Goal: Task Accomplishment & Management: Manage account settings

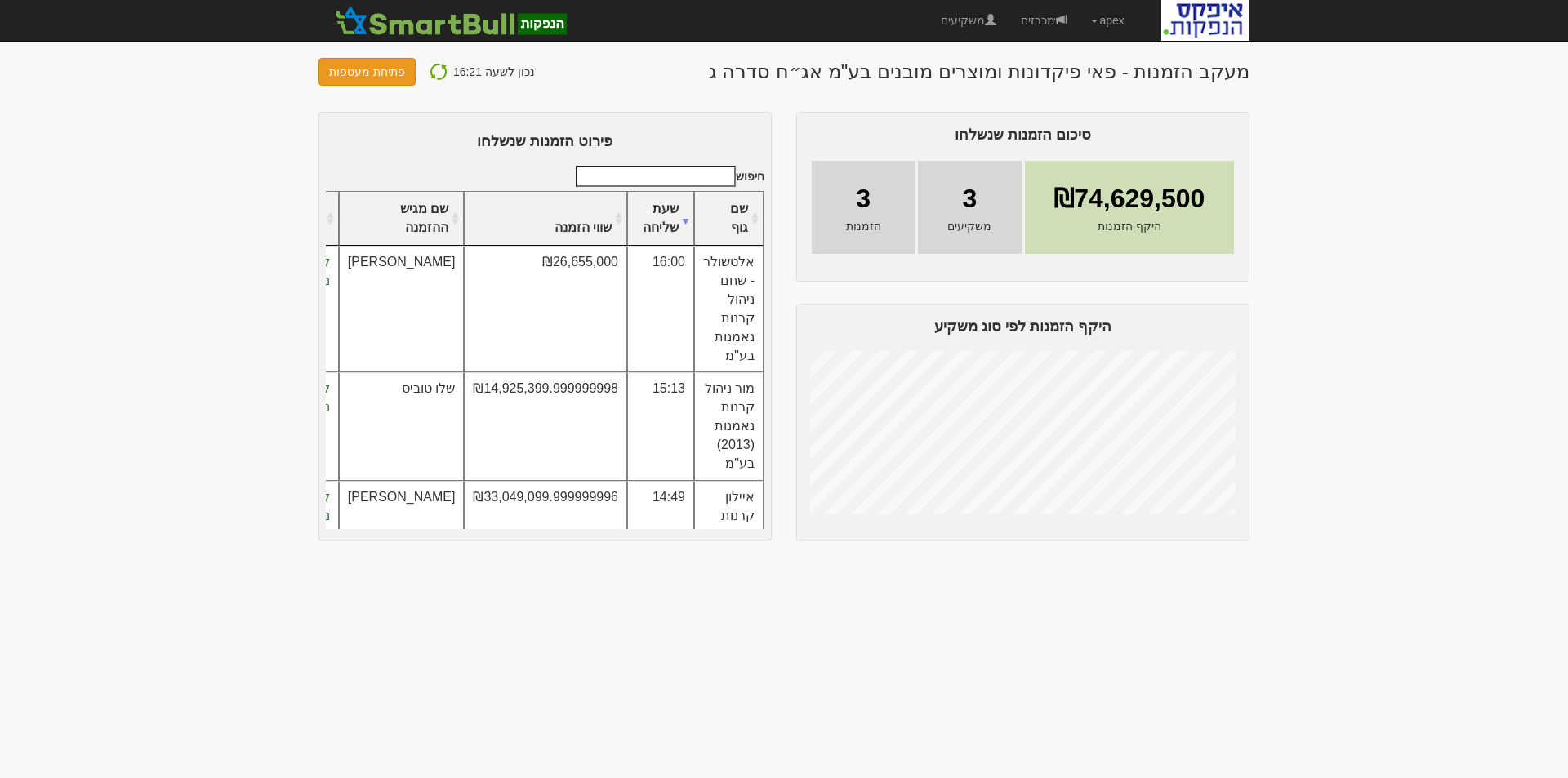
scroll to position [91, 0]
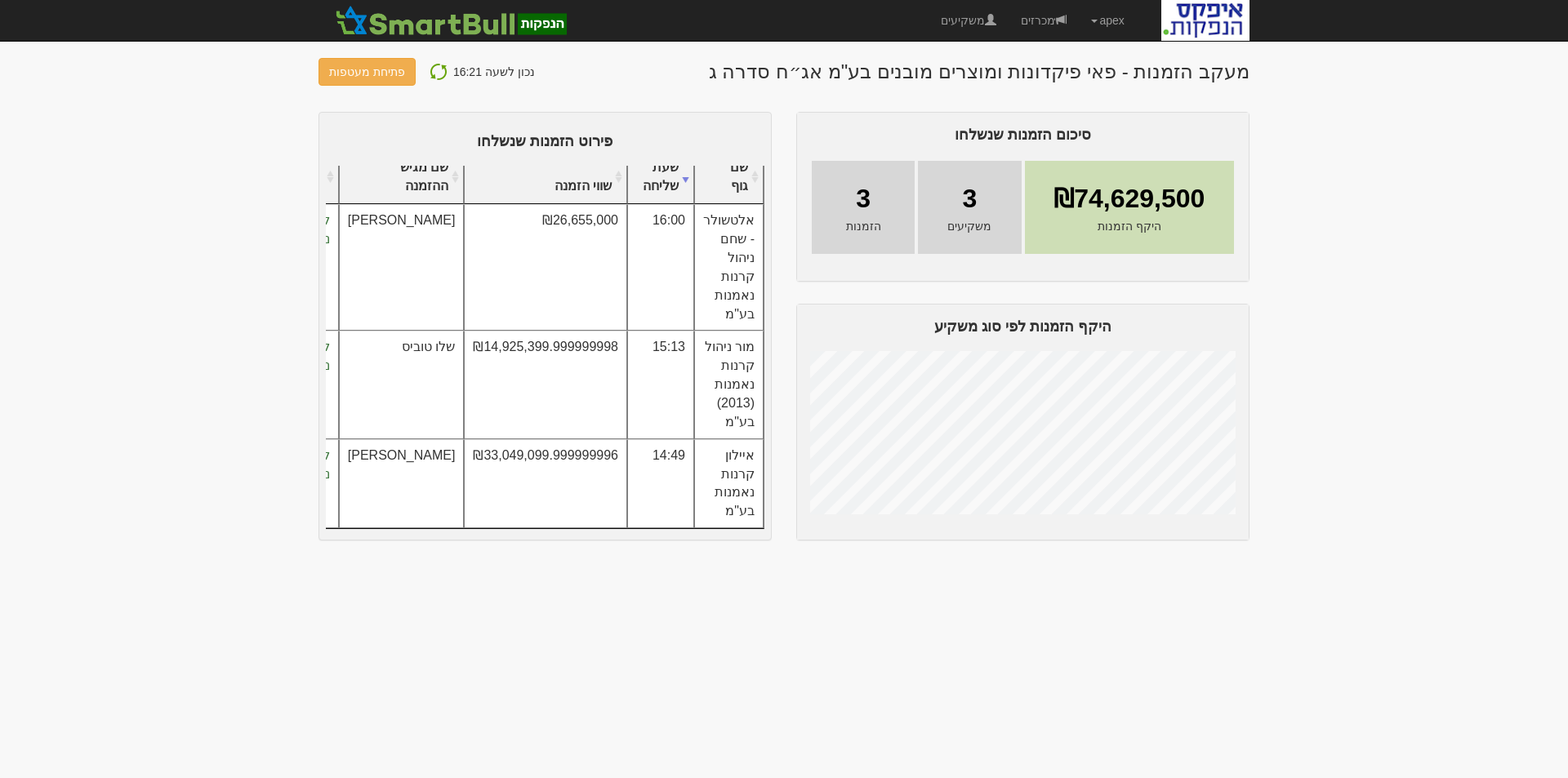
click at [428, 68] on img at bounding box center [438, 72] width 19 height 19
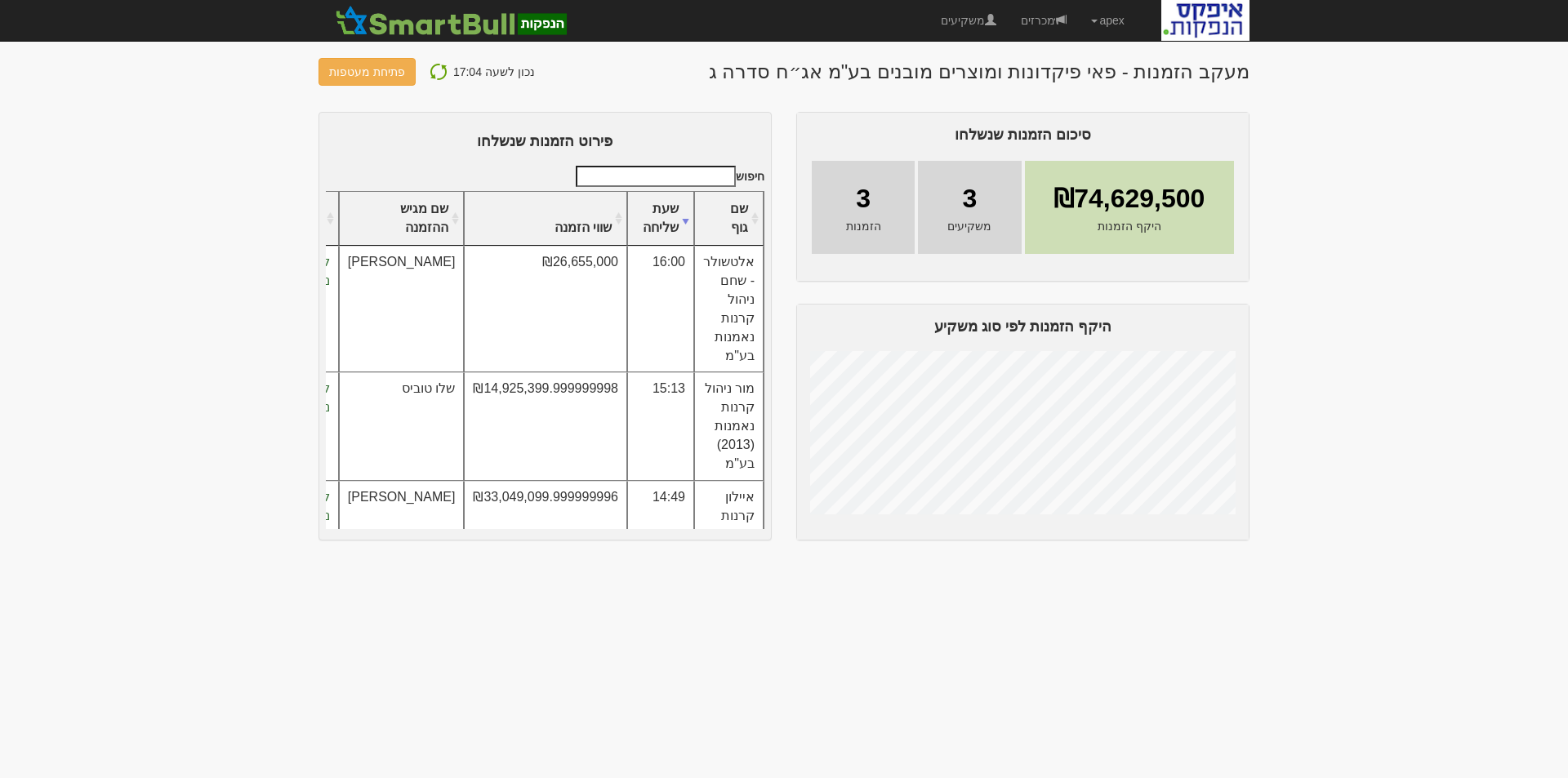
click at [437, 70] on img at bounding box center [438, 72] width 19 height 19
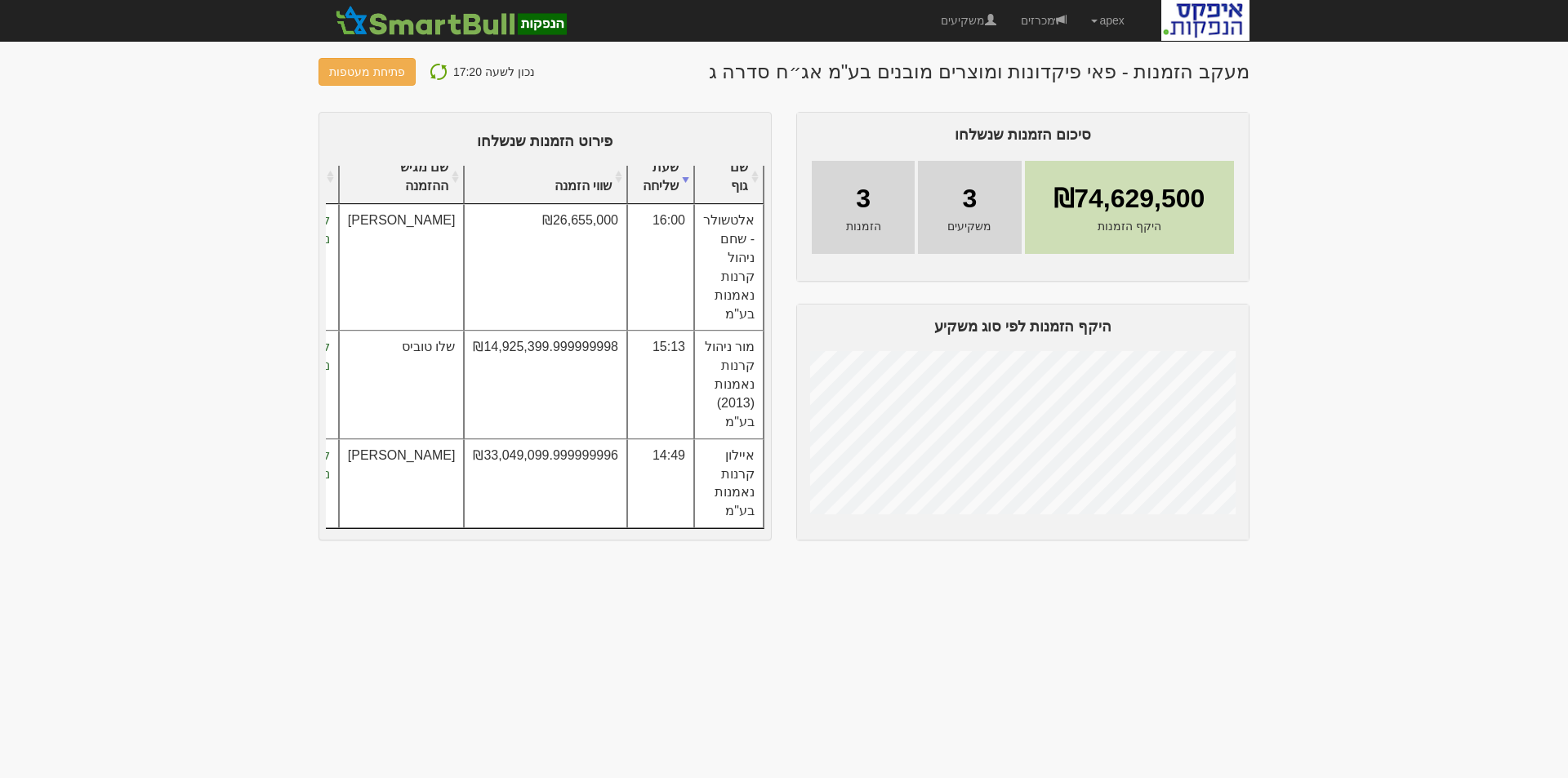
click at [428, 70] on img at bounding box center [438, 72] width 19 height 19
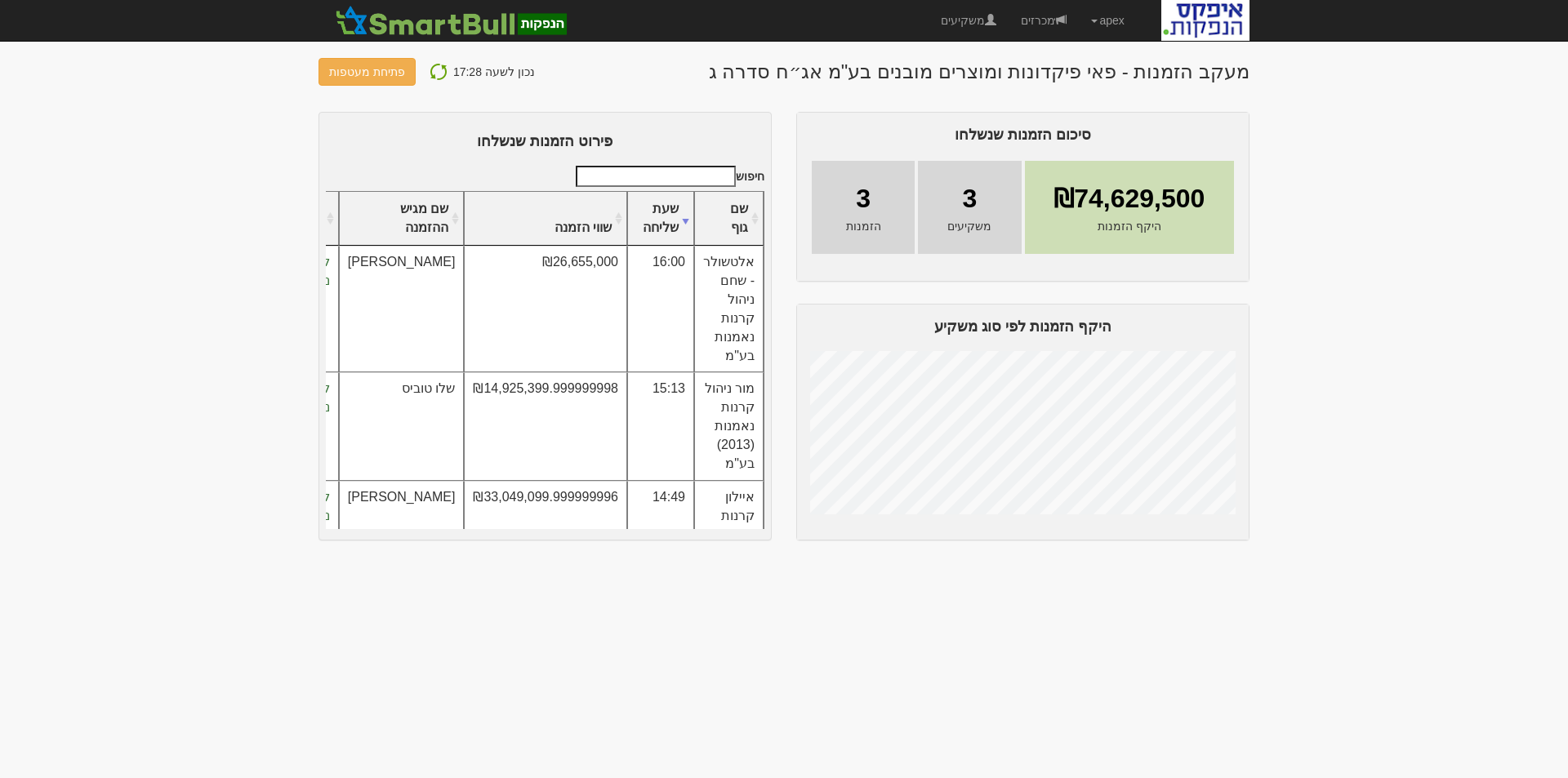
click at [431, 71] on img at bounding box center [438, 72] width 19 height 19
click at [429, 70] on img at bounding box center [438, 72] width 19 height 19
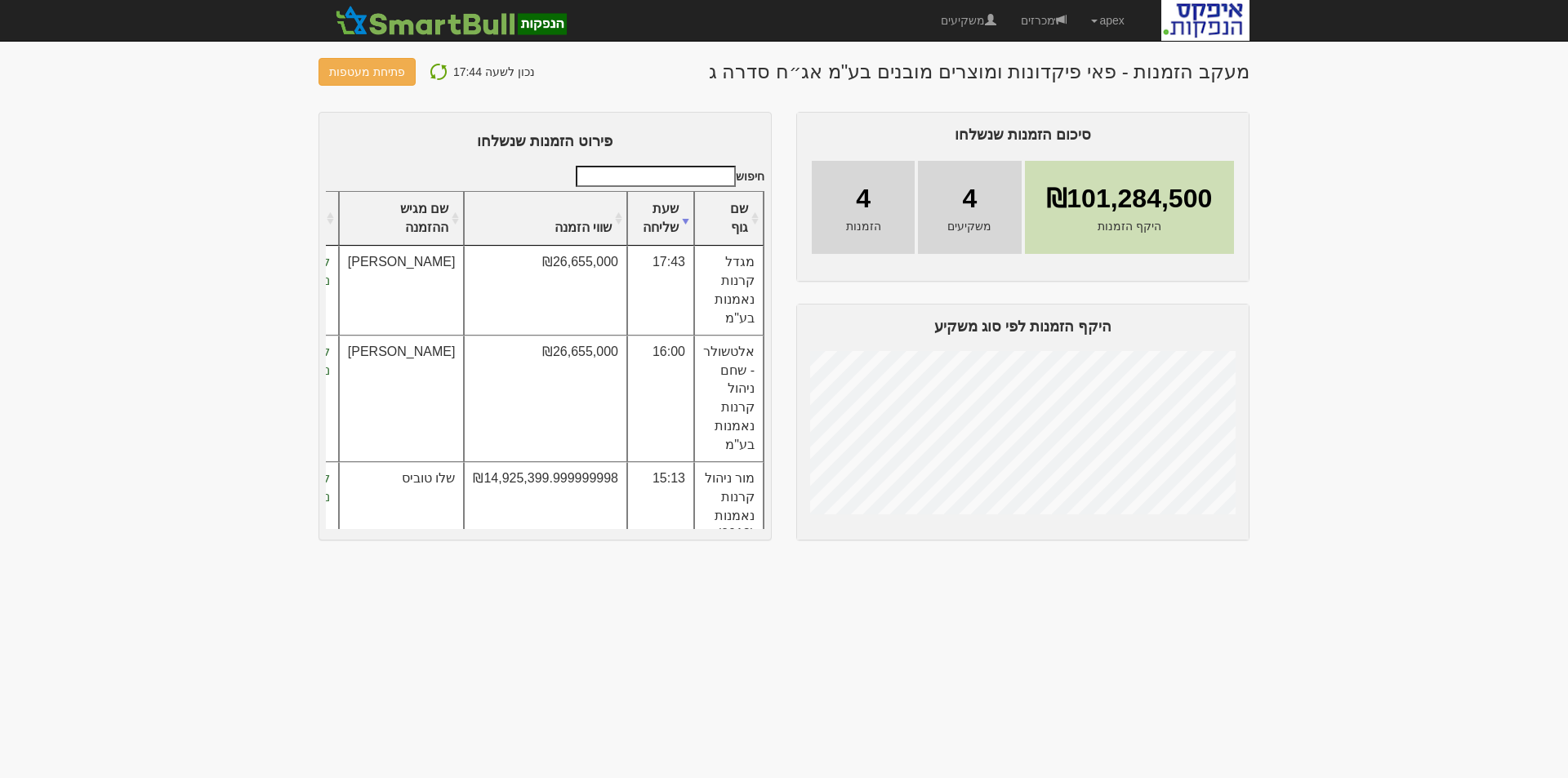
click at [428, 71] on img at bounding box center [438, 72] width 19 height 19
click at [434, 68] on img at bounding box center [438, 72] width 19 height 19
click at [432, 71] on img at bounding box center [438, 72] width 19 height 19
click at [436, 74] on img at bounding box center [438, 72] width 19 height 19
click at [431, 69] on img at bounding box center [438, 72] width 19 height 19
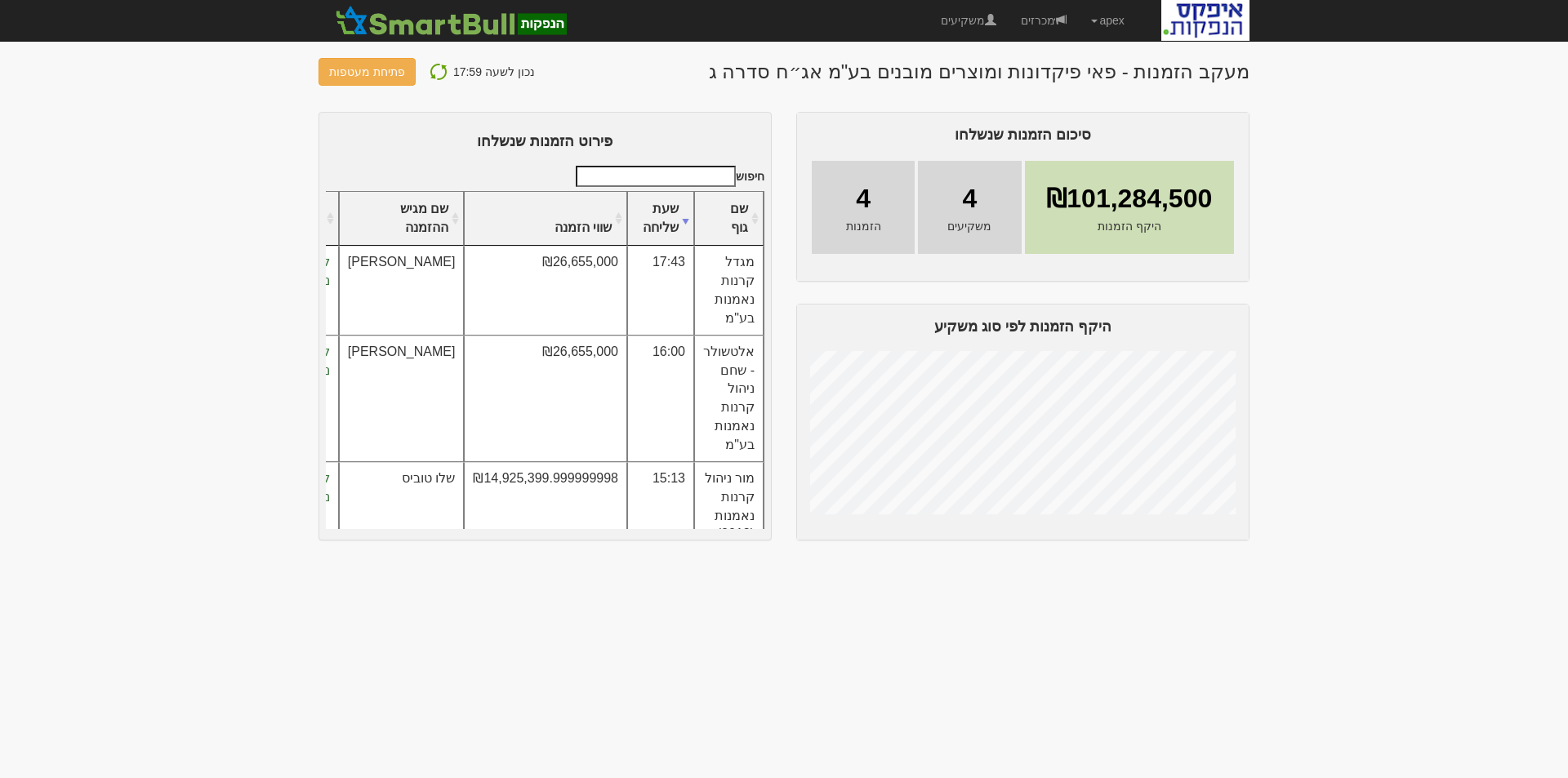
click at [431, 69] on img at bounding box center [438, 72] width 19 height 19
click at [334, 75] on link "פתיחת מעטפות" at bounding box center [367, 72] width 97 height 28
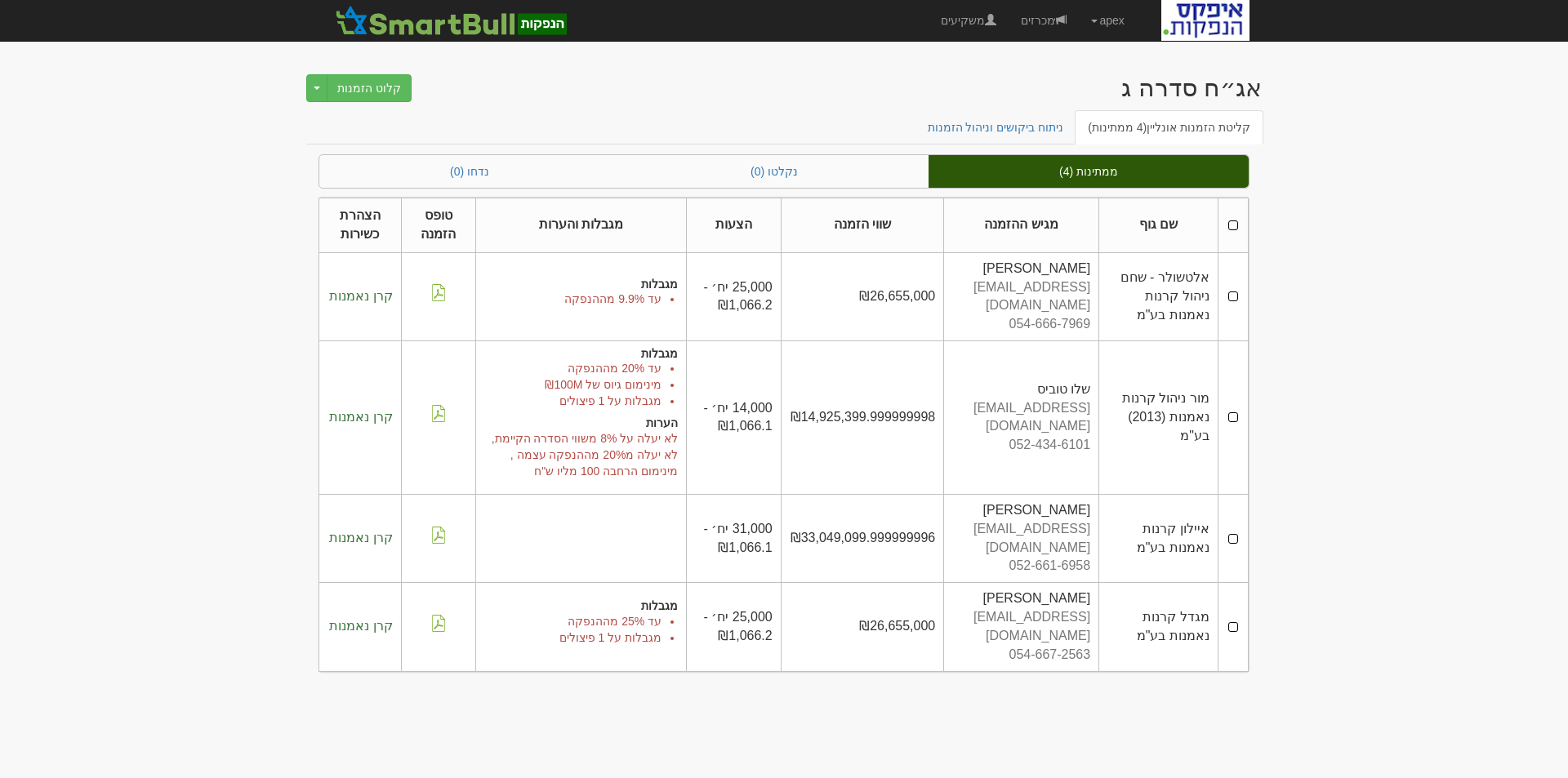
click at [1229, 224] on th at bounding box center [1232, 226] width 30 height 54
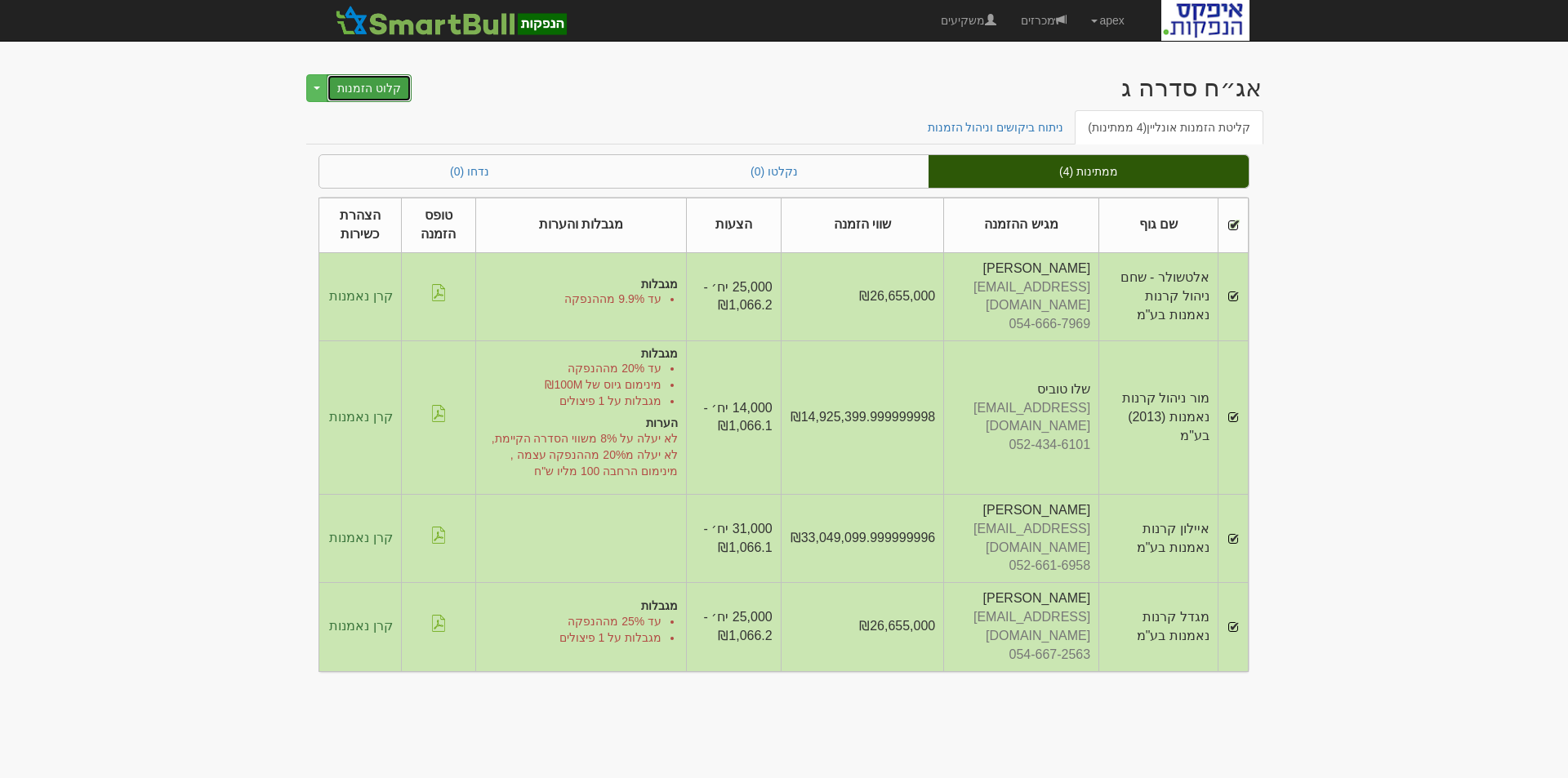
click at [359, 85] on button "קלוט הזמנות" at bounding box center [369, 88] width 85 height 28
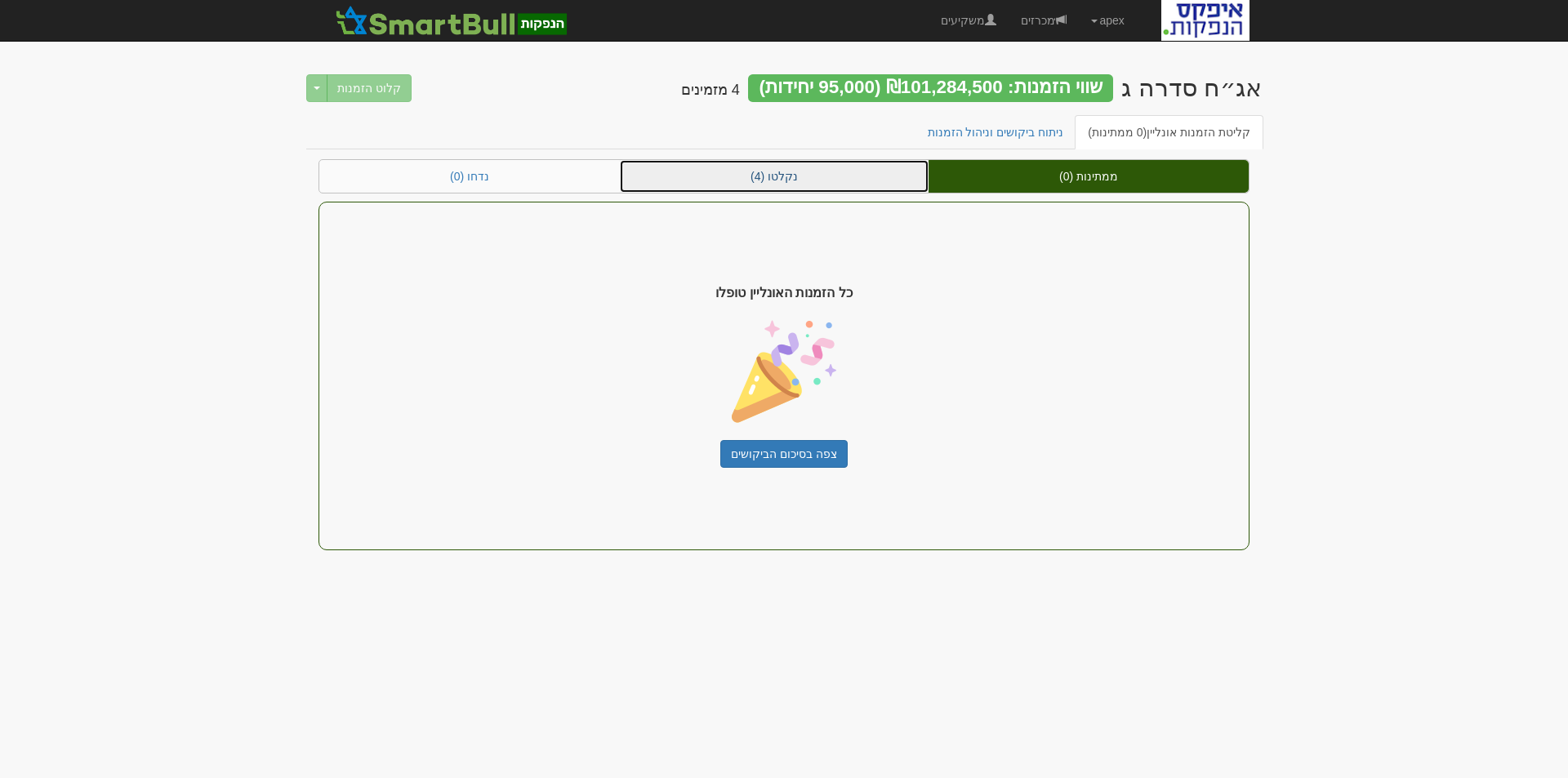
click at [766, 173] on link "נקלטו (4)" at bounding box center [774, 176] width 309 height 33
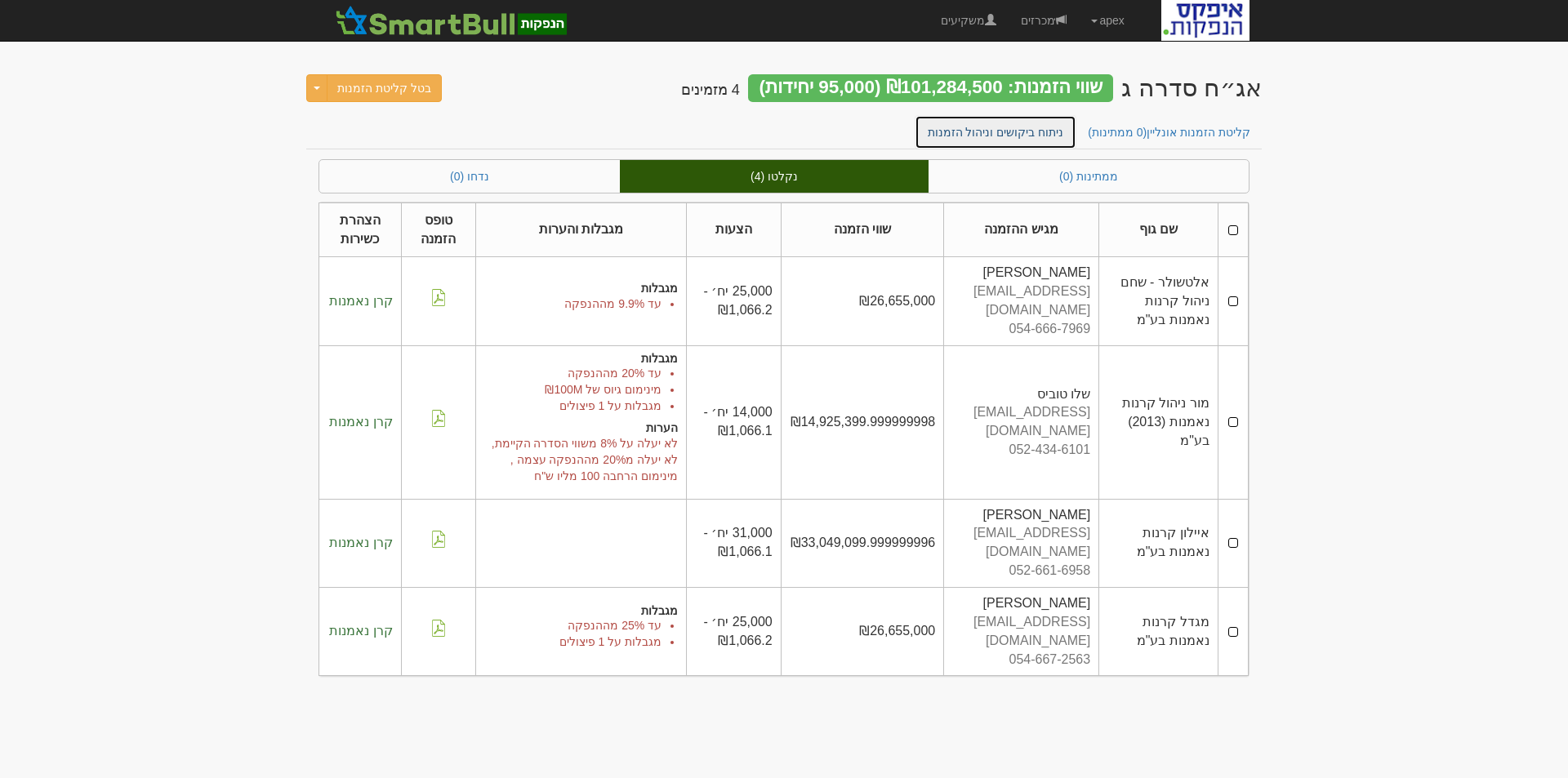
click at [1001, 125] on link "ניתוח ביקושים וניהול הזמנות" at bounding box center [996, 132] width 163 height 34
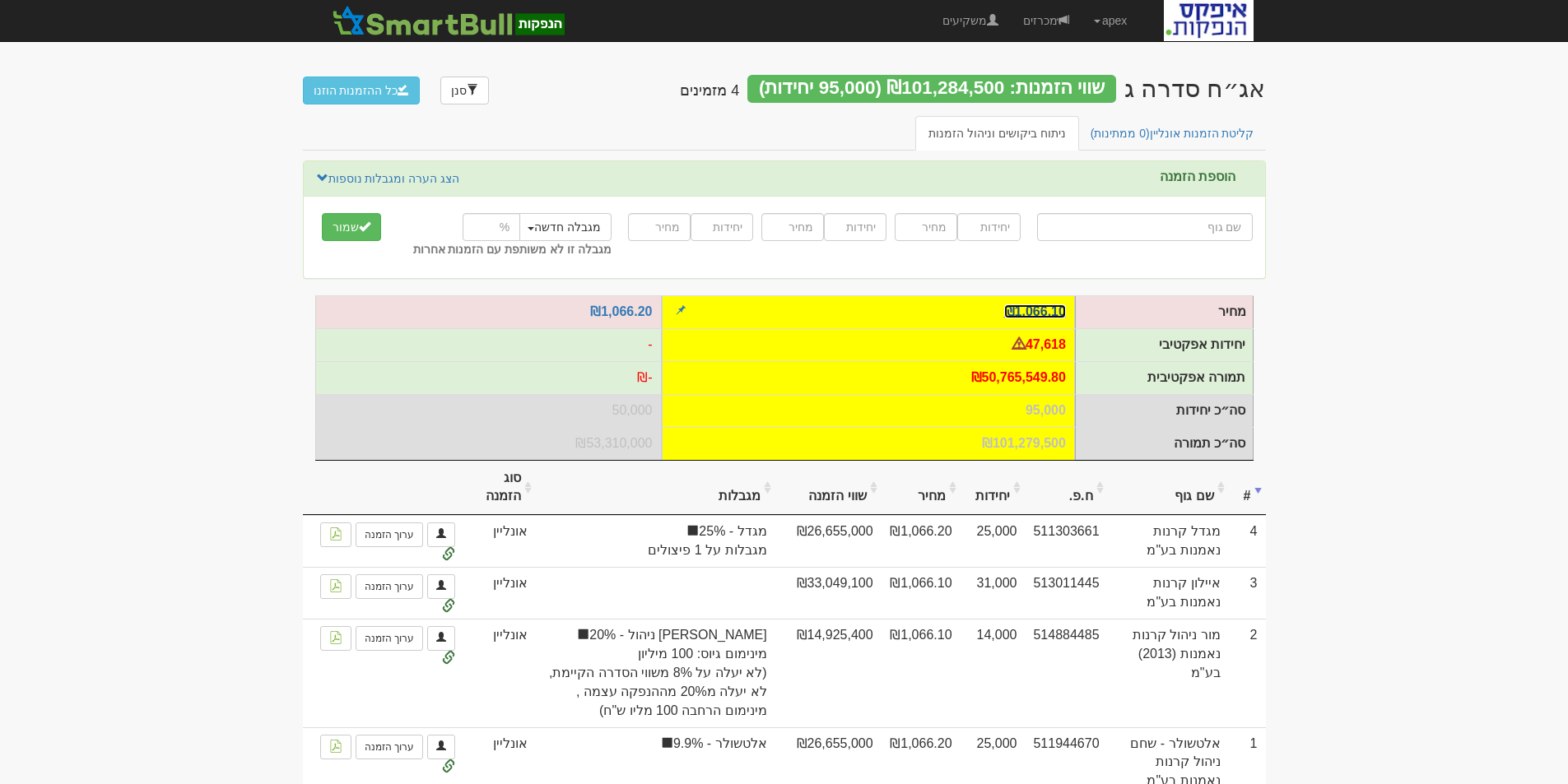
click at [1043, 309] on link "₪1,066.10" at bounding box center [1035, 311] width 62 height 14
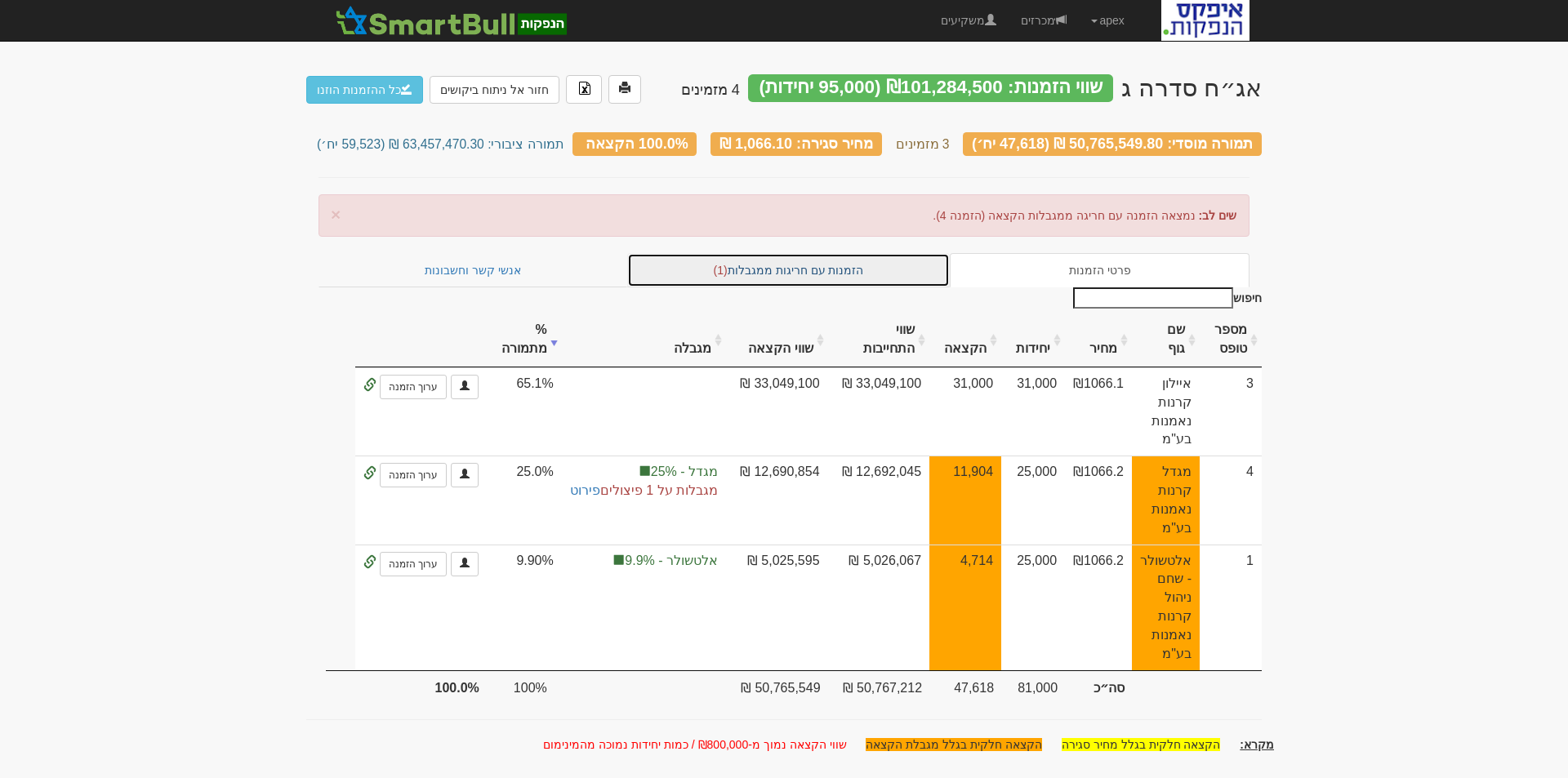
click at [846, 265] on link "הזמנות עם חריגות ממגבלות (1)" at bounding box center [789, 269] width 324 height 34
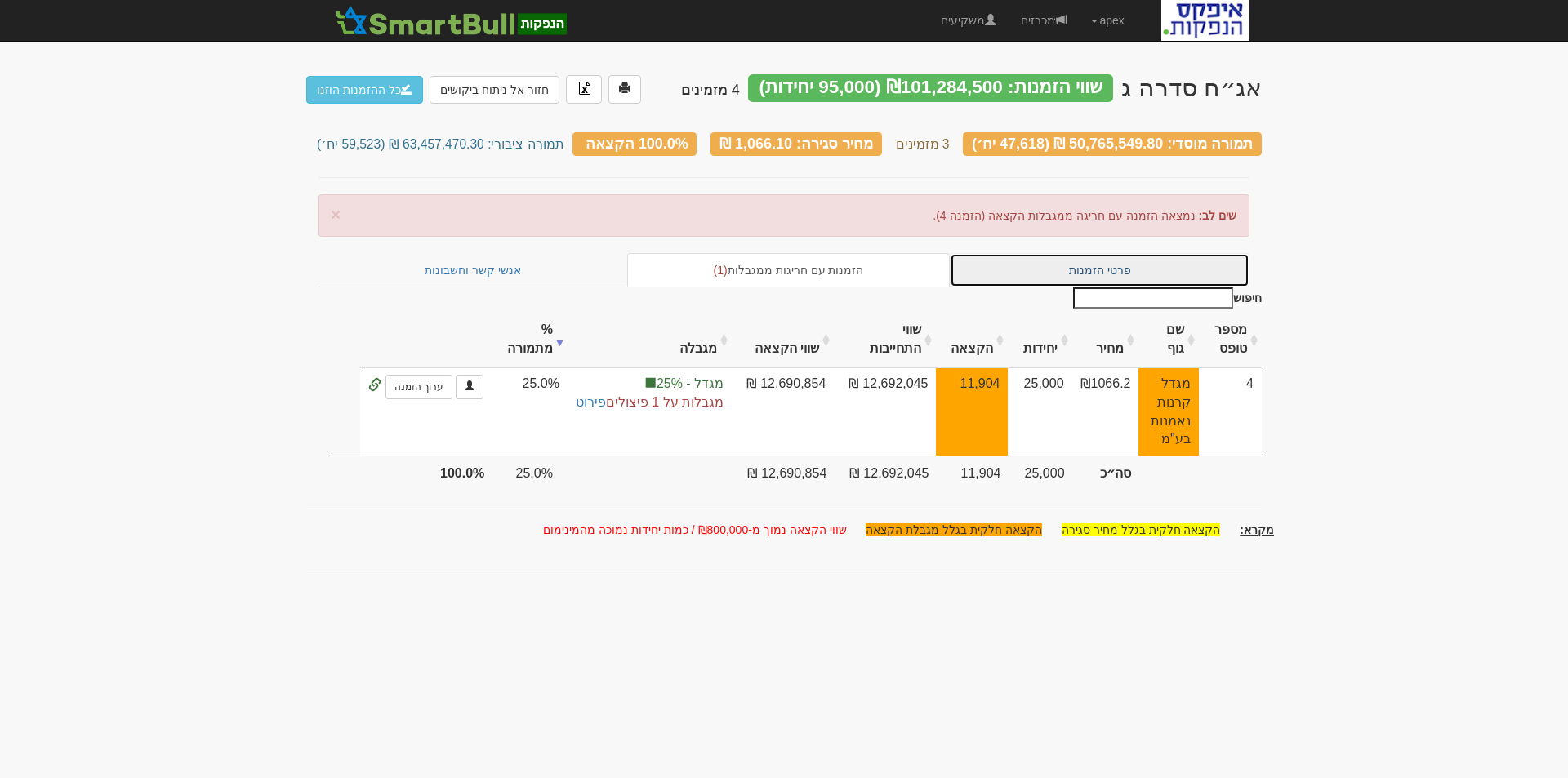
click at [1051, 256] on link "פרטי הזמנות" at bounding box center [1099, 269] width 299 height 34
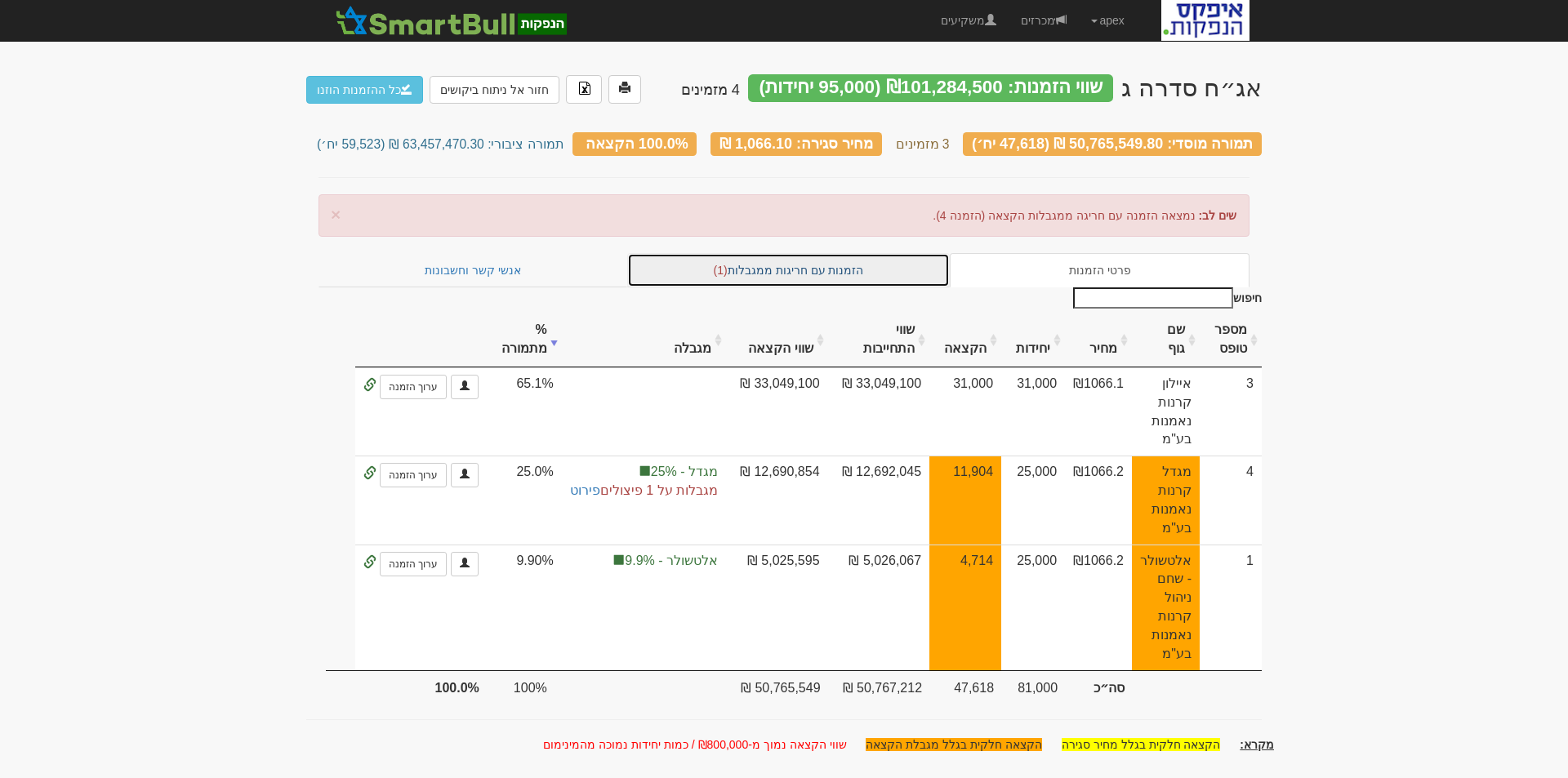
click at [830, 259] on link "הזמנות עם חריגות ממגבלות (1)" at bounding box center [789, 269] width 324 height 34
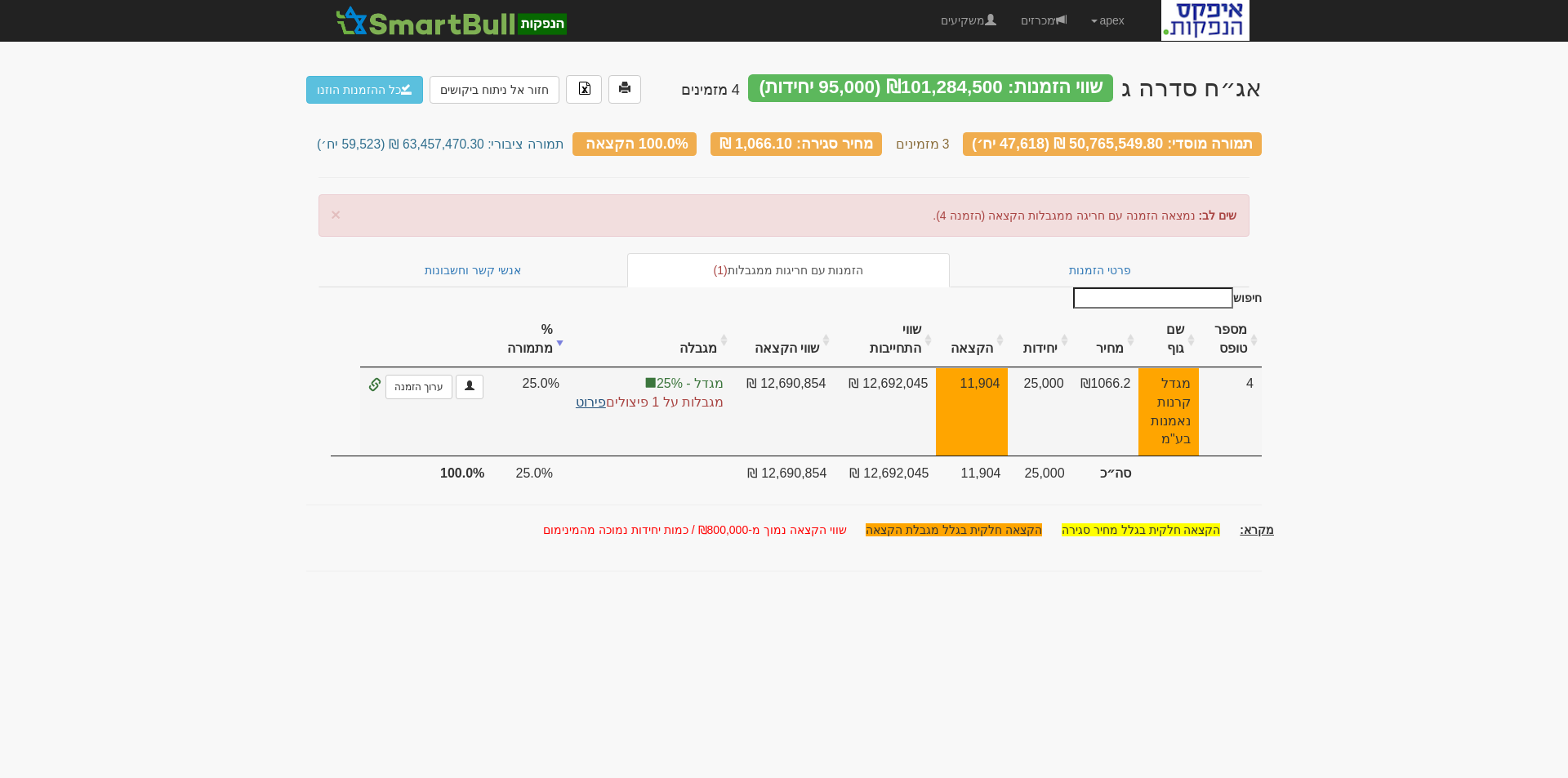
click at [586, 395] on link "פירוט" at bounding box center [590, 402] width 30 height 14
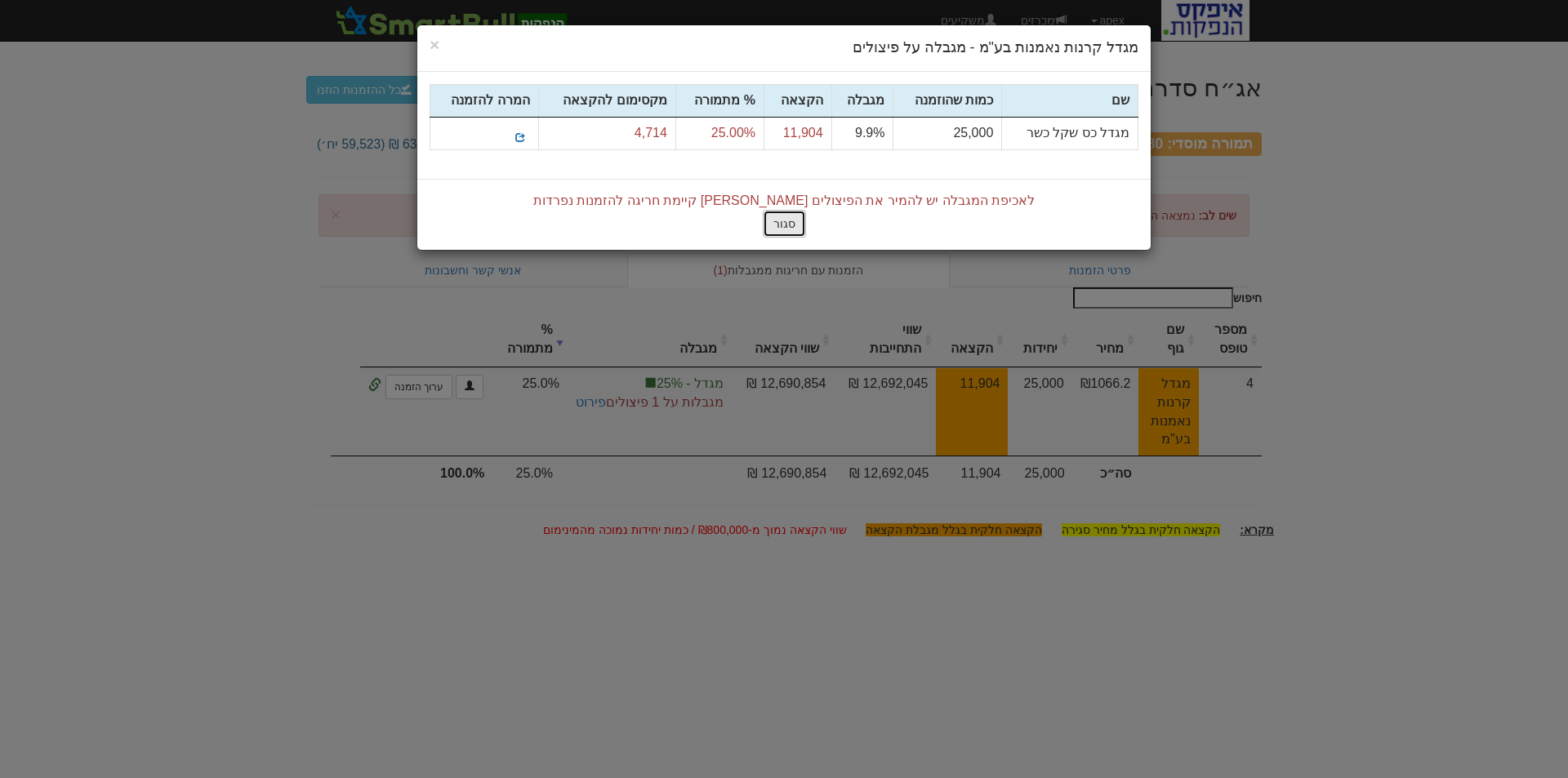
click at [788, 218] on button "סגור" at bounding box center [784, 224] width 44 height 28
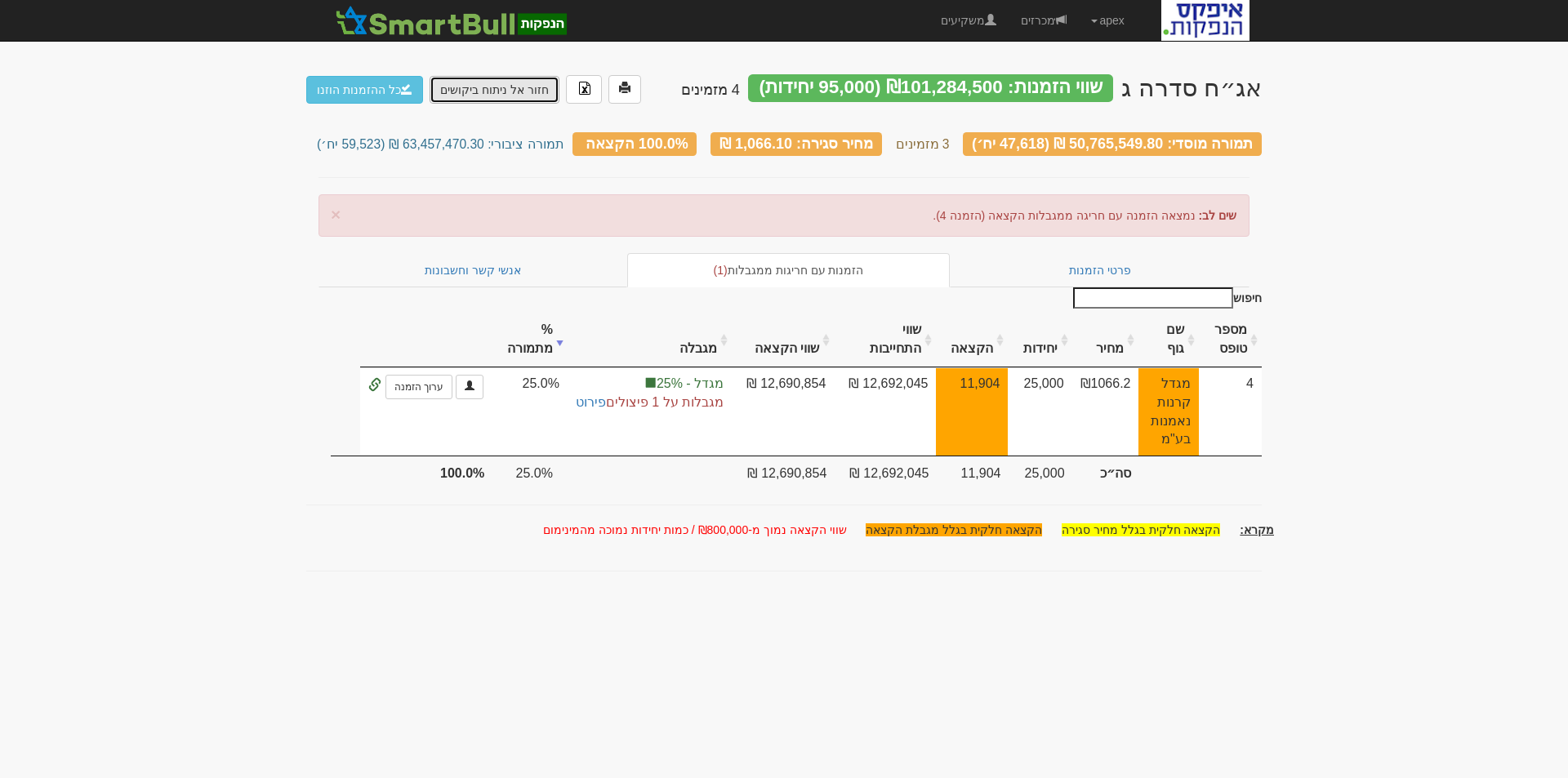
click at [513, 91] on link "חזור אל ניתוח ביקושים" at bounding box center [494, 89] width 130 height 28
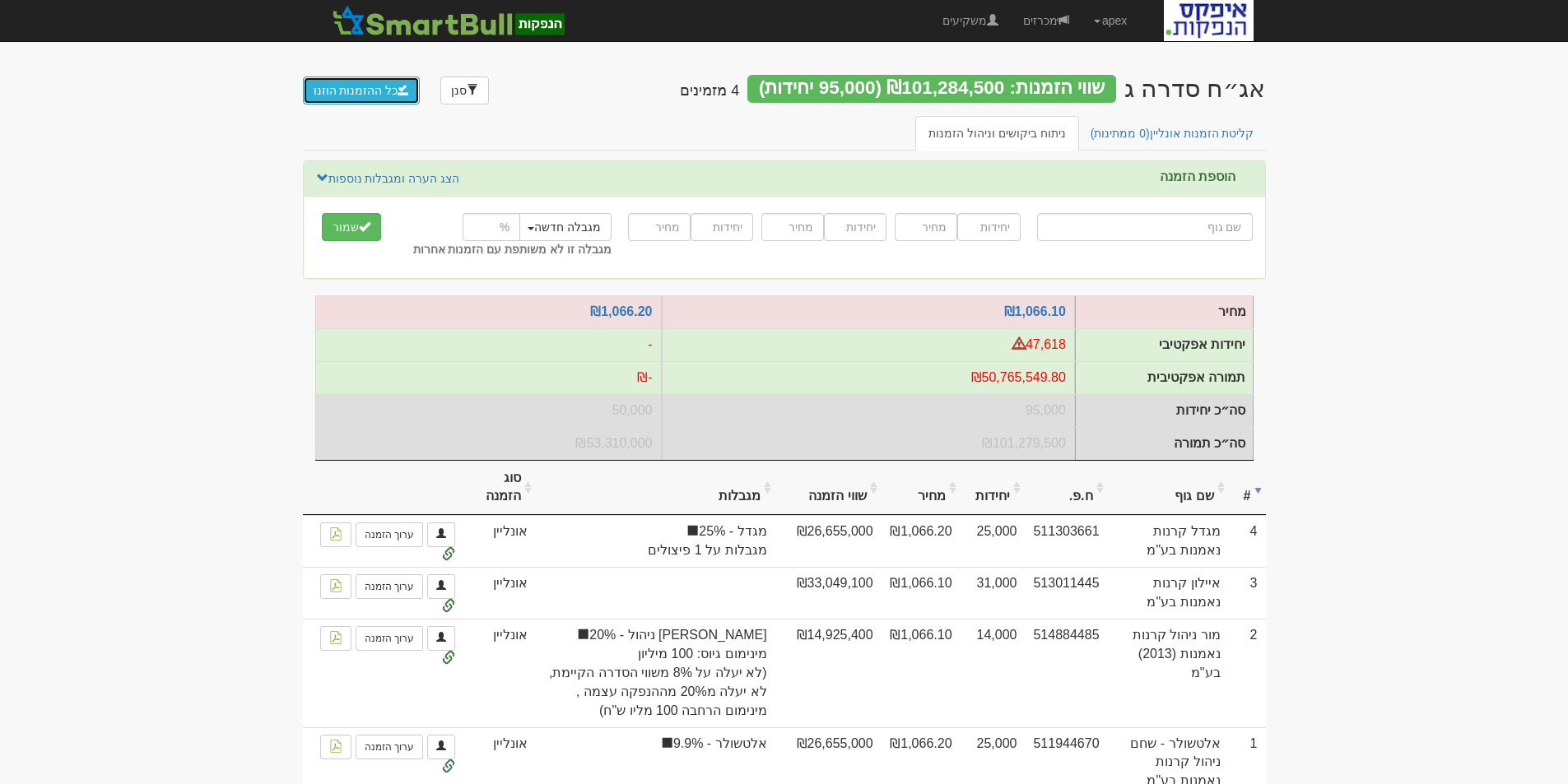
click at [361, 95] on button "כל ההזמנות הוזנו" at bounding box center [361, 90] width 118 height 28
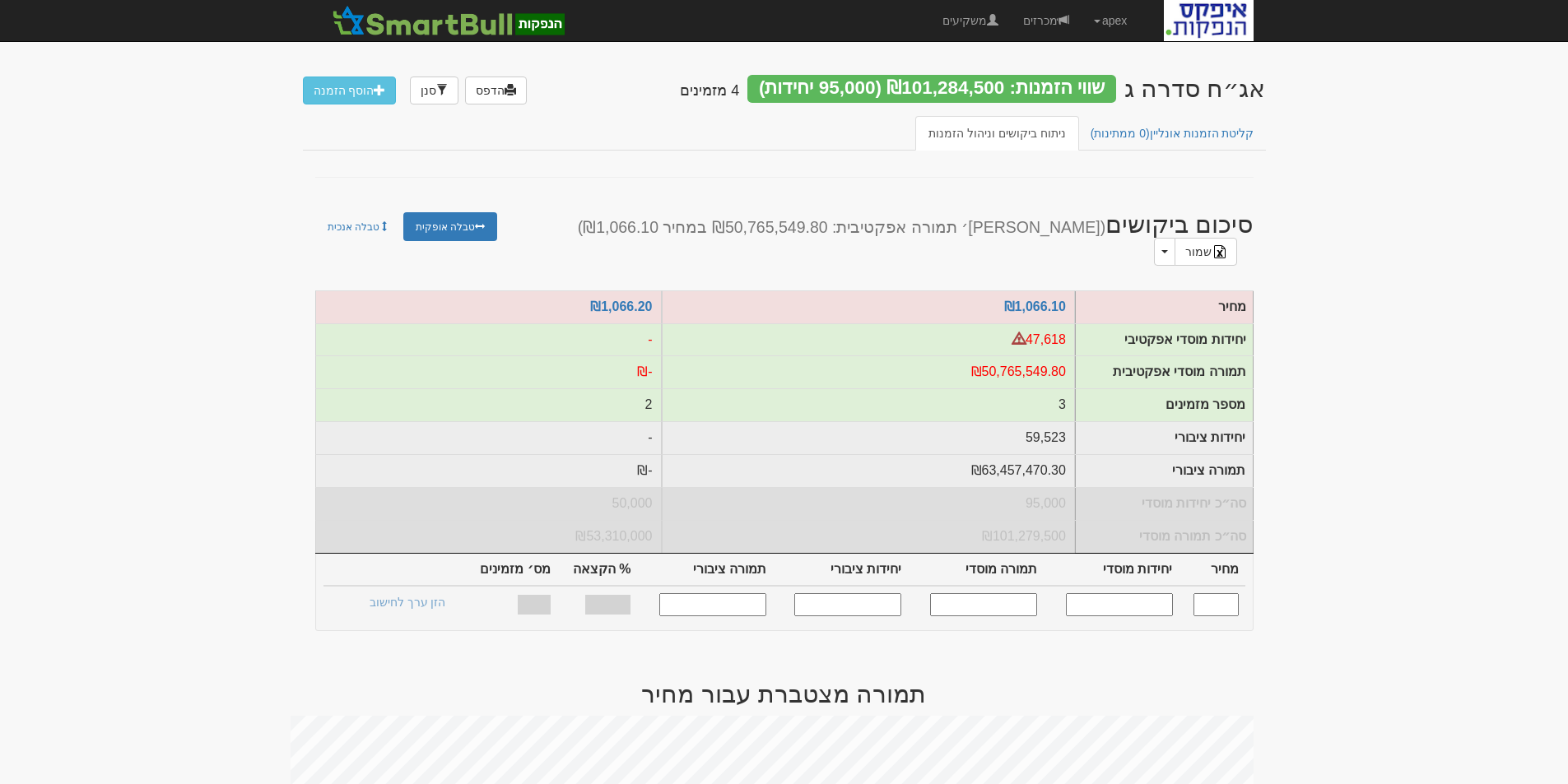
drag, startPoint x: 1138, startPoint y: 595, endPoint x: 1158, endPoint y: 623, distance: 34.4
click at [1138, 595] on input "text" at bounding box center [1120, 604] width 107 height 22
type input "95000"
type input "1,066.1"
type input "47,618"
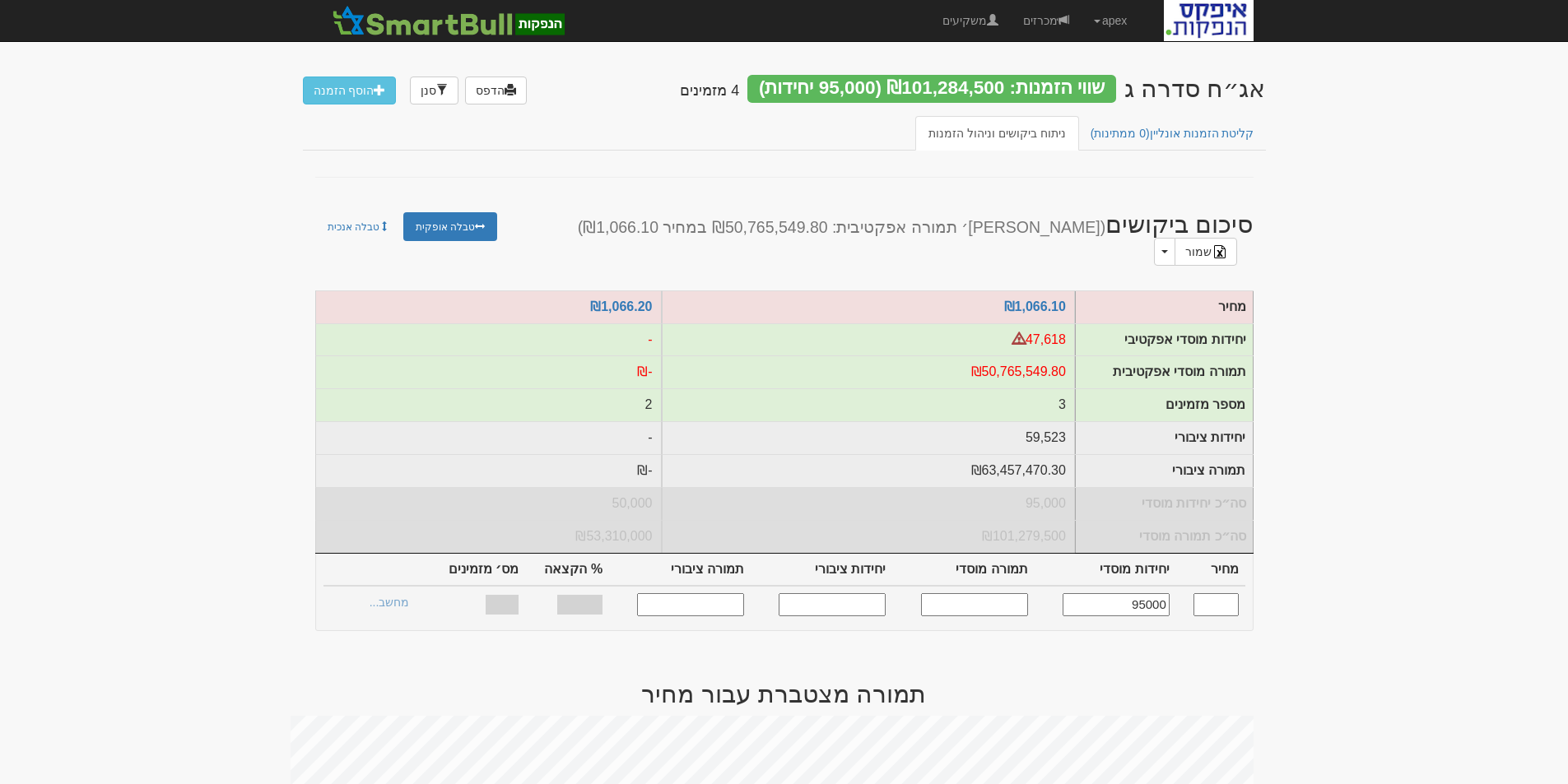
type input "50,765,549.8"
type input "59,523"
type input "63,457,470.3"
type input "100%"
type input "3"
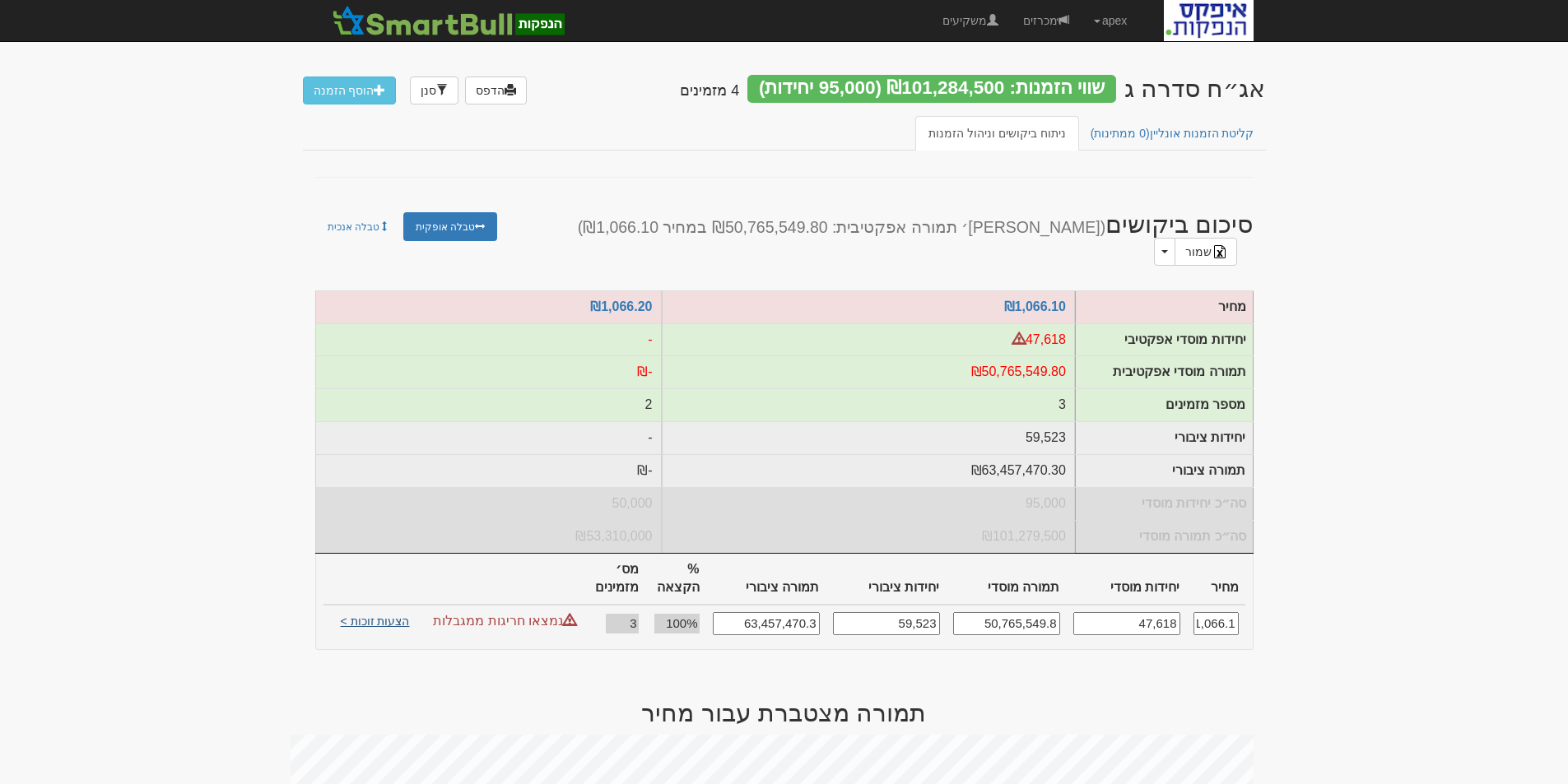
type input "47,618"
click at [375, 612] on link "הצעות זוכות >" at bounding box center [375, 624] width 91 height 23
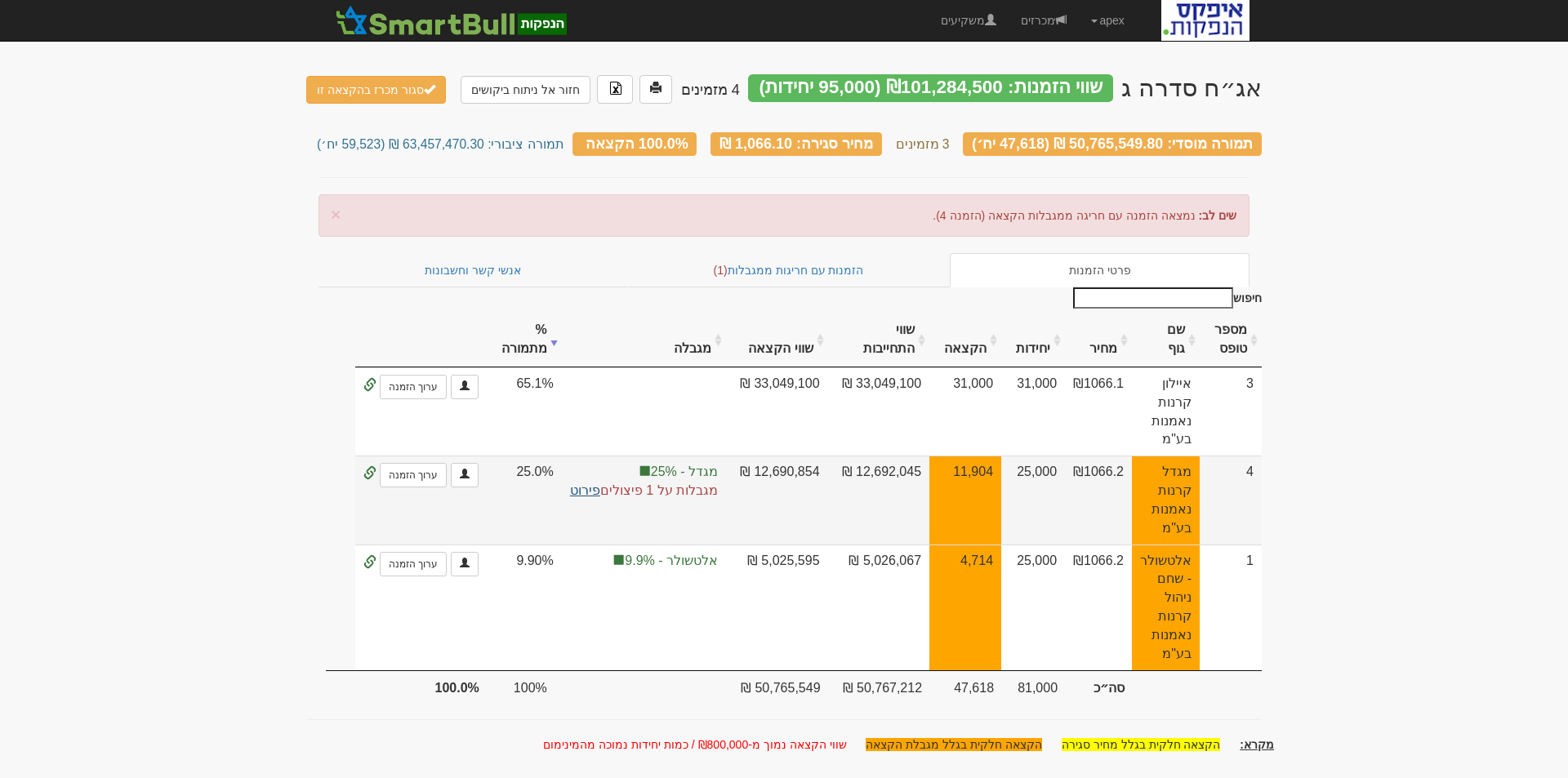
click at [579, 483] on link "פירוט" at bounding box center [584, 490] width 30 height 14
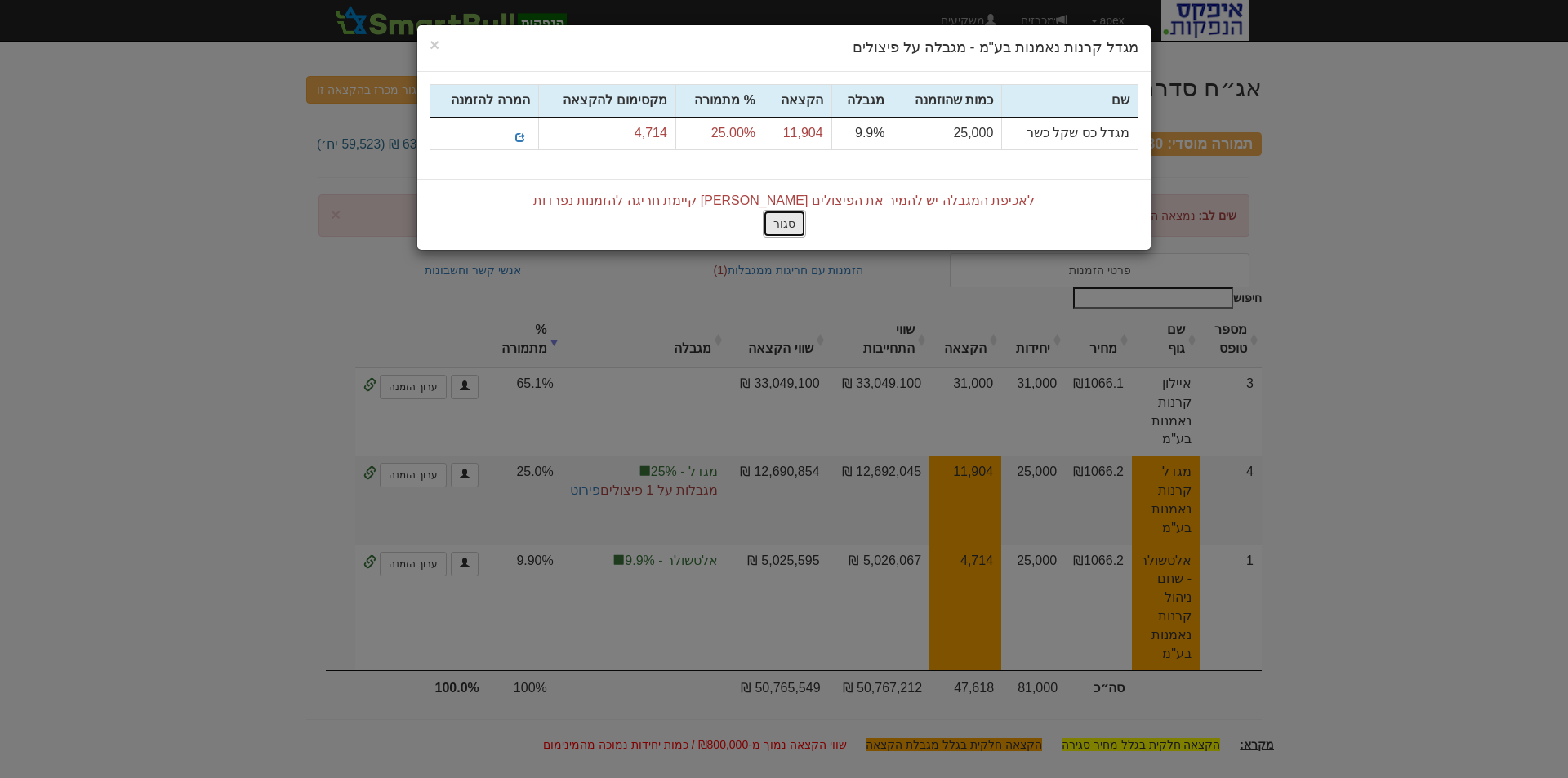
click at [779, 229] on button "סגור" at bounding box center [784, 224] width 44 height 28
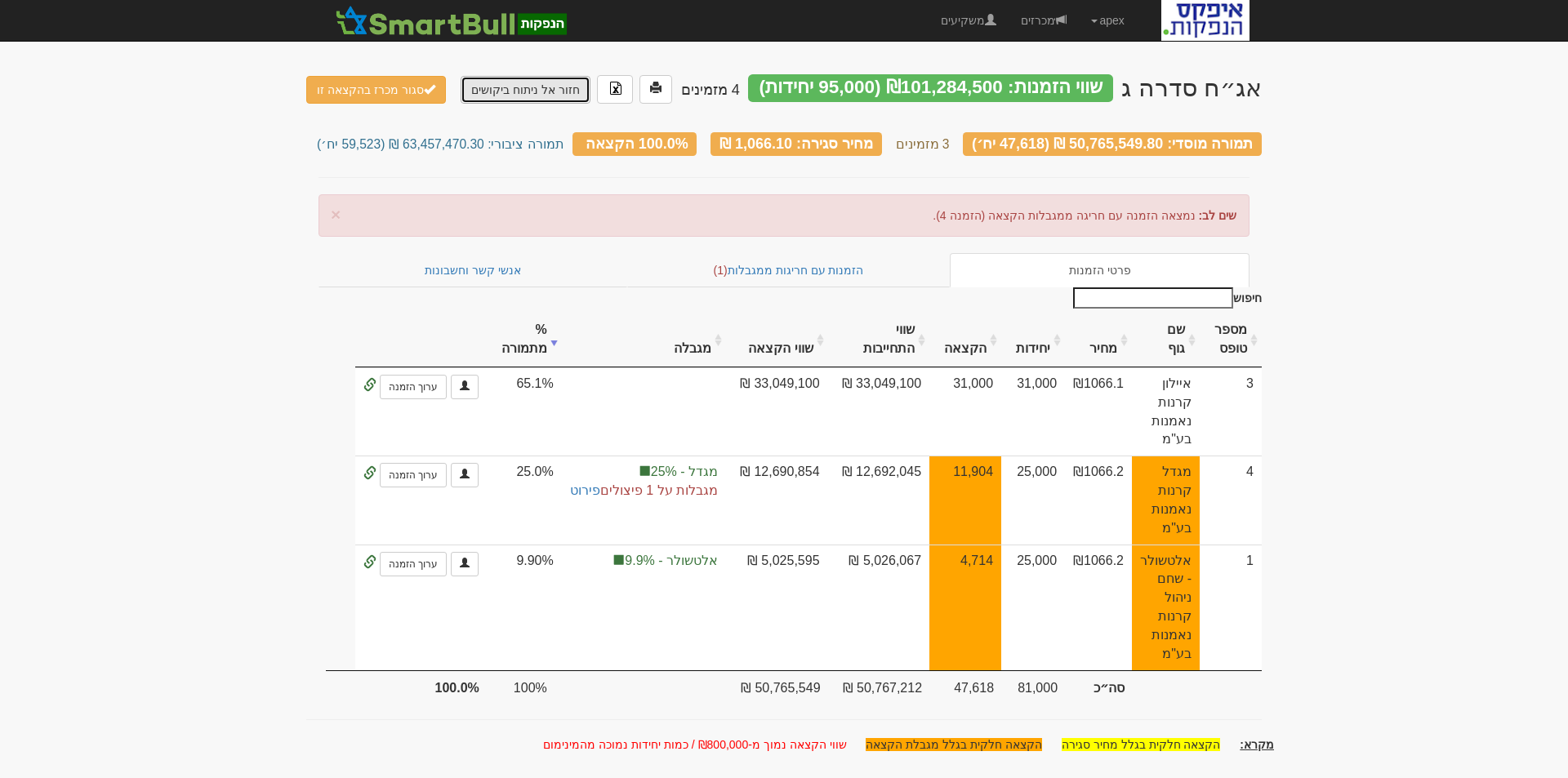
click at [501, 86] on link "חזור אל ניתוח ביקושים" at bounding box center [525, 89] width 130 height 28
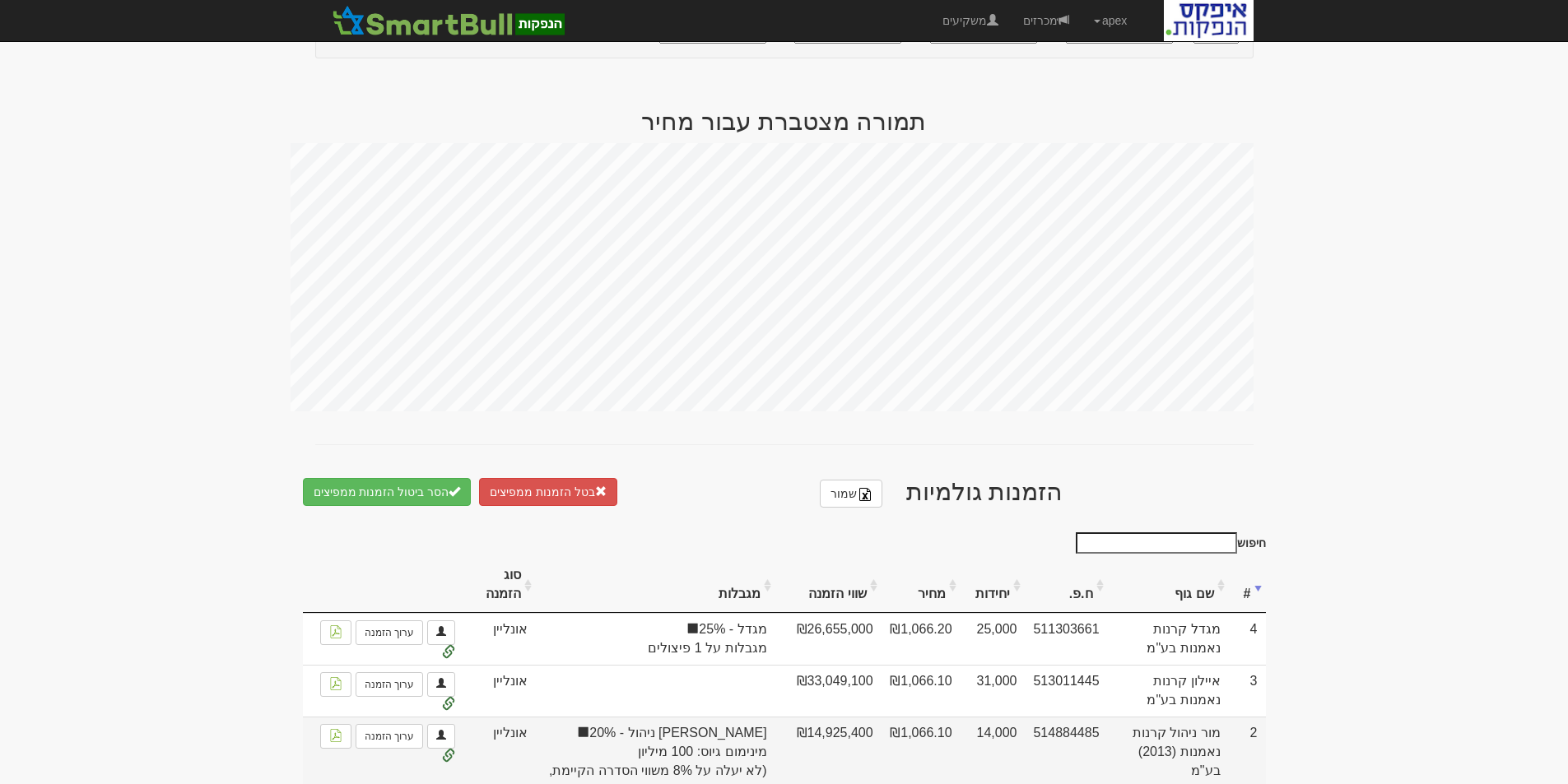
scroll to position [737, 0]
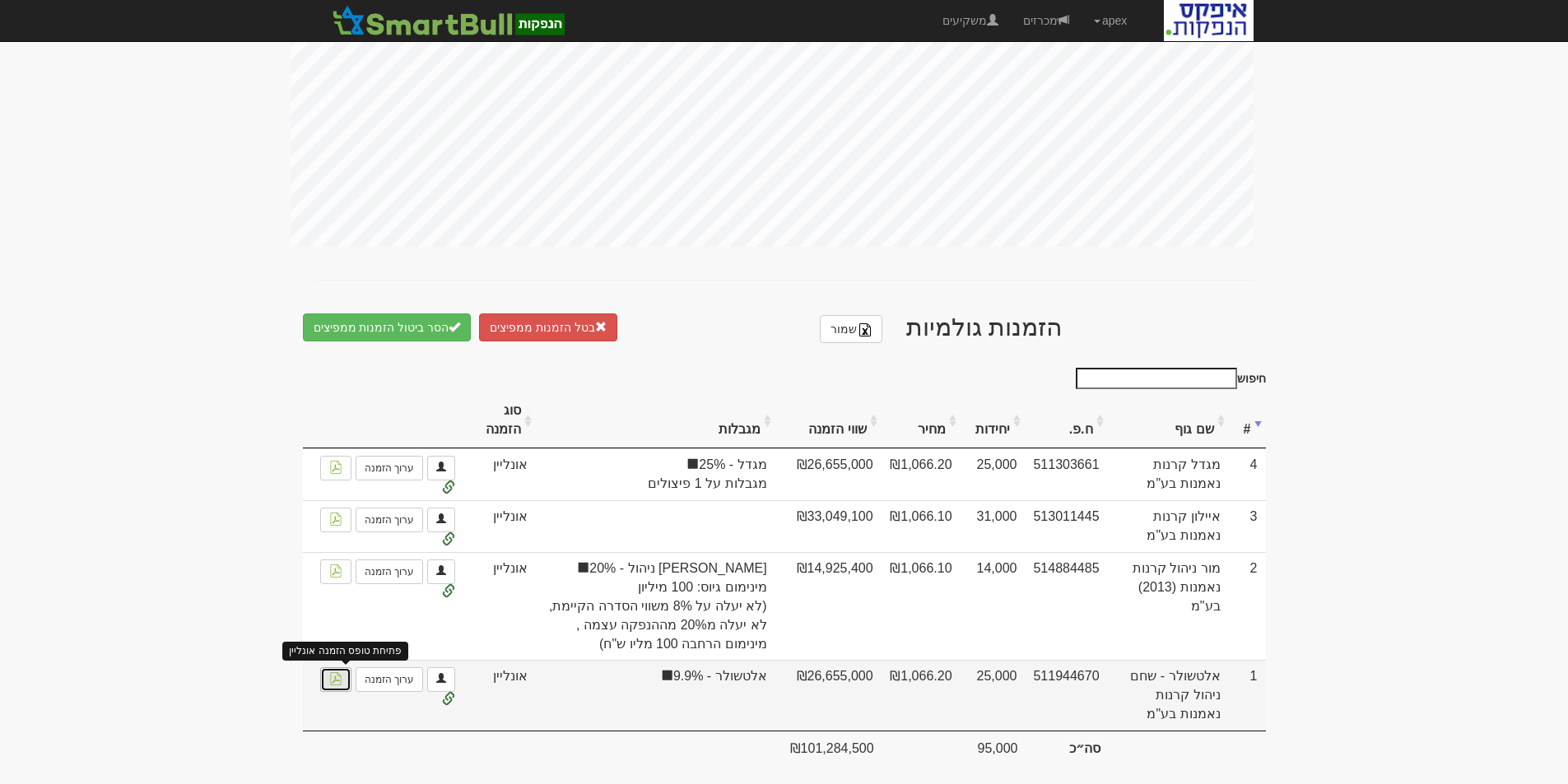
click at [334, 672] on img at bounding box center [335, 678] width 13 height 13
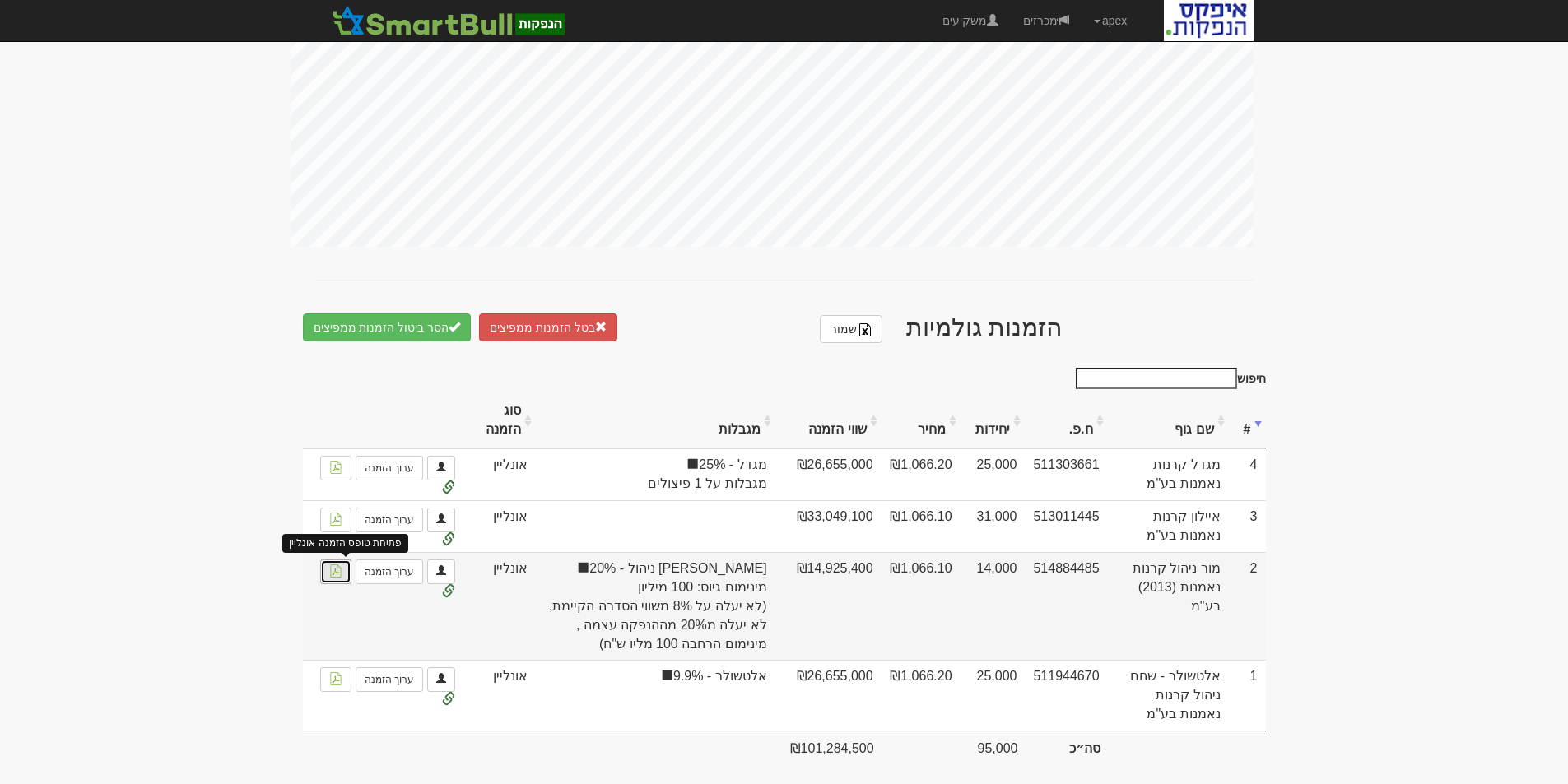
click at [343, 564] on img at bounding box center [335, 570] width 13 height 13
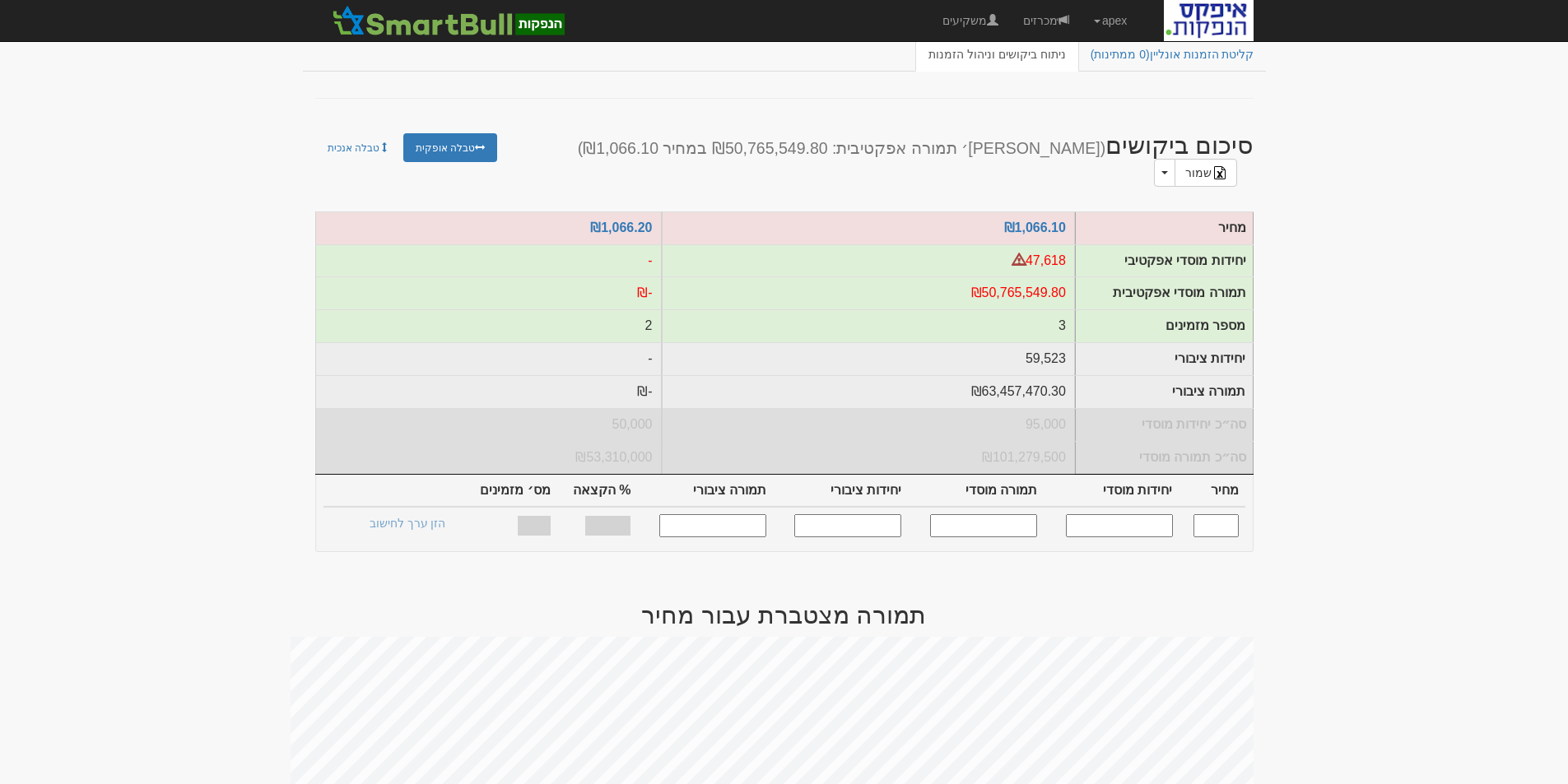
scroll to position [0, 0]
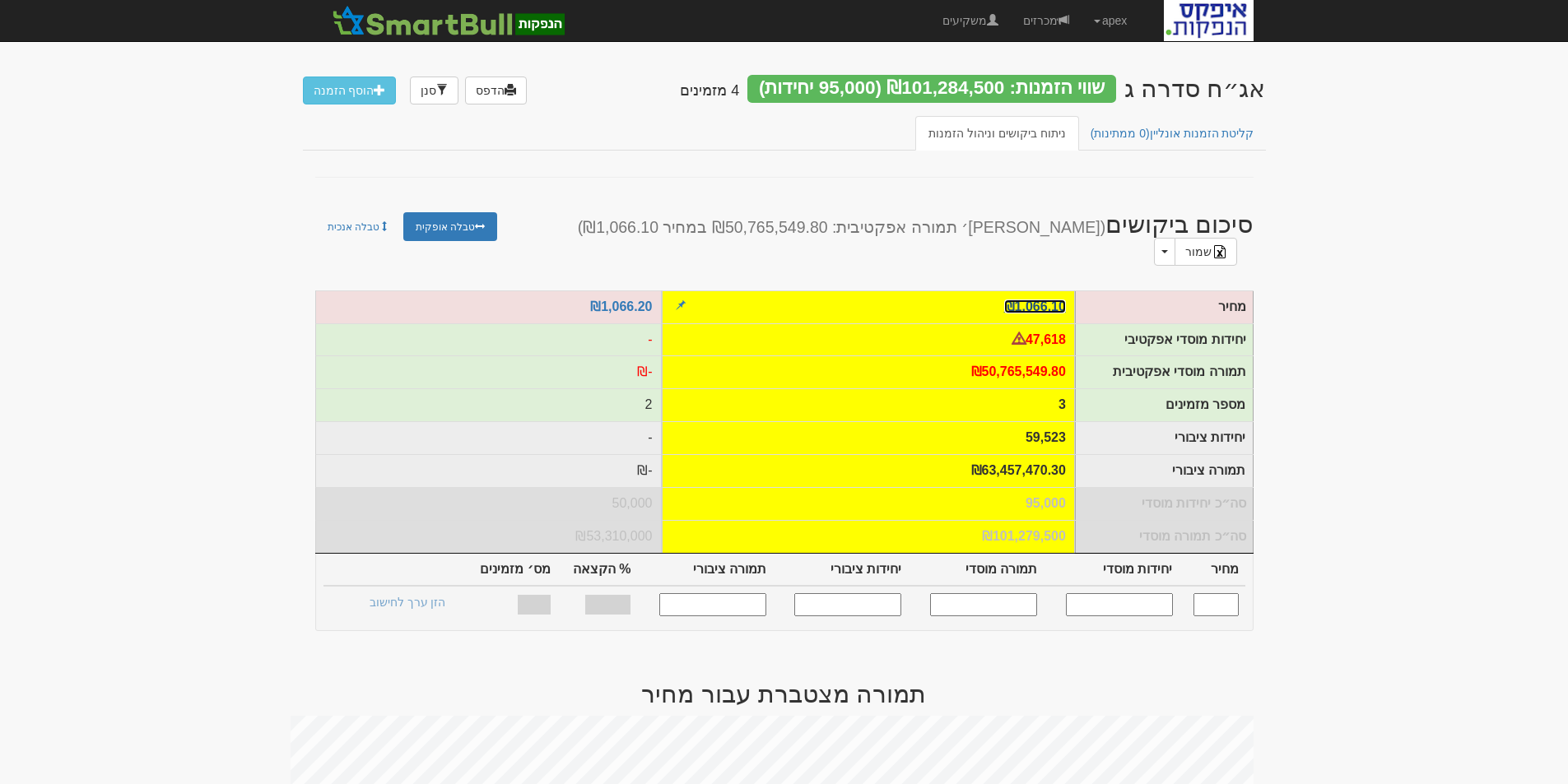
click at [1039, 300] on link "₪1,066.10" at bounding box center [1035, 307] width 62 height 14
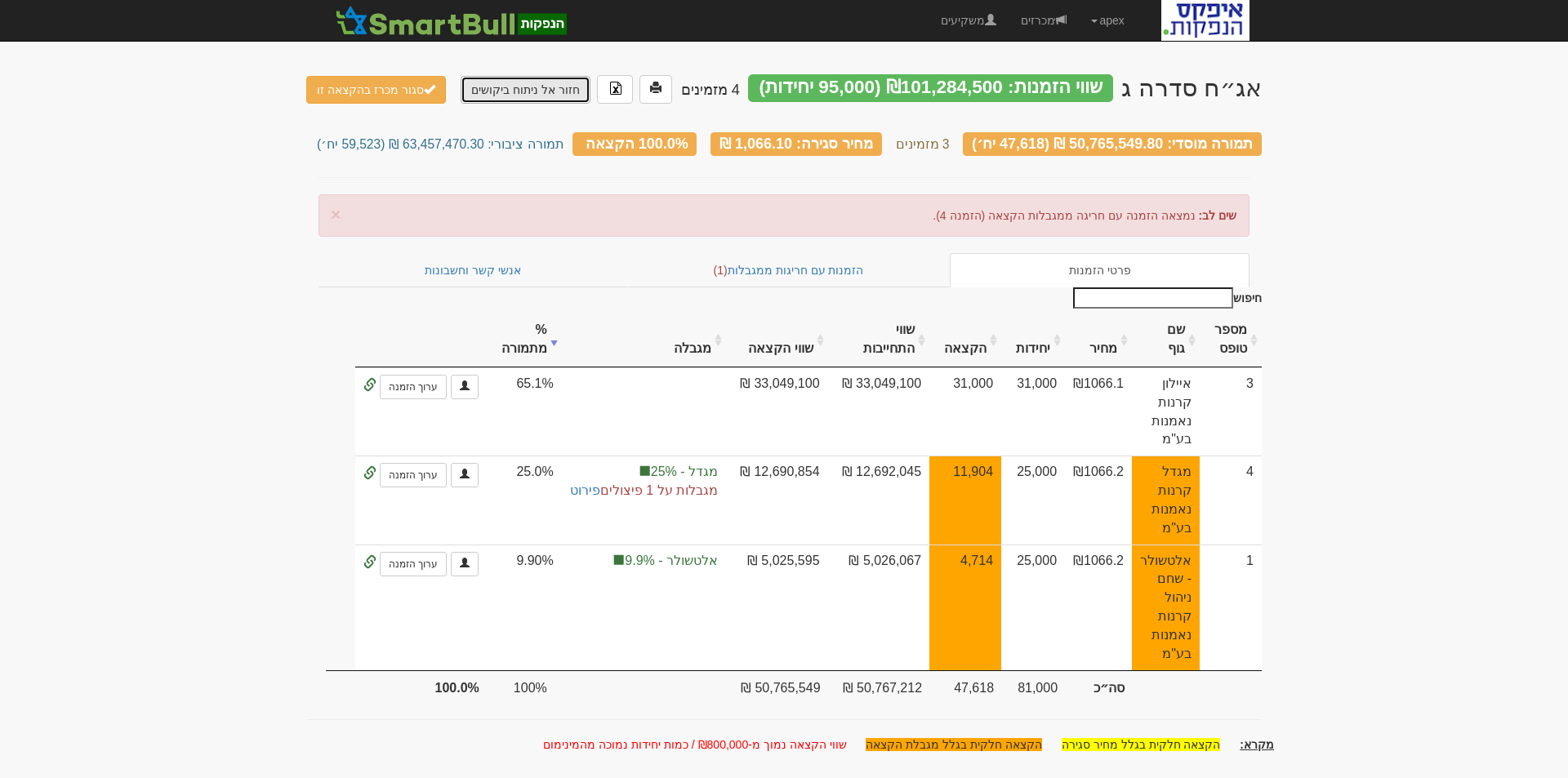
click at [496, 85] on link "חזור אל ניתוח ביקושים" at bounding box center [525, 89] width 130 height 28
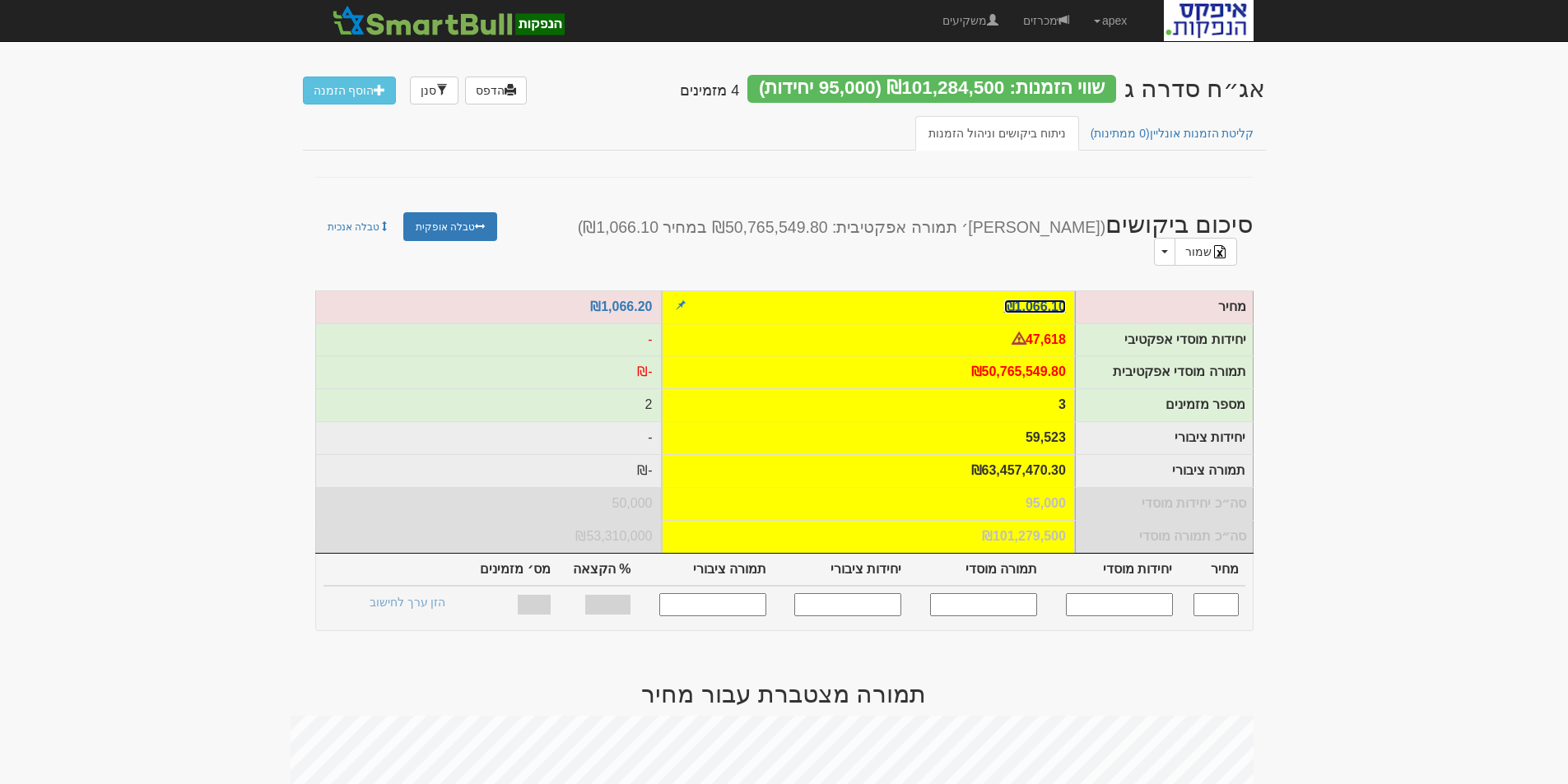
click at [1032, 300] on link "₪1,066.10" at bounding box center [1035, 307] width 62 height 14
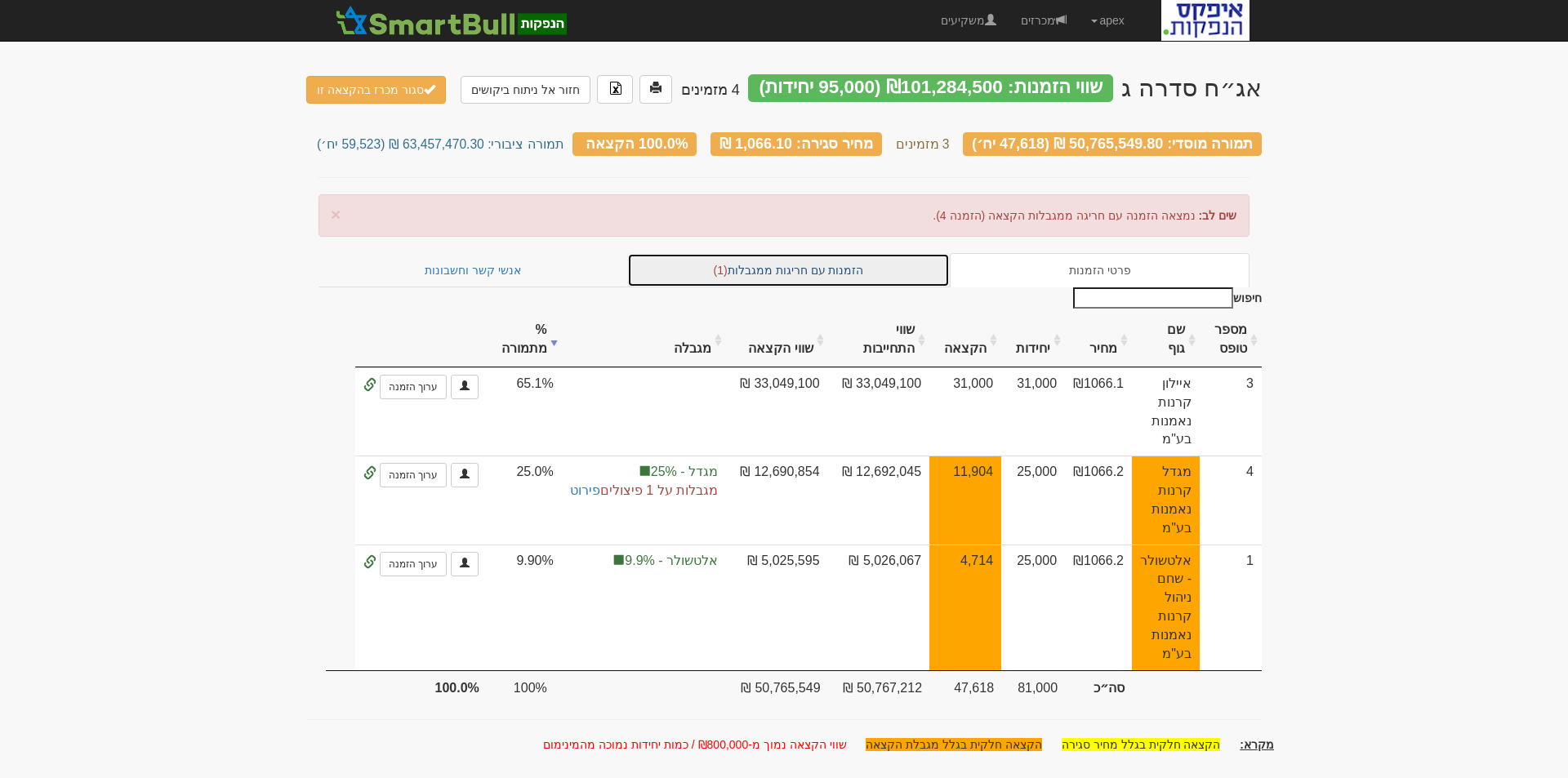
click at [812, 264] on link "הזמנות עם חריגות ממגבלות (1)" at bounding box center [789, 269] width 324 height 34
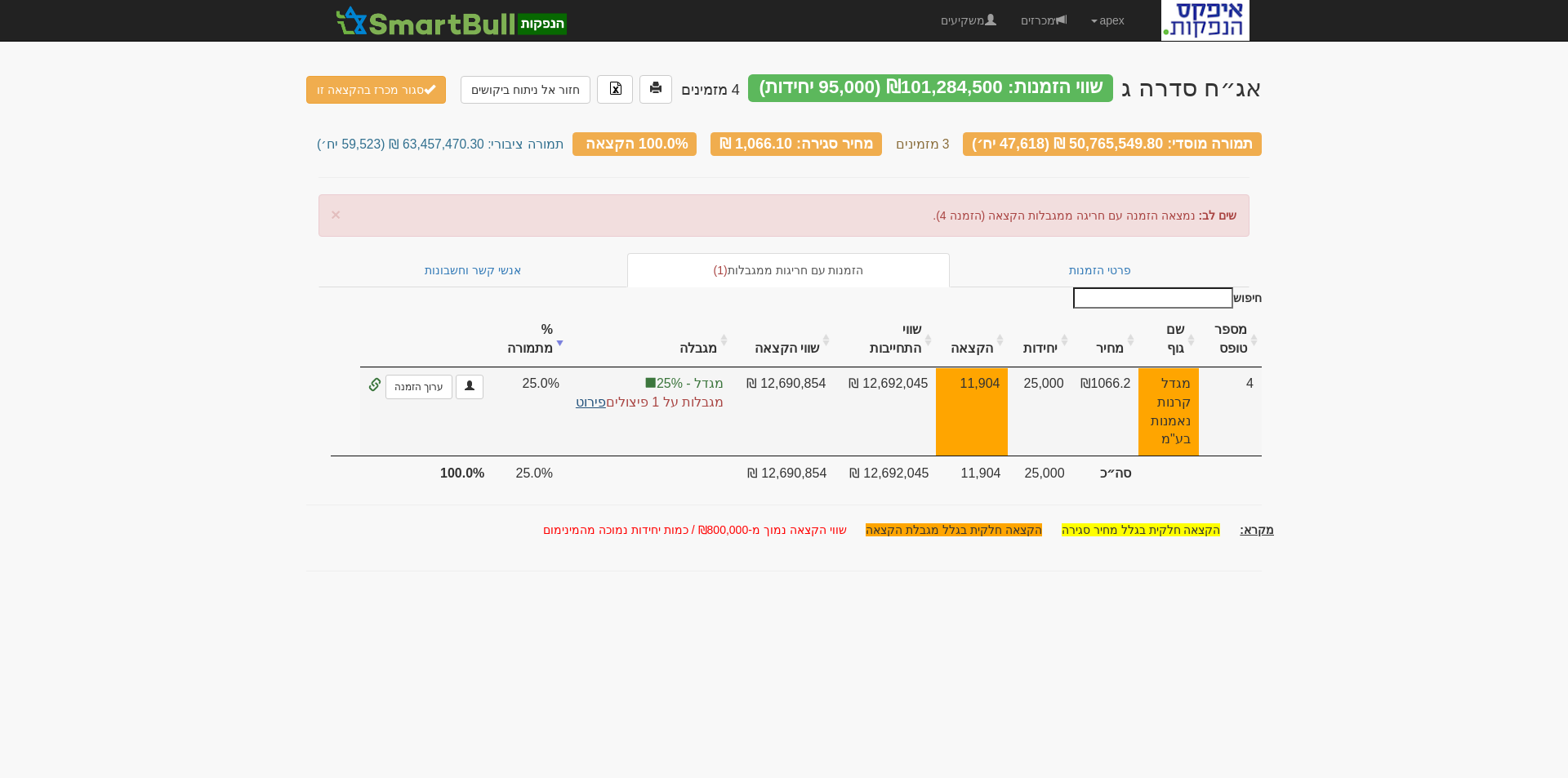
click at [584, 395] on link "פירוט" at bounding box center [590, 402] width 30 height 14
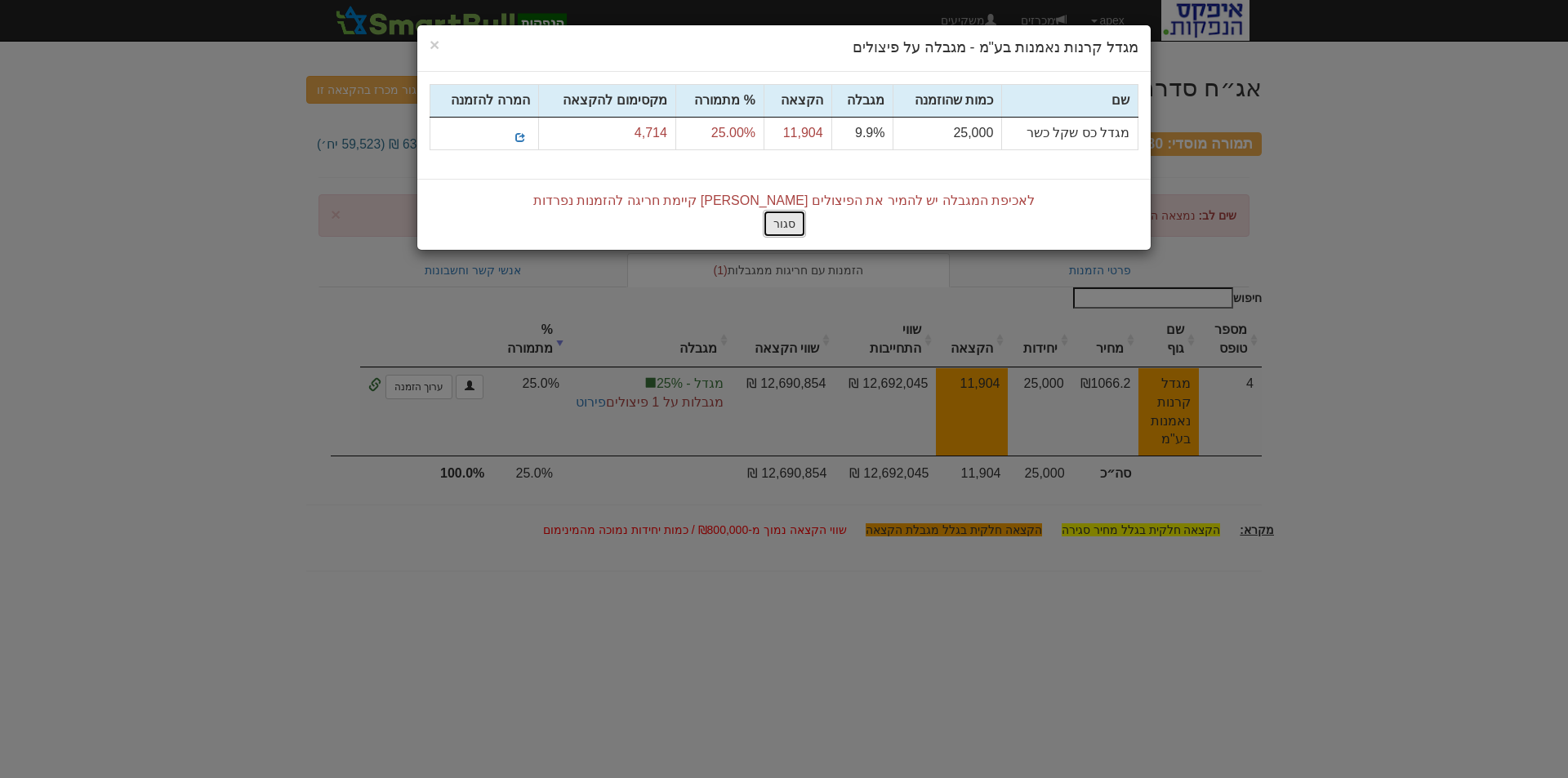
click at [770, 226] on button "סגור" at bounding box center [784, 224] width 44 height 28
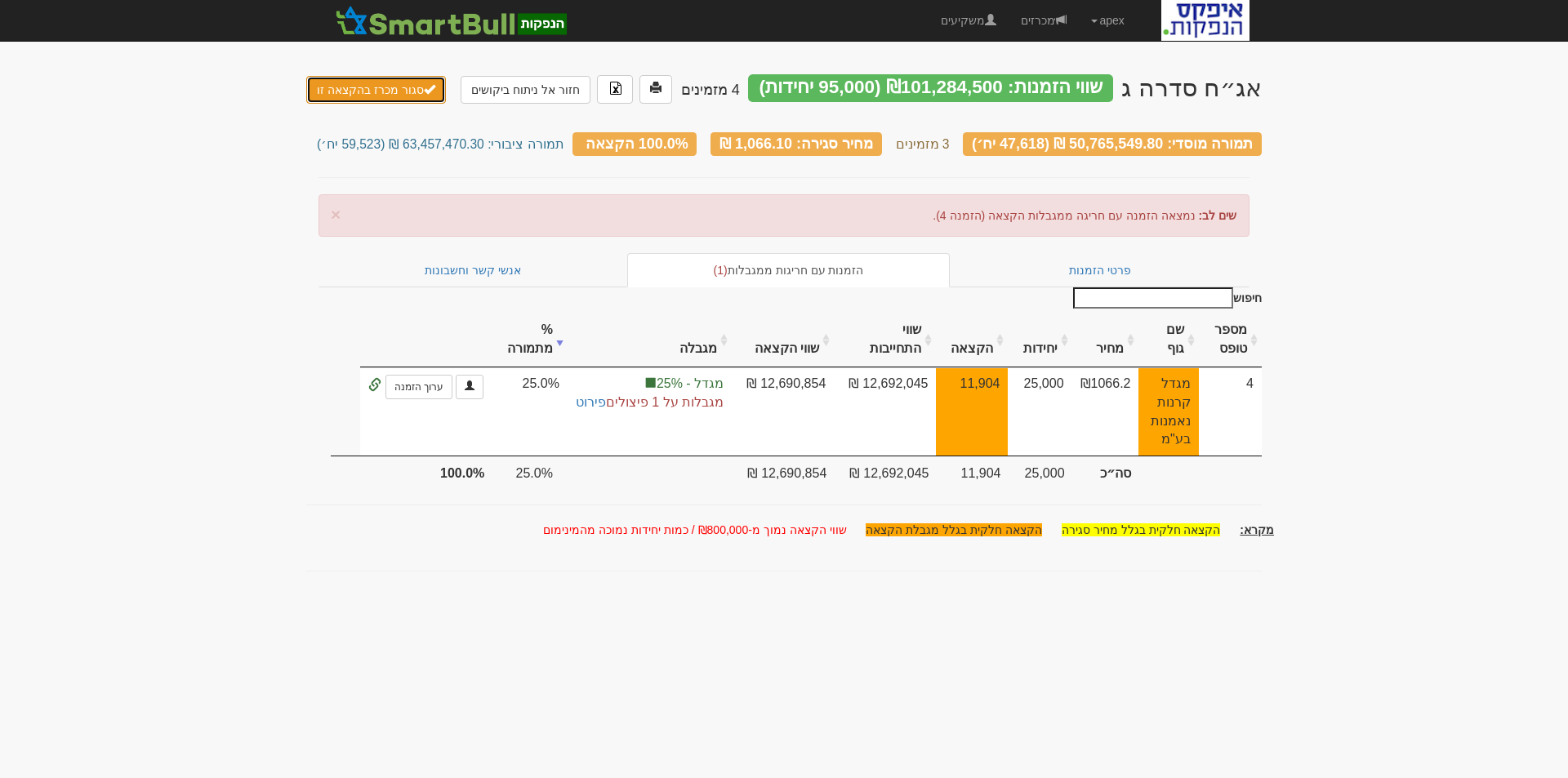
click at [397, 85] on button "סגור מכרז בהקצאה זו" at bounding box center [376, 89] width 140 height 28
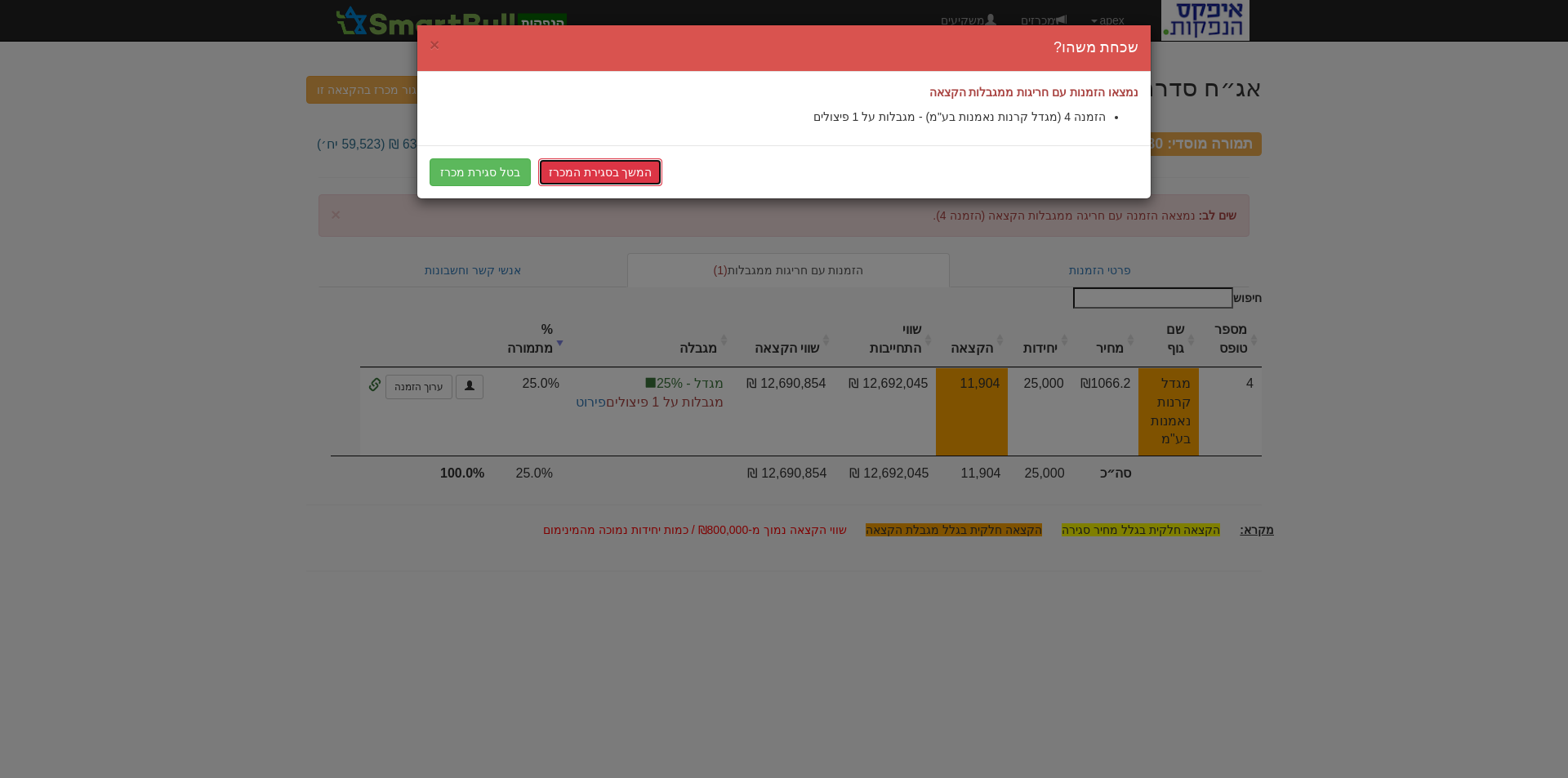
click at [595, 177] on link "המשך בסגירת המכרז" at bounding box center [600, 171] width 125 height 28
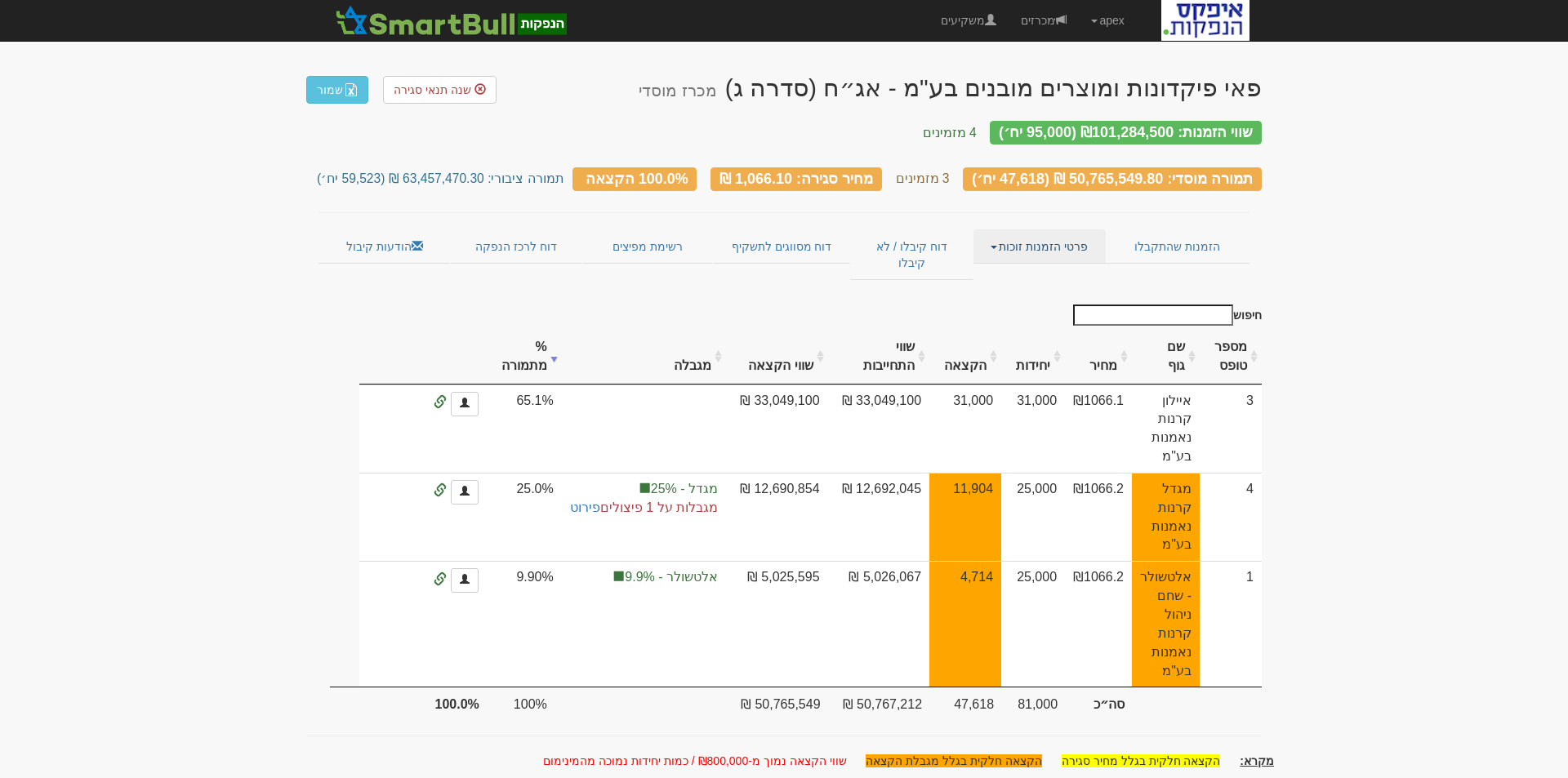
click at [1050, 230] on link "פרטי הזמנות זוכות" at bounding box center [1039, 246] width 132 height 34
click at [1200, 236] on link "הזמנות שהתקבלו" at bounding box center [1177, 246] width 143 height 34
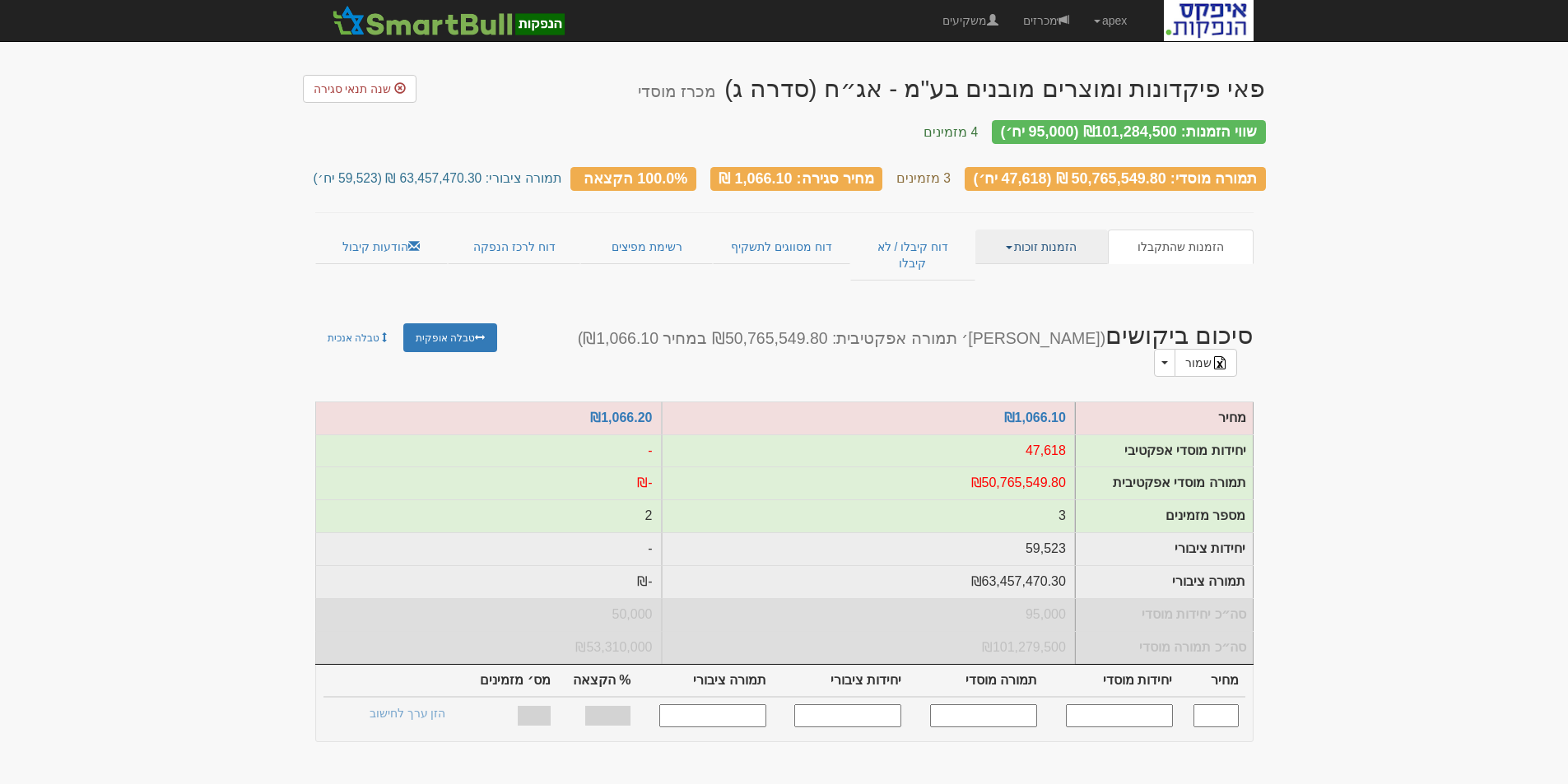
click at [1044, 235] on link "הזמנות זוכות" at bounding box center [1042, 246] width 133 height 34
click at [1064, 268] on link "פרטי הזמנות זוכות" at bounding box center [1041, 279] width 130 height 21
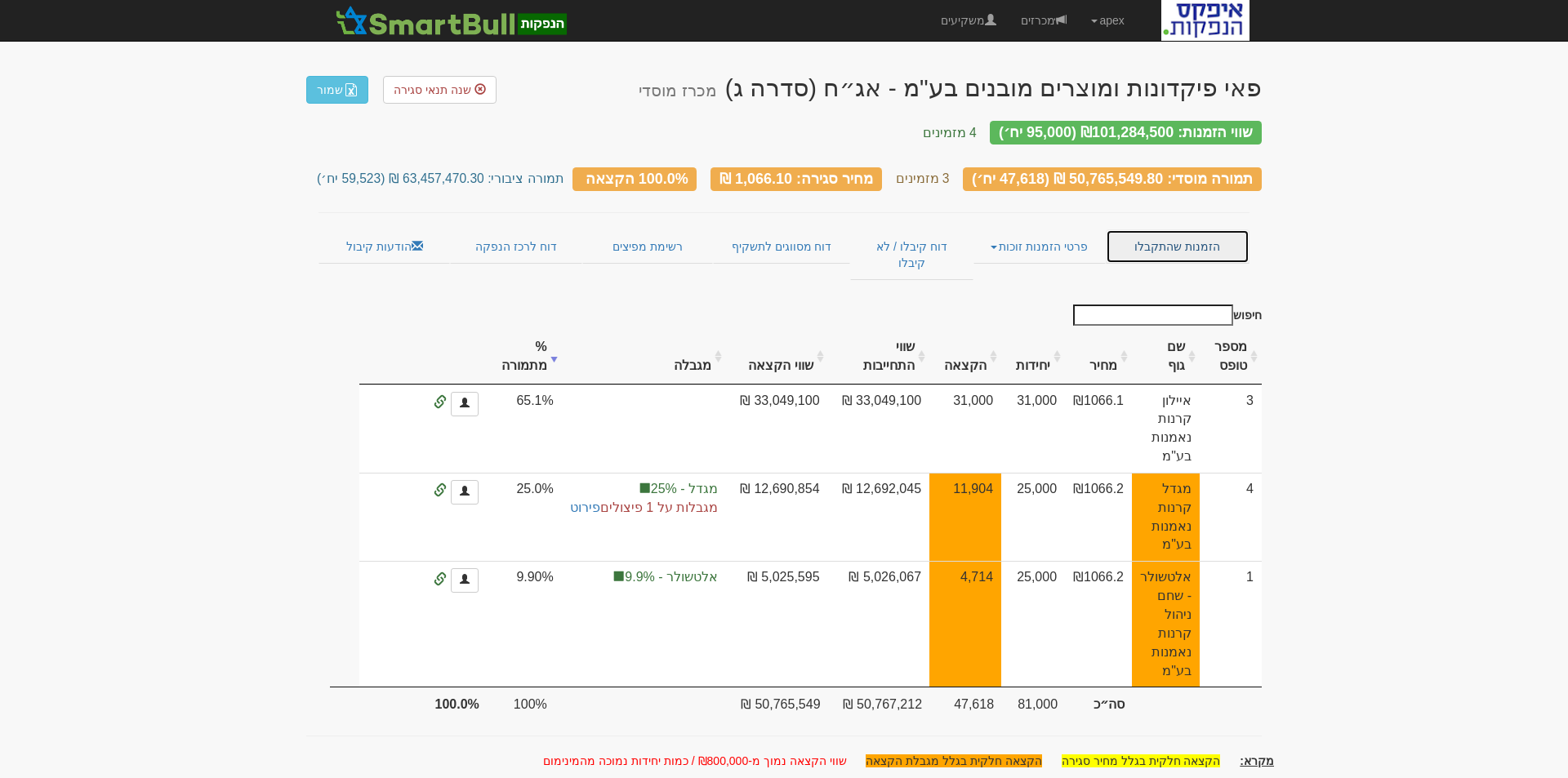
click at [1185, 234] on link "הזמנות שהתקבלו" at bounding box center [1177, 246] width 143 height 34
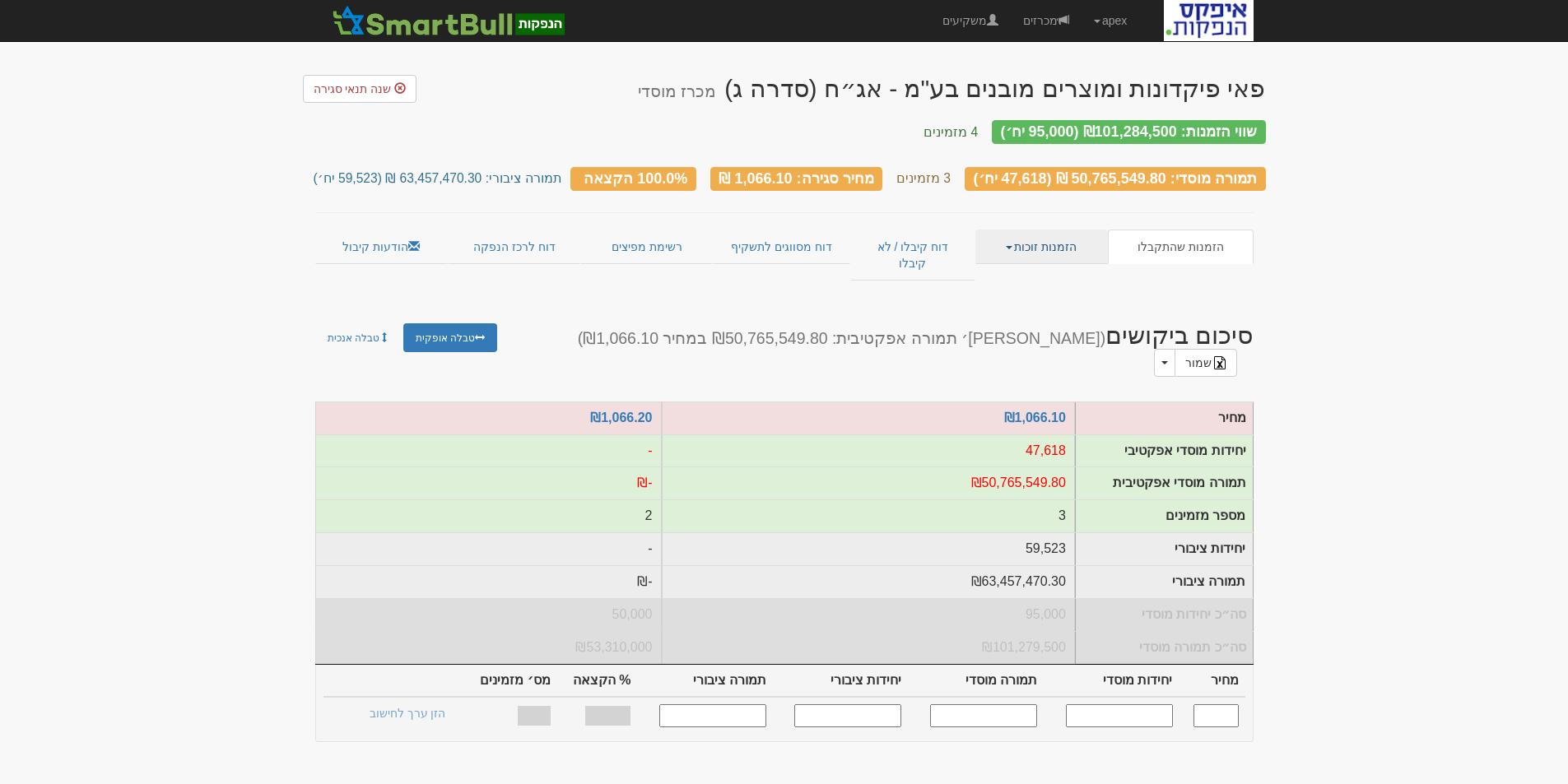
click at [1038, 234] on link "הזמנות זוכות" at bounding box center [1042, 246] width 133 height 34
click at [1047, 268] on link "פרטי הזמנות זוכות" at bounding box center [1041, 279] width 130 height 21
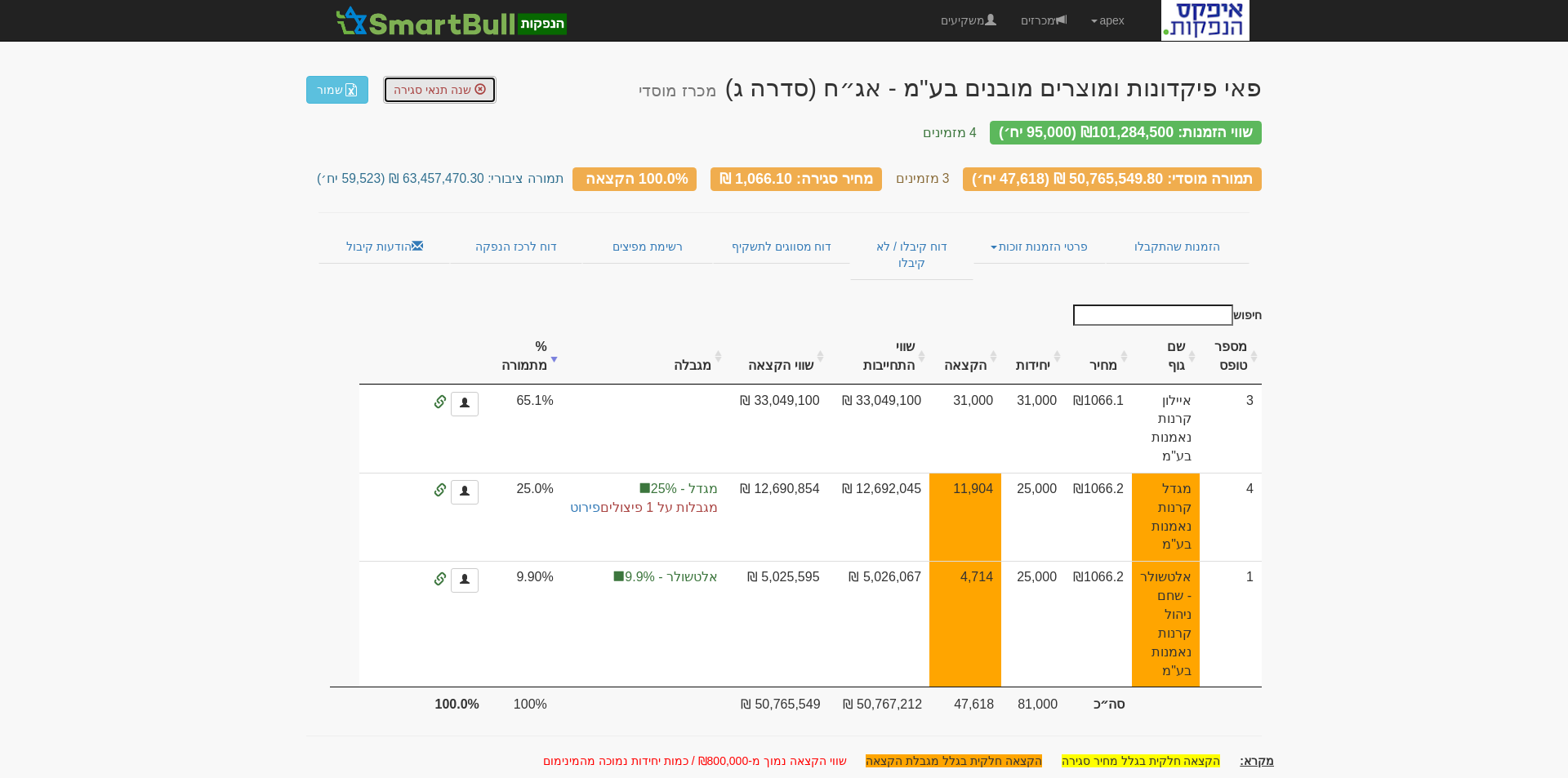
click at [429, 93] on span "שנה תנאי סגירה" at bounding box center [432, 89] width 78 height 13
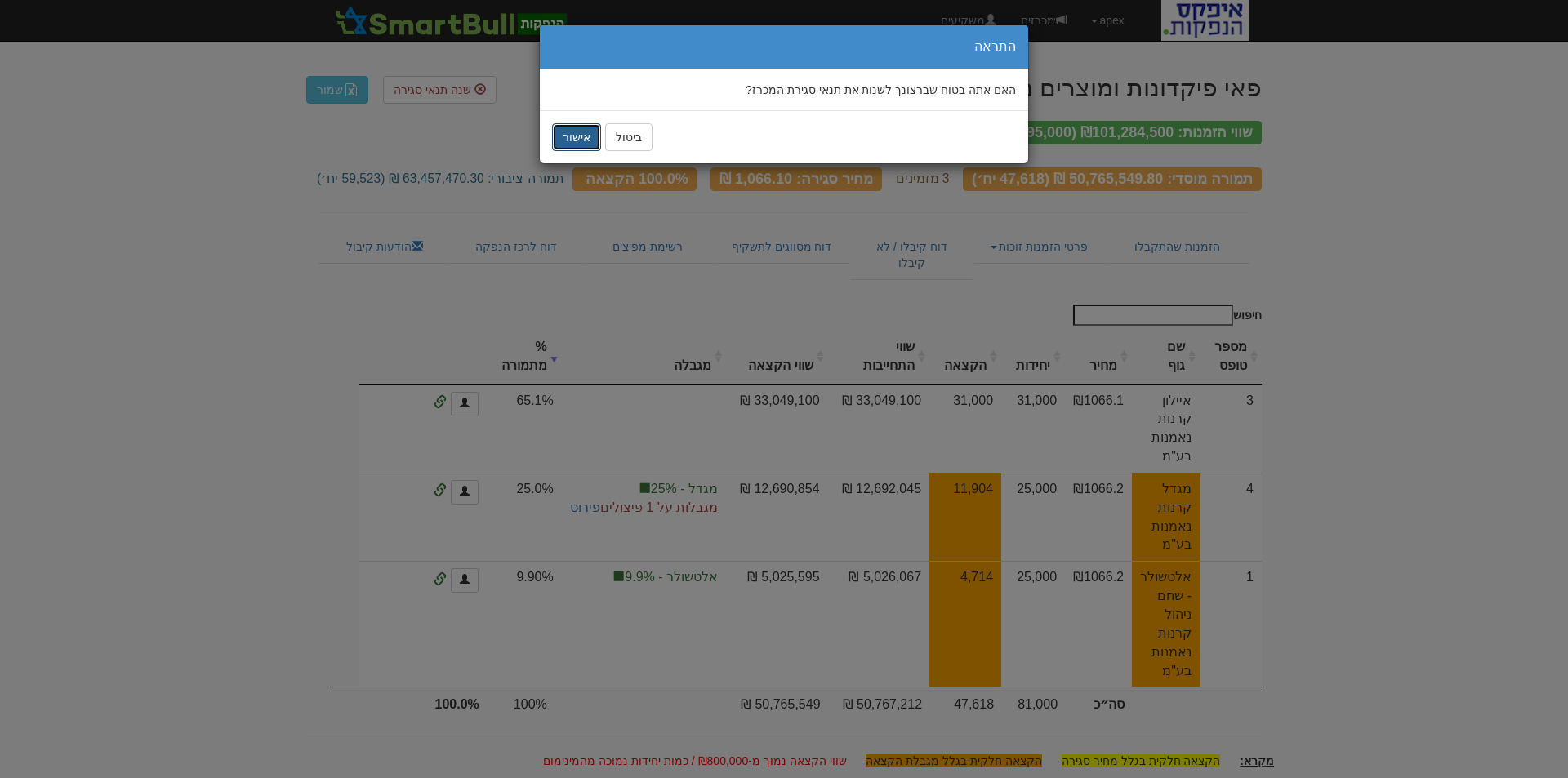
click at [594, 134] on button "אישור" at bounding box center [577, 137] width 49 height 28
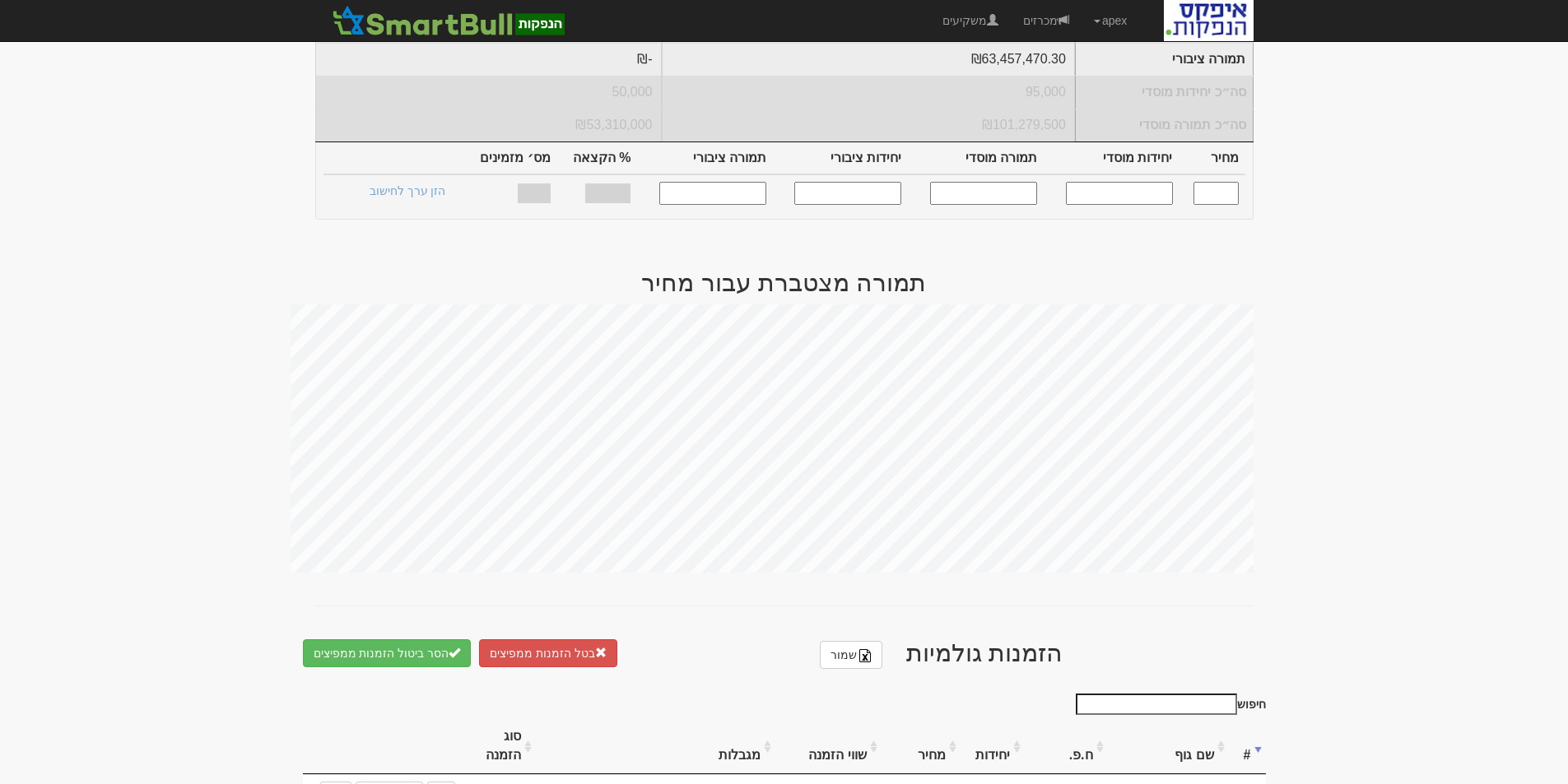
scroll to position [737, 0]
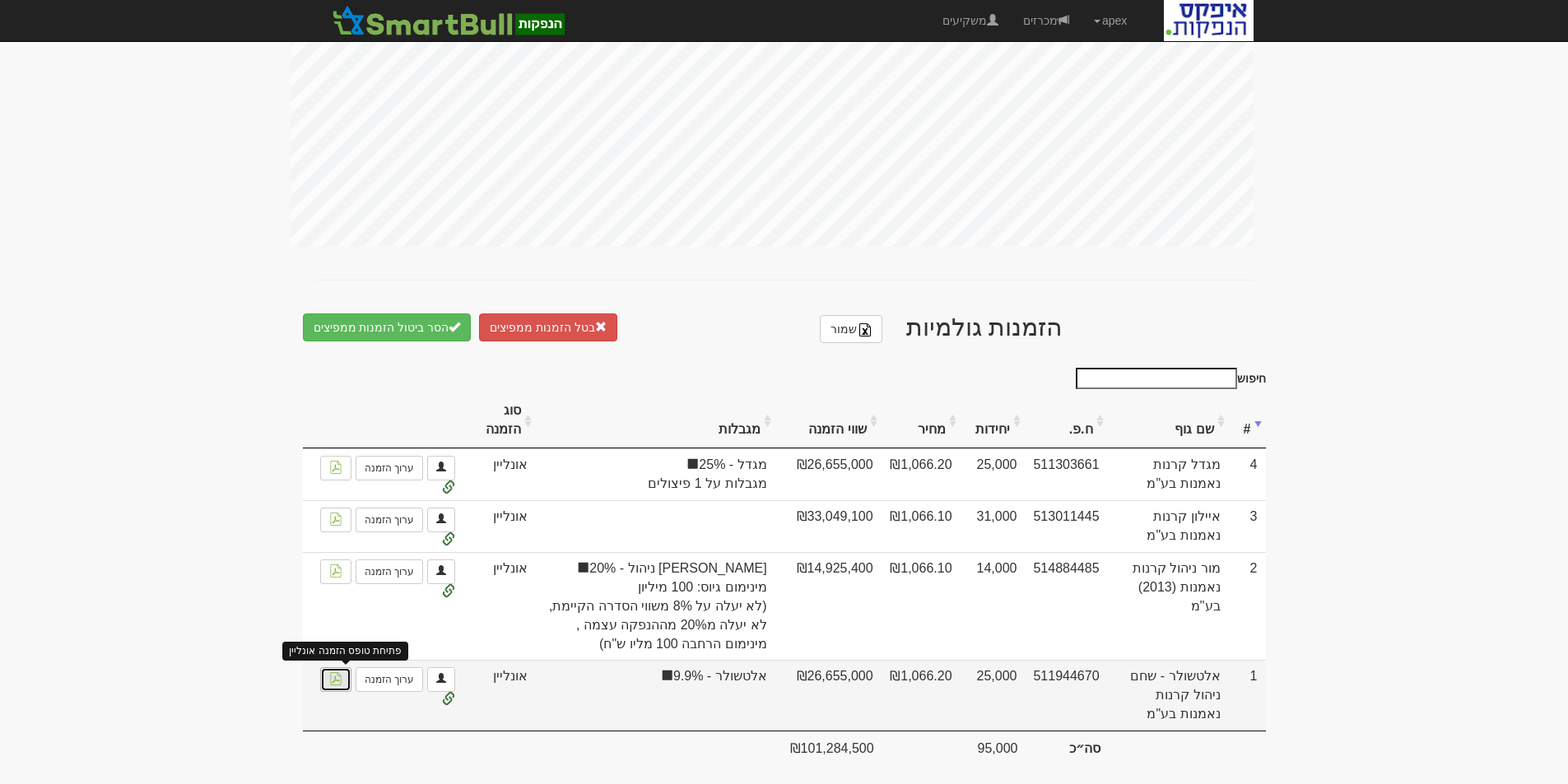
click at [336, 672] on img at bounding box center [335, 678] width 13 height 13
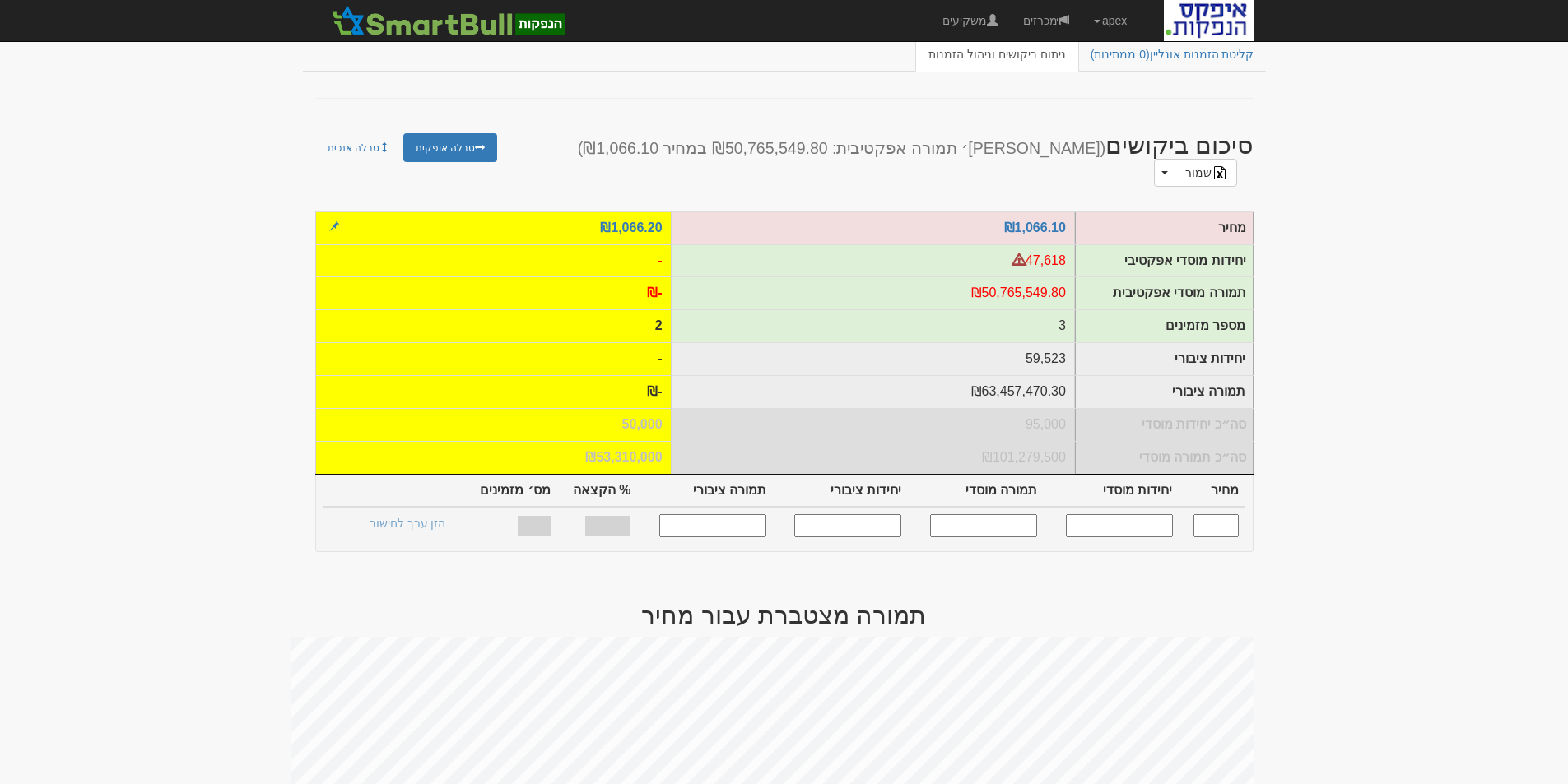
scroll to position [0, 0]
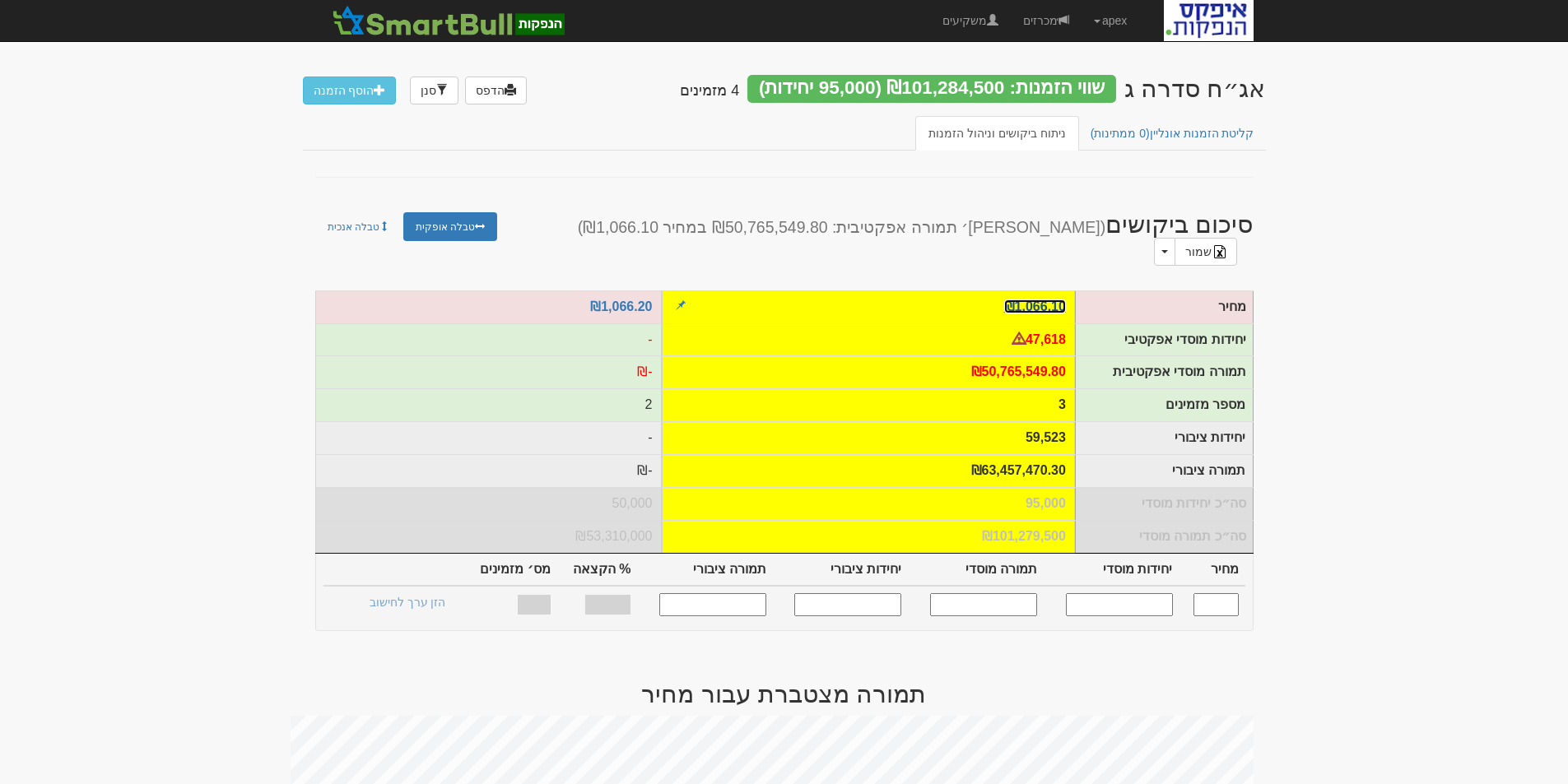
click at [1028, 300] on link "₪1,066.10" at bounding box center [1035, 307] width 62 height 14
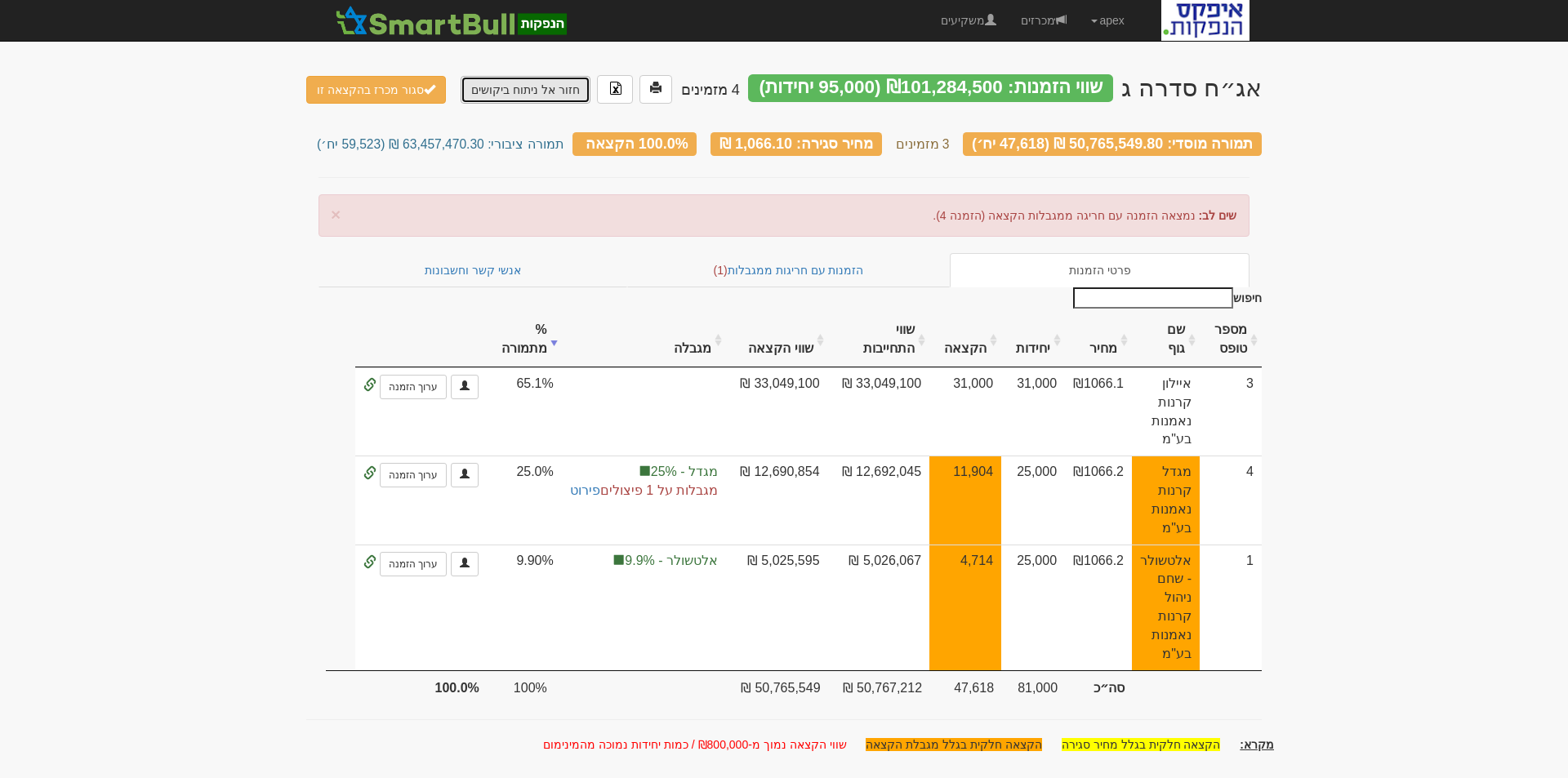
click at [512, 94] on link "חזור אל ניתוח ביקושים" at bounding box center [525, 89] width 130 height 28
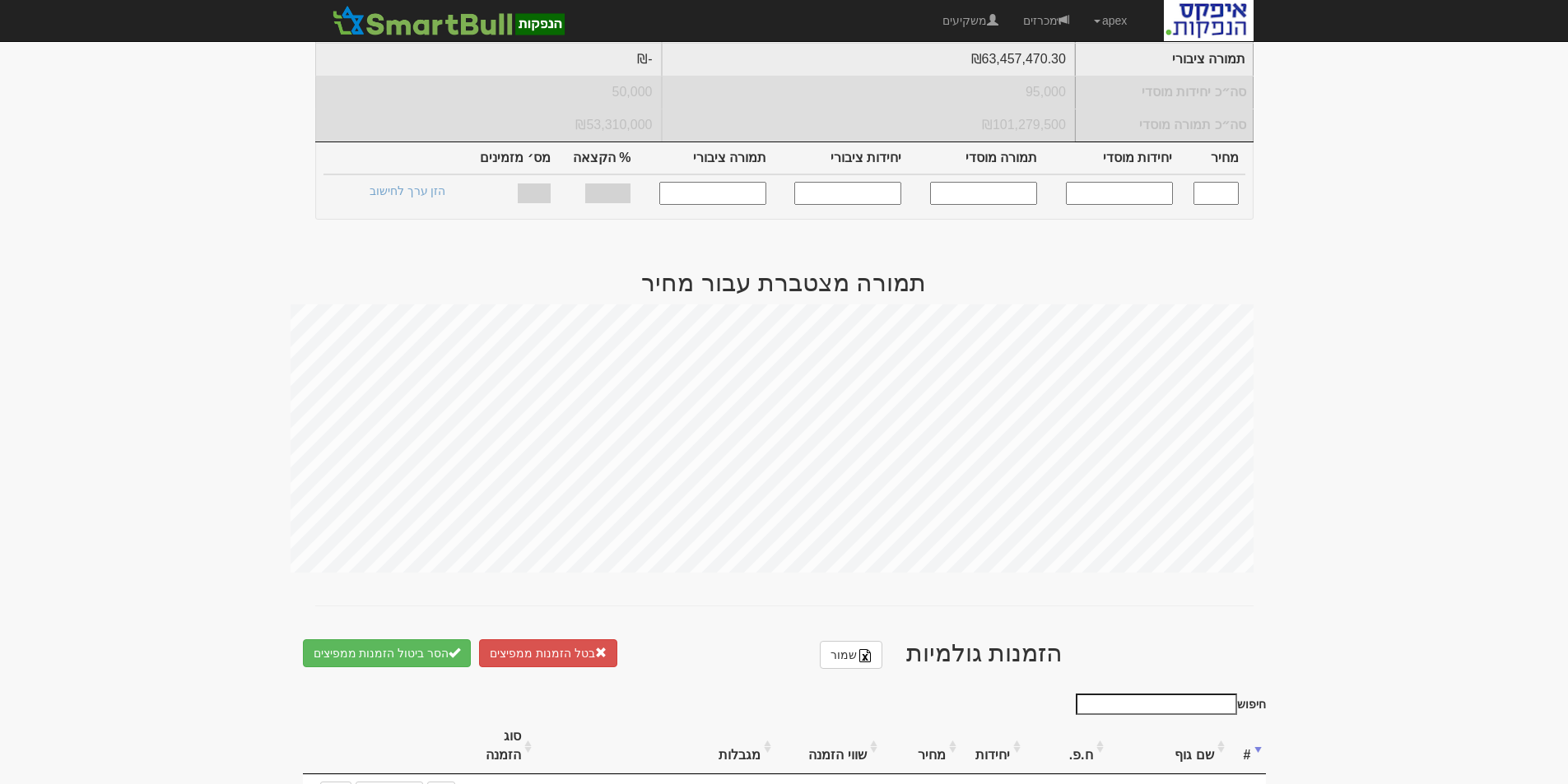
scroll to position [737, 0]
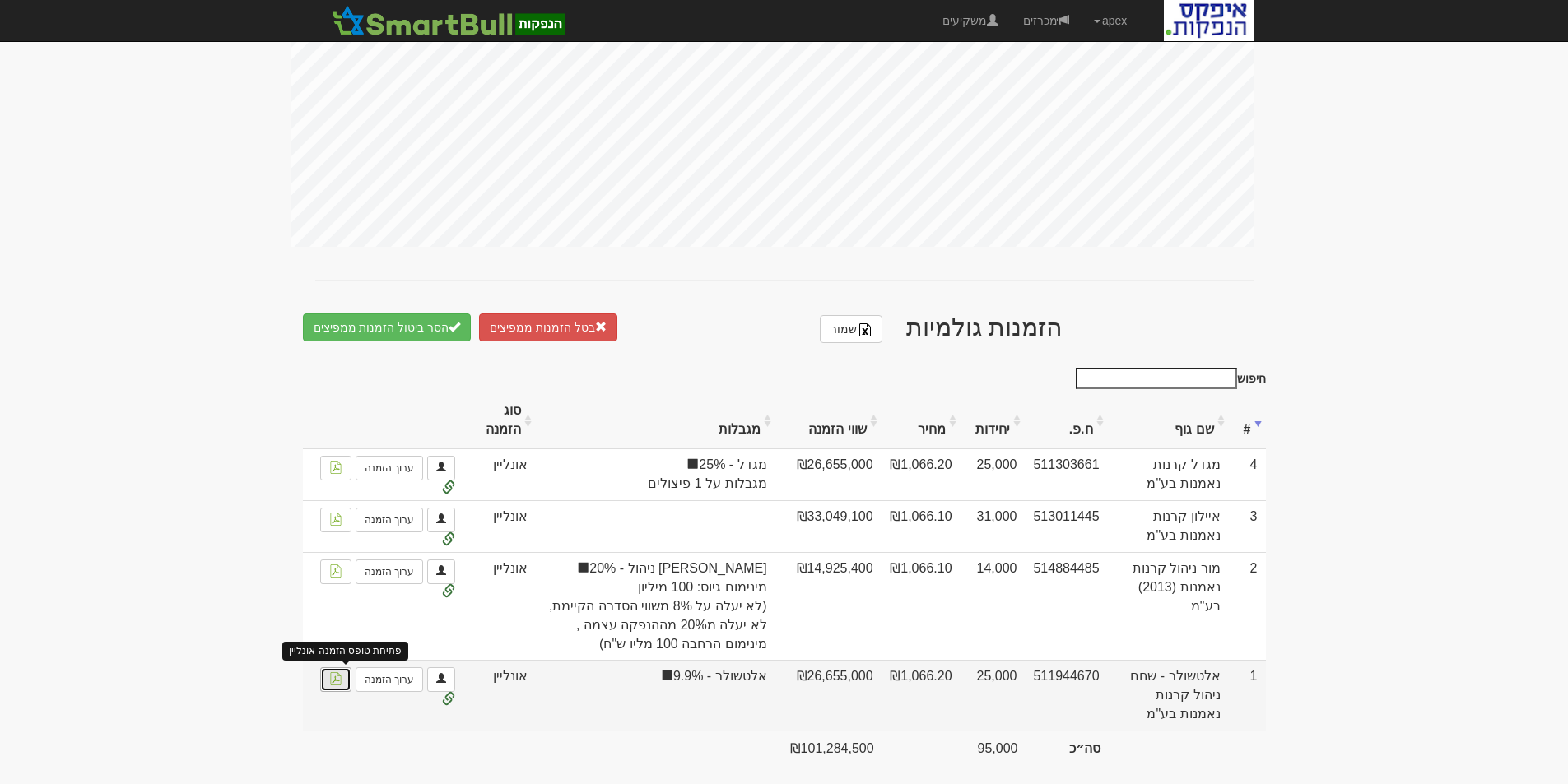
click at [343, 672] on img at bounding box center [335, 678] width 13 height 13
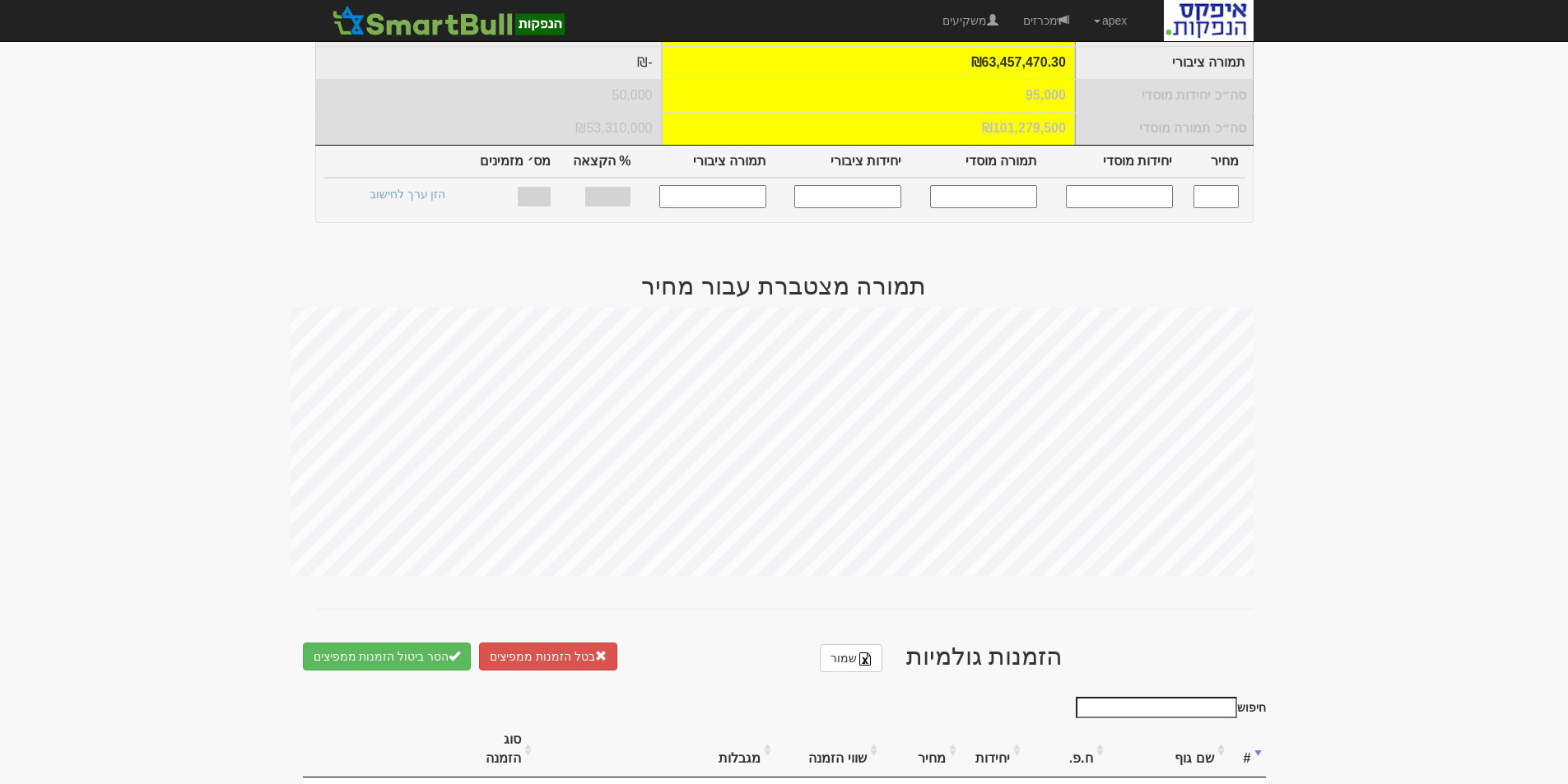
scroll to position [0, 0]
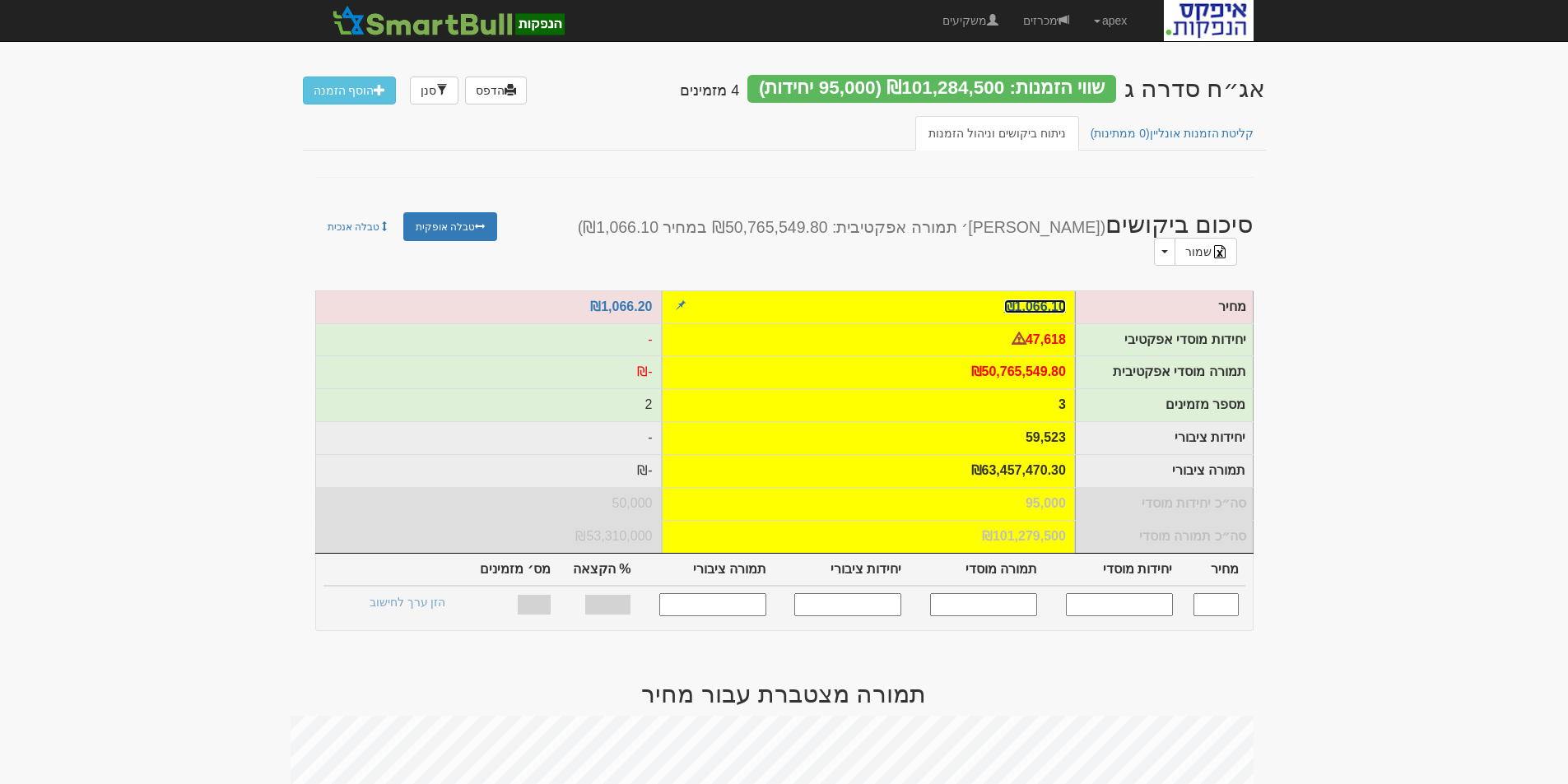
click at [1049, 300] on link "₪1,066.10" at bounding box center [1035, 307] width 62 height 14
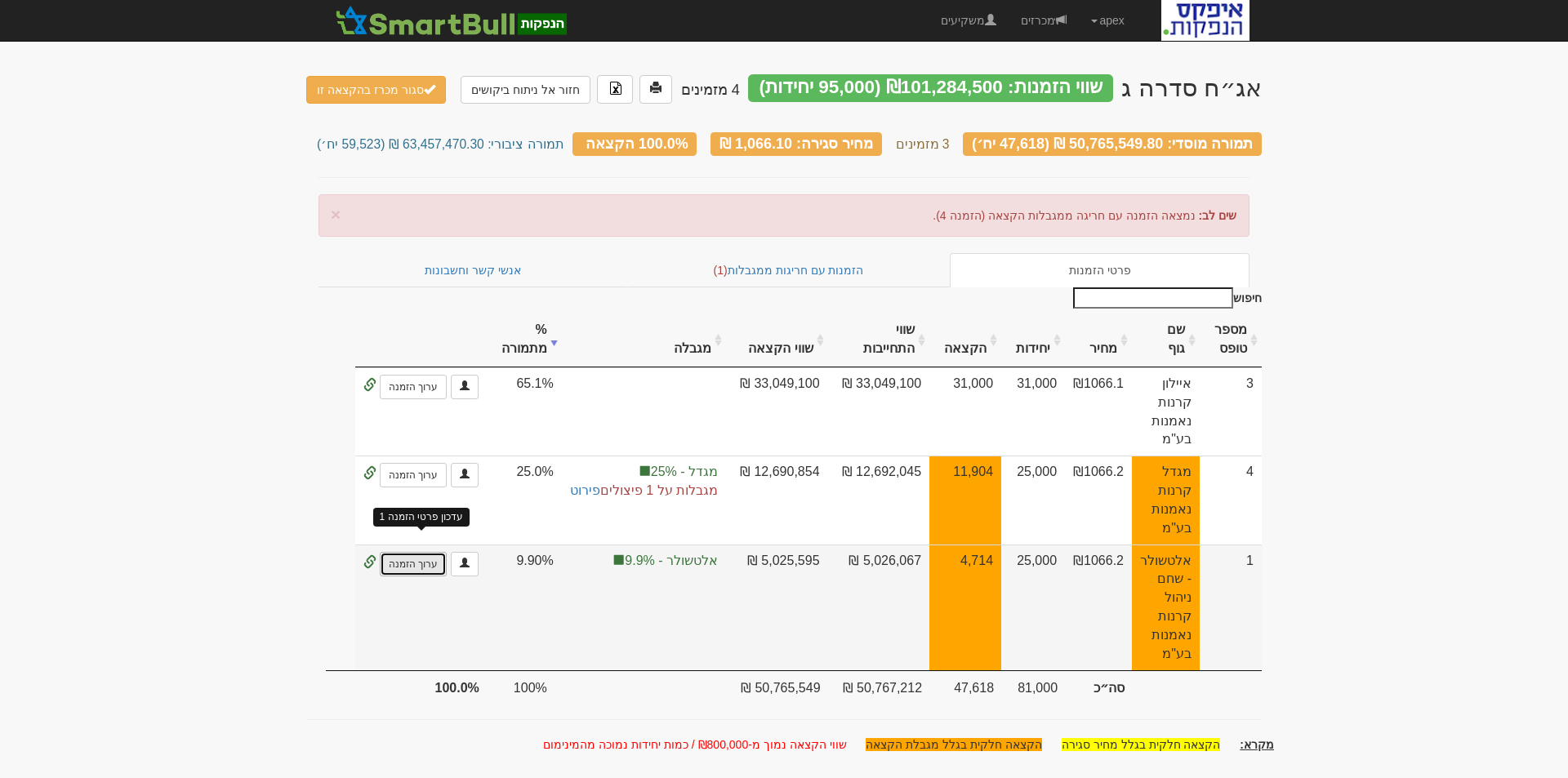
click at [412, 552] on link "ערוך הזמנה" at bounding box center [413, 564] width 67 height 24
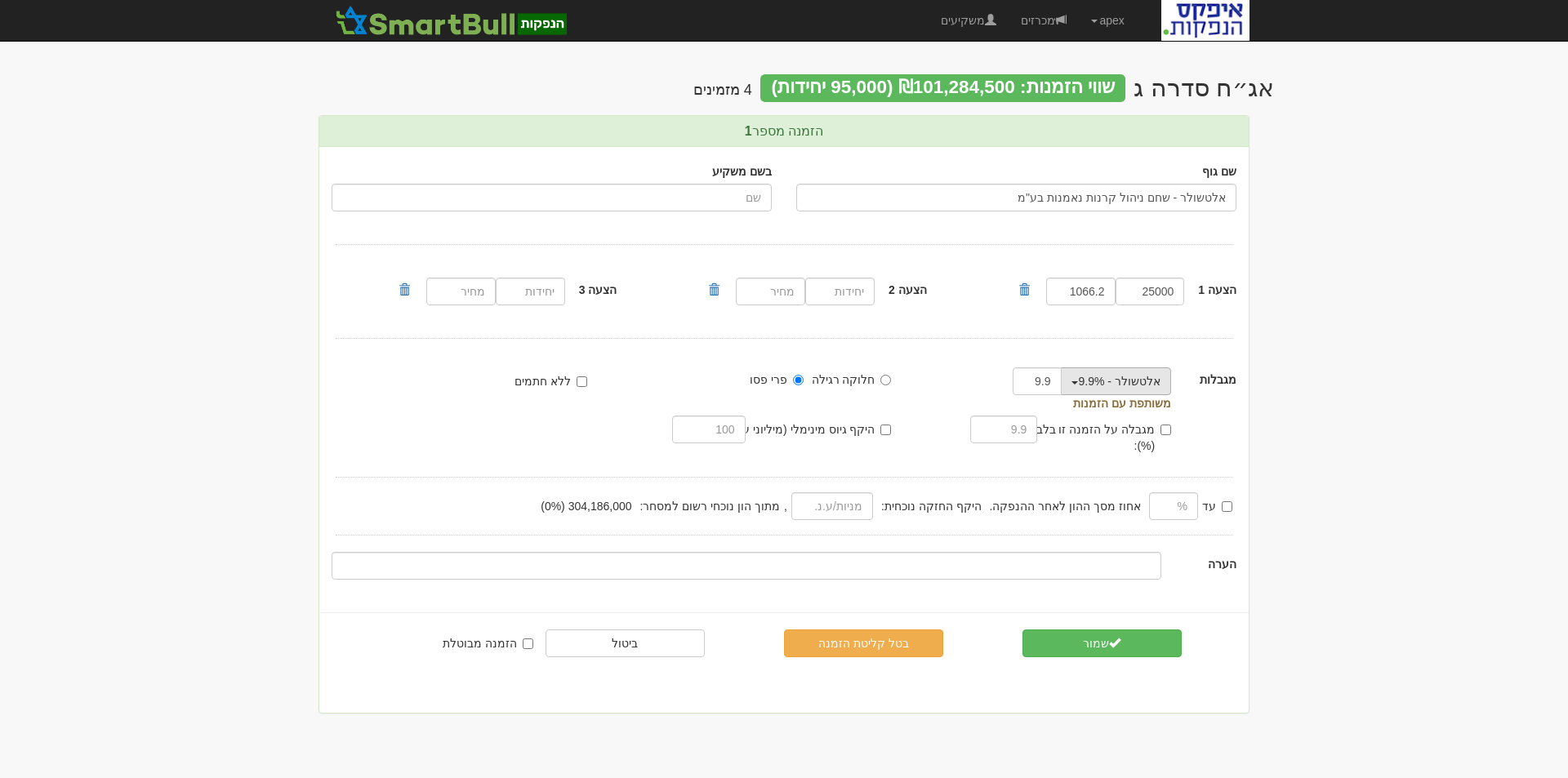
click at [1072, 380] on button "אלטשולר - 9.9%" at bounding box center [1116, 381] width 110 height 28
click at [1124, 430] on link "הסר מגבלה" at bounding box center [1089, 434] width 188 height 21
click at [1093, 635] on button "שמור" at bounding box center [1102, 643] width 159 height 28
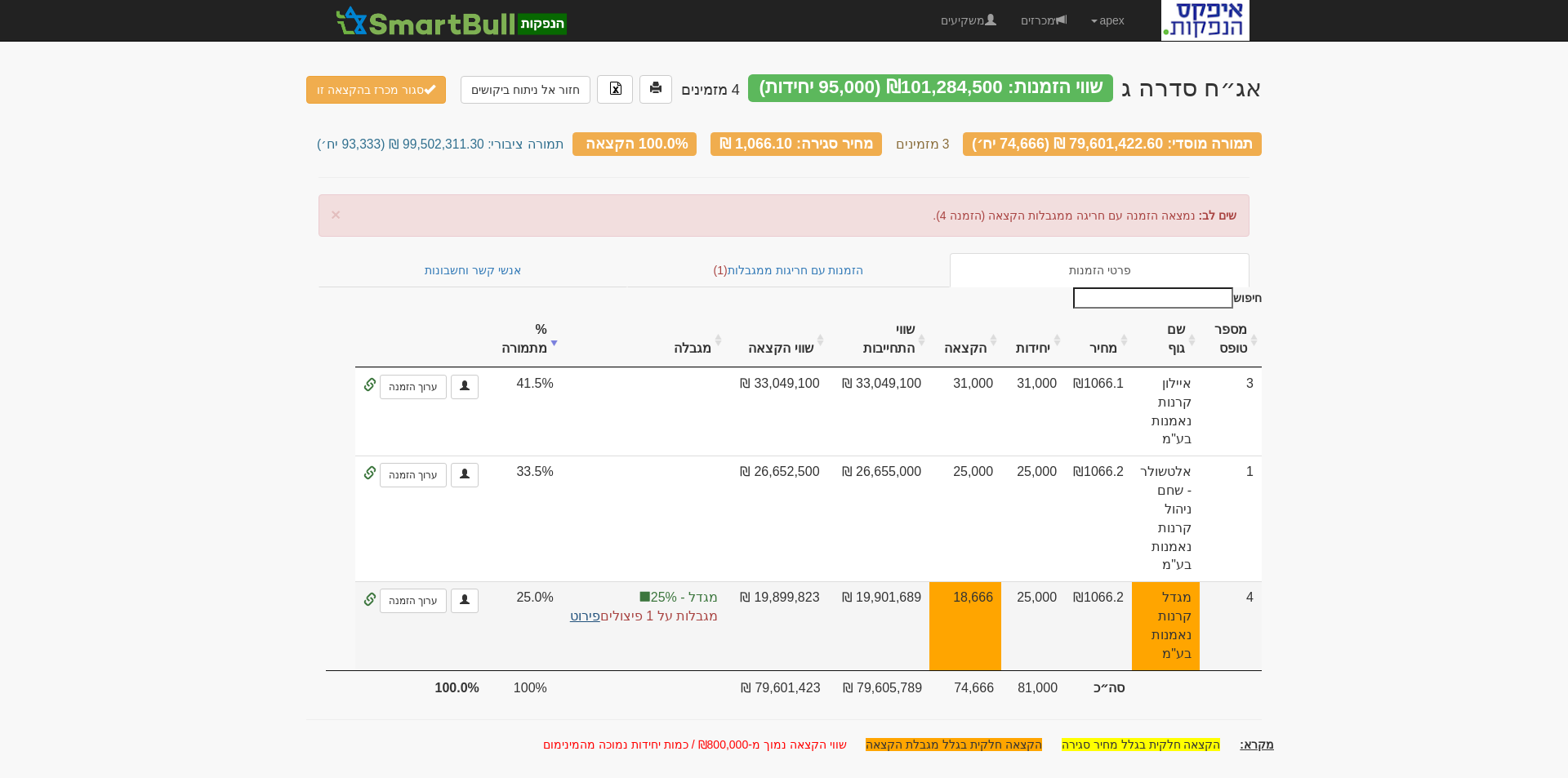
click at [581, 609] on link "פירוט" at bounding box center [584, 616] width 30 height 14
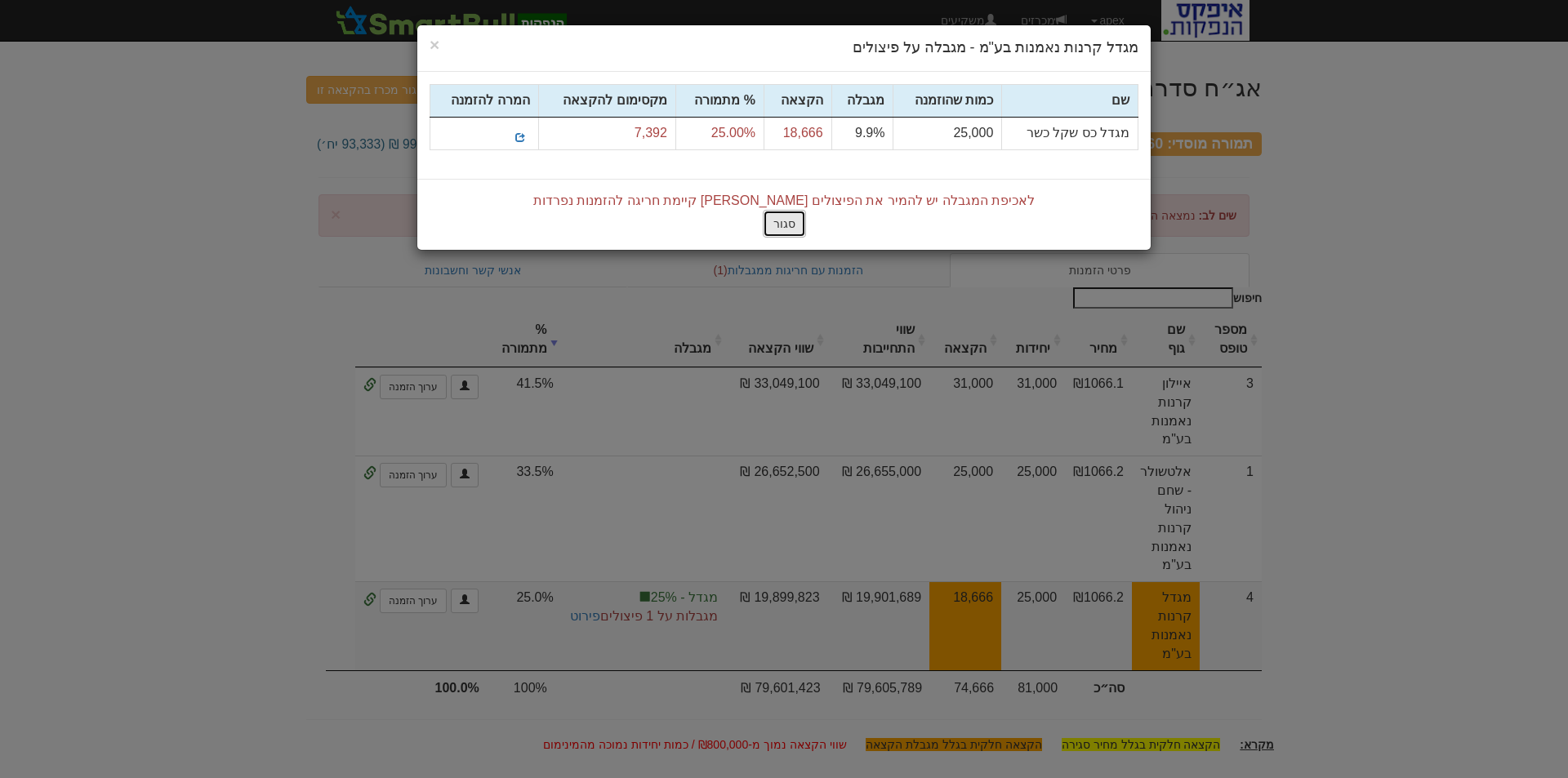
click at [791, 221] on button "סגור" at bounding box center [784, 224] width 44 height 28
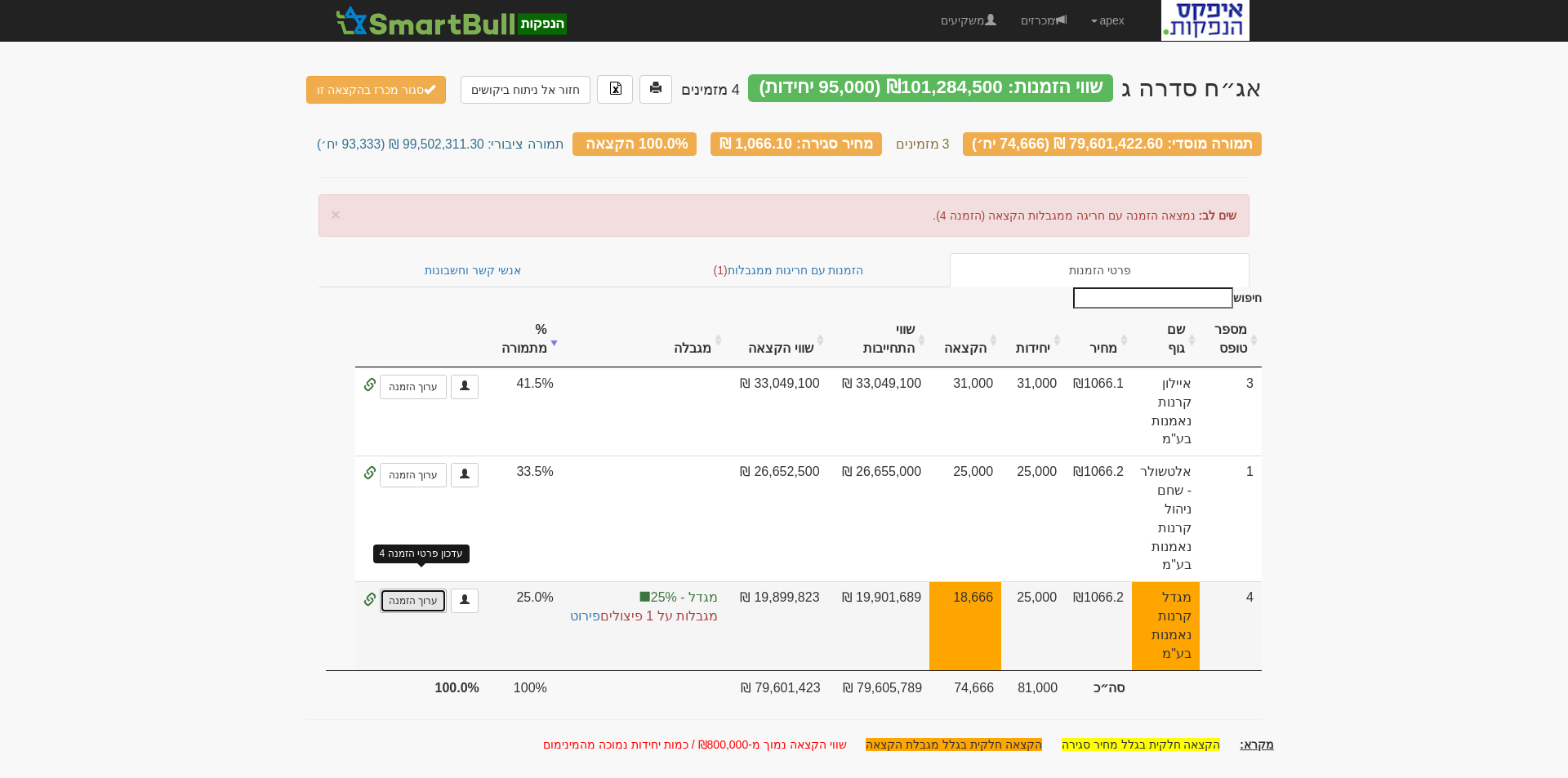
click at [412, 589] on link "ערוך הזמנה" at bounding box center [413, 601] width 67 height 24
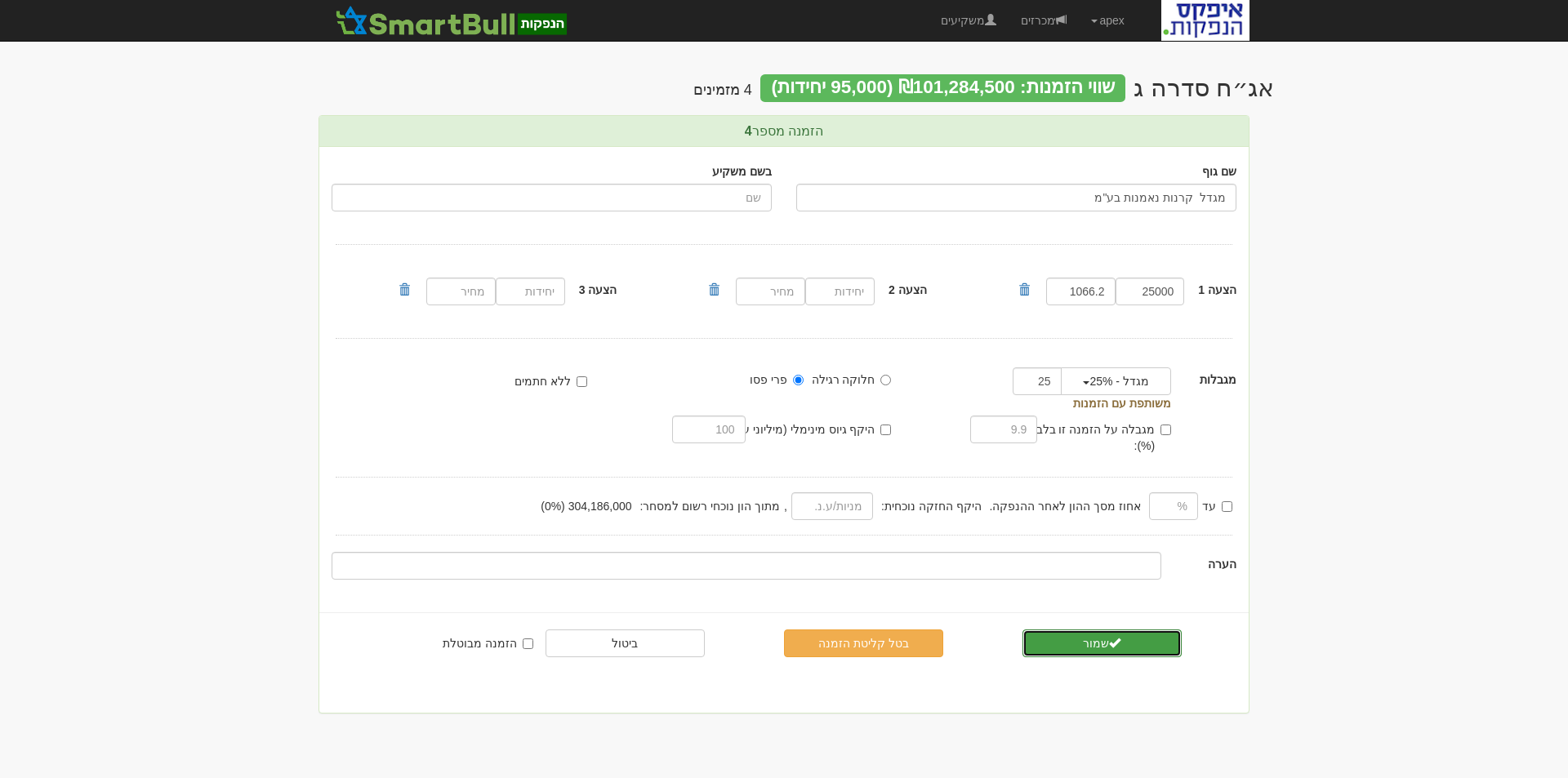
click at [1075, 632] on button "שמור" at bounding box center [1102, 643] width 159 height 28
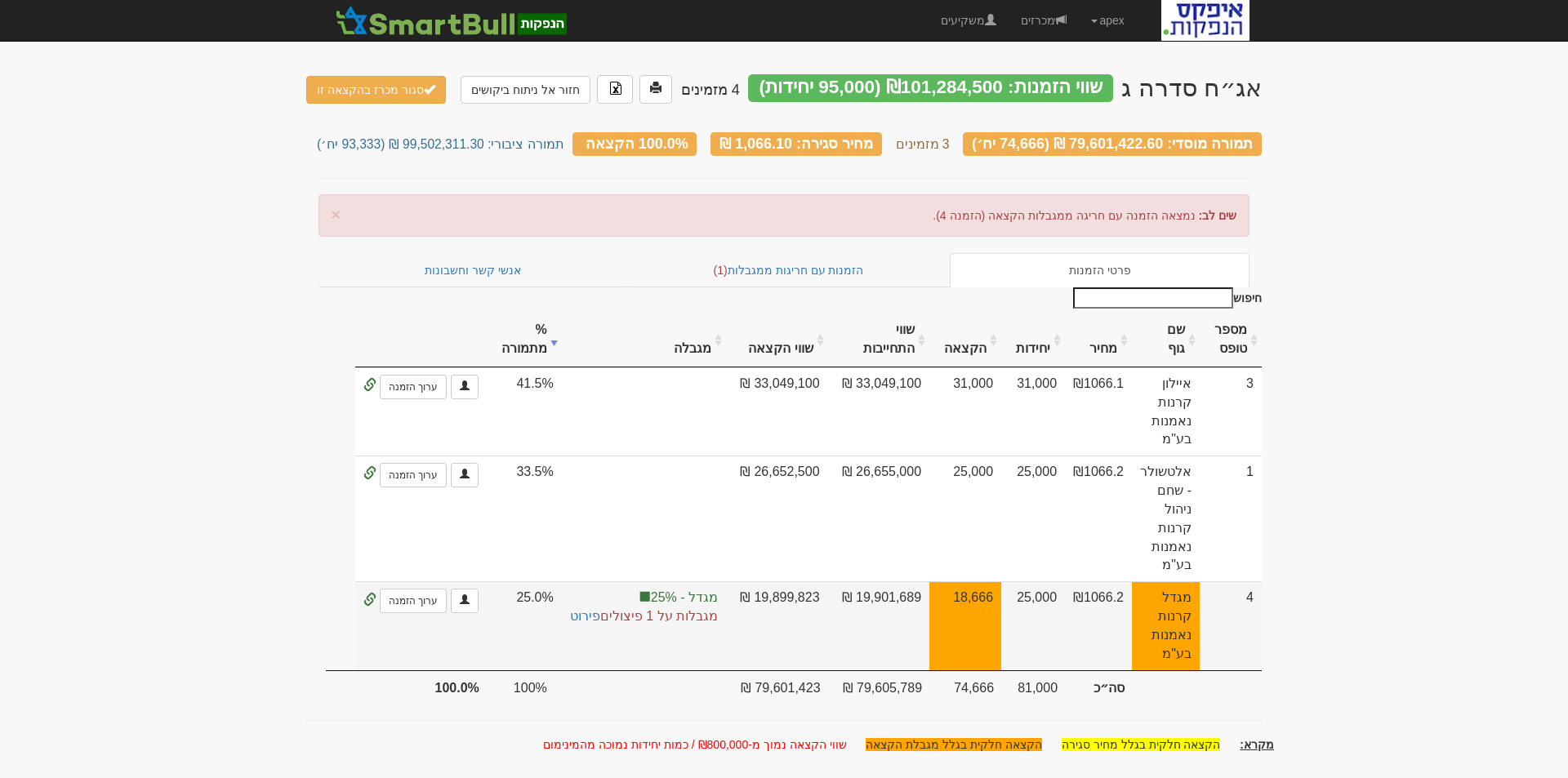
click at [680, 607] on span "מגבלות על 1 פיצולים פירוט" at bounding box center [643, 616] width 148 height 18
click at [584, 609] on link "פירוט" at bounding box center [584, 616] width 30 height 14
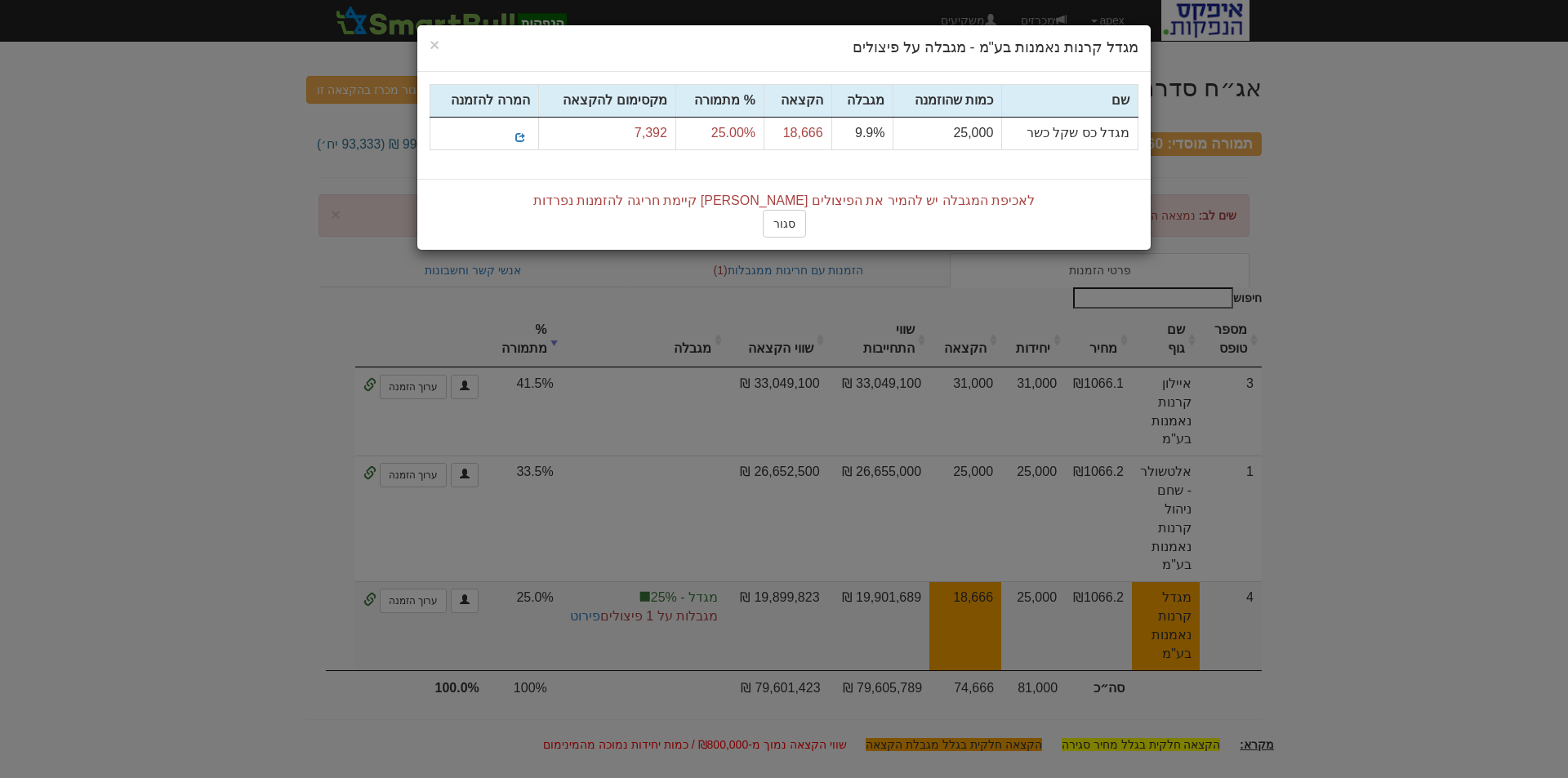
drag, startPoint x: 835, startPoint y: 39, endPoint x: 794, endPoint y: 215, distance: 180.7
click at [784, 294] on div "× Close מגדל קרנות נאמנות בע"מ - מגבלה על פיצולים שם" at bounding box center [784, 389] width 1568 height 778
click at [790, 221] on button "סגור" at bounding box center [784, 224] width 44 height 28
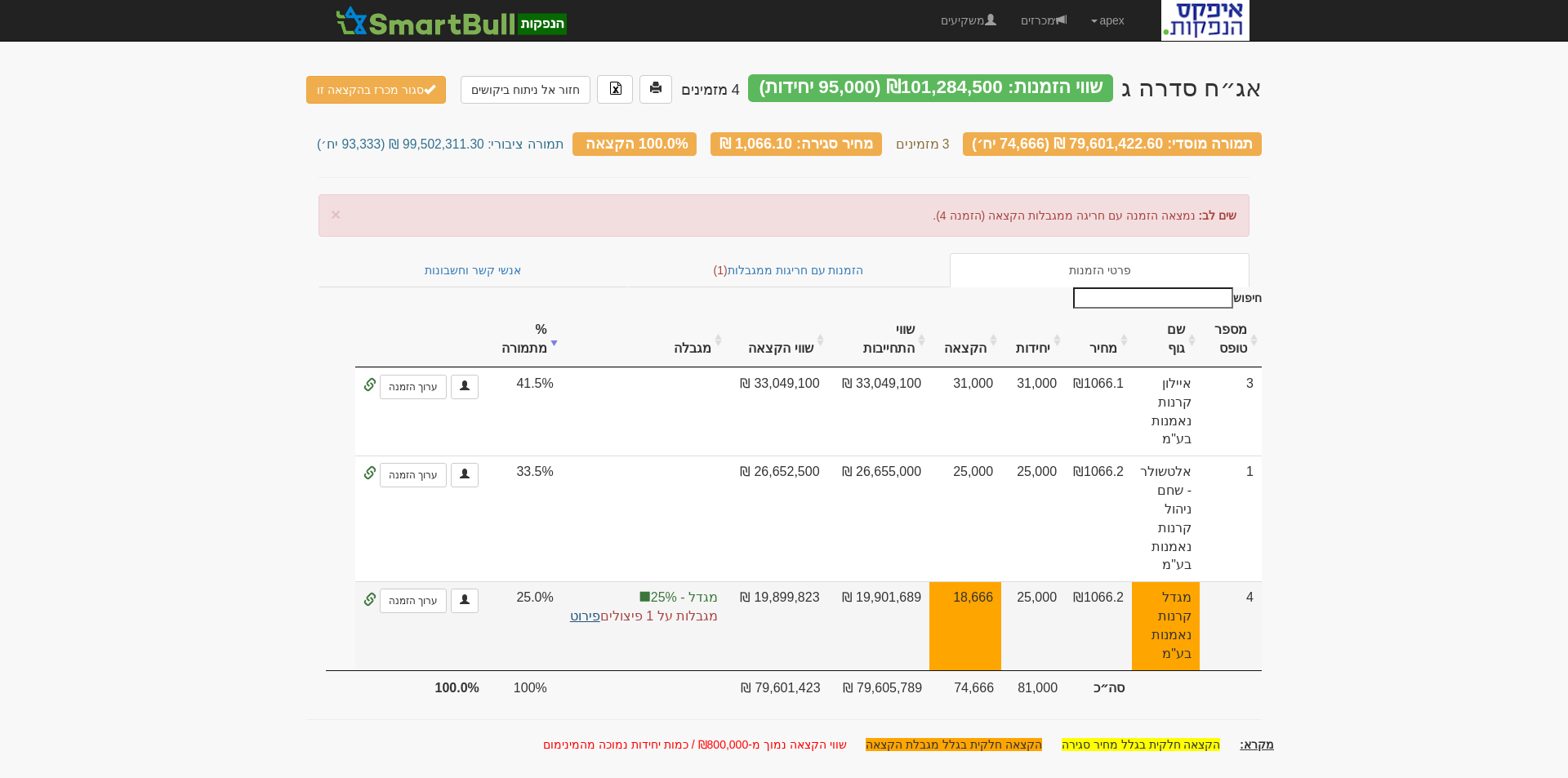
click at [583, 609] on link "פירוט" at bounding box center [584, 616] width 30 height 14
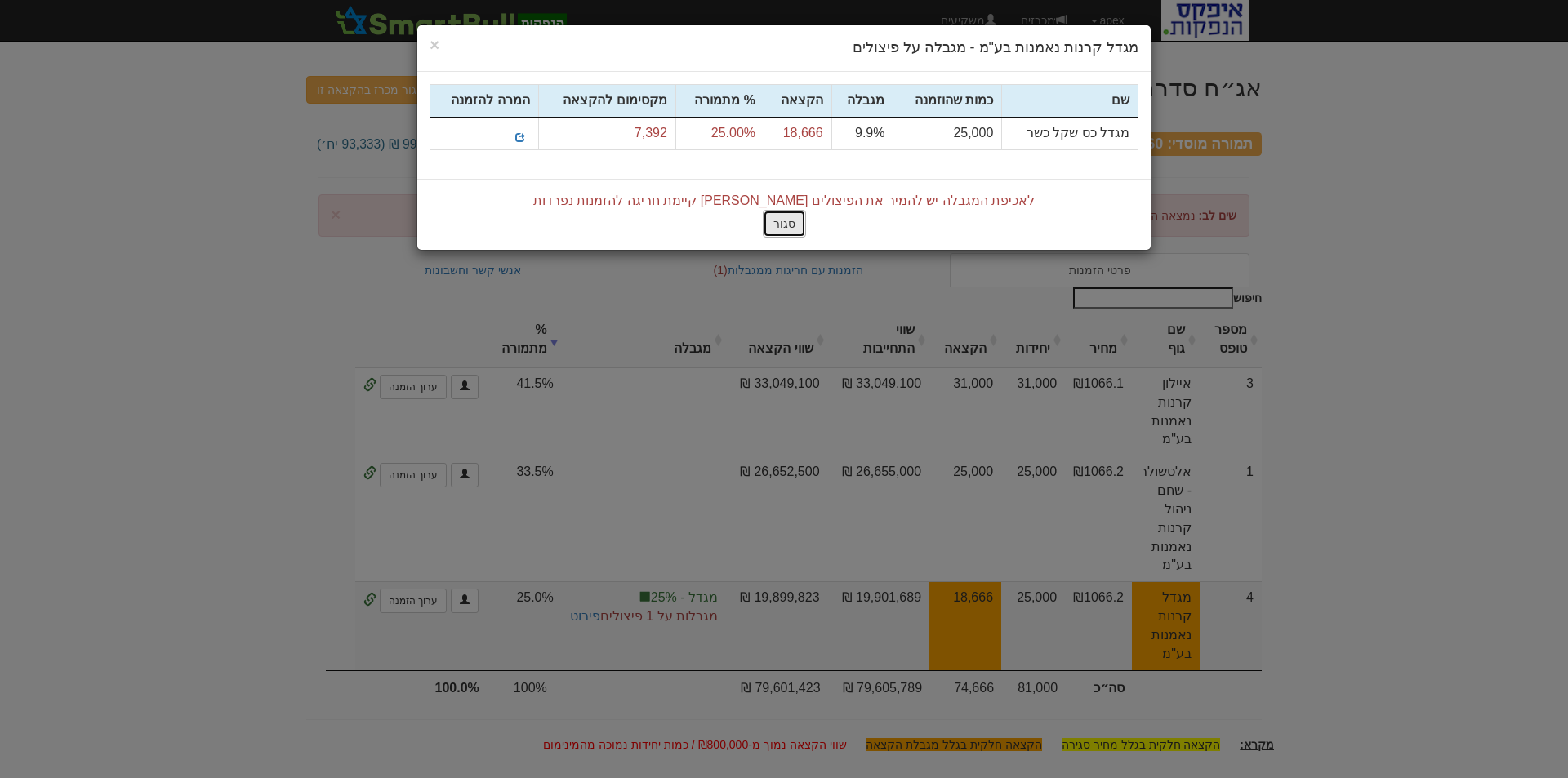
click at [784, 226] on button "סגור" at bounding box center [784, 224] width 44 height 28
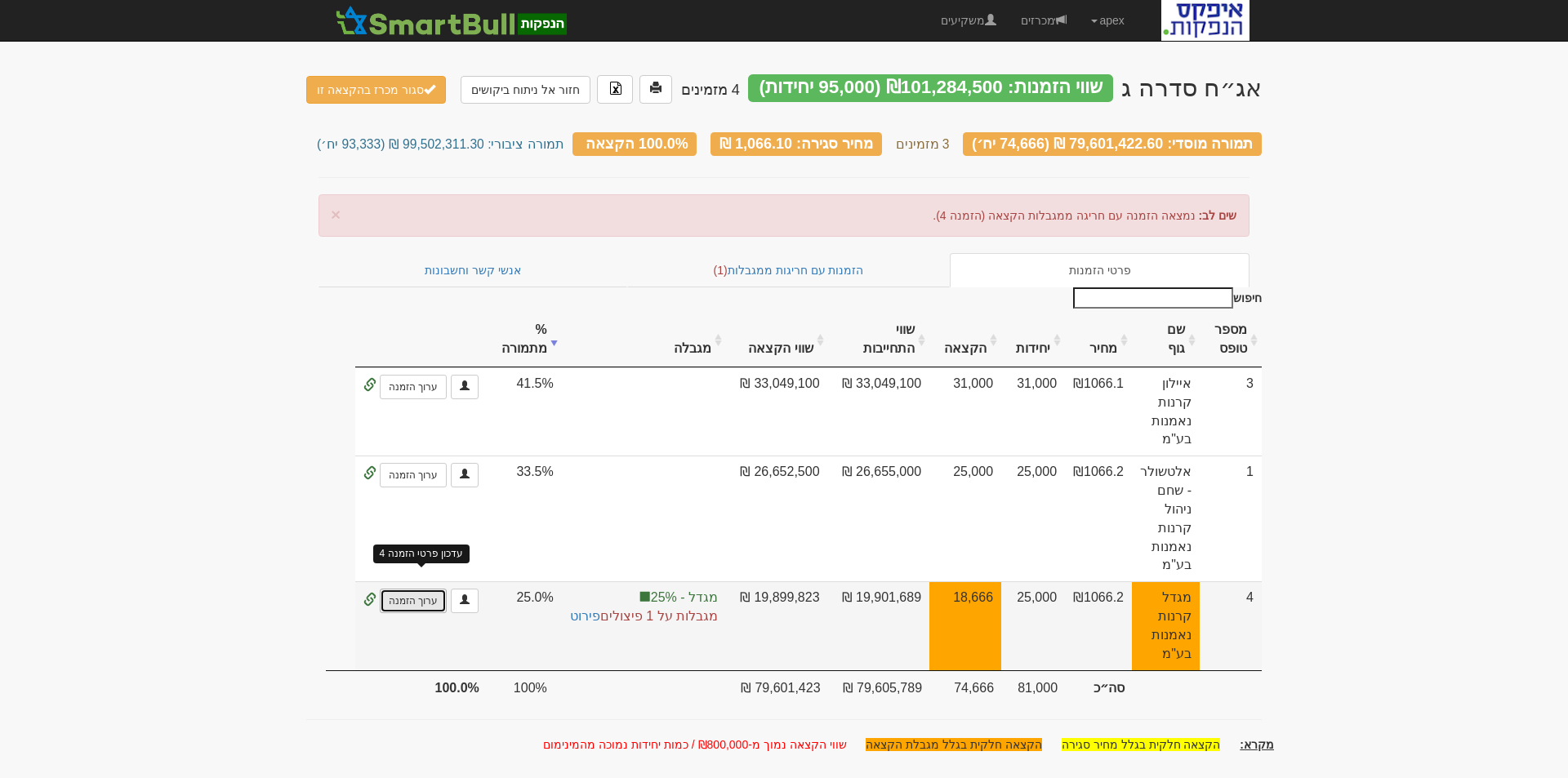
click at [418, 589] on link "ערוך הזמנה" at bounding box center [413, 601] width 67 height 24
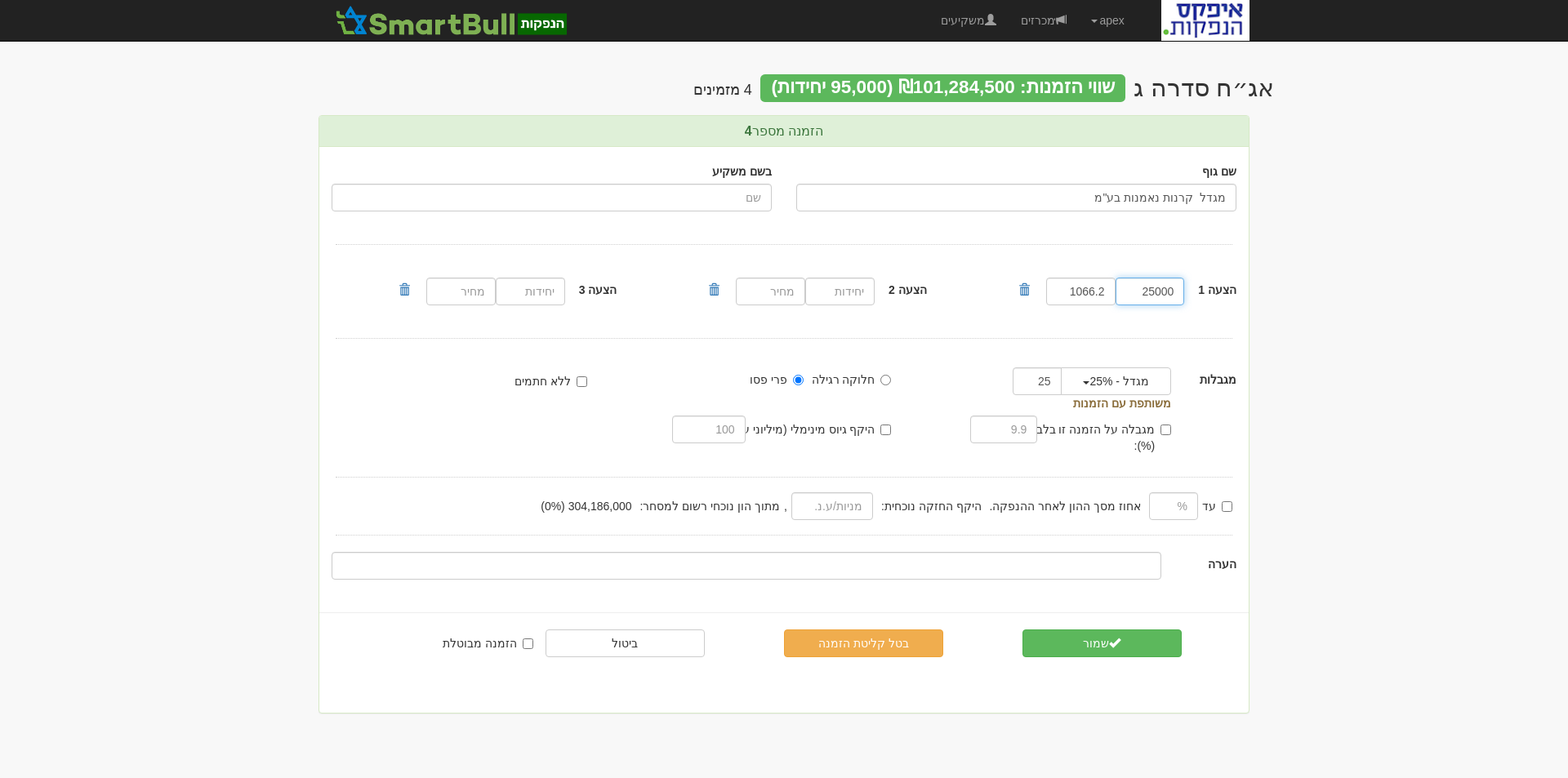
click at [1146, 296] on input "25000" at bounding box center [1150, 292] width 70 height 28
type input "7392"
click at [1070, 630] on button "שמור" at bounding box center [1102, 643] width 159 height 28
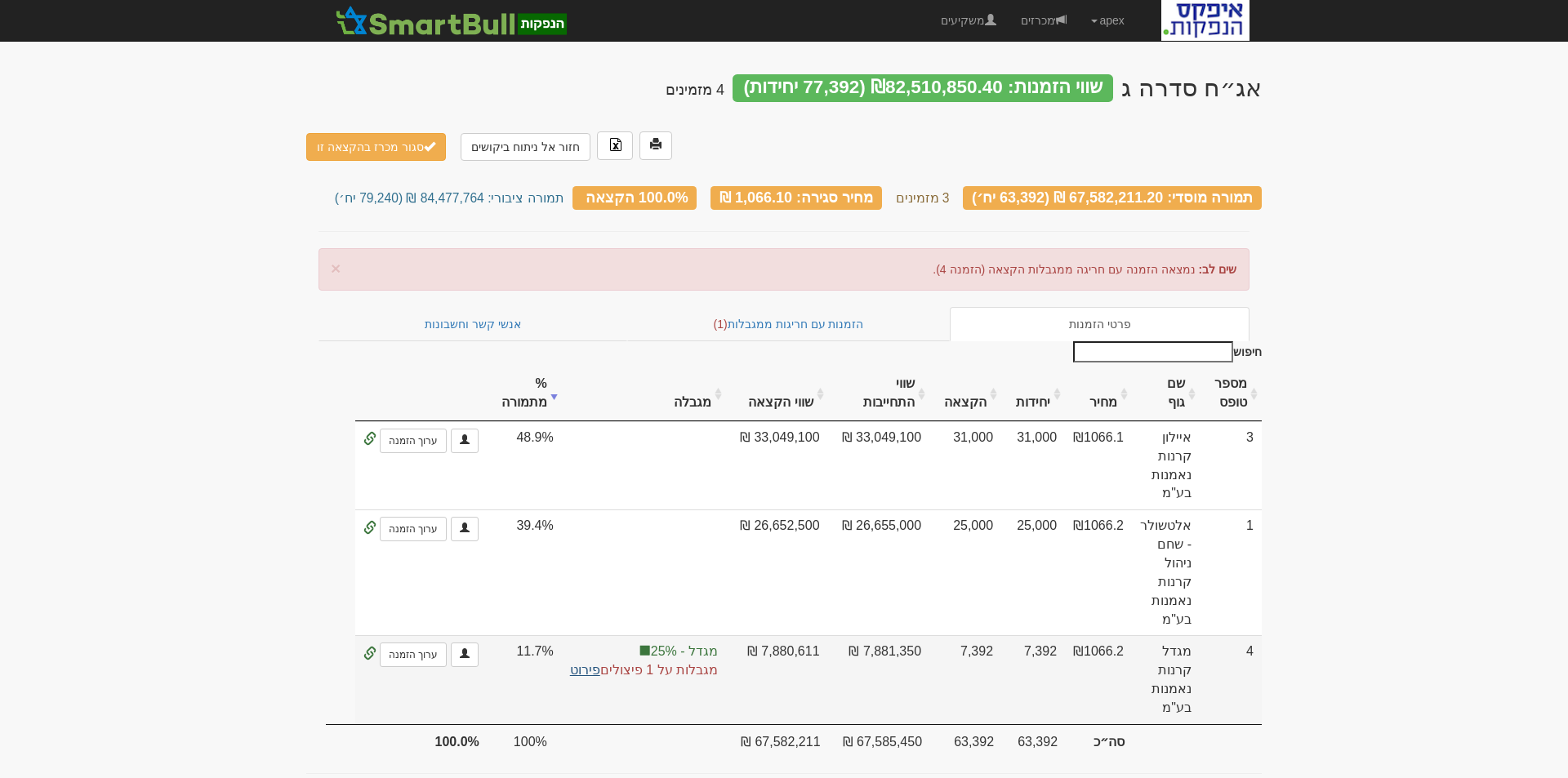
click at [583, 663] on link "פירוט" at bounding box center [584, 669] width 30 height 14
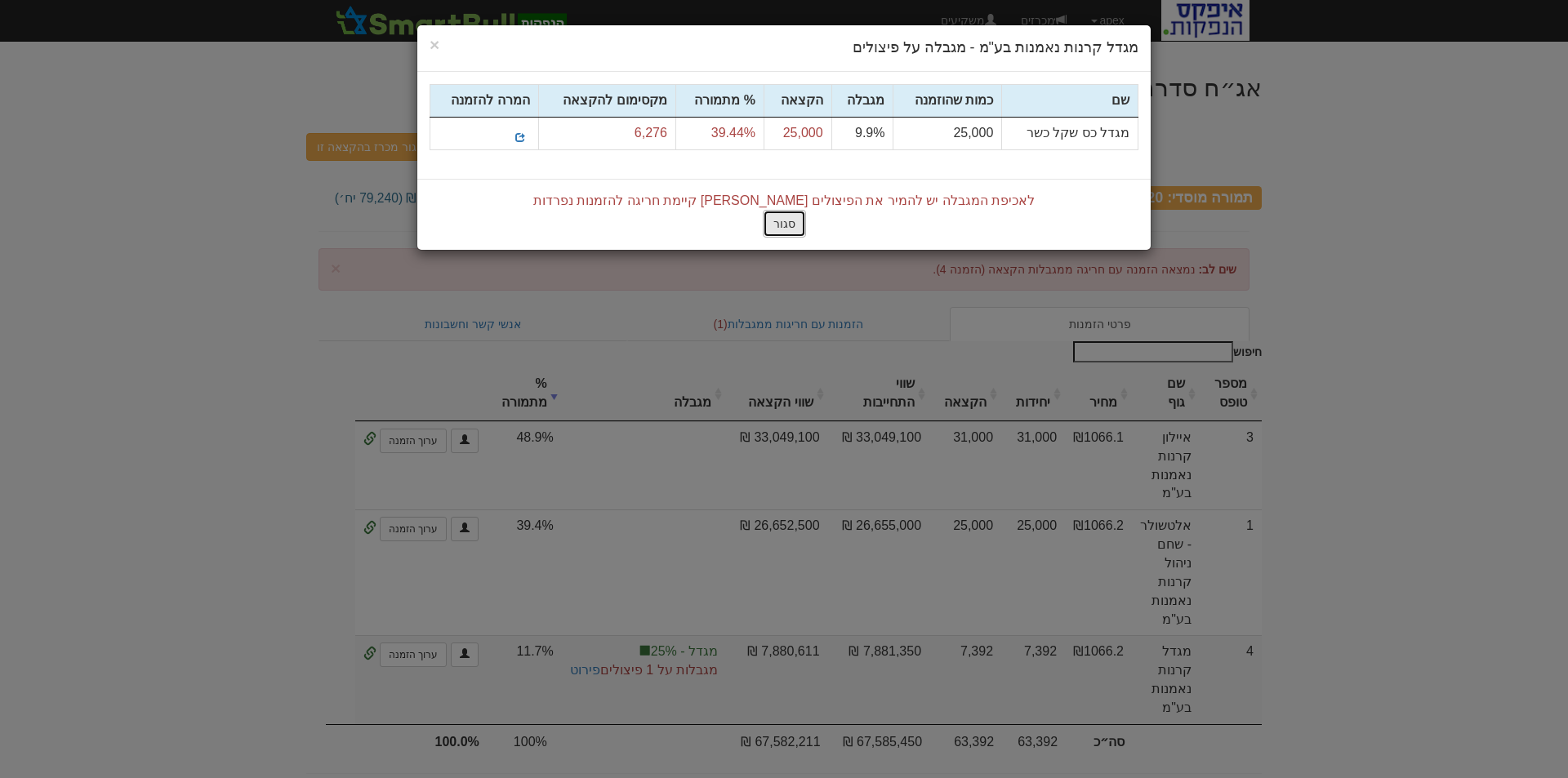
click at [785, 226] on button "סגור" at bounding box center [784, 224] width 44 height 28
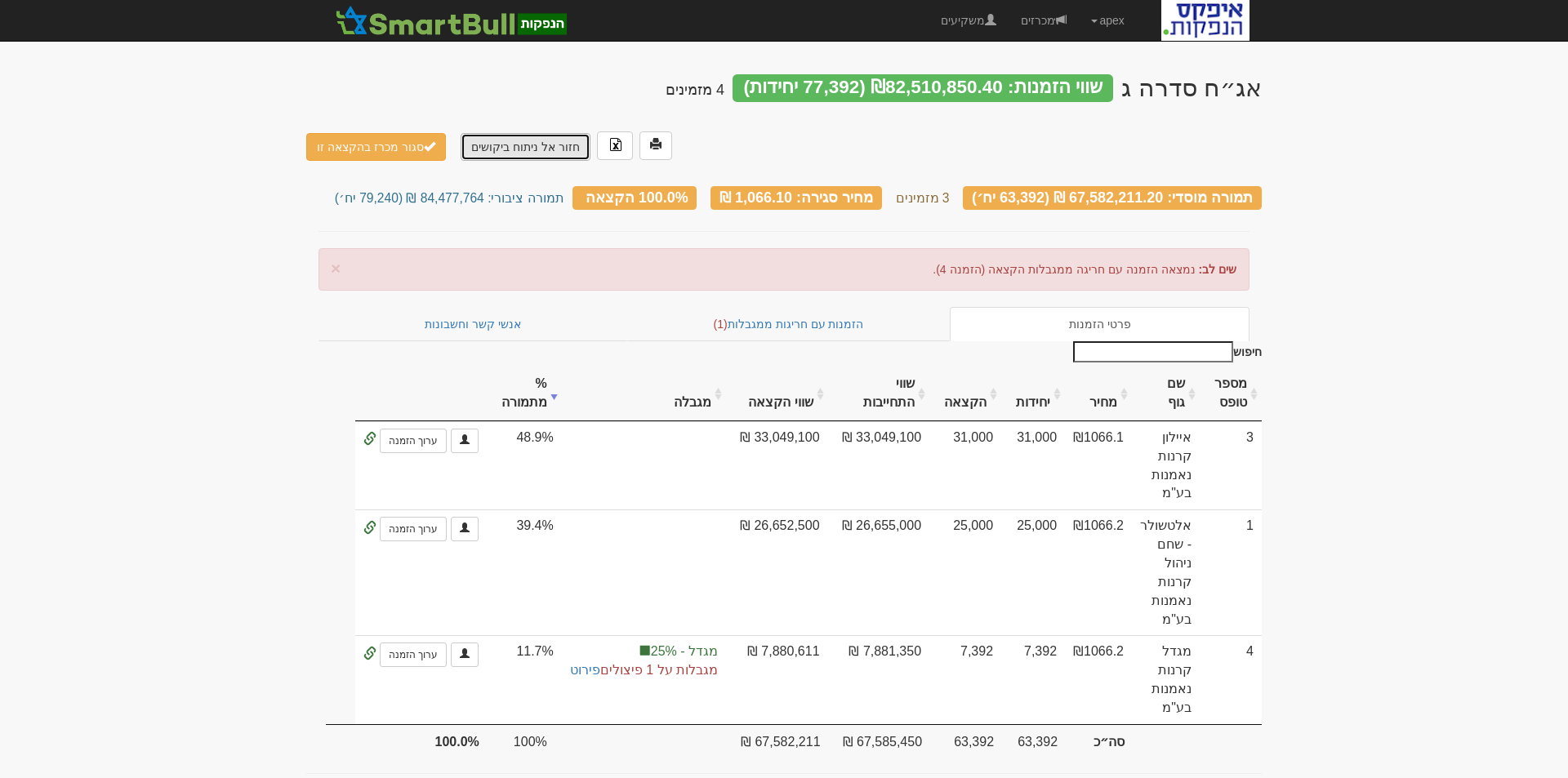
click at [542, 133] on link "חזור אל ניתוח ביקושים" at bounding box center [525, 146] width 130 height 28
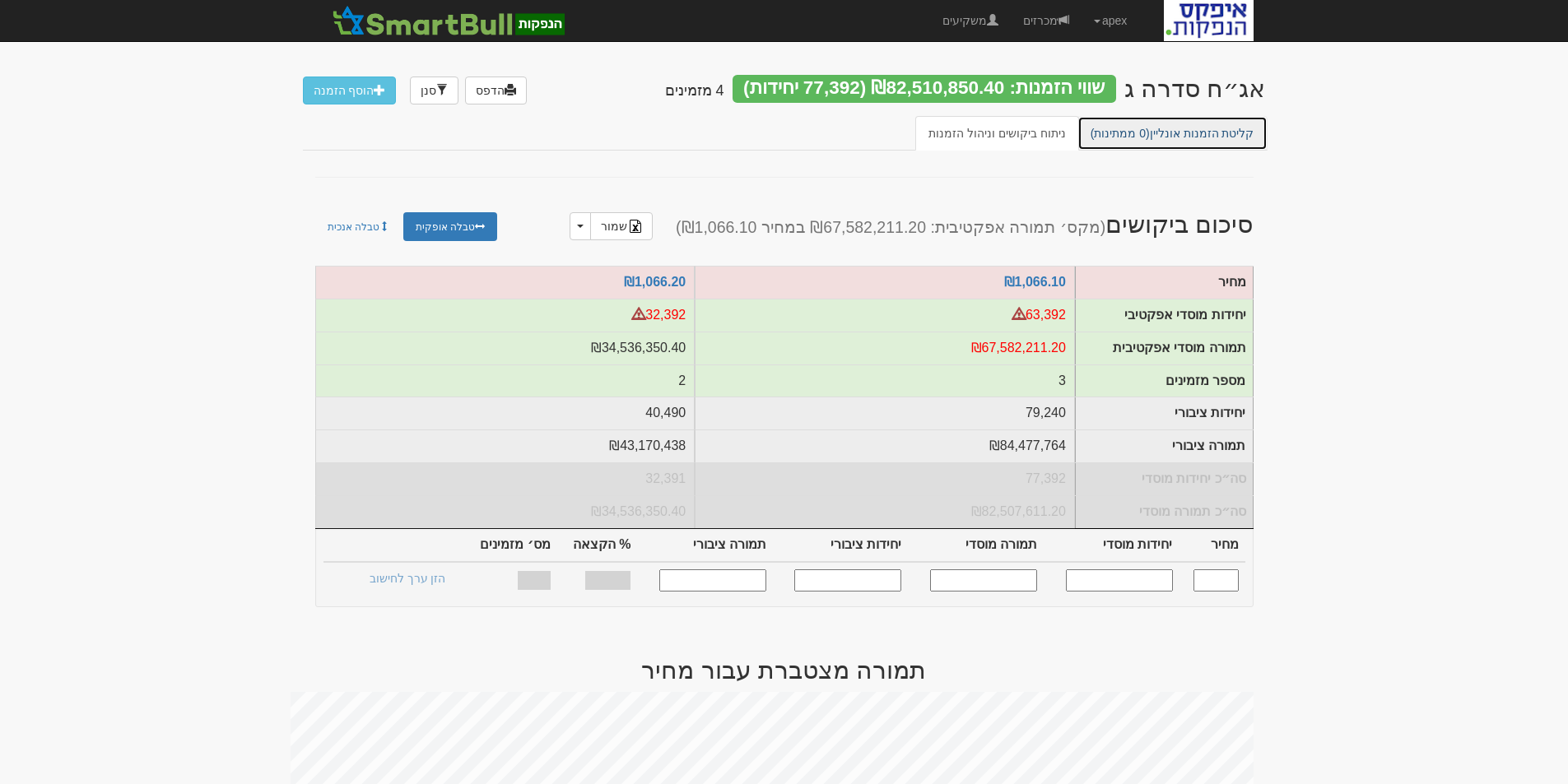
click at [1206, 136] on link "קליטת הזמנות אונליין (0 ממתינות)" at bounding box center [1172, 133] width 191 height 34
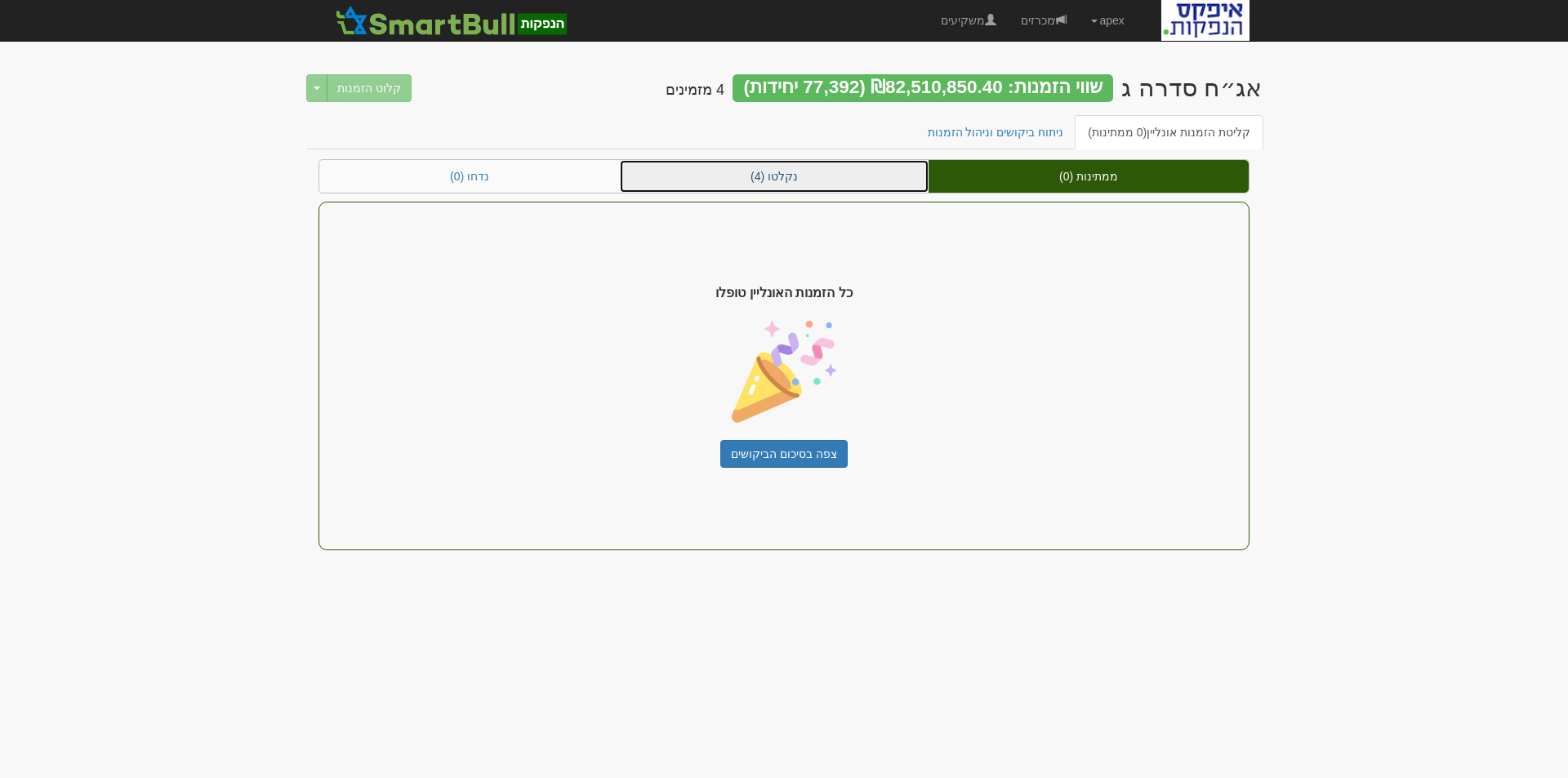
click at [787, 180] on link "נקלטו (4)" at bounding box center [774, 176] width 309 height 33
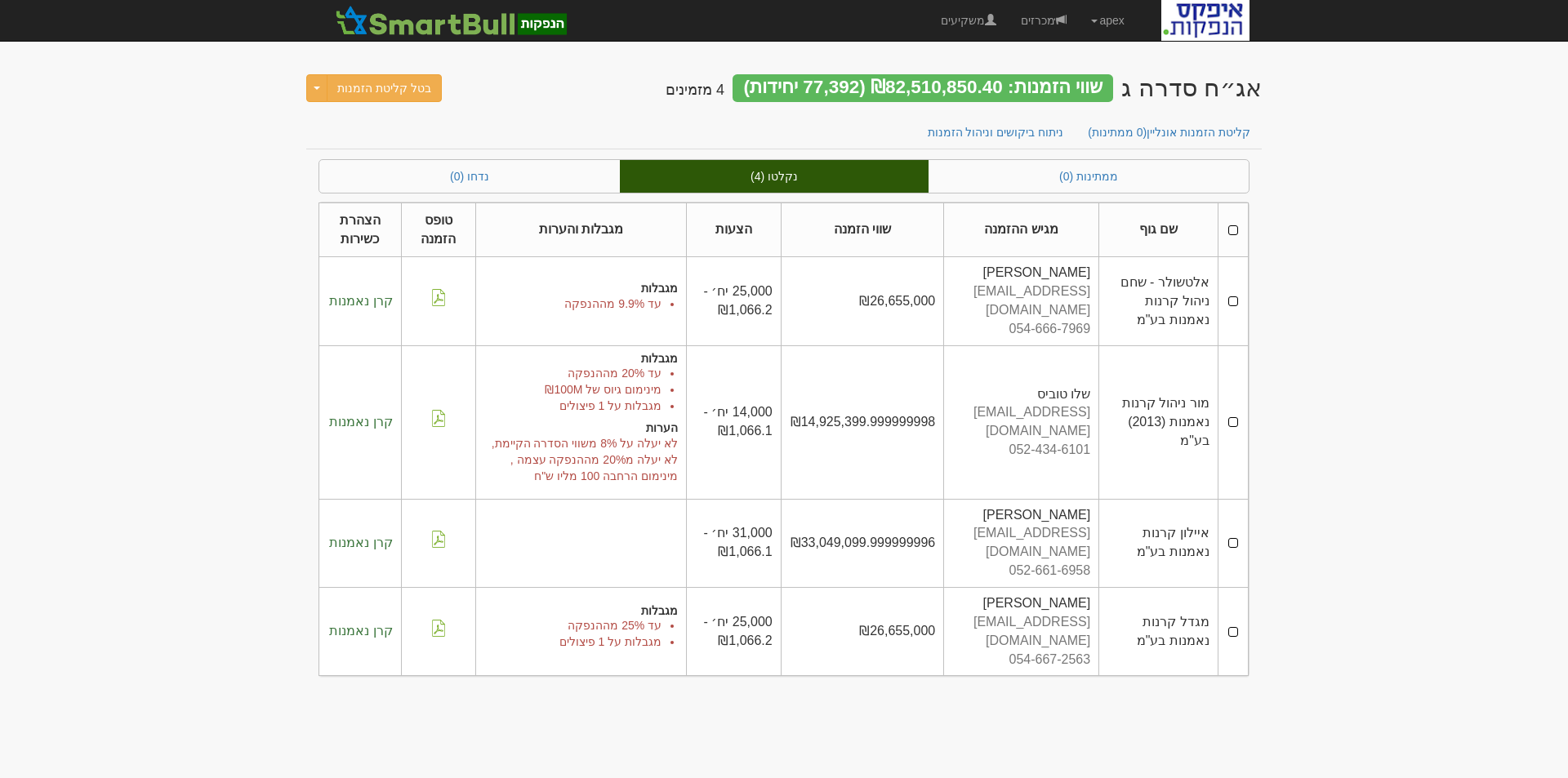
click at [1230, 588] on td at bounding box center [1232, 632] width 30 height 88
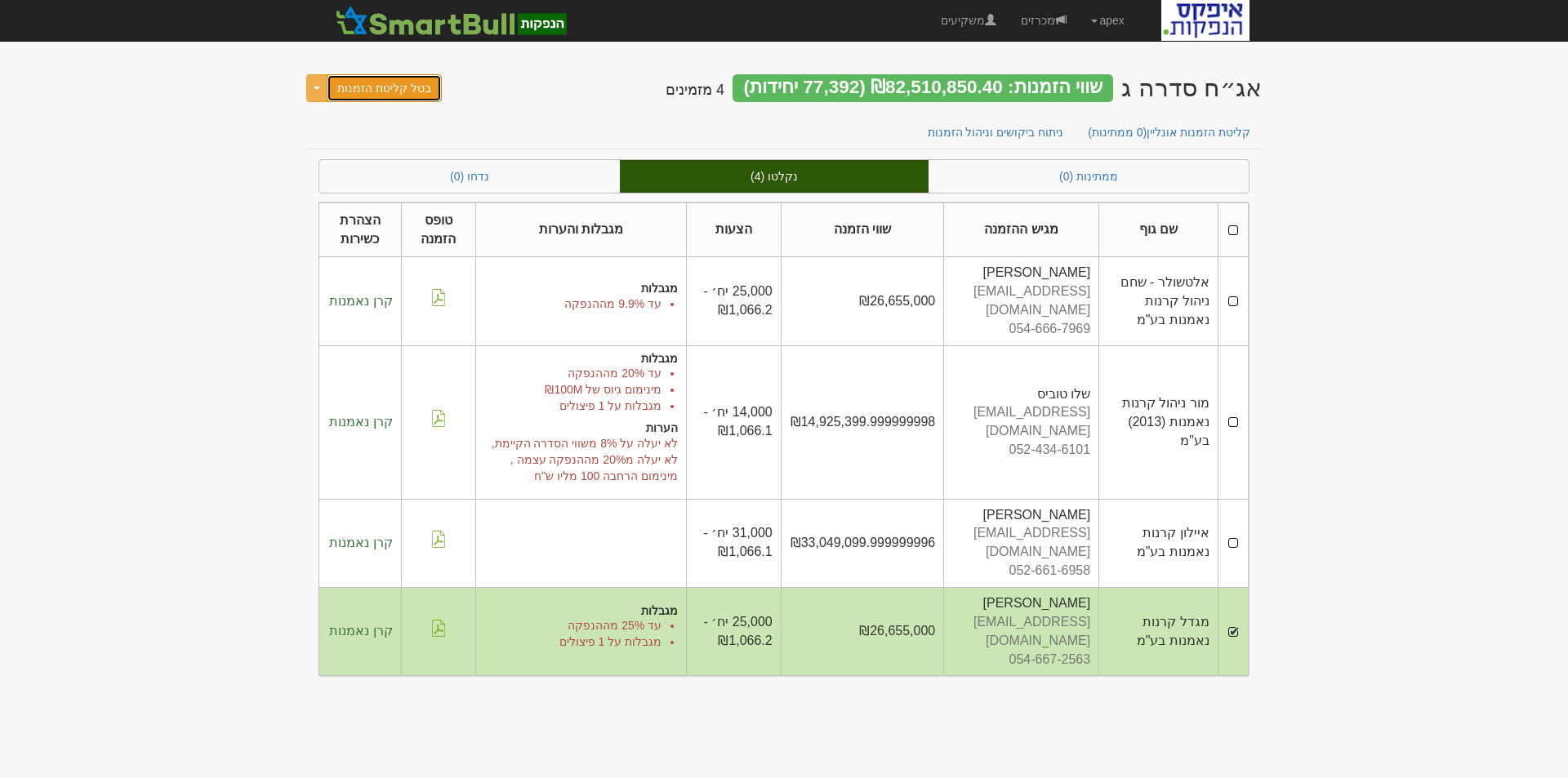
click at [382, 91] on button "בטל קליטת הזמנות" at bounding box center [384, 88] width 115 height 28
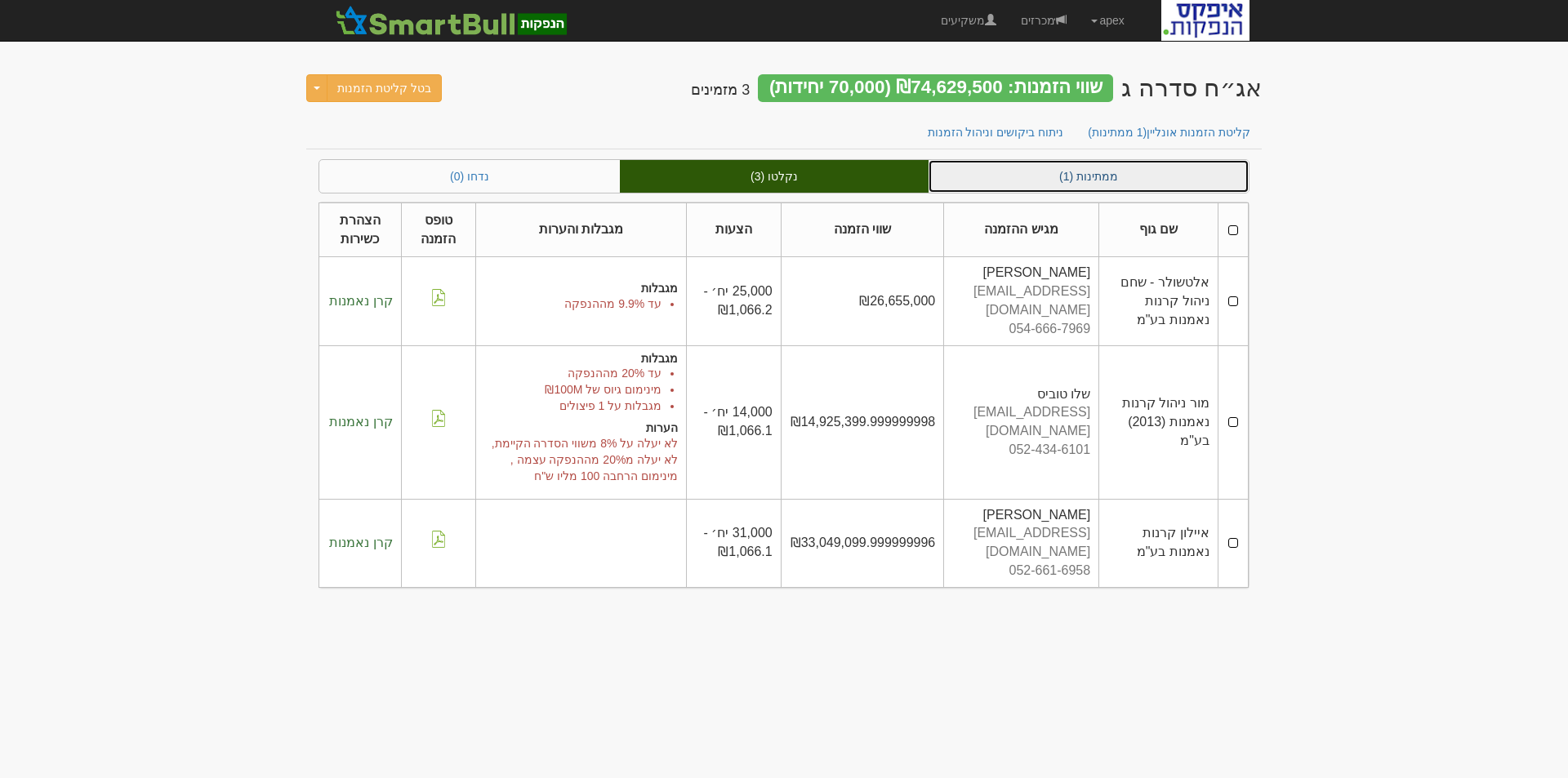
click at [1098, 172] on link "ממתינות (1)" at bounding box center [1088, 176] width 320 height 33
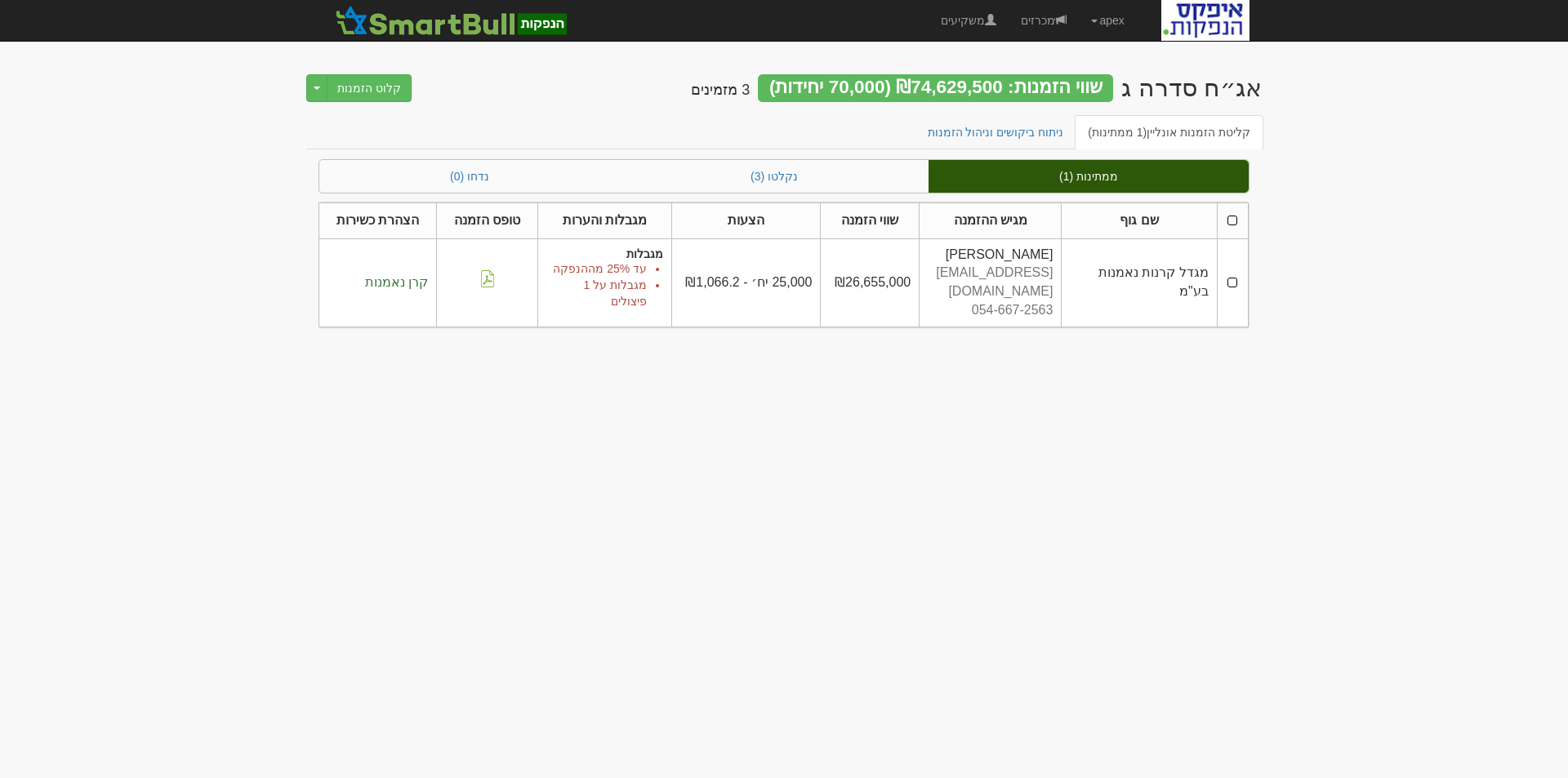
click at [1231, 272] on td at bounding box center [1233, 282] width 31 height 88
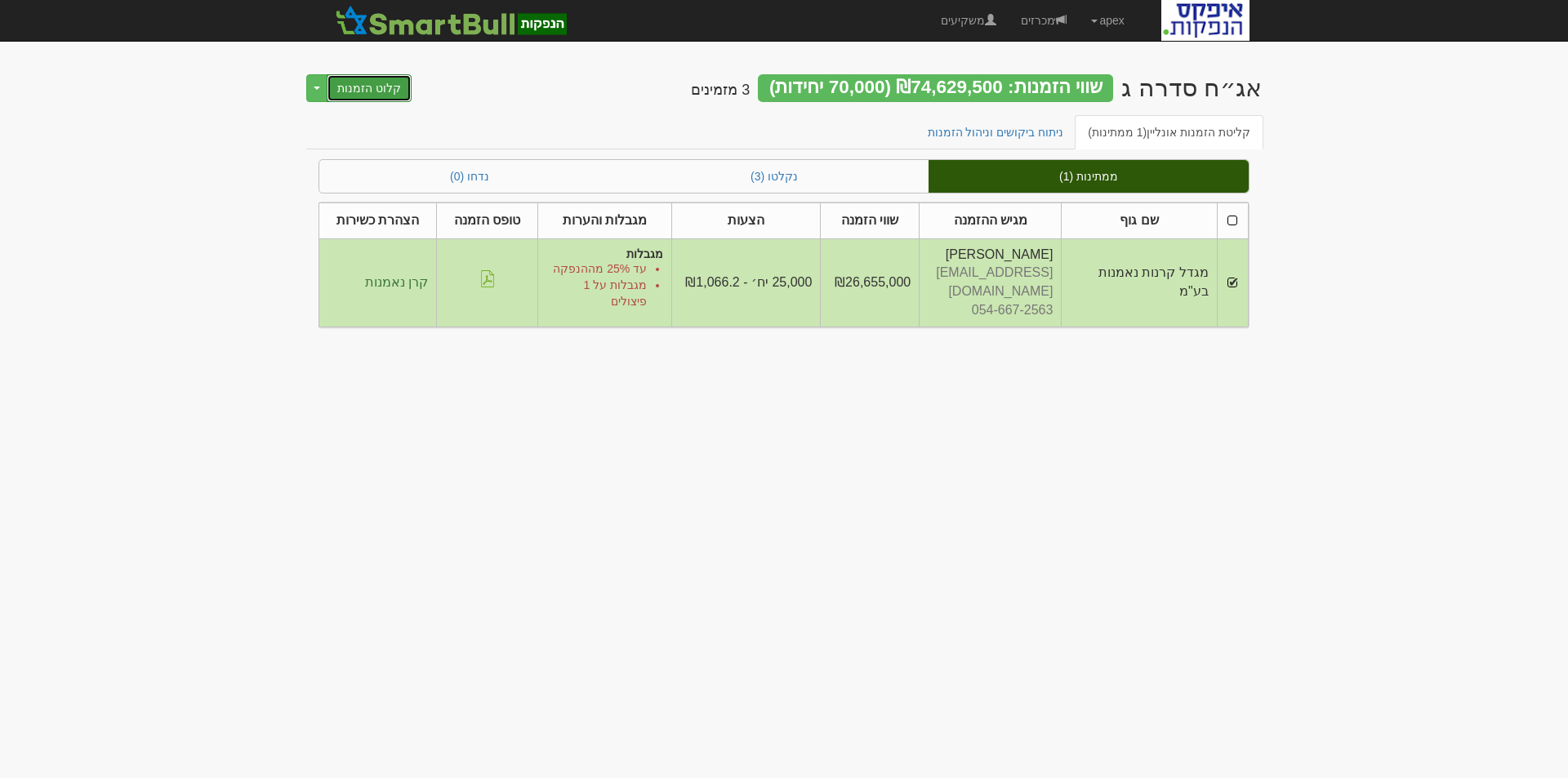
click at [364, 87] on button "קלוט הזמנות" at bounding box center [369, 88] width 85 height 28
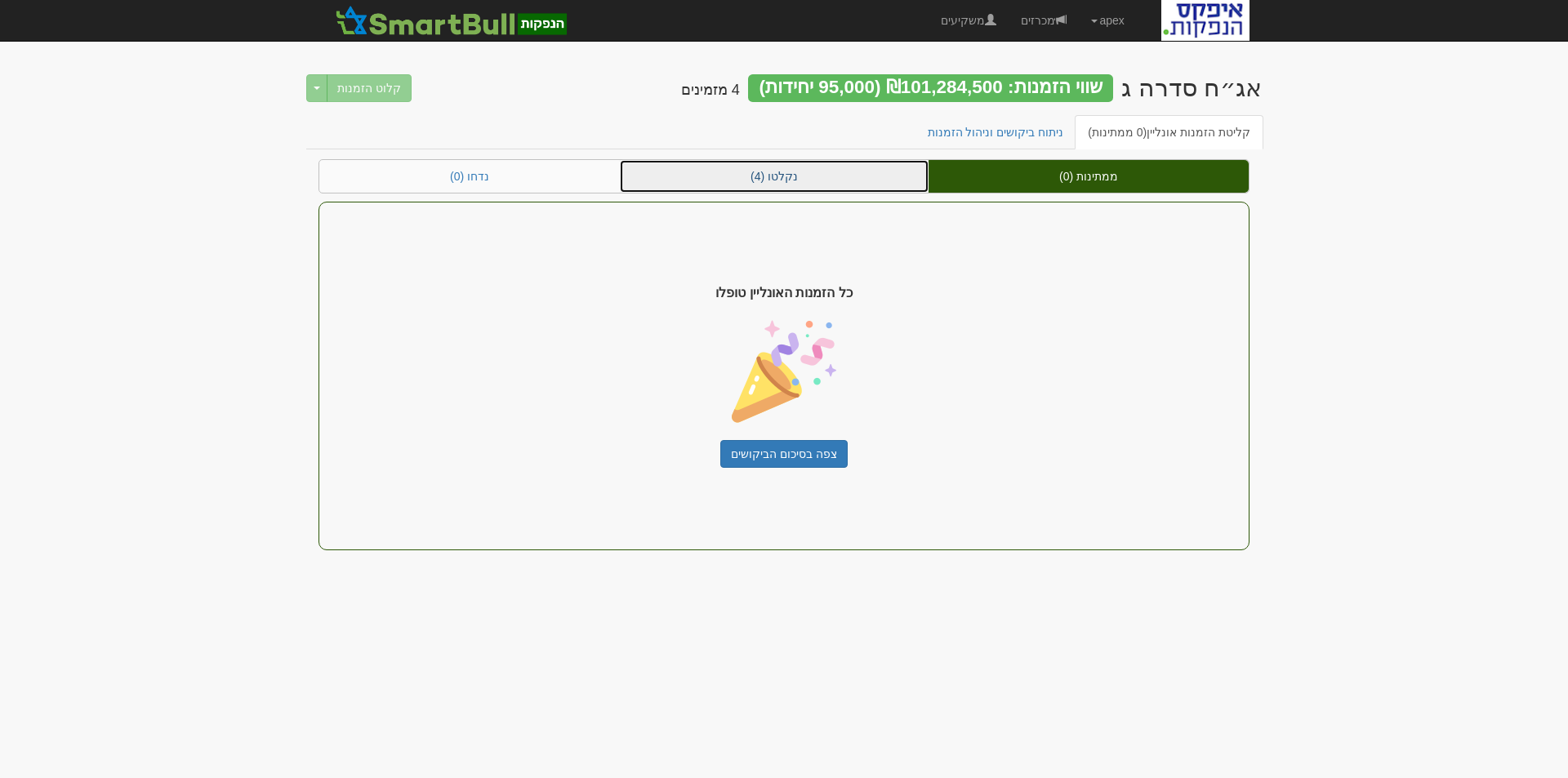
click at [776, 177] on link "נקלטו (4)" at bounding box center [774, 176] width 309 height 33
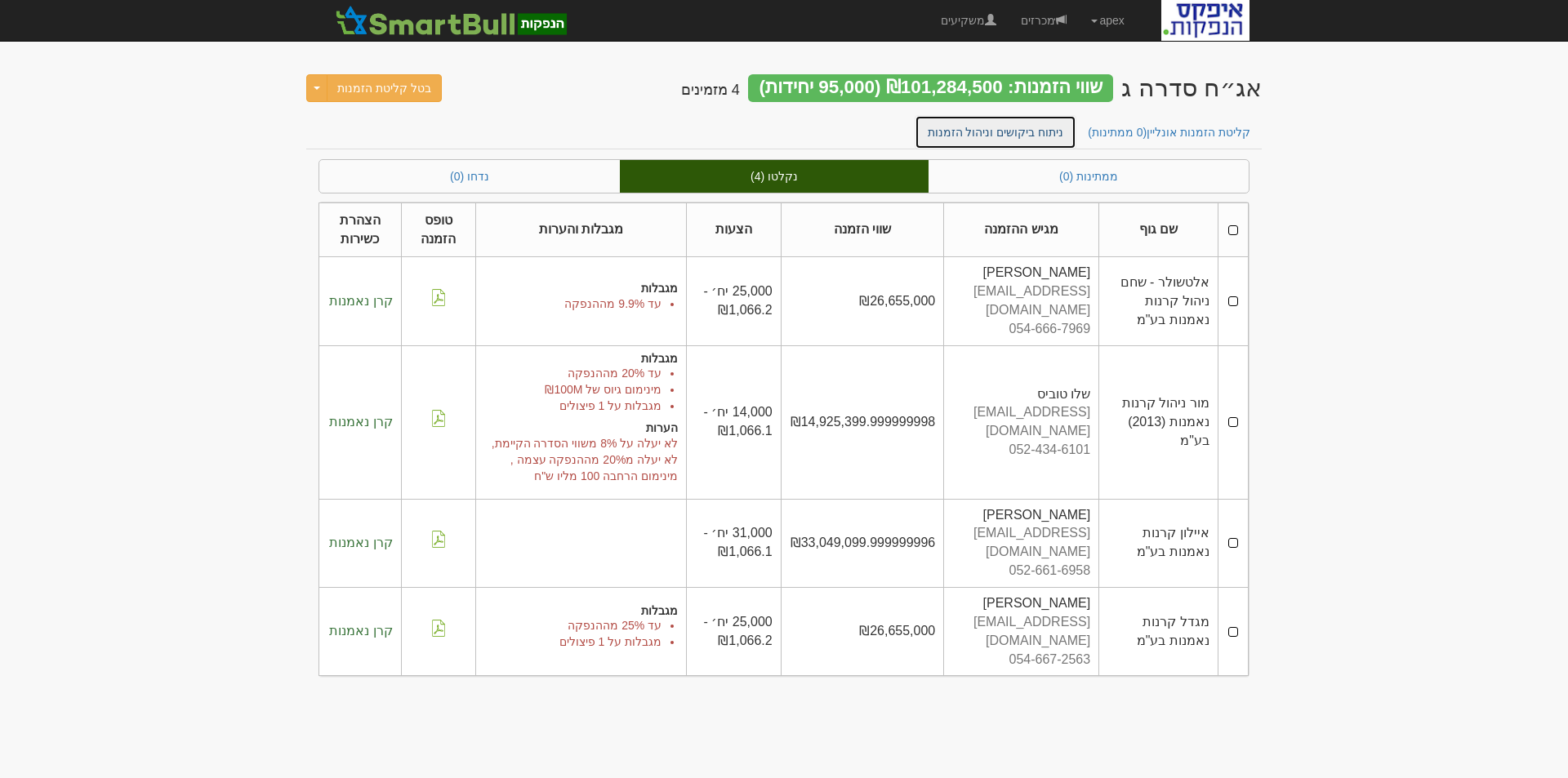
click at [994, 133] on link "ניתוח ביקושים וניהול הזמנות" at bounding box center [996, 132] width 163 height 34
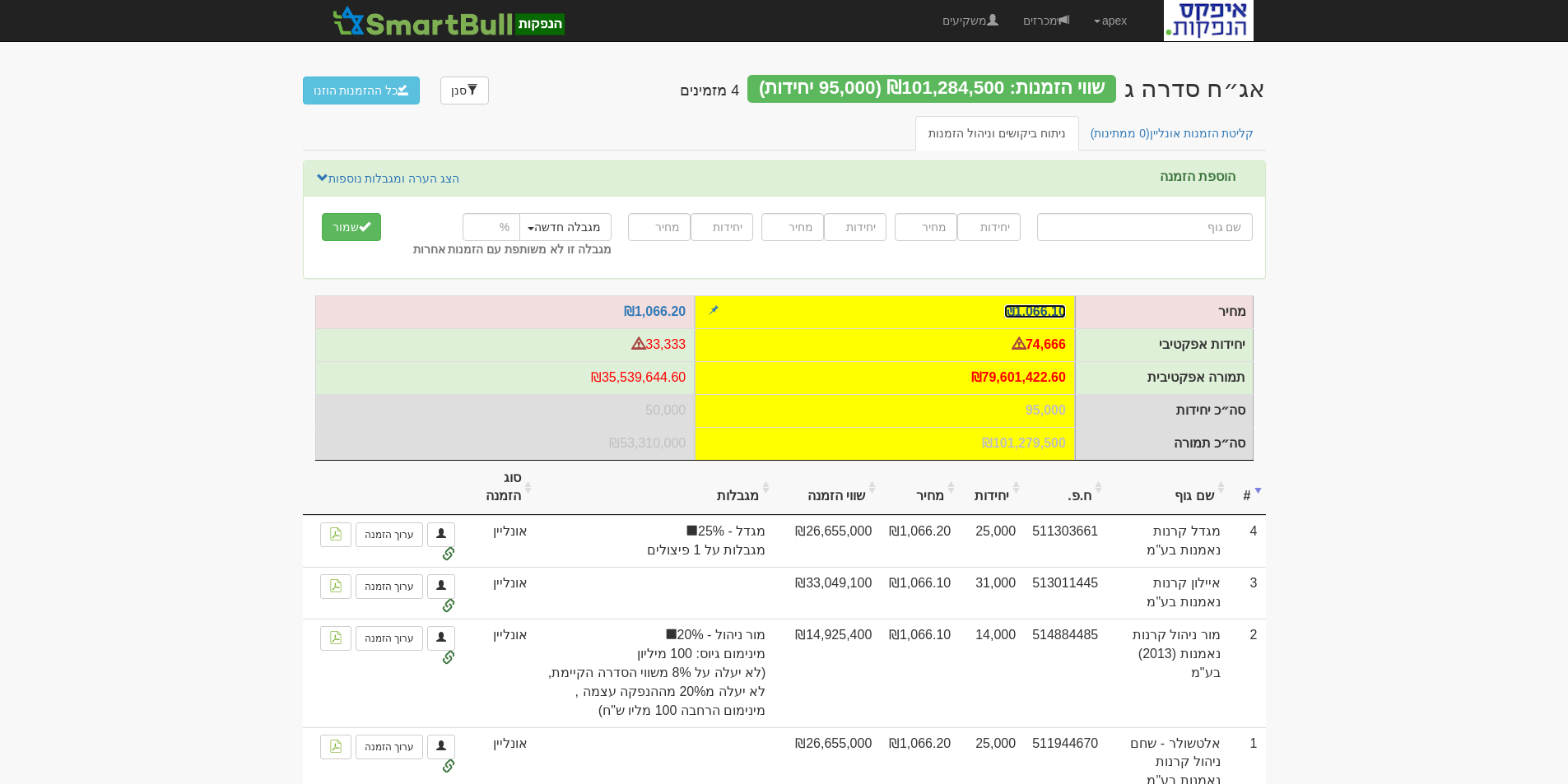
click at [1041, 311] on link "₪1,066.10" at bounding box center [1035, 311] width 62 height 14
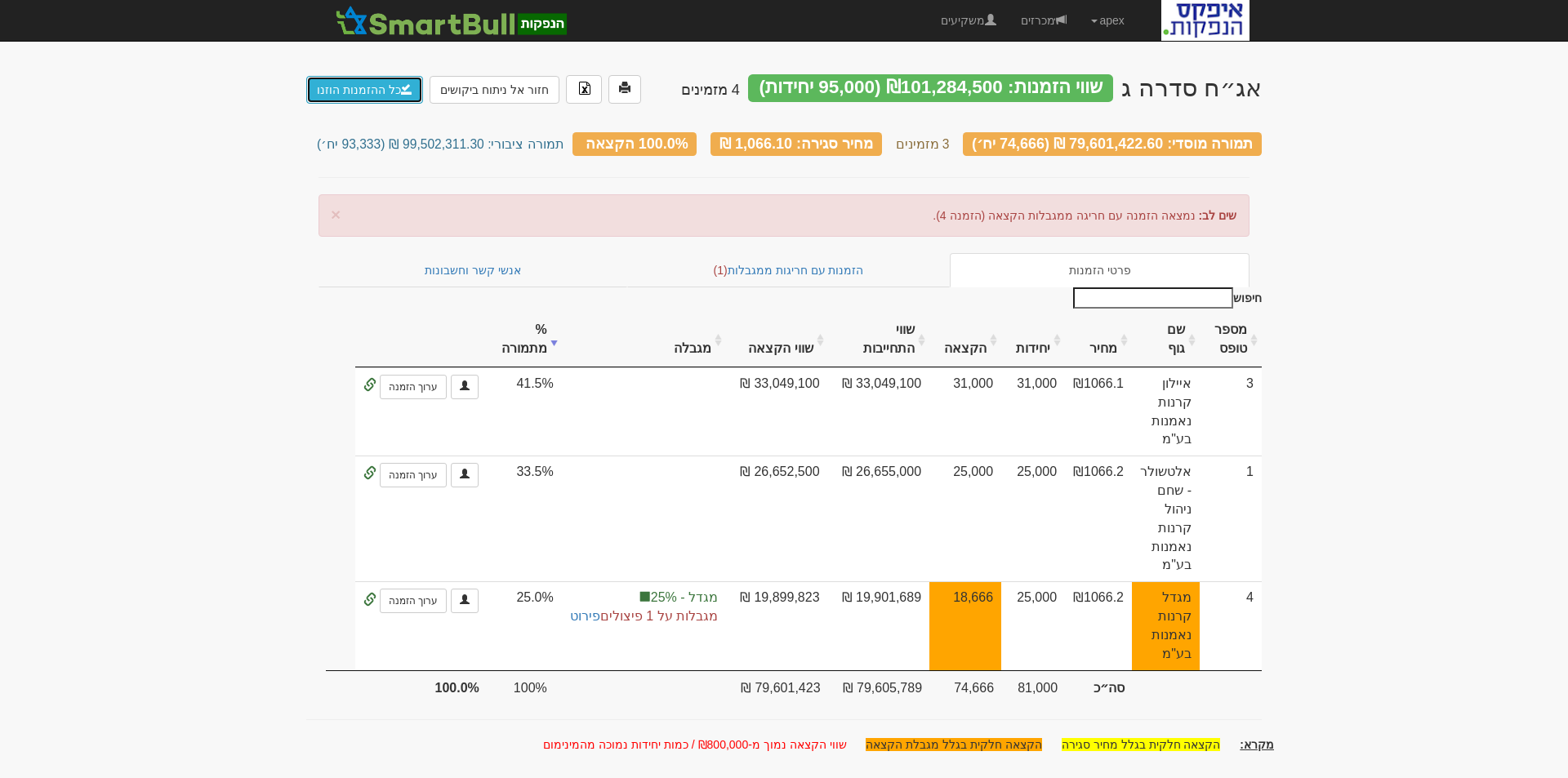
click at [335, 92] on link "כל ההזמנות הוזנו" at bounding box center [364, 89] width 117 height 28
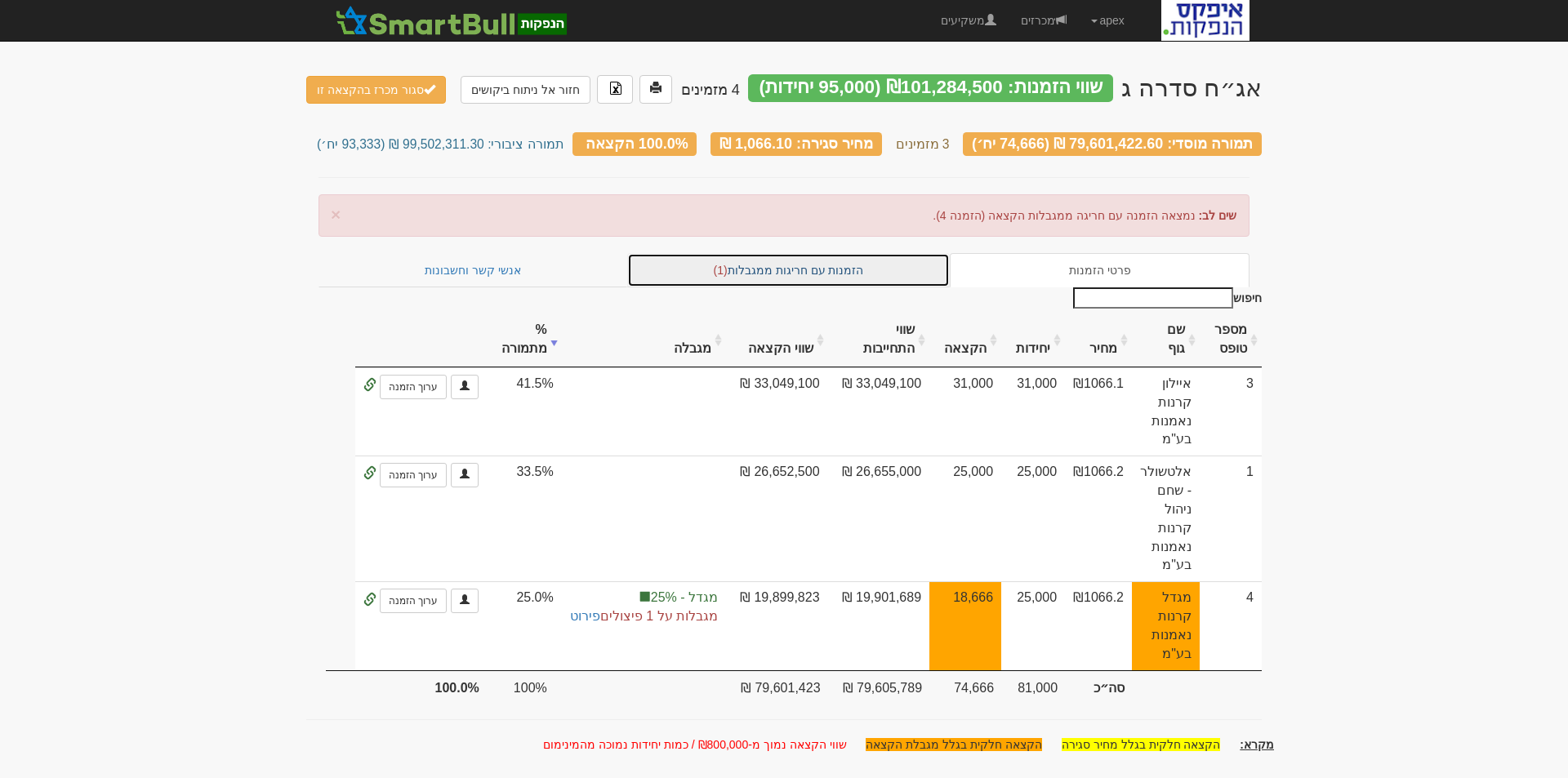
click at [810, 268] on link "הזמנות עם חריגות ממגבלות (1)" at bounding box center [789, 269] width 324 height 34
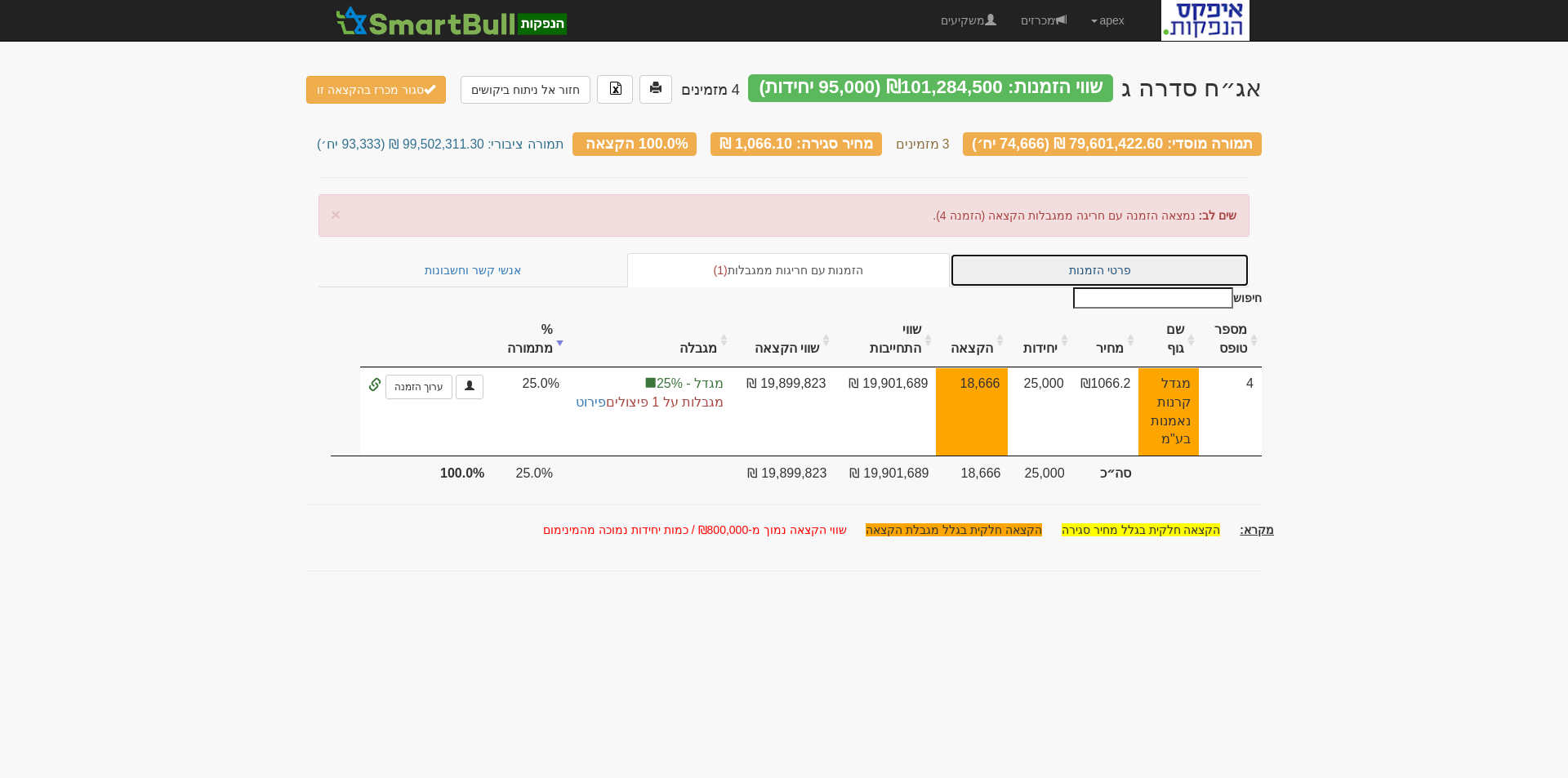
click at [1118, 261] on link "פרטי הזמנות" at bounding box center [1099, 269] width 299 height 34
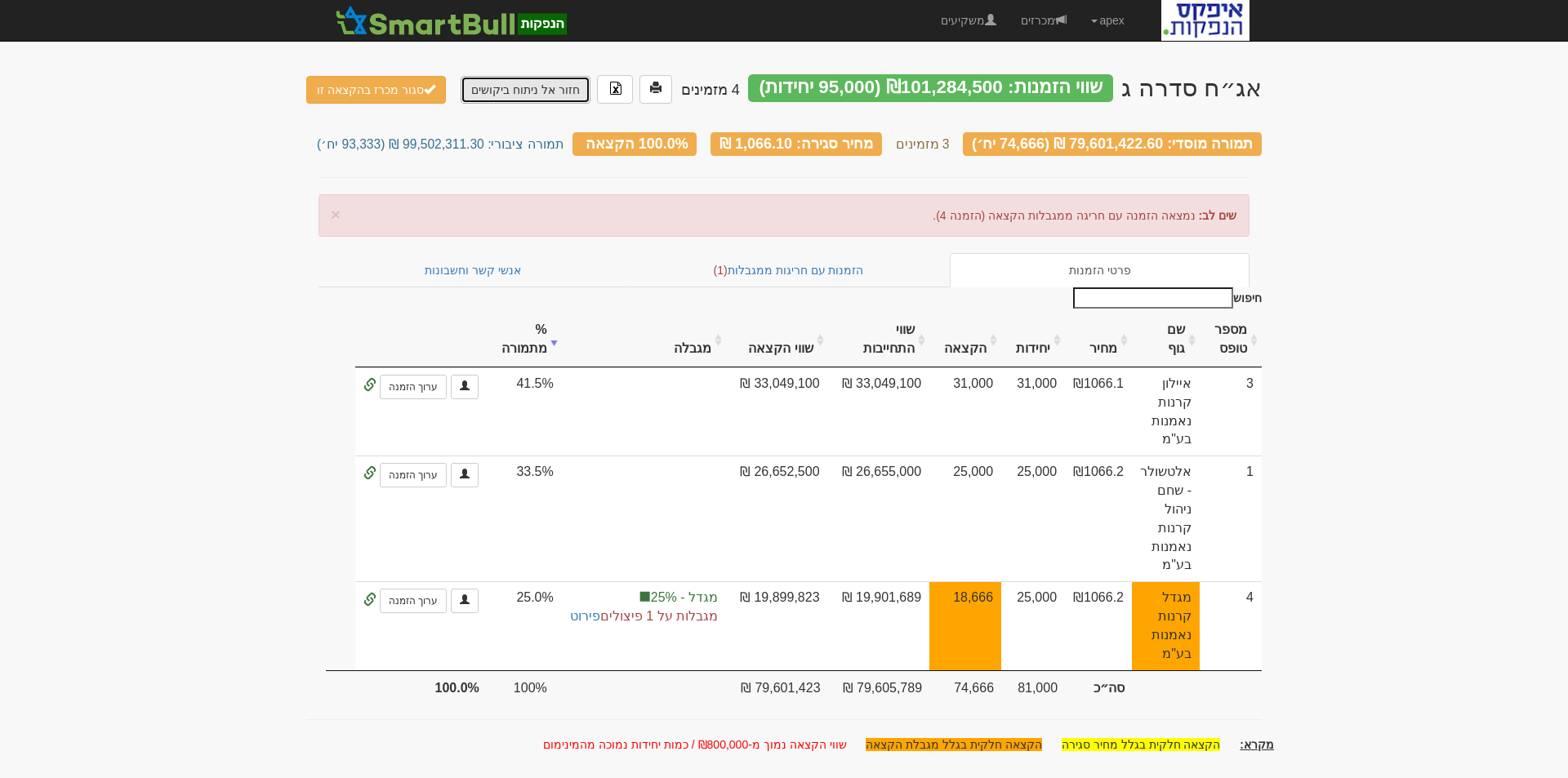
click at [500, 82] on link "חזור אל ניתוח ביקושים" at bounding box center [525, 89] width 130 height 28
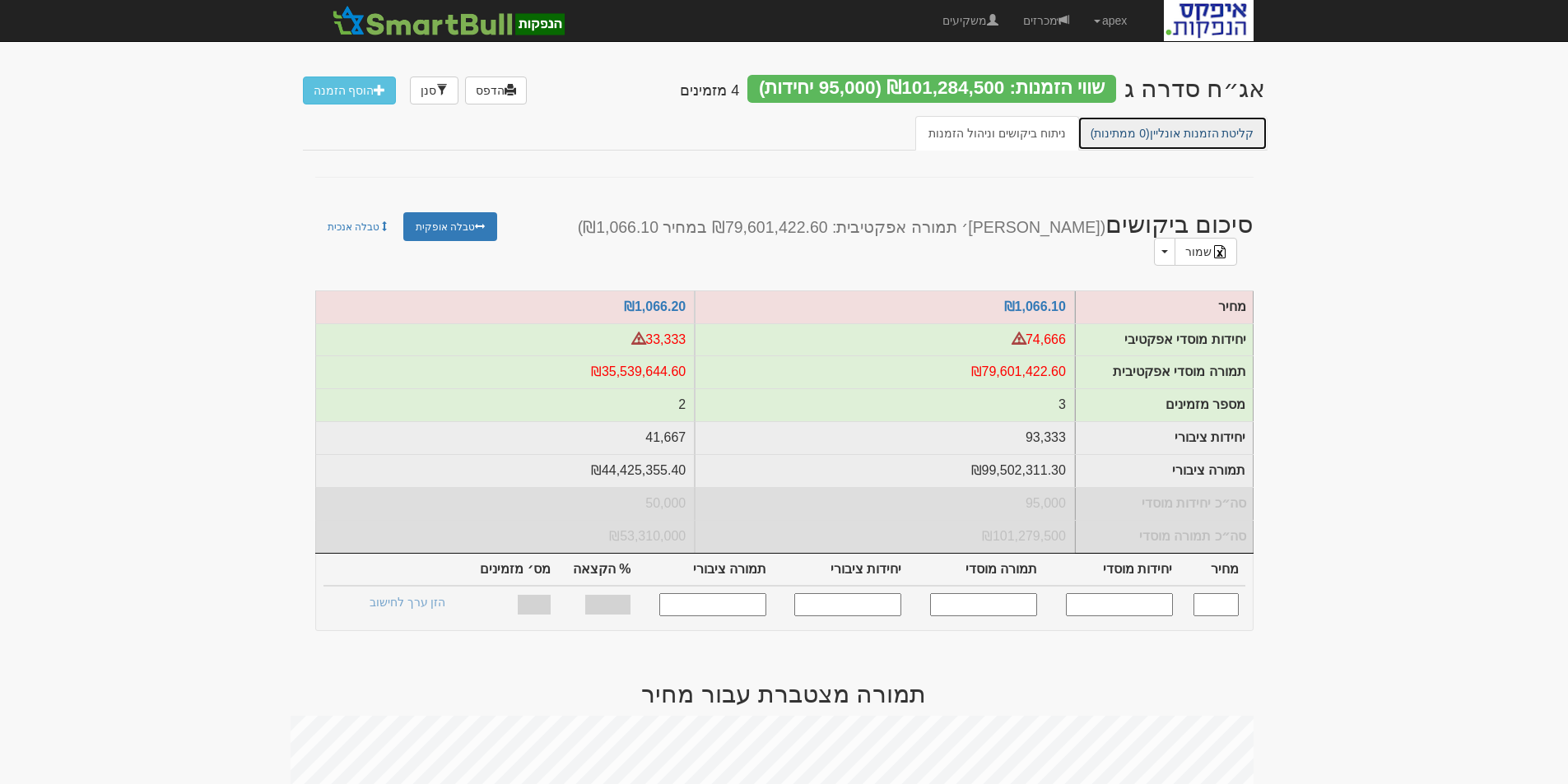
click at [1178, 123] on link "קליטת הזמנות אונליין (0 ממתינות)" at bounding box center [1172, 133] width 191 height 34
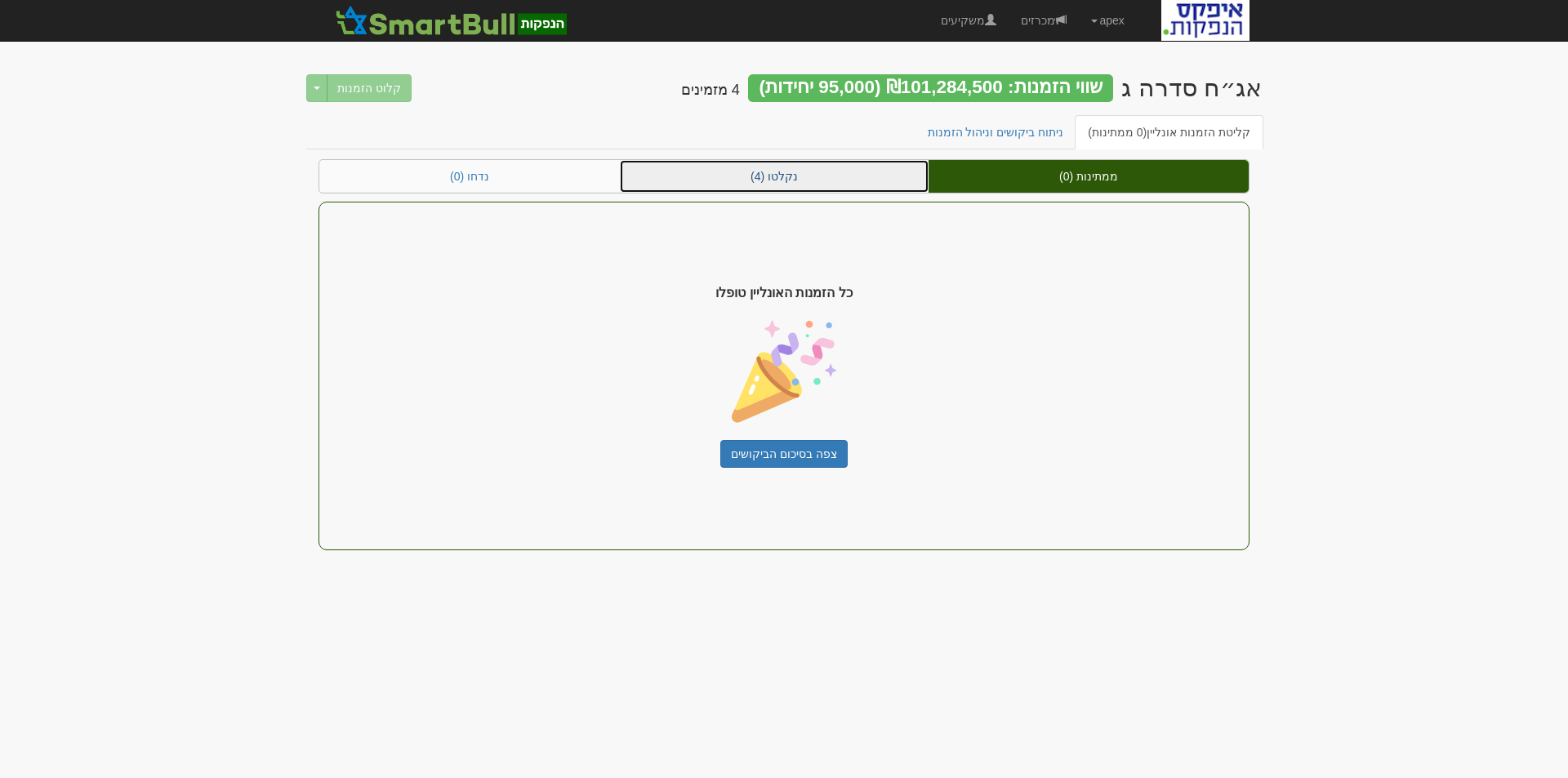
click at [784, 181] on link "נקלטו (4)" at bounding box center [774, 176] width 309 height 33
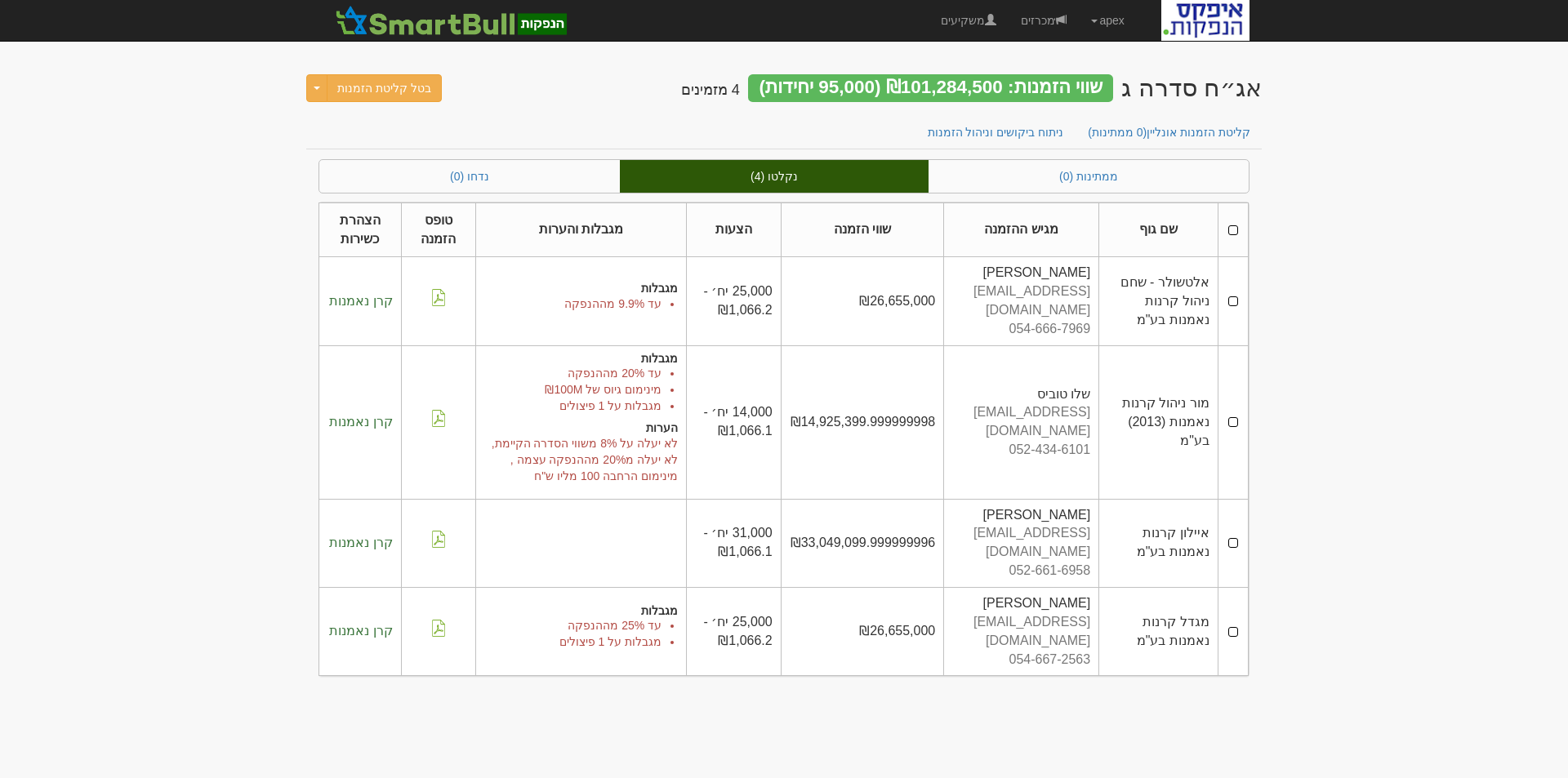
click at [1236, 227] on th at bounding box center [1232, 230] width 30 height 54
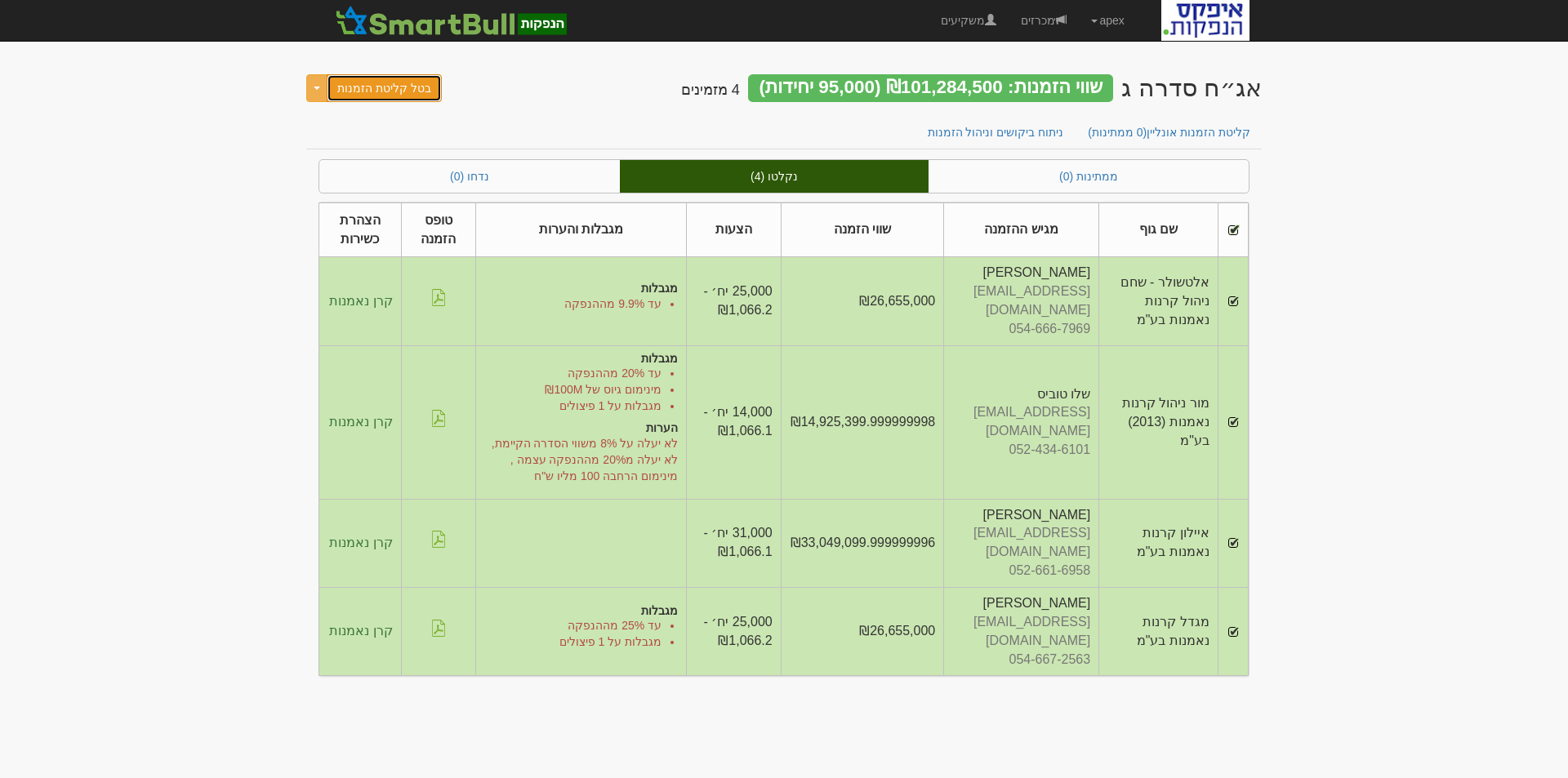
click at [346, 87] on button "בטל קליטת הזמנות" at bounding box center [384, 88] width 115 height 28
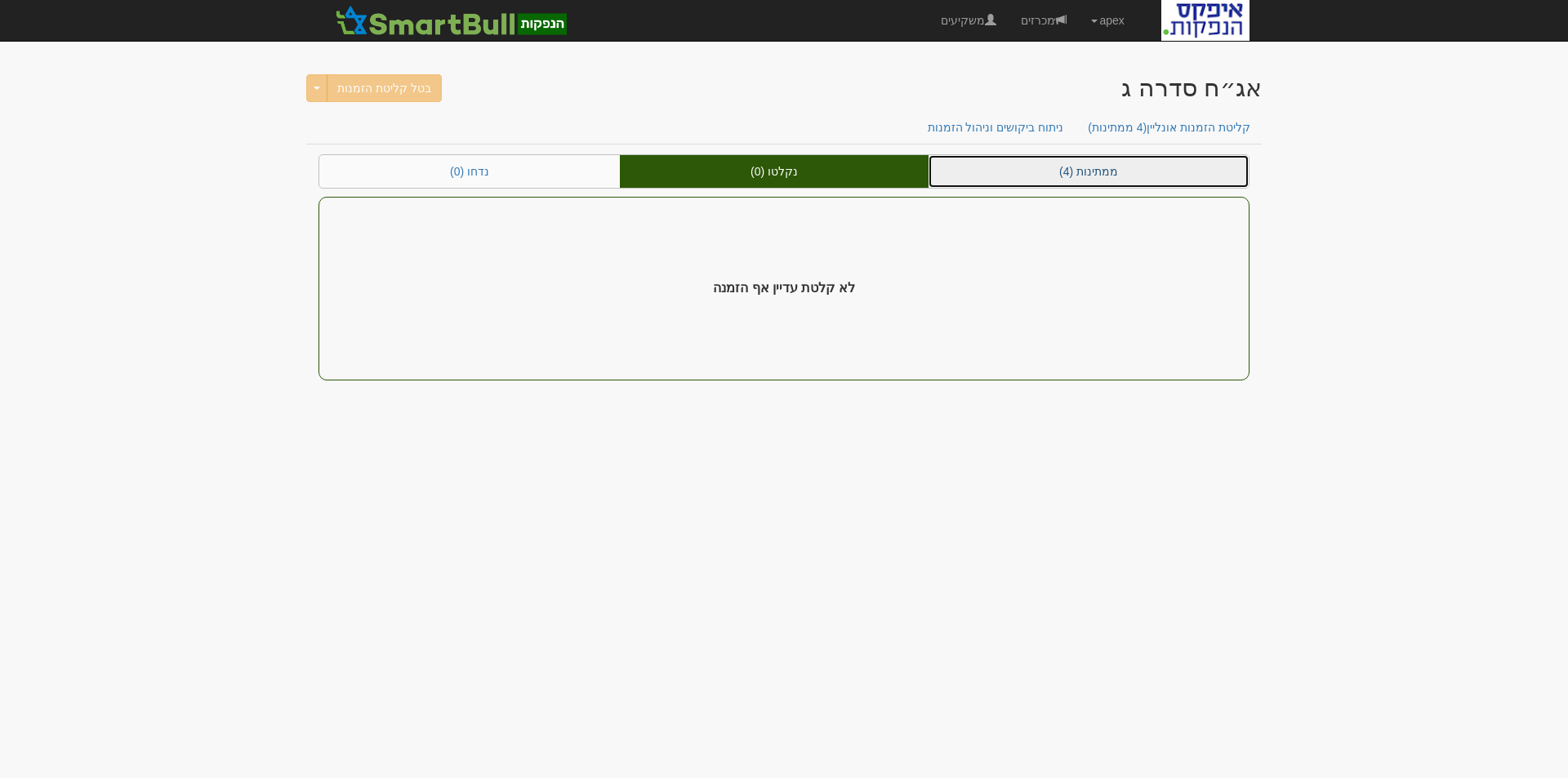
click at [1108, 171] on link "ממתינות (4)" at bounding box center [1088, 171] width 320 height 33
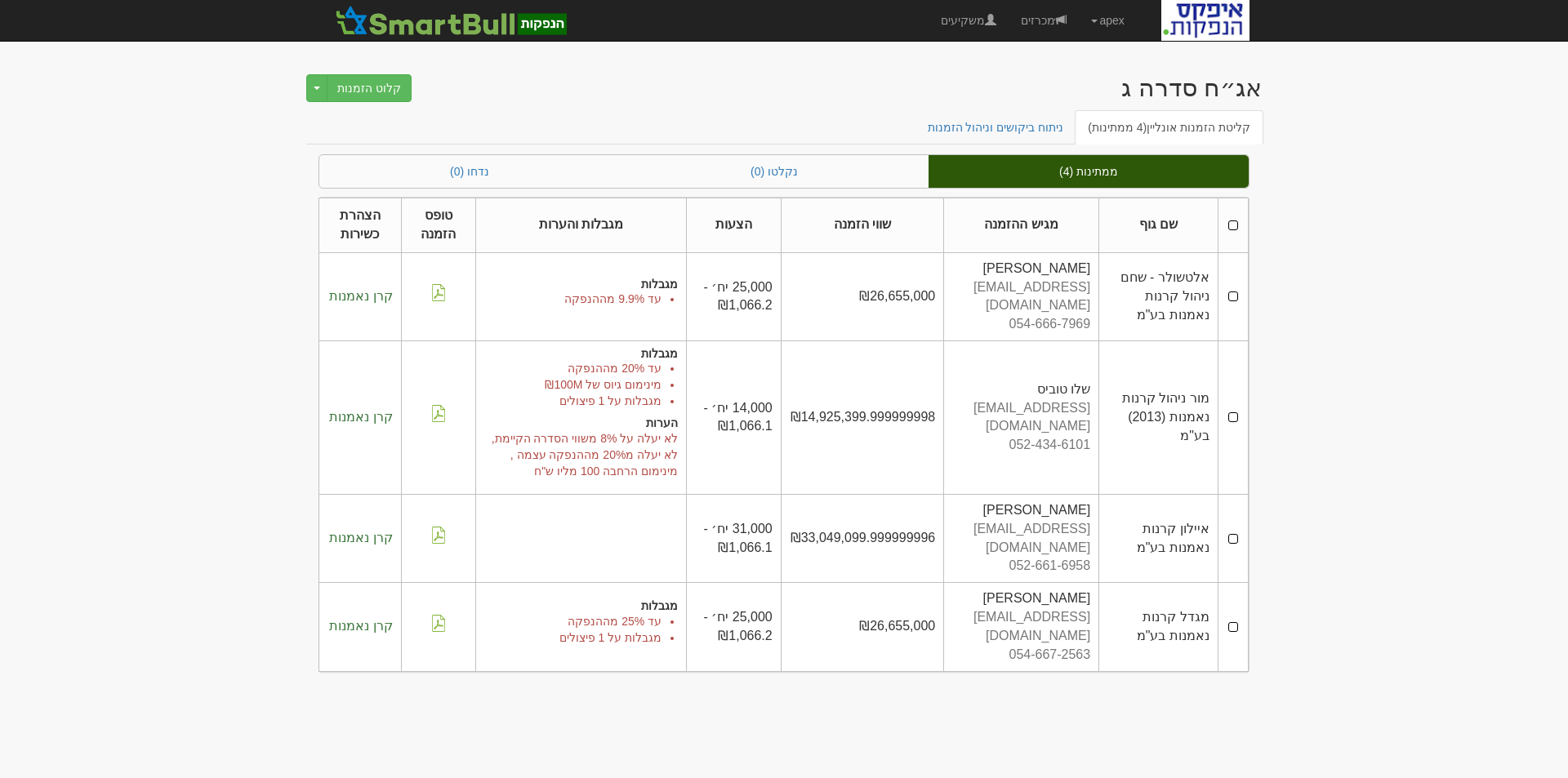
click at [1230, 226] on th at bounding box center [1232, 226] width 30 height 54
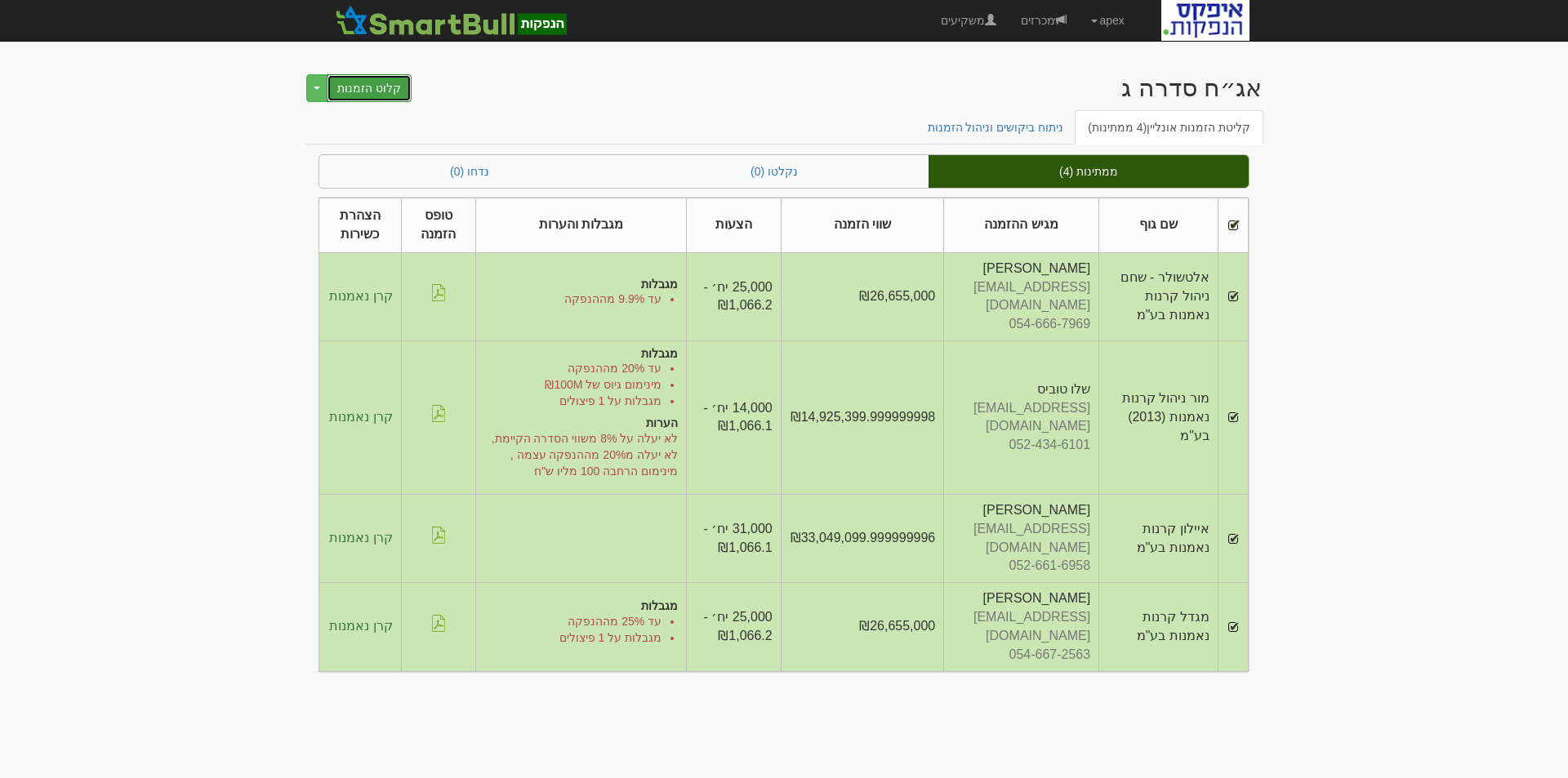
click at [360, 85] on button "קלוט הזמנות" at bounding box center [369, 88] width 85 height 28
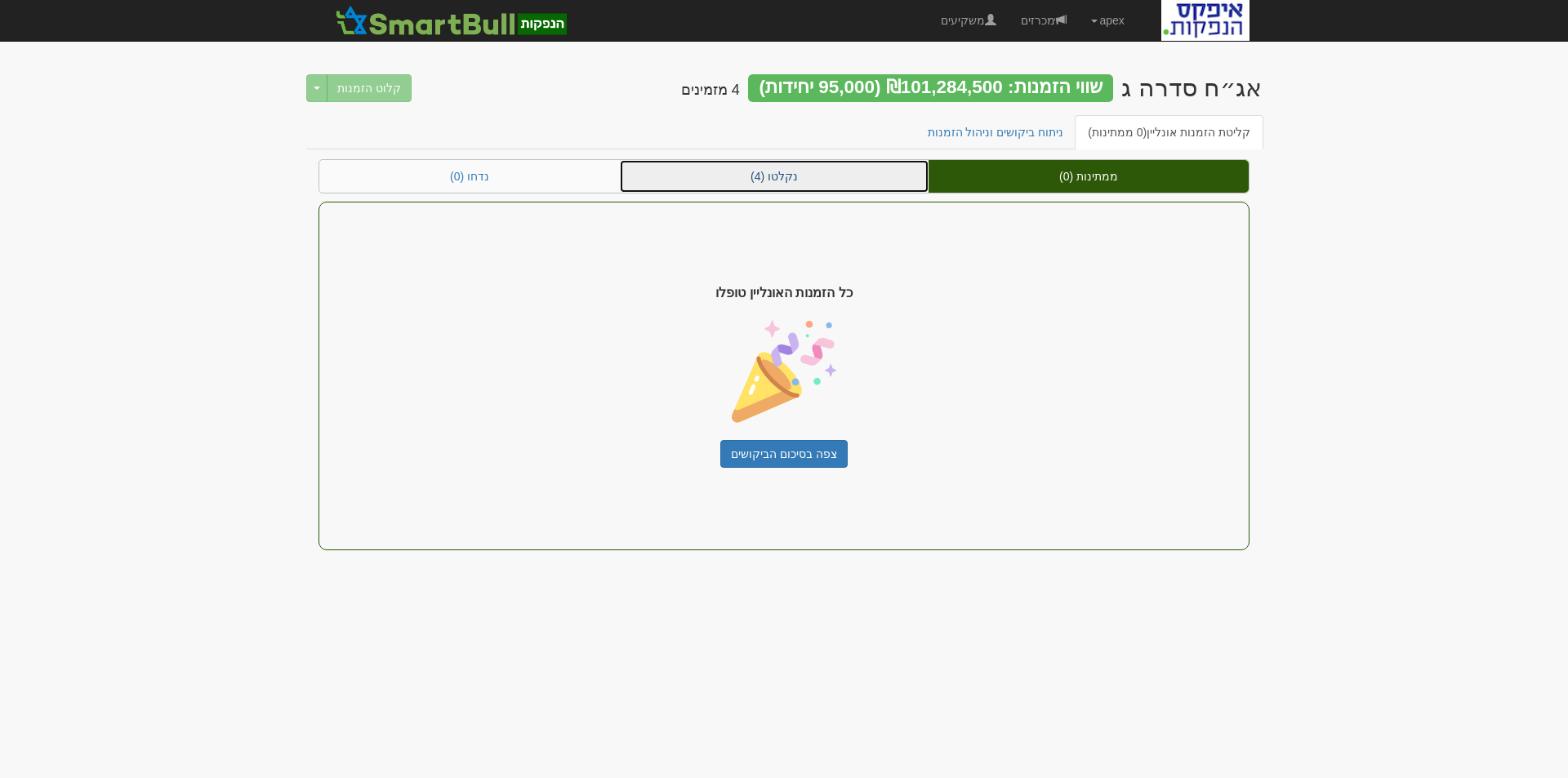
click at [772, 177] on link "נקלטו (4)" at bounding box center [774, 176] width 309 height 33
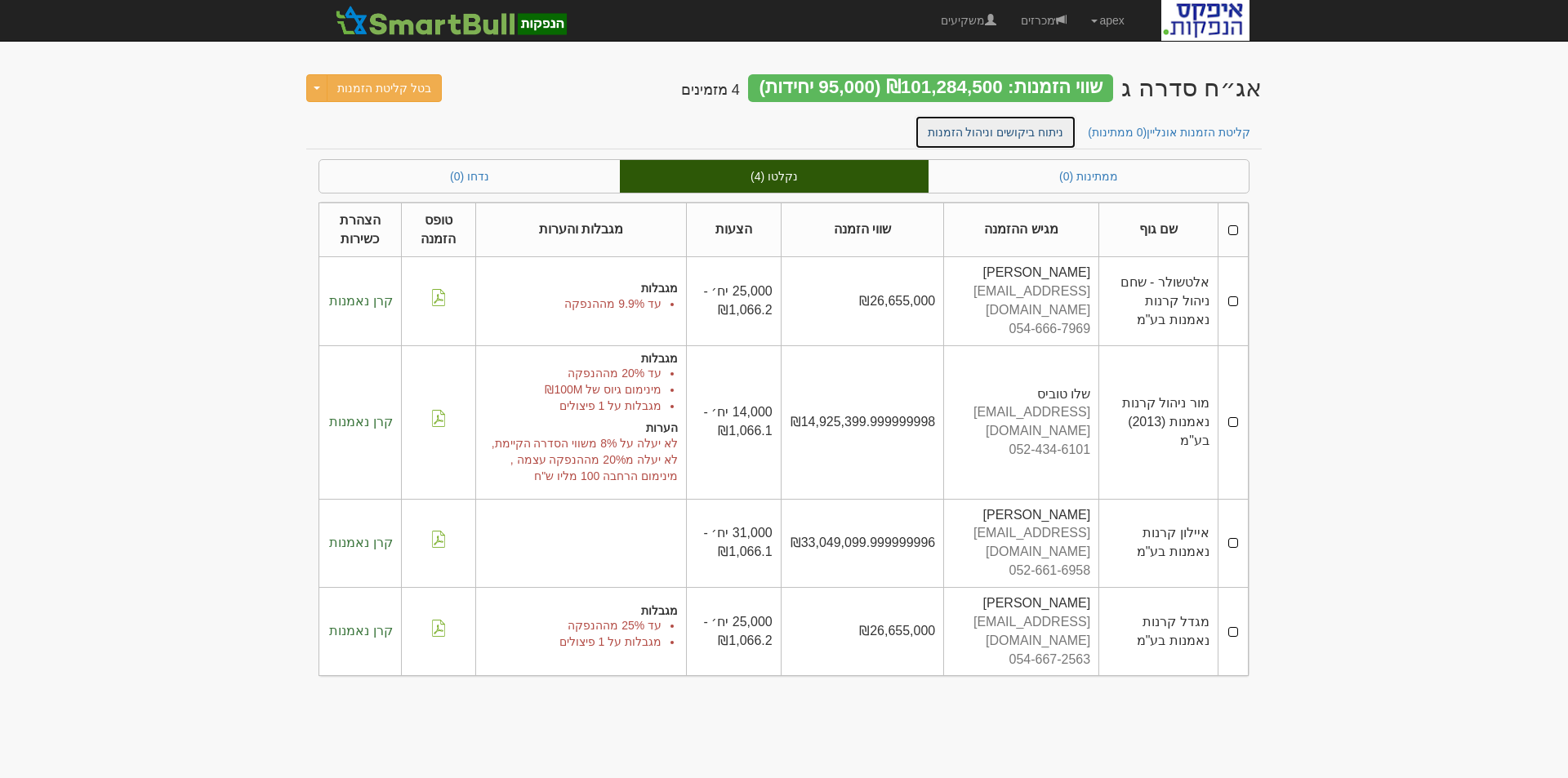
click at [973, 128] on link "ניתוח ביקושים וניהול הזמנות" at bounding box center [996, 132] width 163 height 34
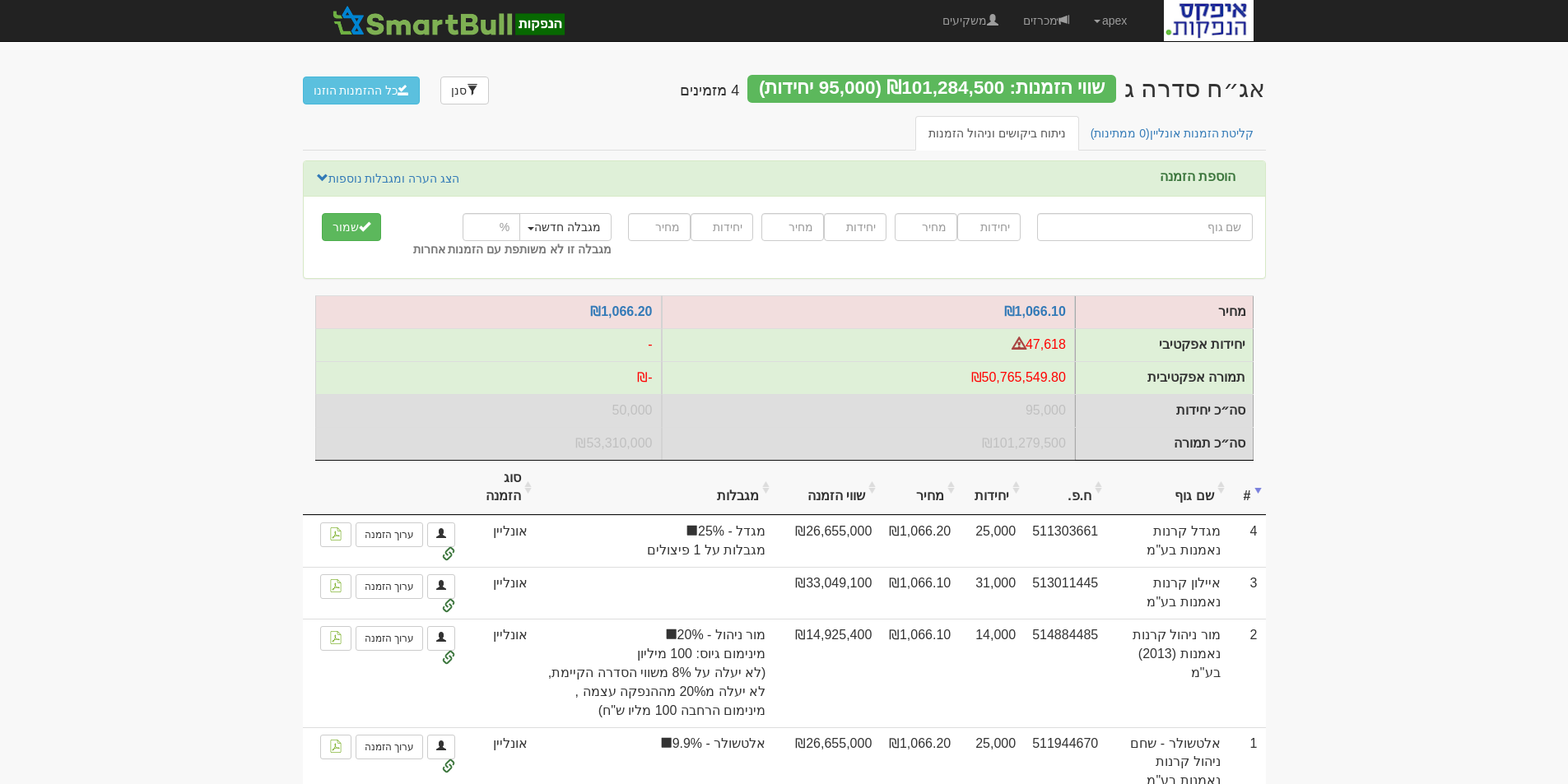
scroll to position [92, 0]
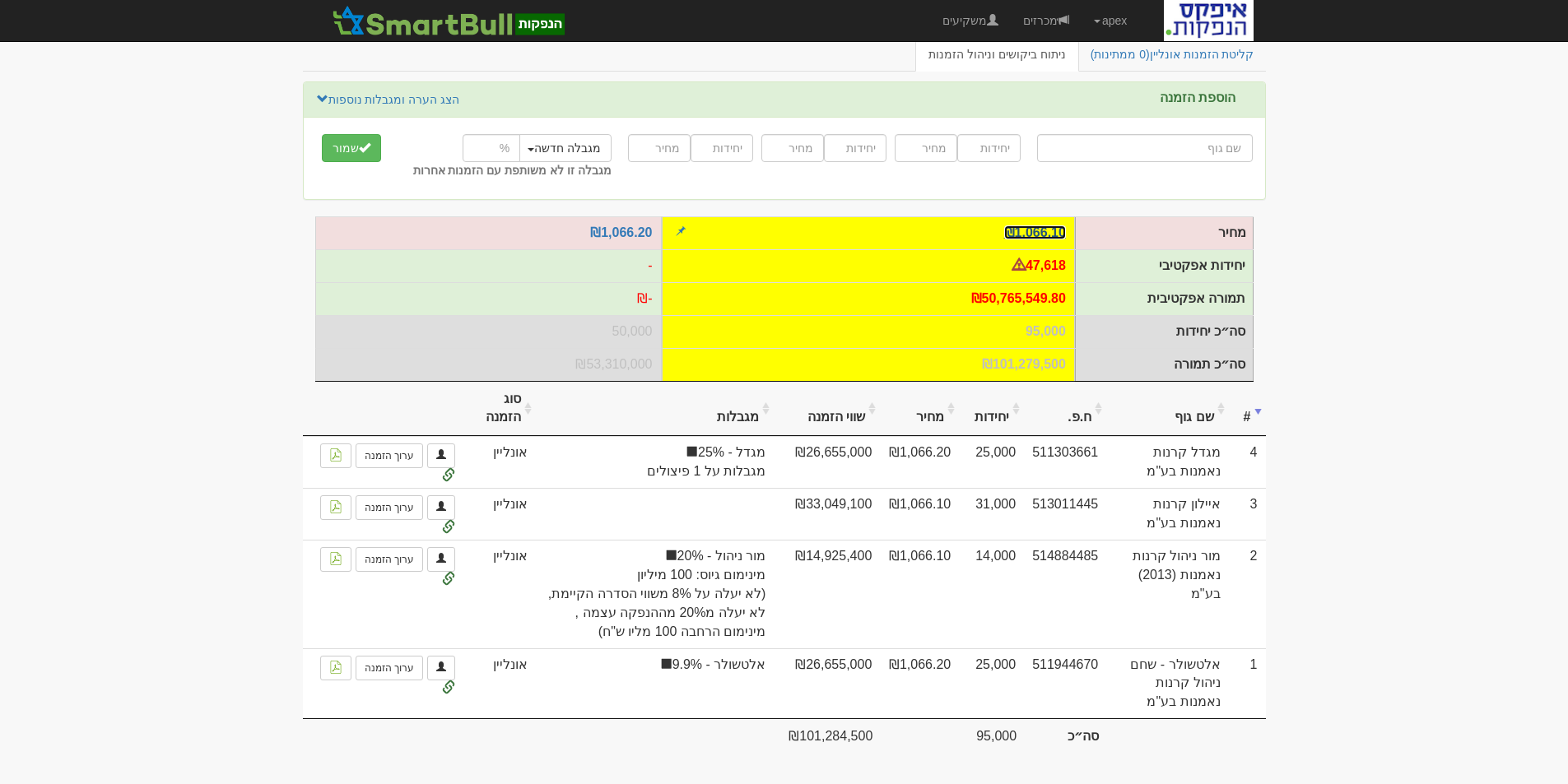
click at [1039, 226] on link "₪1,066.10" at bounding box center [1035, 232] width 62 height 14
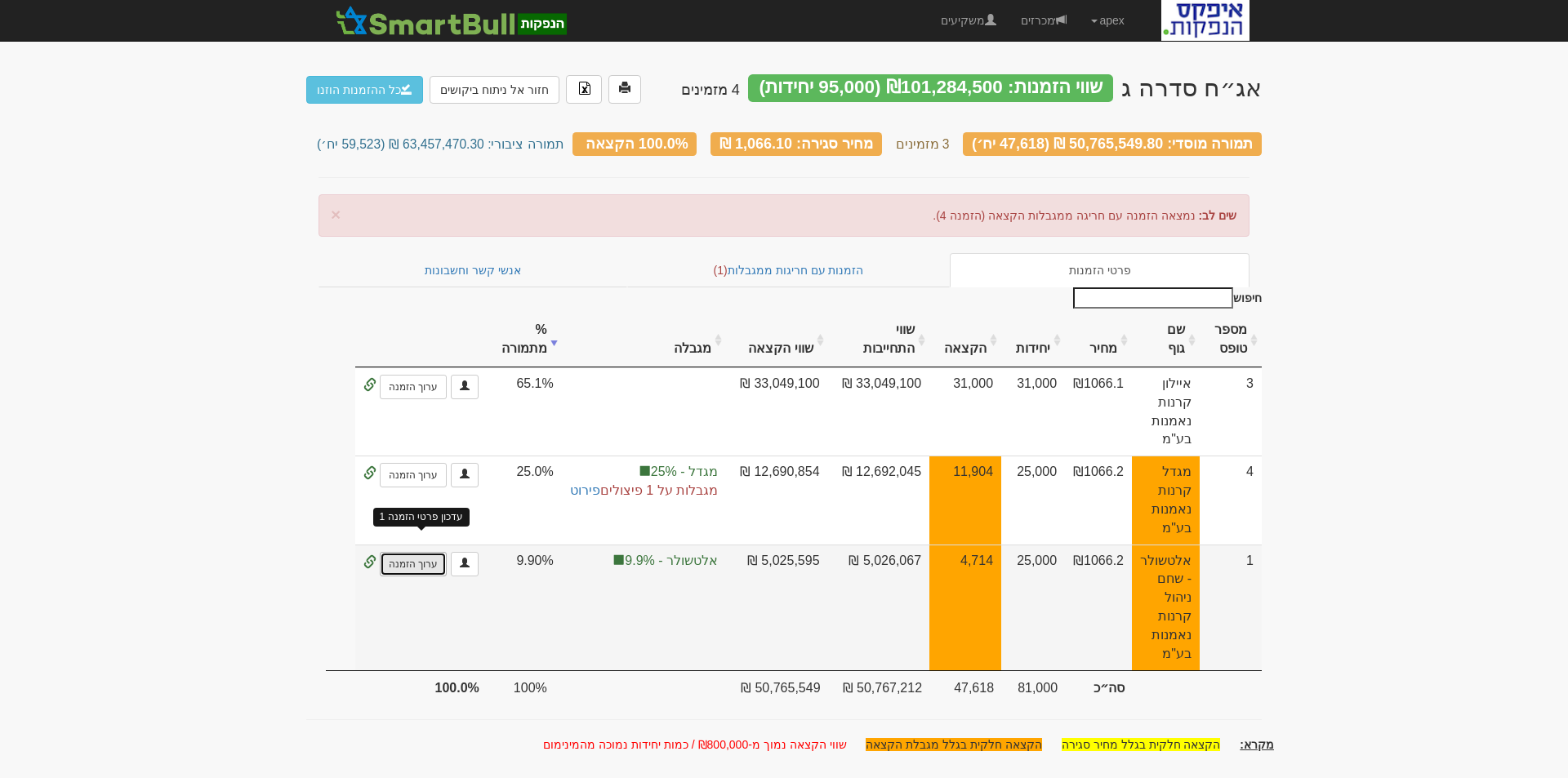
click at [421, 552] on link "ערוך הזמנה" at bounding box center [413, 564] width 67 height 24
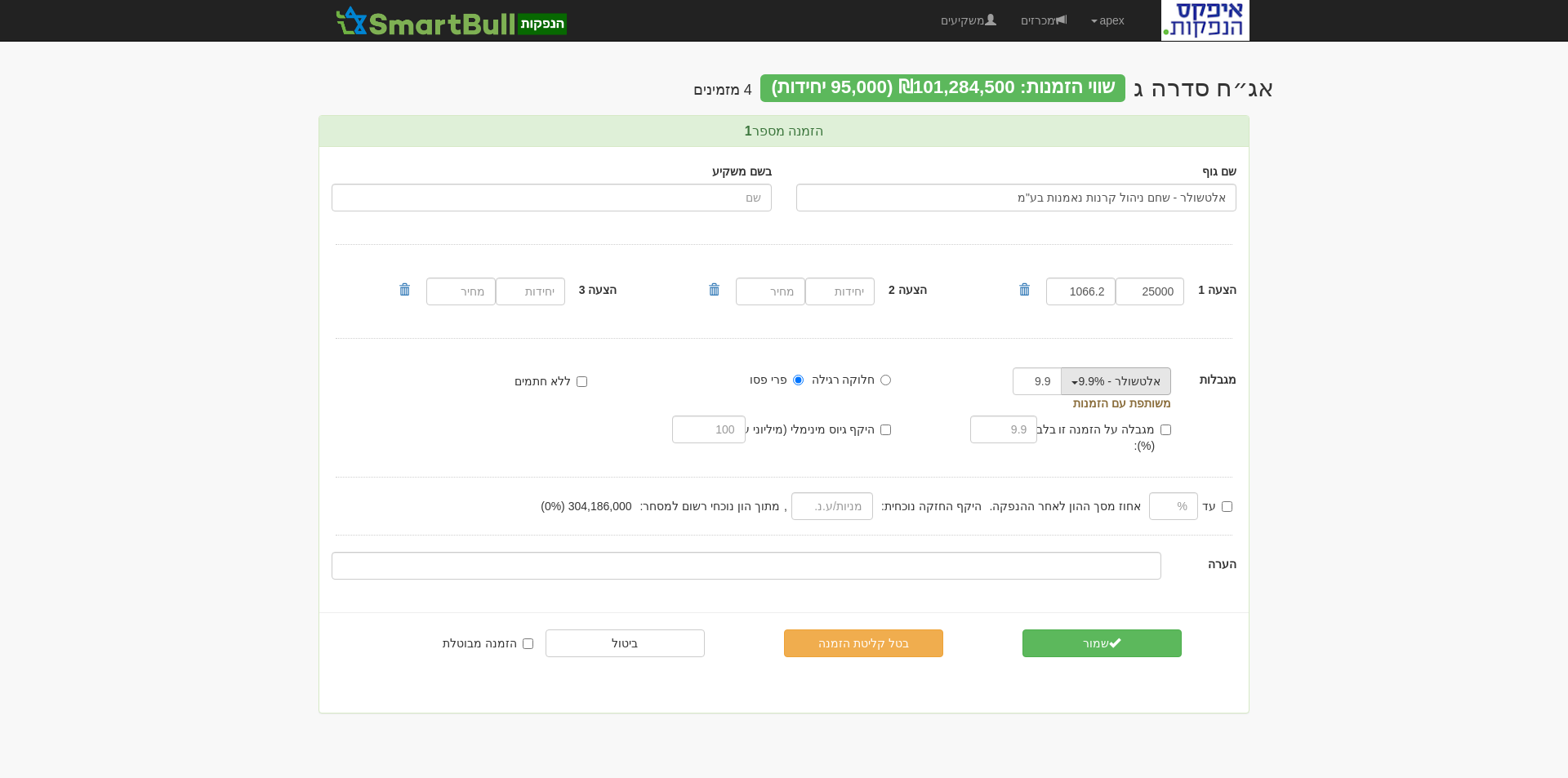
click at [1078, 383] on span "button" at bounding box center [1075, 383] width 7 height 3
click at [1140, 435] on link "הסר מגבלה" at bounding box center [1089, 434] width 188 height 21
click at [1096, 630] on button "שמור" at bounding box center [1102, 643] width 159 height 28
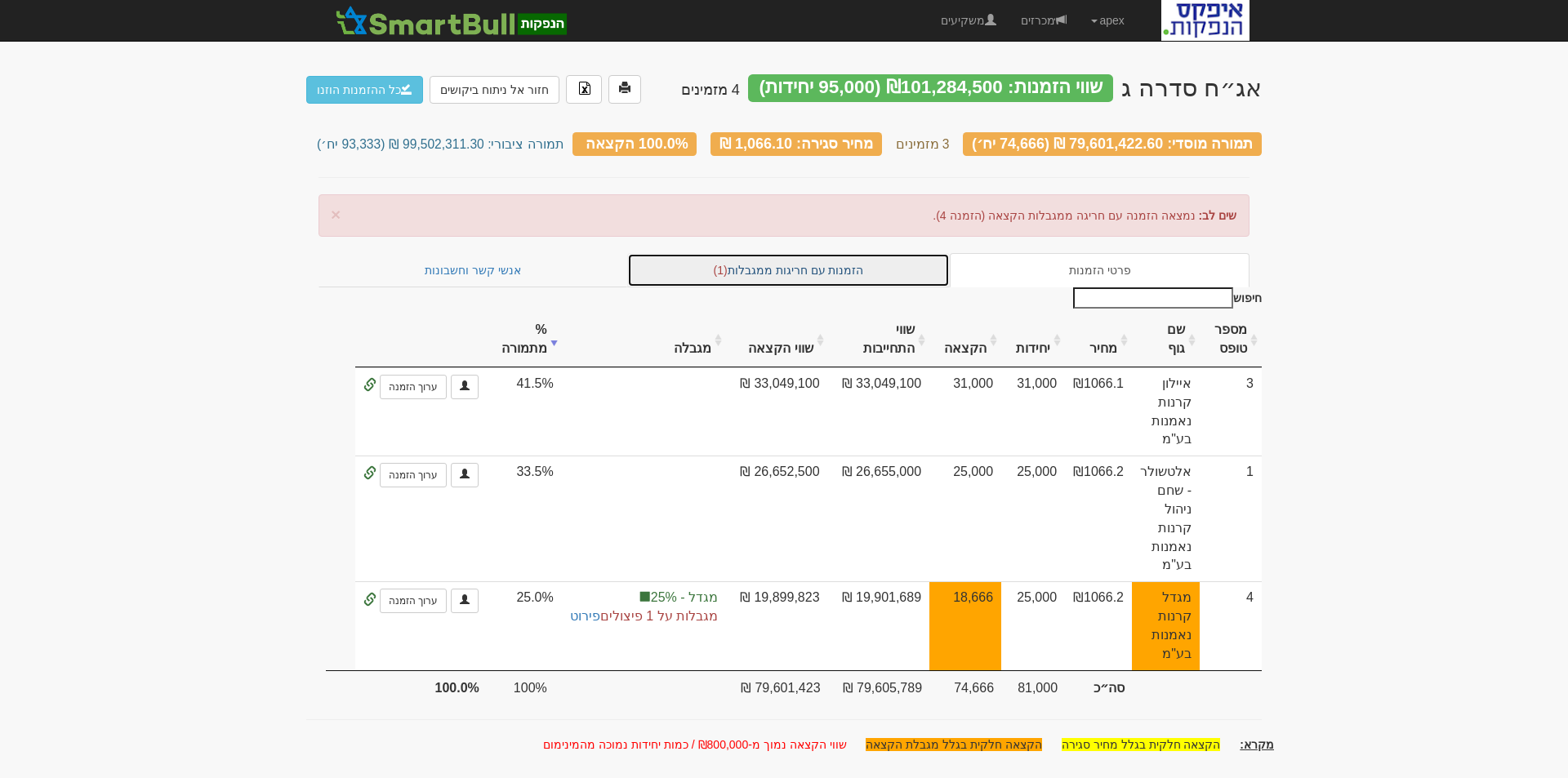
click at [805, 260] on link "הזמנות עם חריגות ממגבלות (1)" at bounding box center [789, 269] width 324 height 34
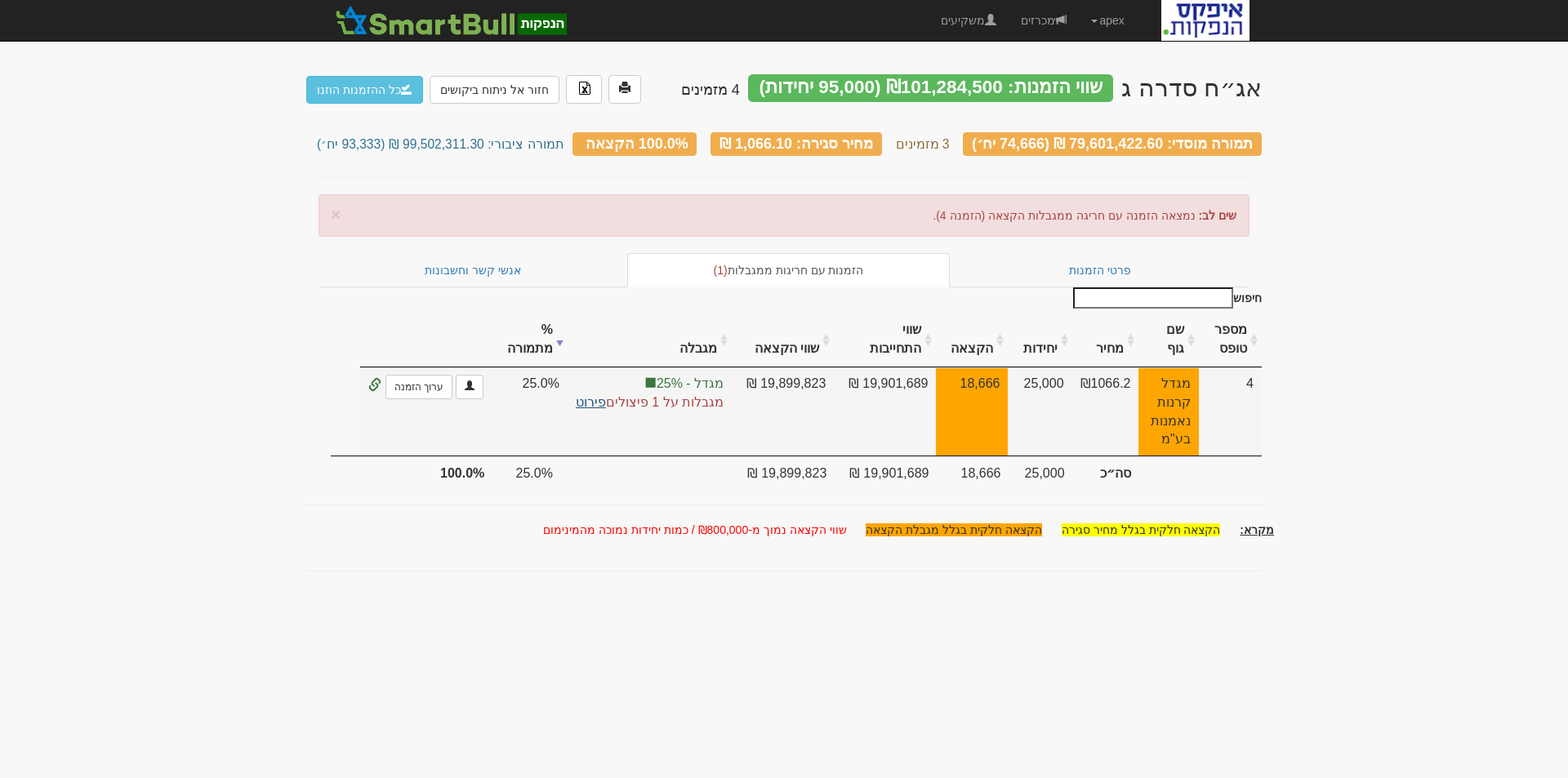
click at [581, 395] on link "פירוט" at bounding box center [590, 402] width 30 height 14
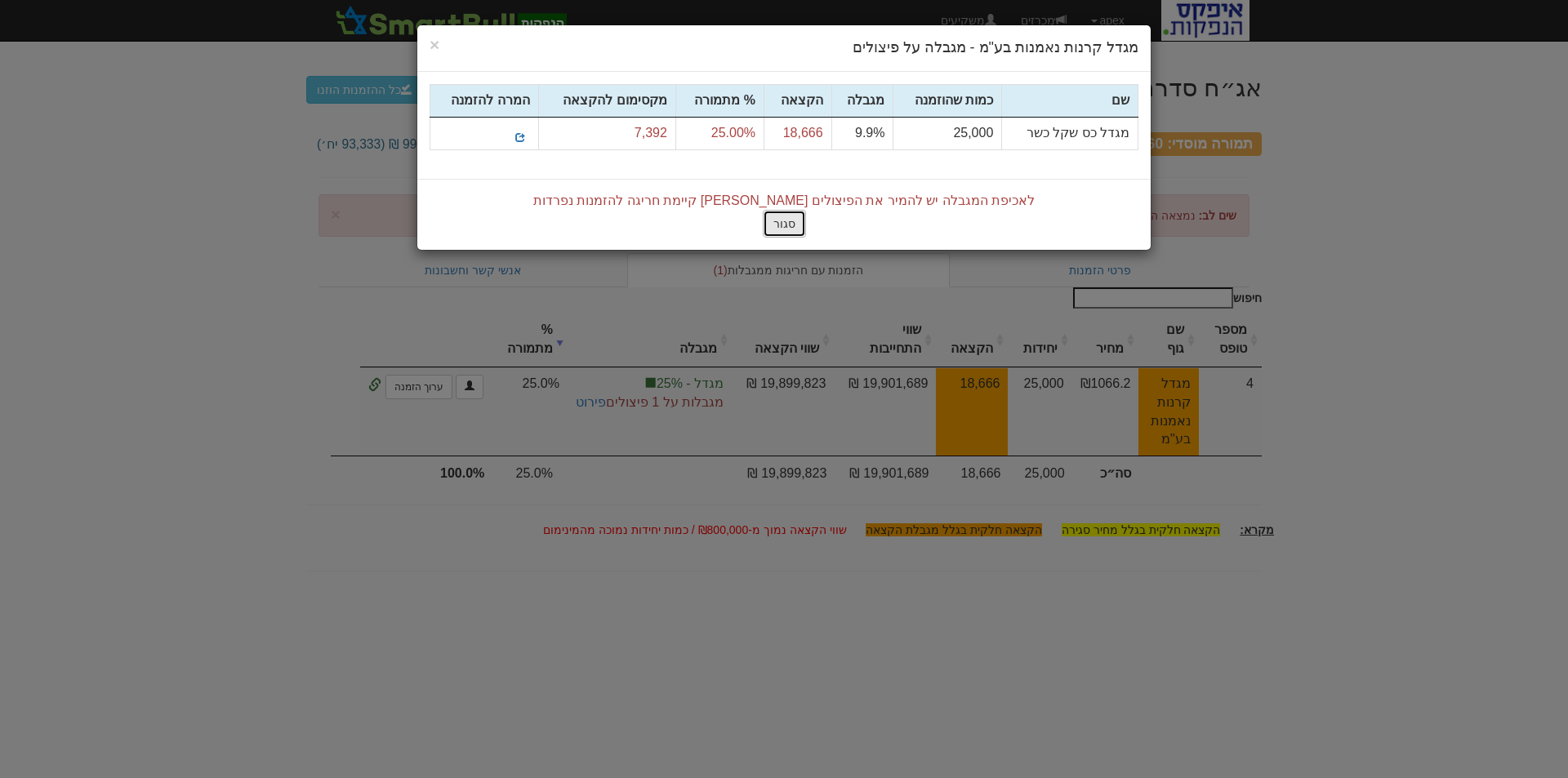
click at [788, 219] on button "סגור" at bounding box center [784, 224] width 44 height 28
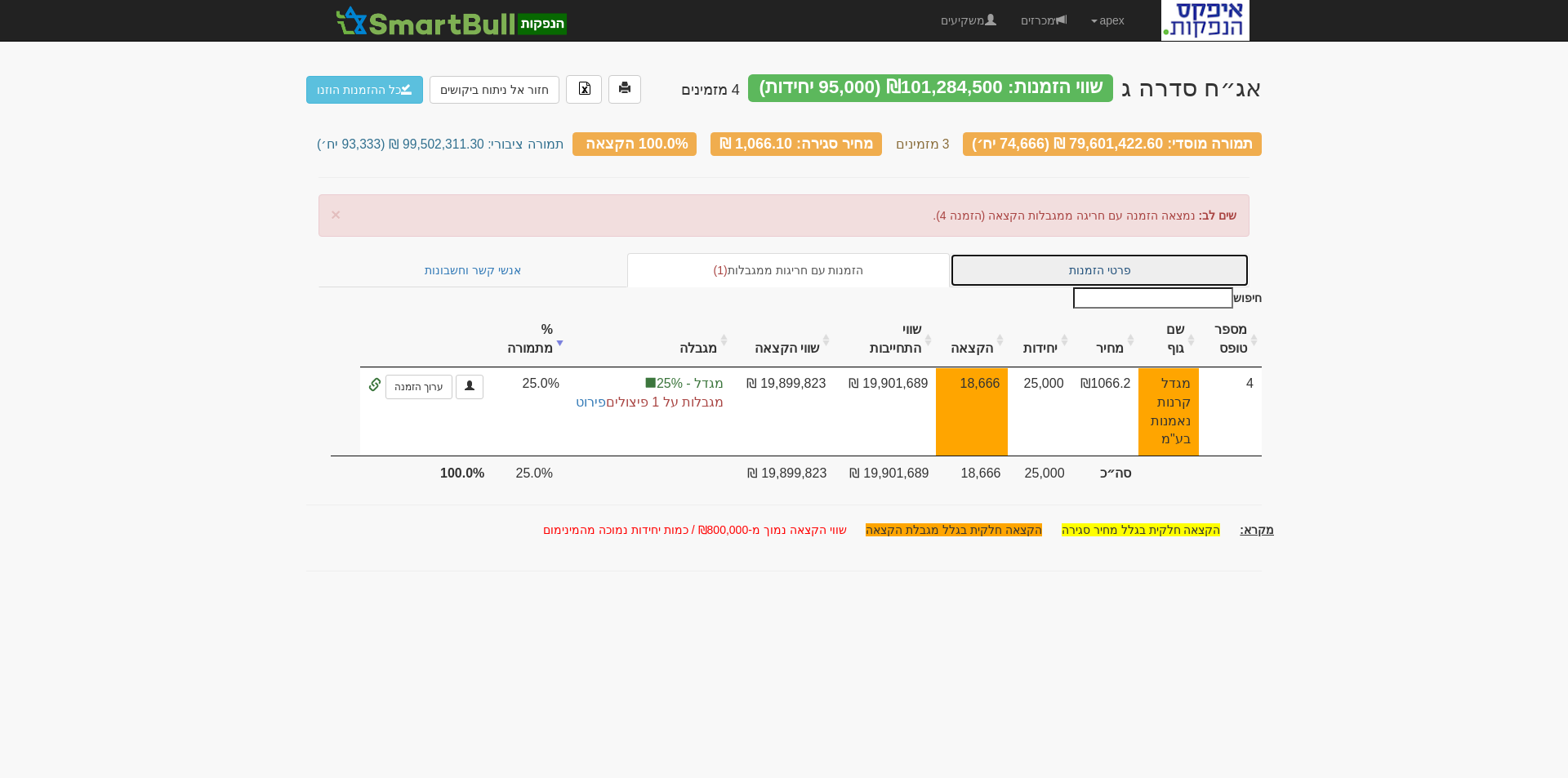
click at [1098, 263] on link "פרטי הזמנות" at bounding box center [1099, 269] width 299 height 34
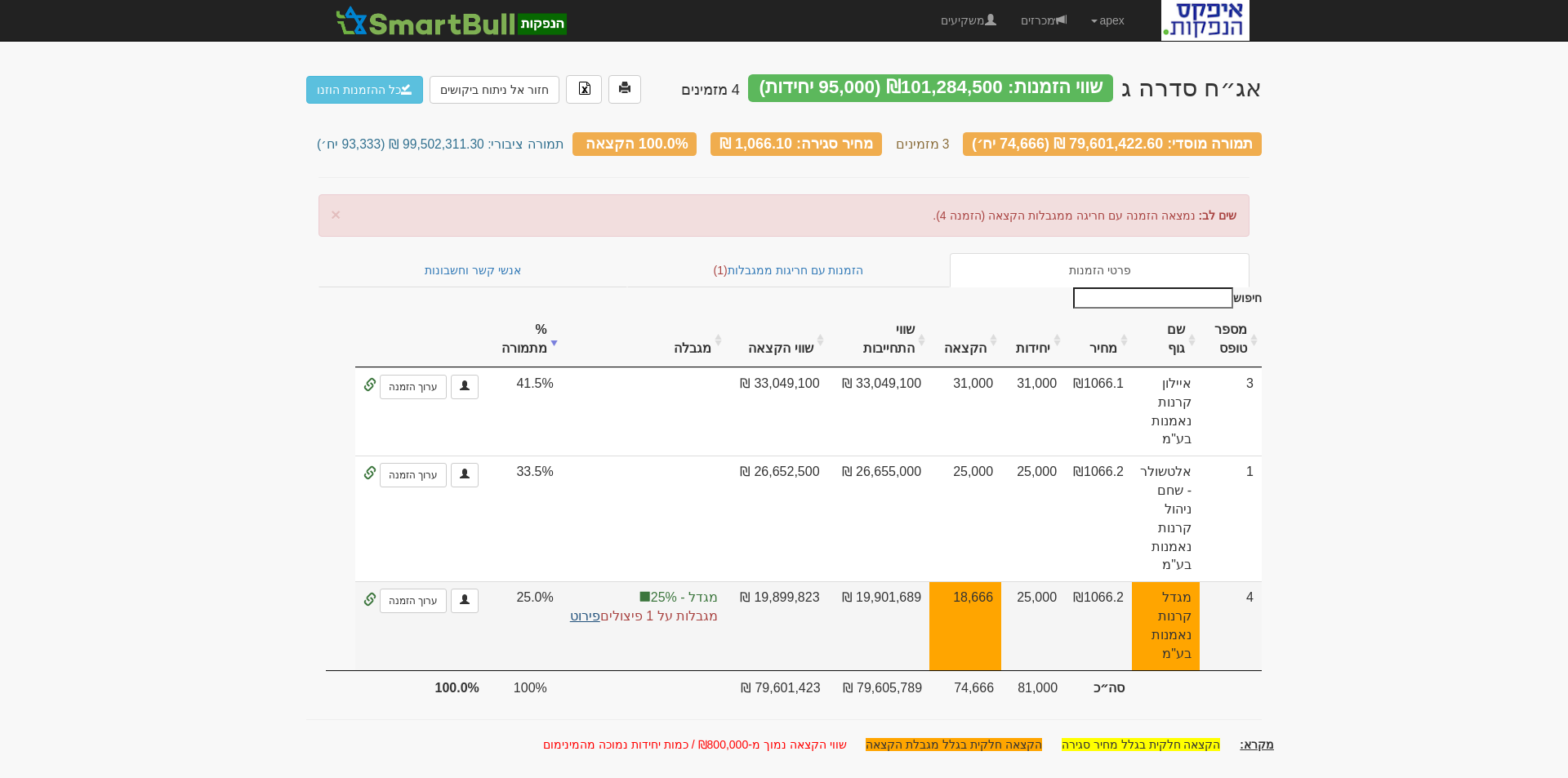
click at [579, 609] on link "פירוט" at bounding box center [584, 616] width 30 height 14
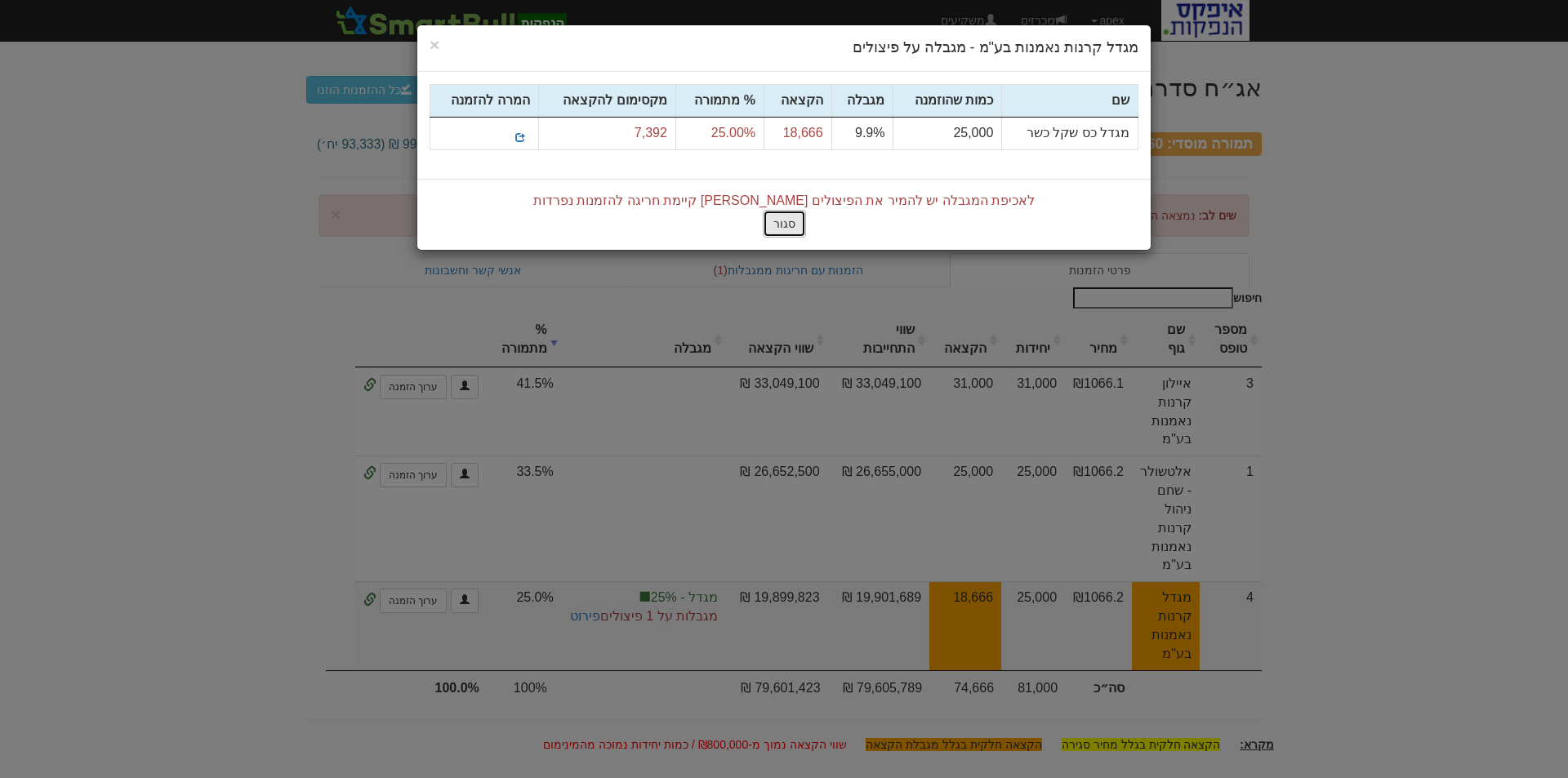
click at [795, 221] on button "סגור" at bounding box center [784, 224] width 44 height 28
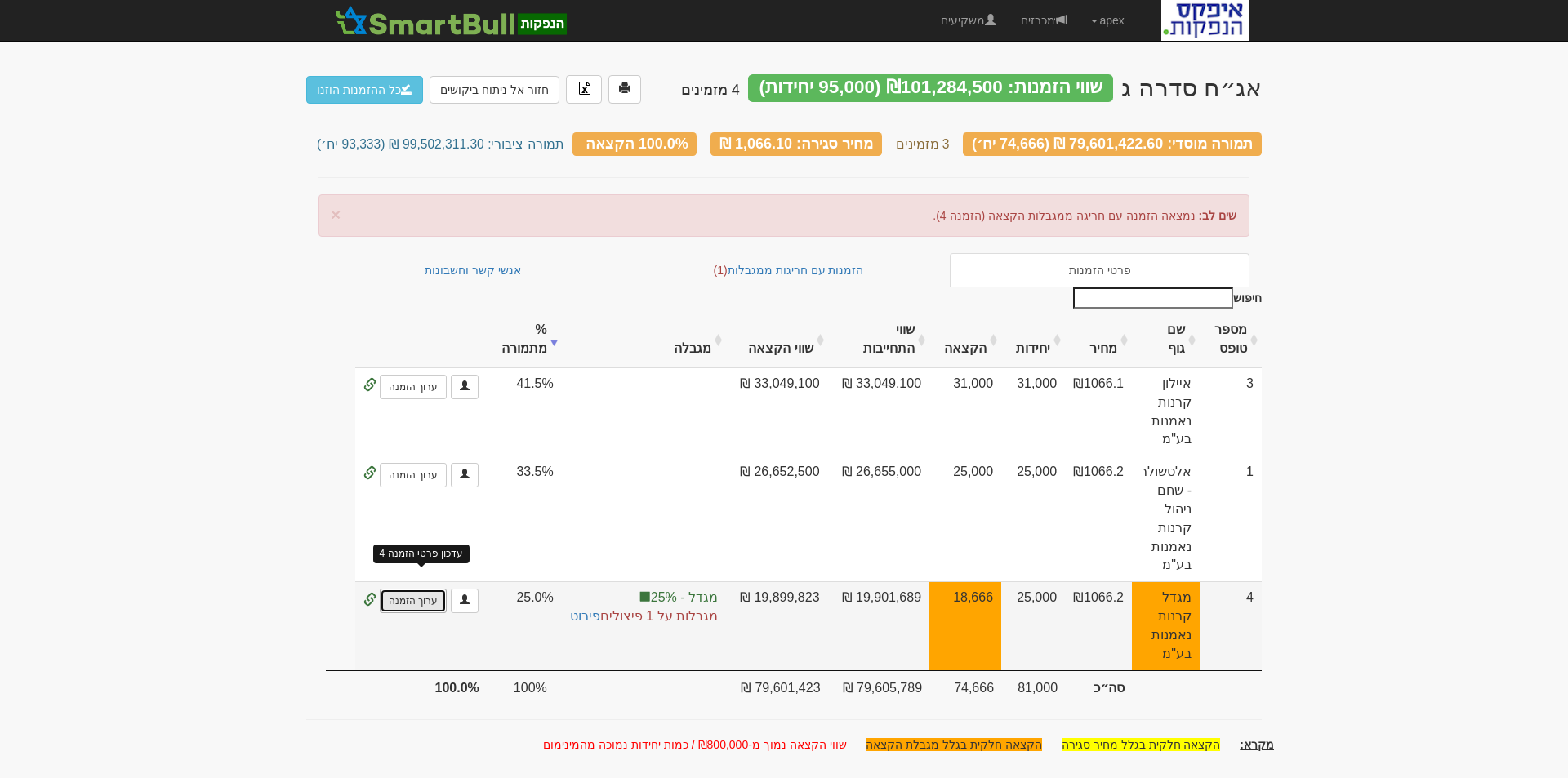
click at [423, 589] on link "ערוך הזמנה" at bounding box center [413, 601] width 67 height 24
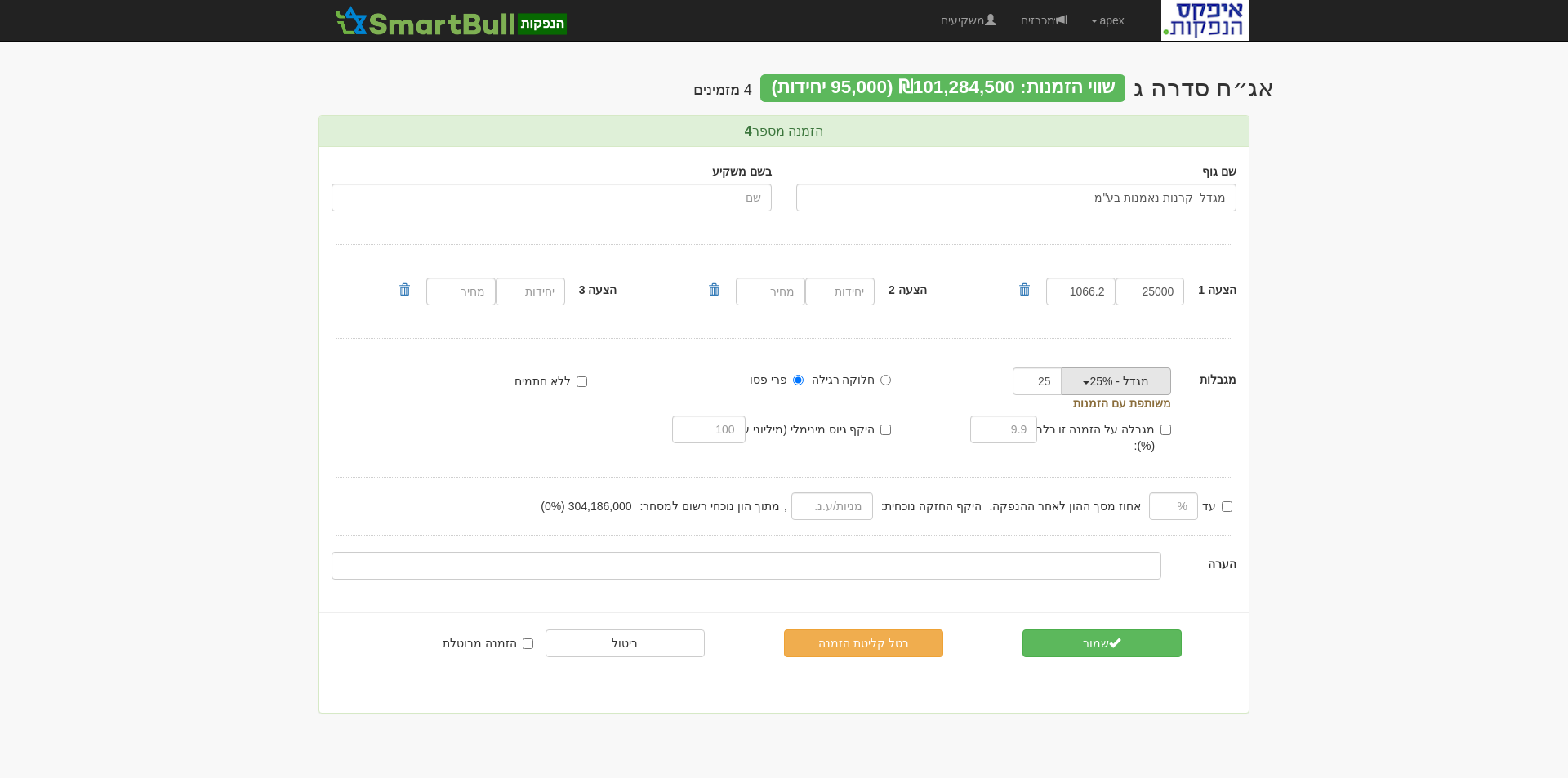
click at [1087, 382] on span "button" at bounding box center [1085, 383] width 7 height 3
click at [1134, 432] on link "הסר מגבלה" at bounding box center [1089, 434] width 188 height 21
click at [1156, 297] on input "25000" at bounding box center [1150, 292] width 70 height 28
drag, startPoint x: 1143, startPoint y: 294, endPoint x: 1193, endPoint y: 289, distance: 50.2
click at [1193, 289] on div "הצעה 1 25000 25,000 1066.2" at bounding box center [1133, 291] width 233 height 36
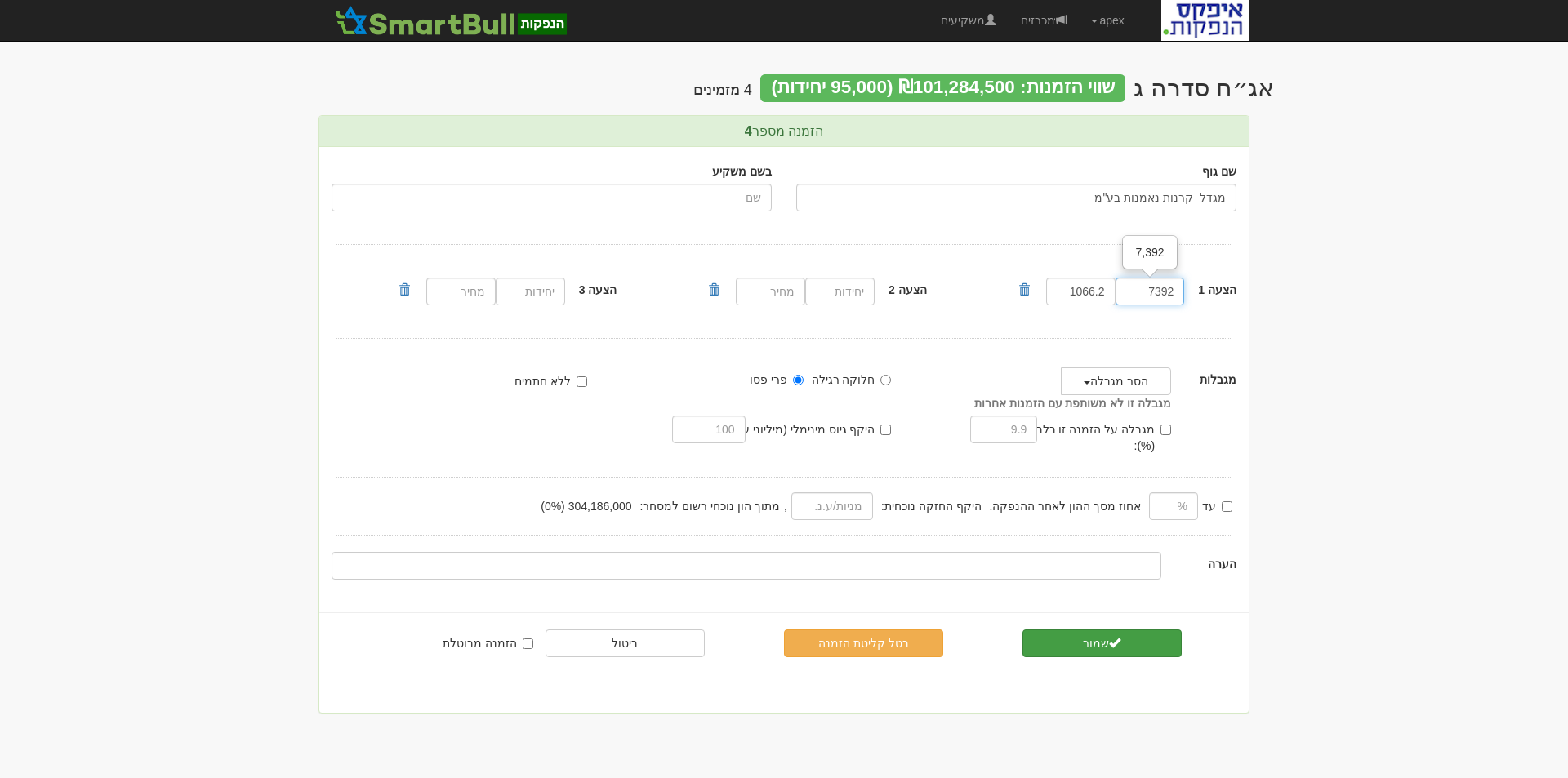
type input "7392"
click at [1098, 630] on button "שמור" at bounding box center [1102, 643] width 159 height 28
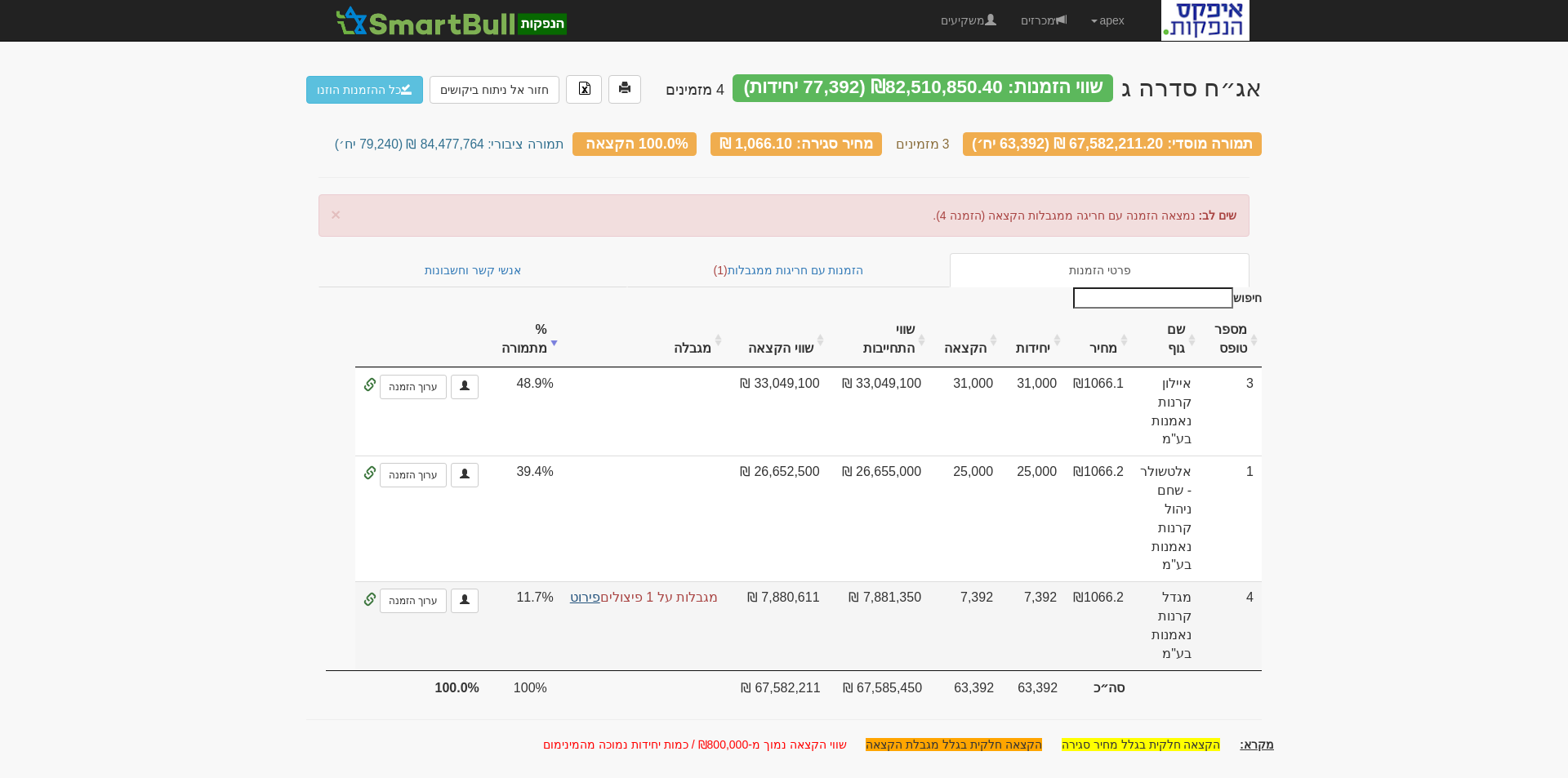
click at [588, 590] on link "פירוט" at bounding box center [584, 597] width 30 height 14
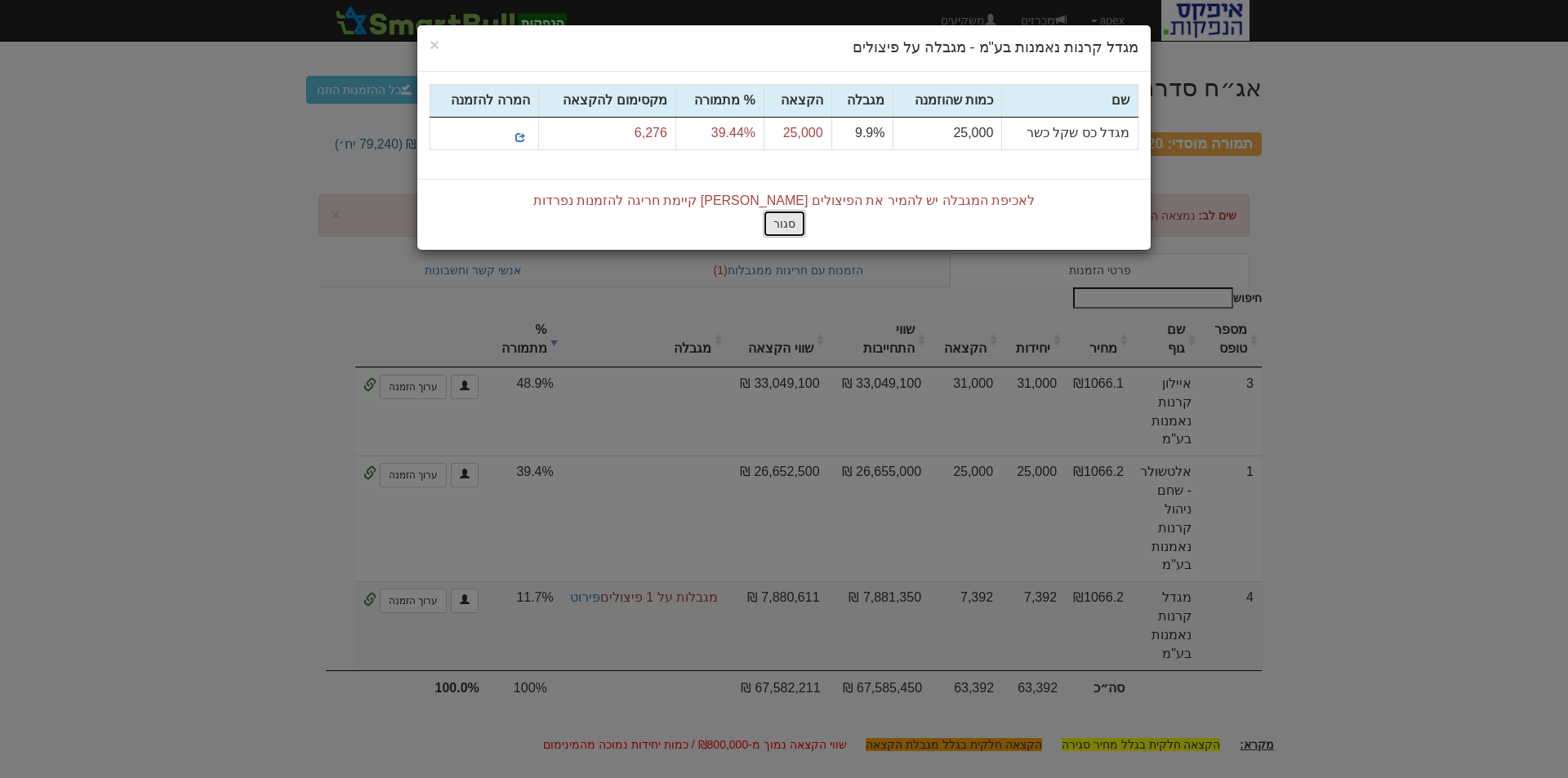
click at [781, 215] on button "סגור" at bounding box center [784, 224] width 44 height 28
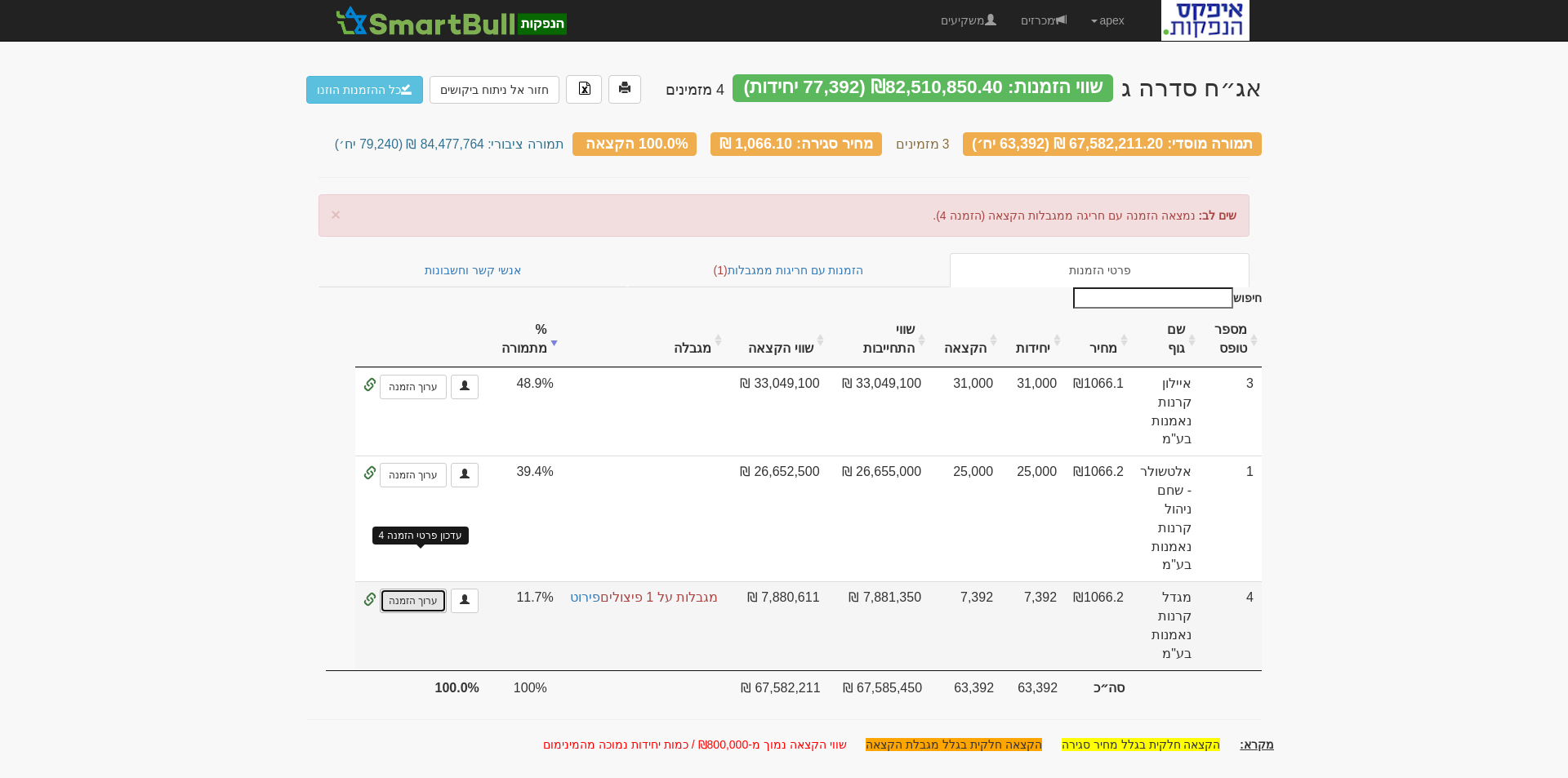
click at [412, 589] on link "ערוך הזמנה" at bounding box center [413, 601] width 67 height 24
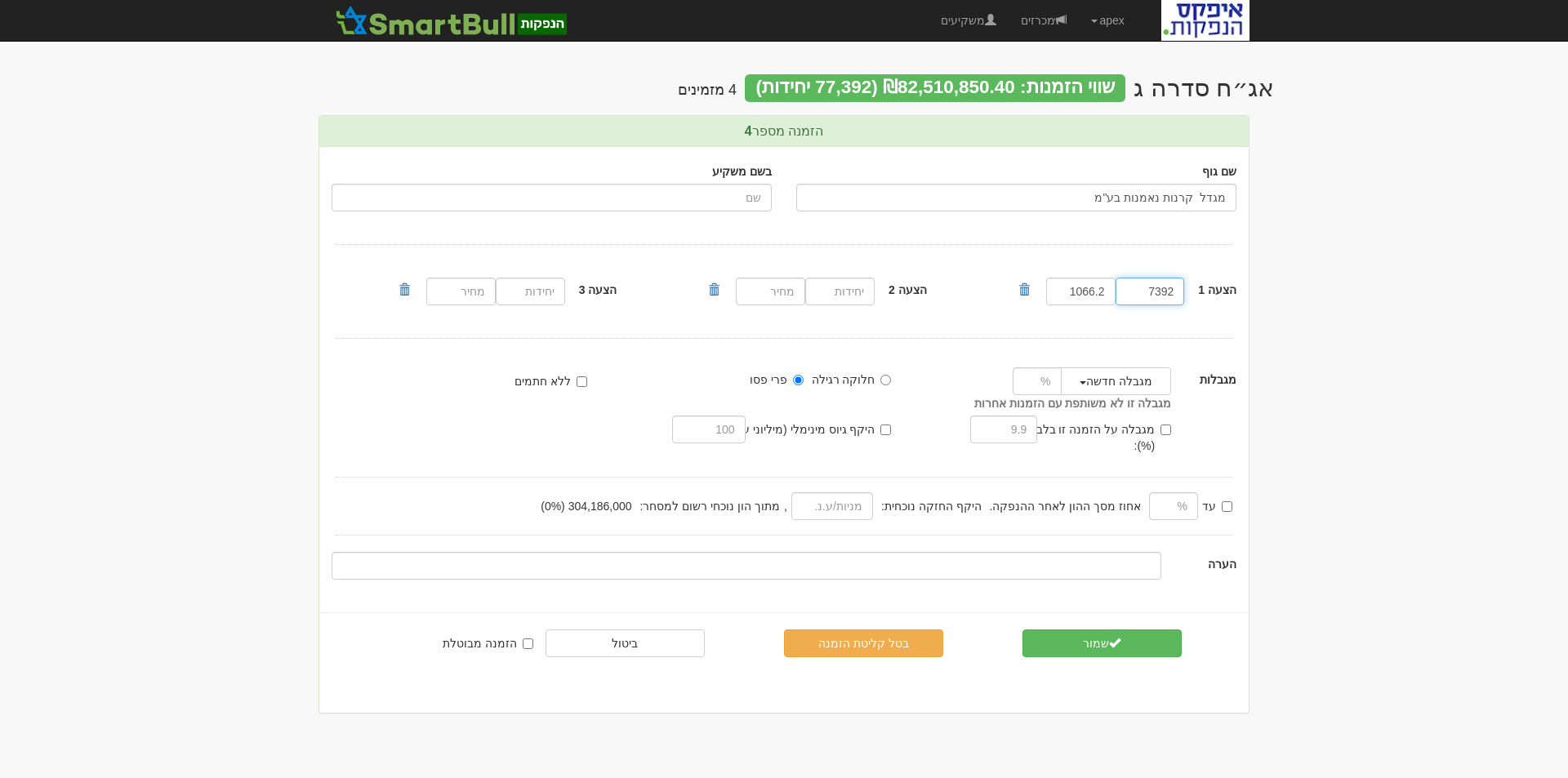
drag, startPoint x: 1145, startPoint y: 293, endPoint x: 1201, endPoint y: 289, distance: 56.1
click at [1201, 289] on div "הצעה 1 7392 1066.2" at bounding box center [1133, 291] width 233 height 36
type input "25000"
click at [1025, 378] on input "number" at bounding box center [1037, 381] width 49 height 28
type input "25"
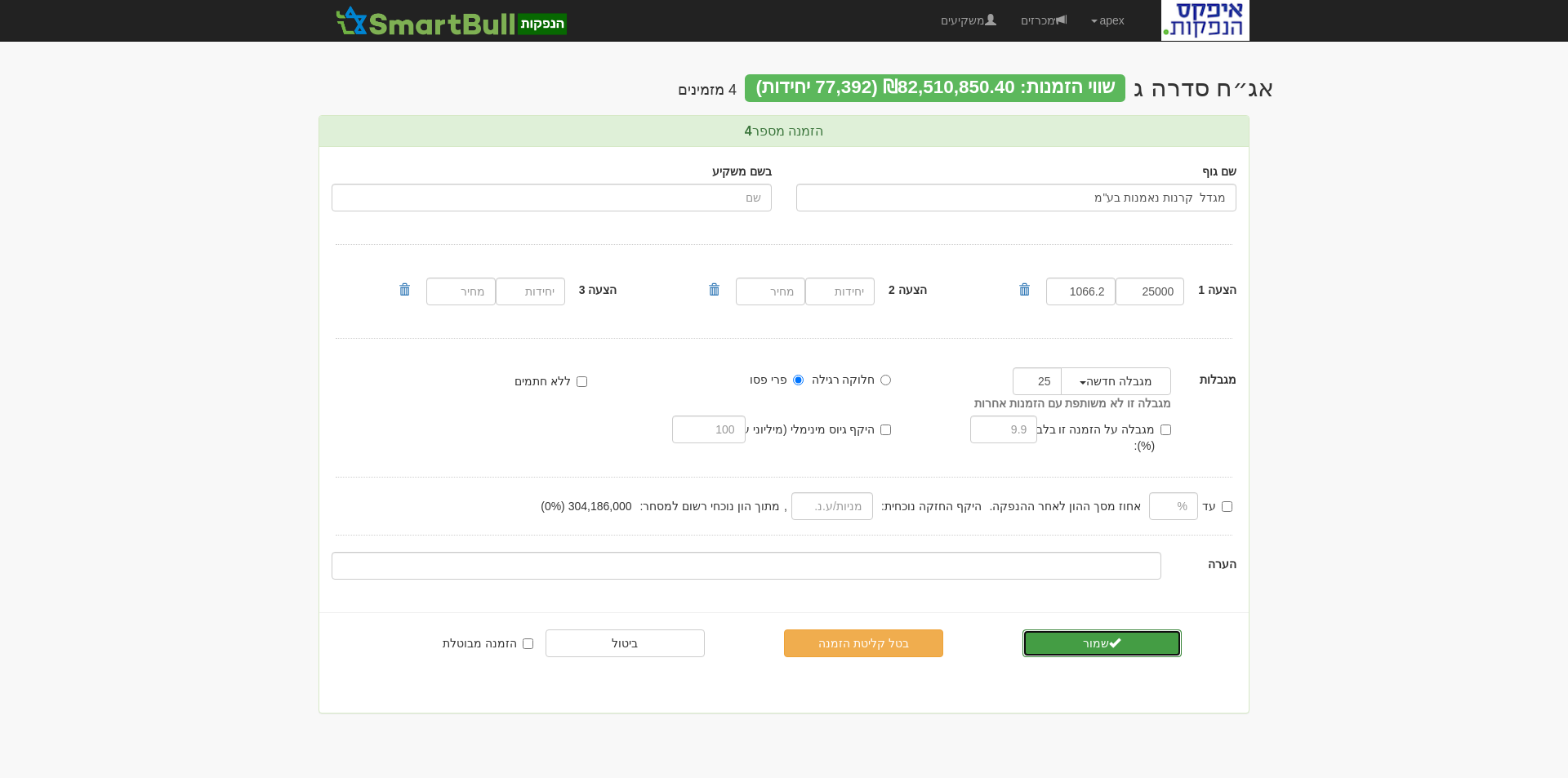
click at [1106, 633] on button "שמור" at bounding box center [1102, 643] width 159 height 28
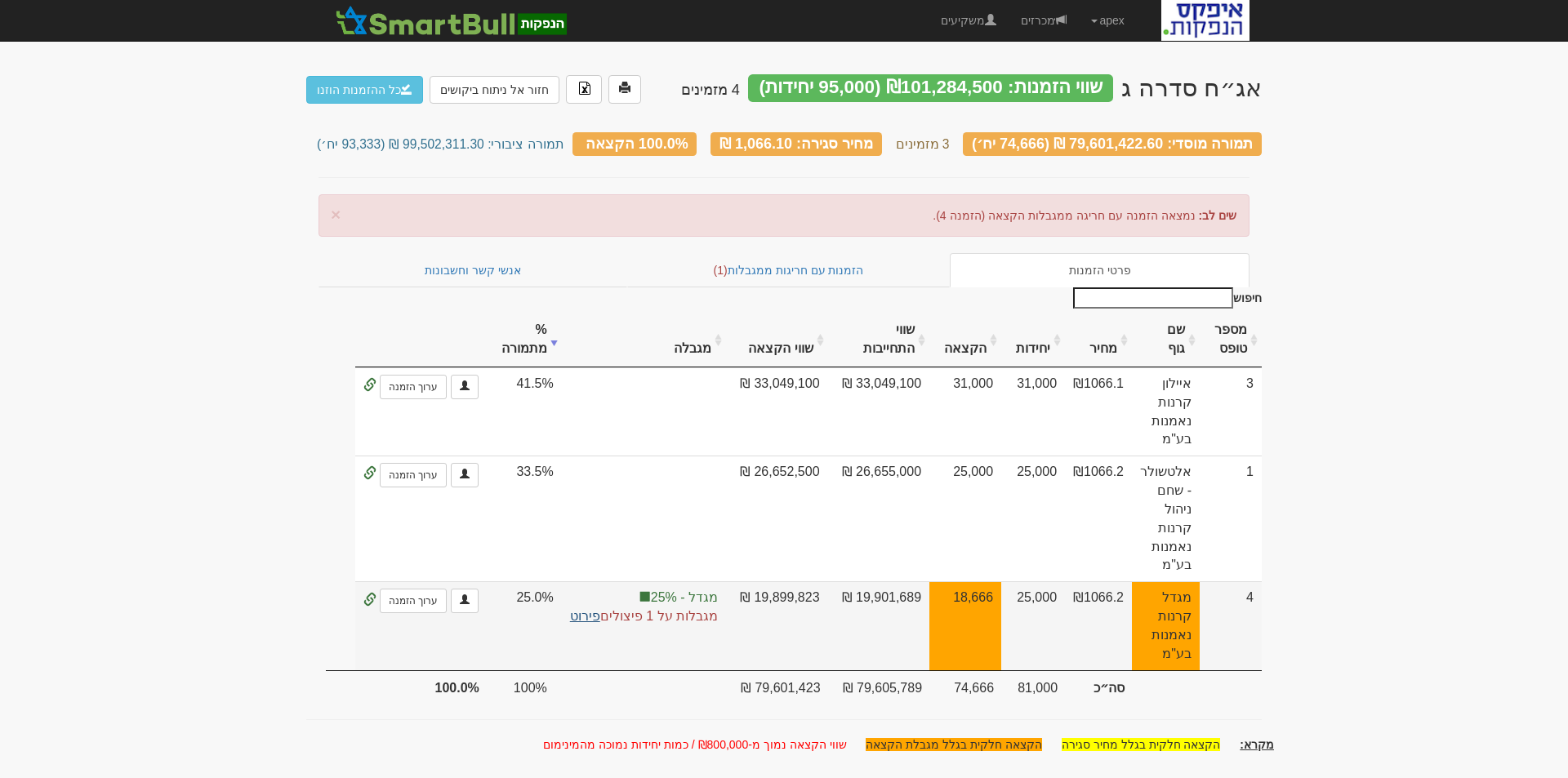
click at [579, 609] on link "פירוט" at bounding box center [584, 616] width 30 height 14
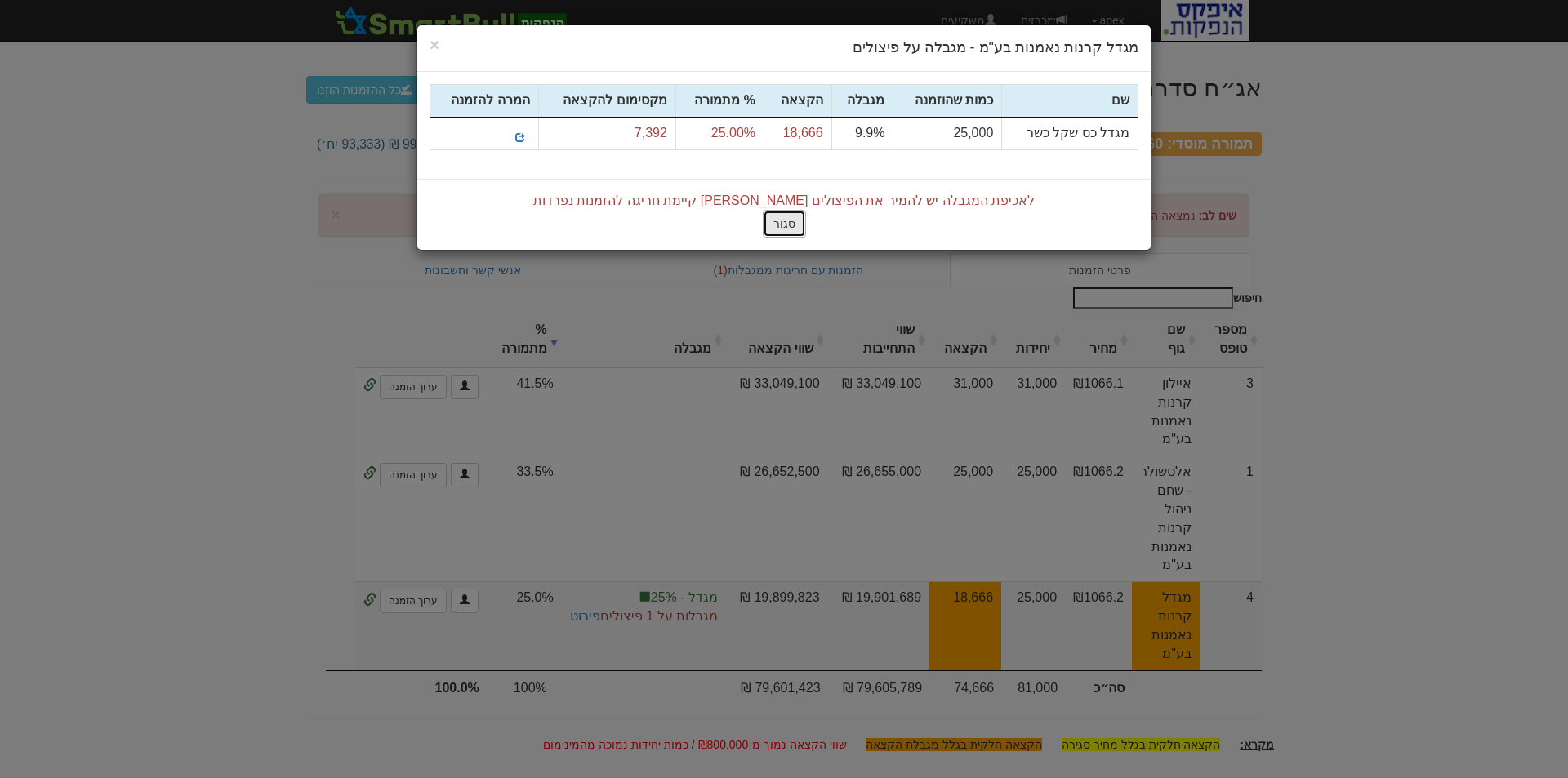
click at [776, 220] on button "סגור" at bounding box center [784, 224] width 44 height 28
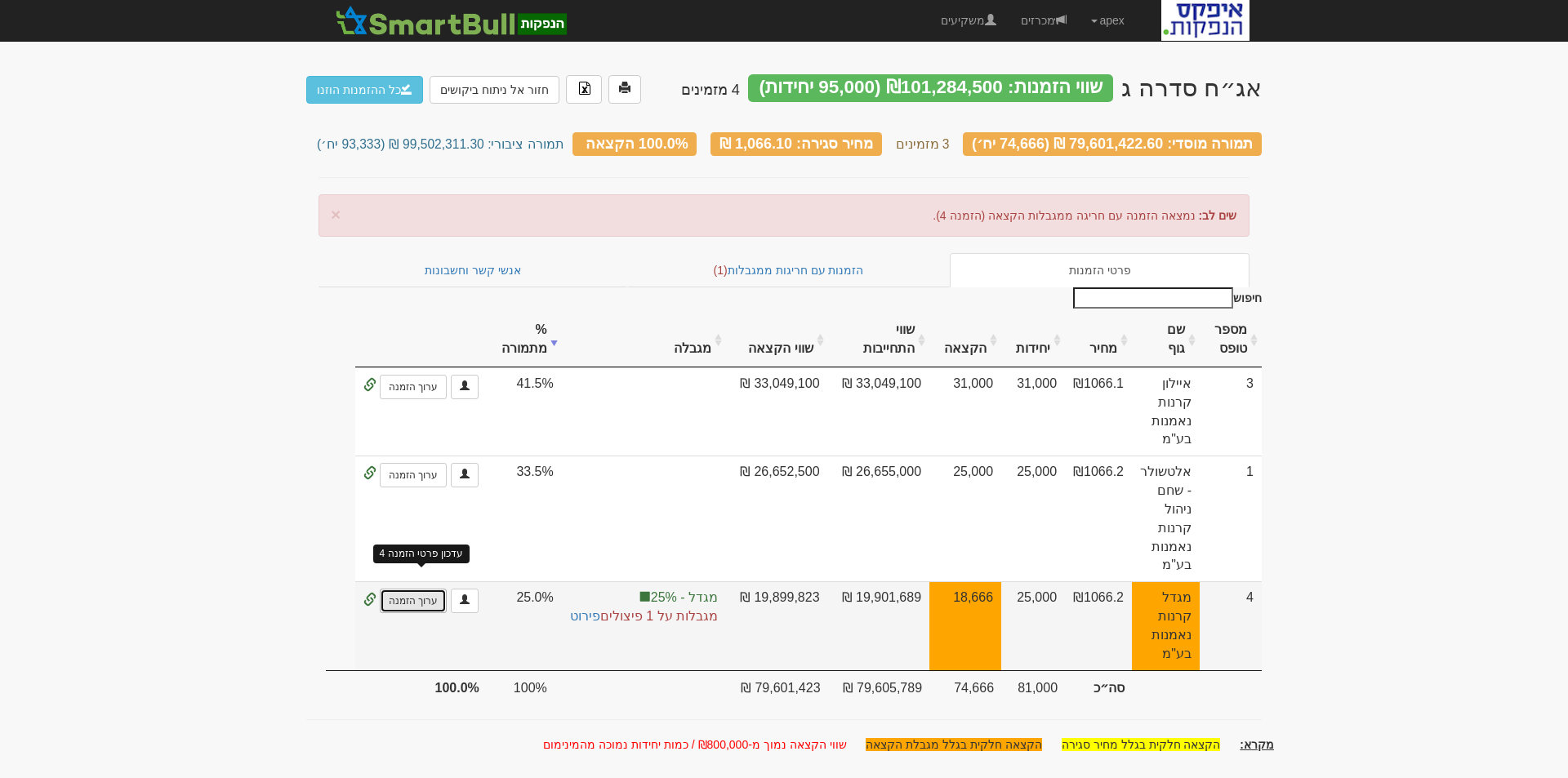
click at [413, 589] on link "ערוך הזמנה" at bounding box center [413, 601] width 67 height 24
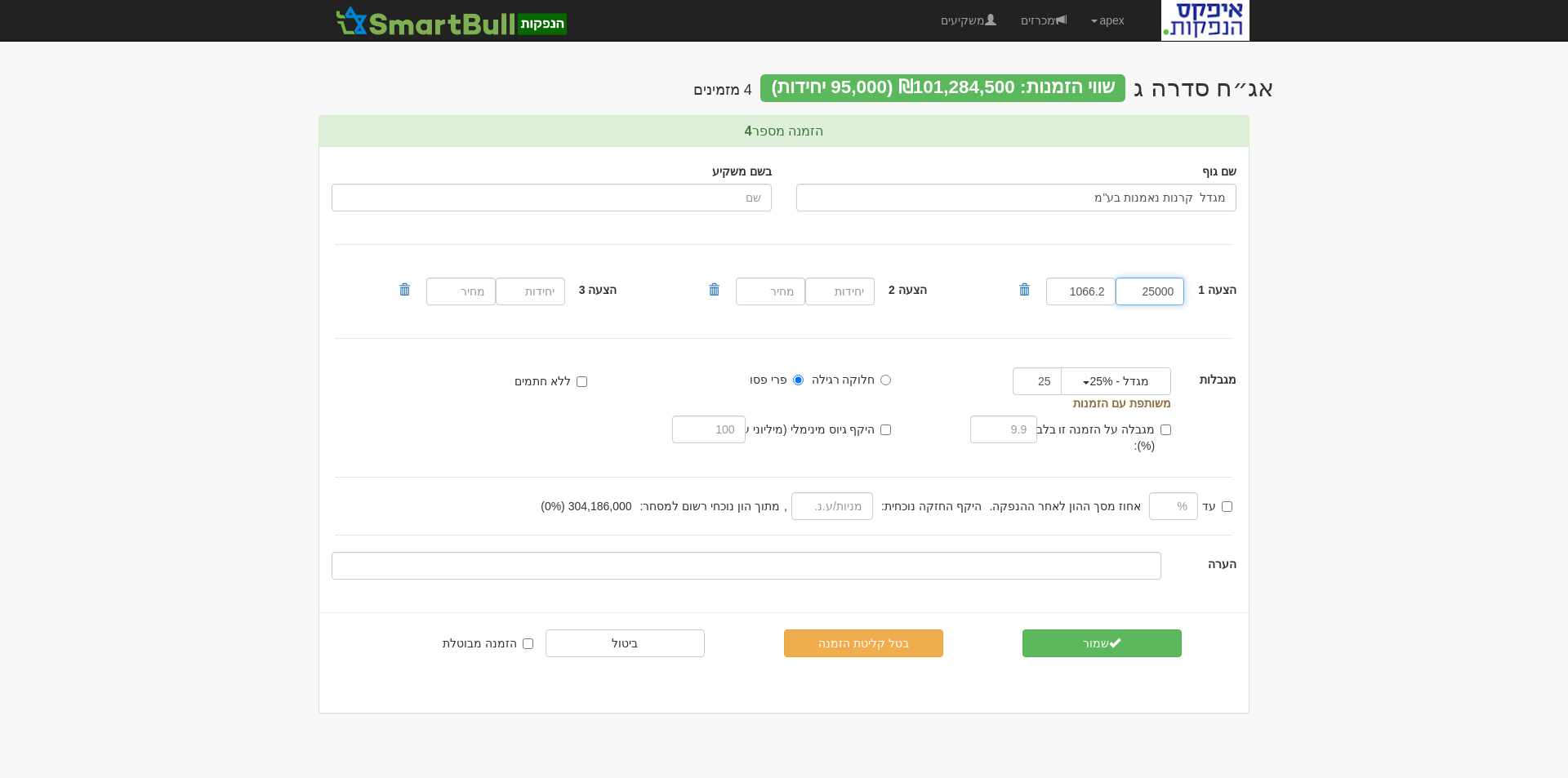
click at [1157, 288] on input "25000" at bounding box center [1150, 292] width 70 height 28
type input "7392"
click at [1086, 385] on button "מגדל - 25%" at bounding box center [1116, 381] width 110 height 28
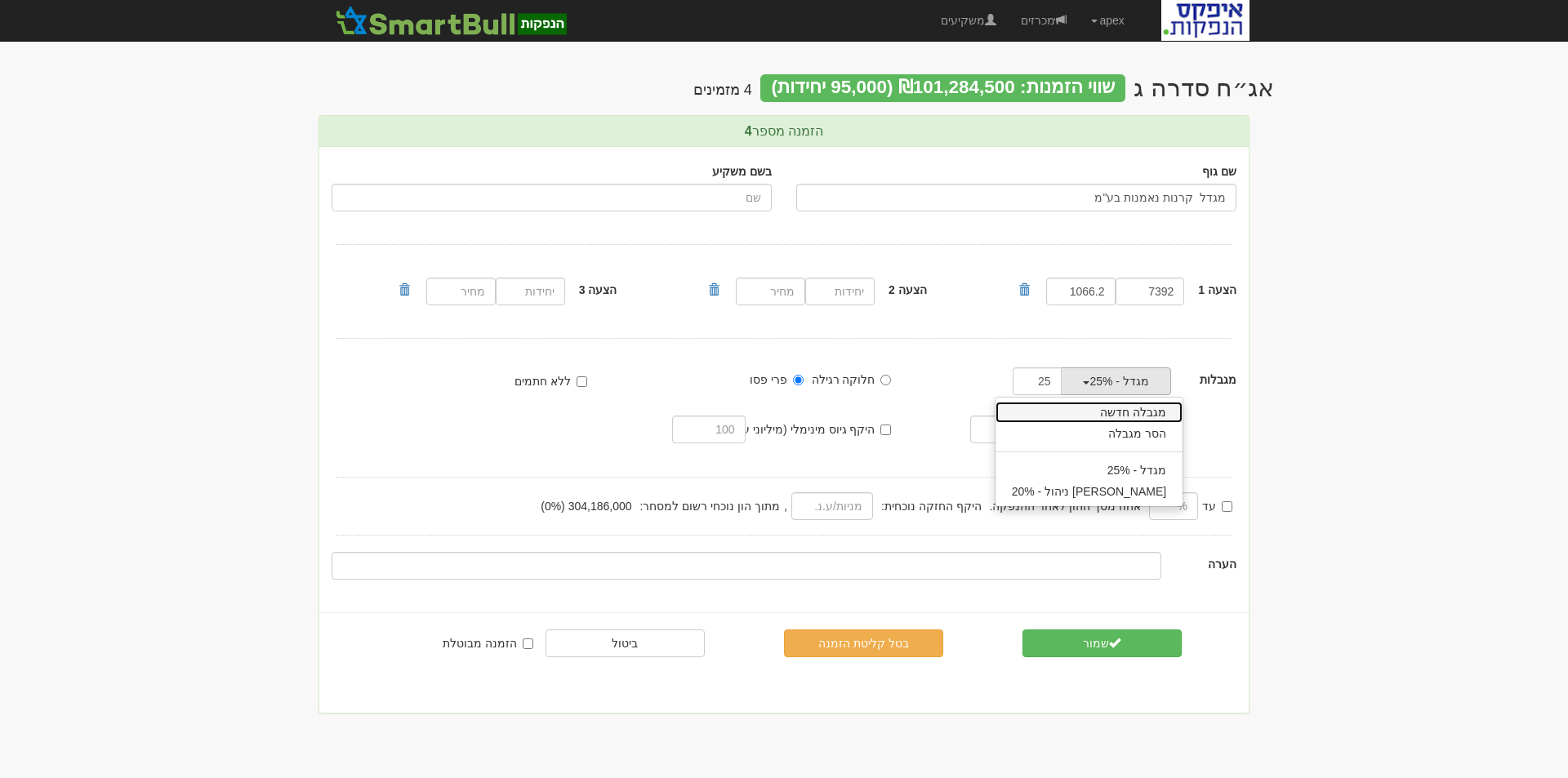
click at [1155, 414] on link "מגבלה חדשה" at bounding box center [1089, 413] width 188 height 21
click at [1073, 383] on button "מגבלה חדשה" at bounding box center [1116, 381] width 110 height 28
click at [1126, 439] on link "הסר מגבלה" at bounding box center [1089, 434] width 188 height 21
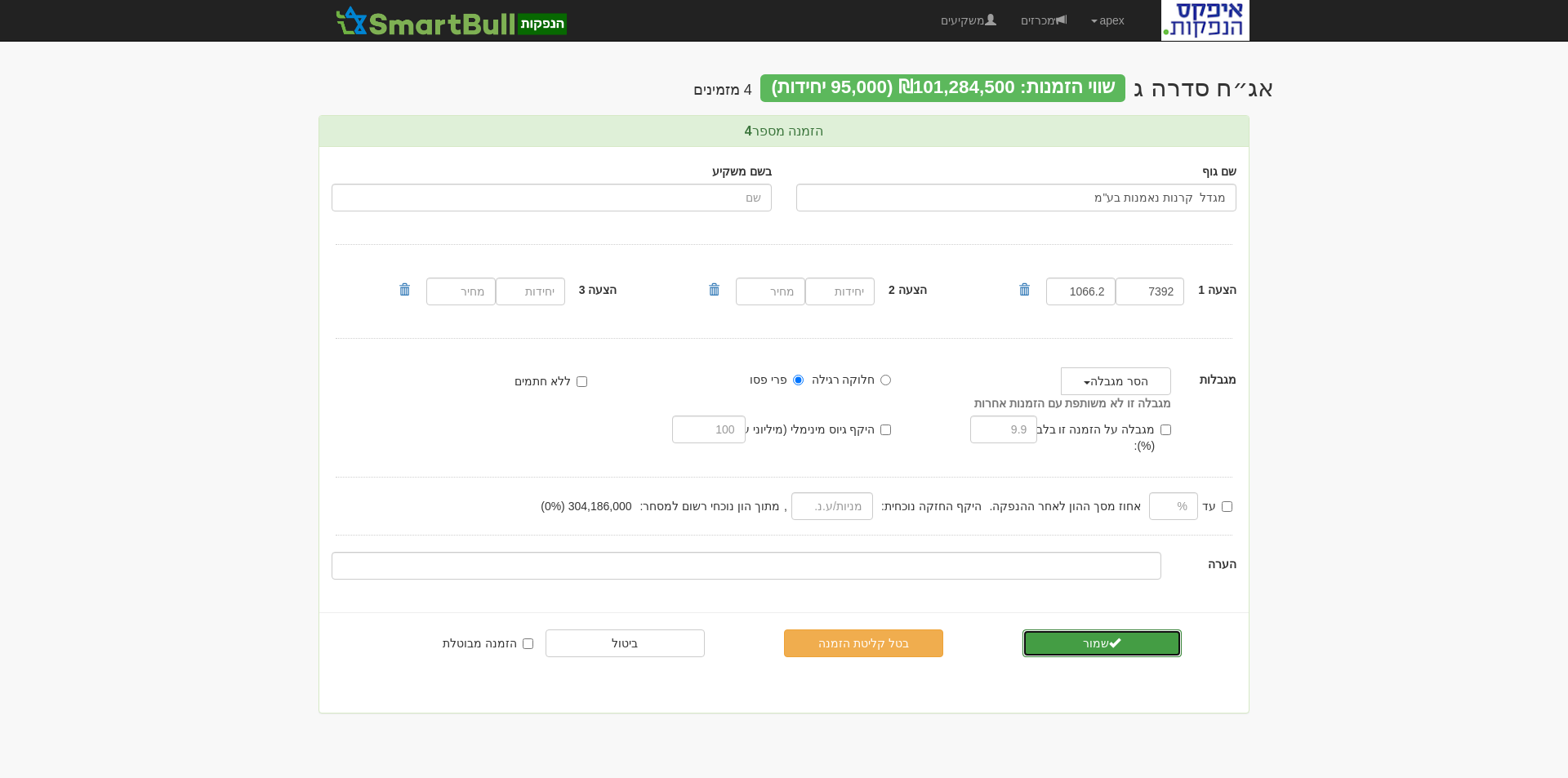
click at [1090, 630] on button "שמור" at bounding box center [1102, 643] width 159 height 28
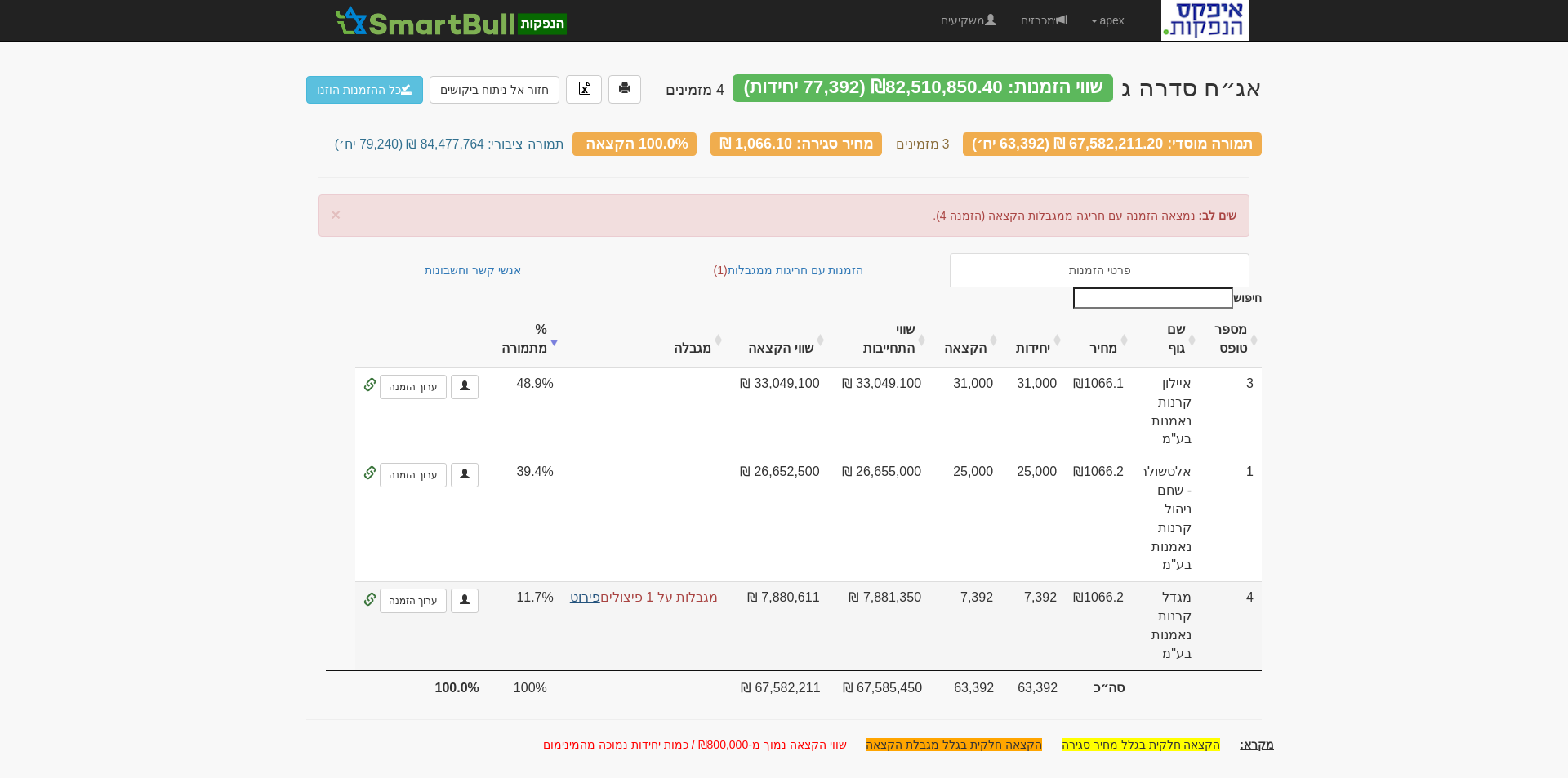
click at [580, 590] on link "פירוט" at bounding box center [584, 597] width 30 height 14
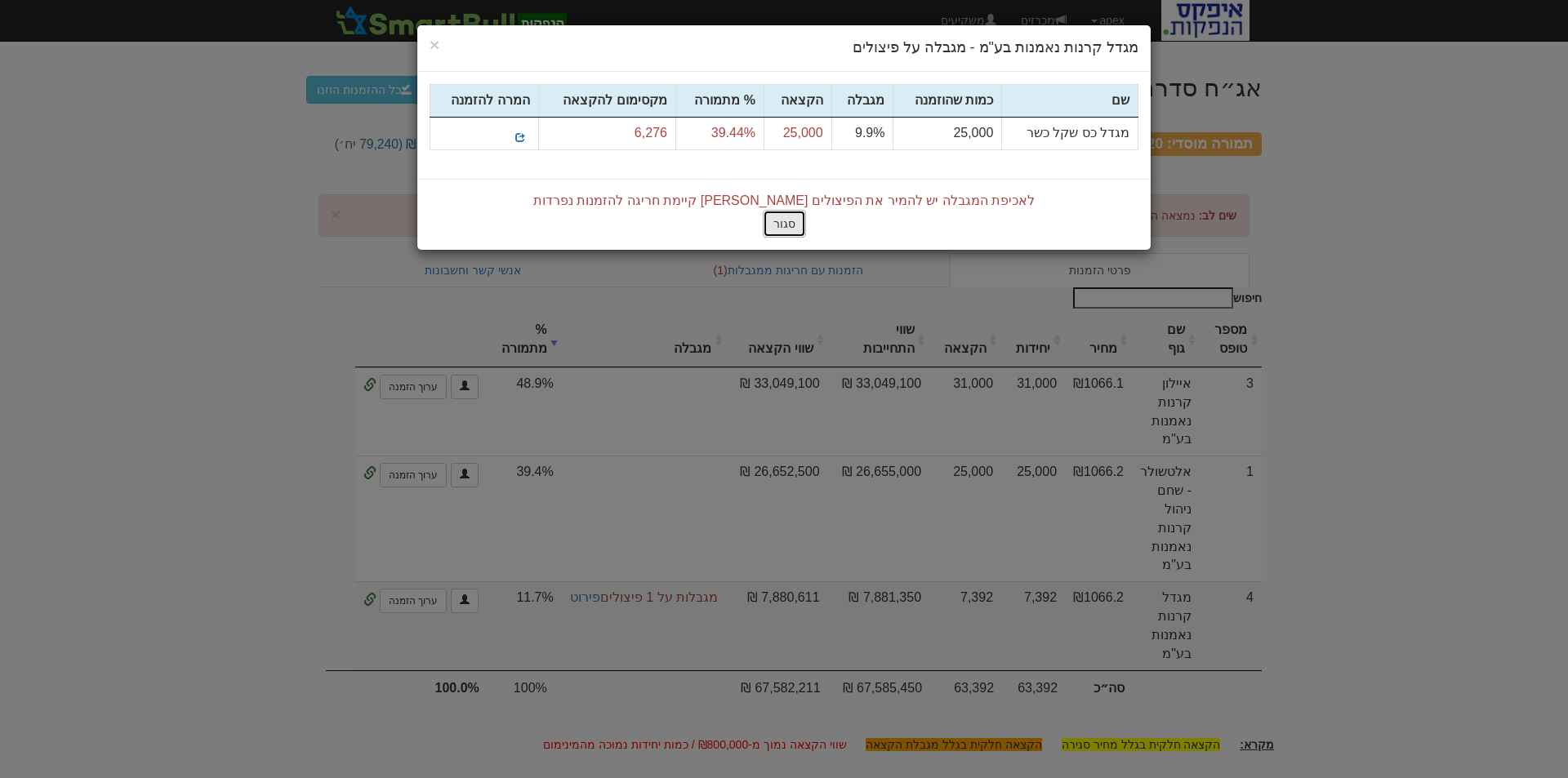
click at [767, 227] on button "סגור" at bounding box center [784, 224] width 44 height 28
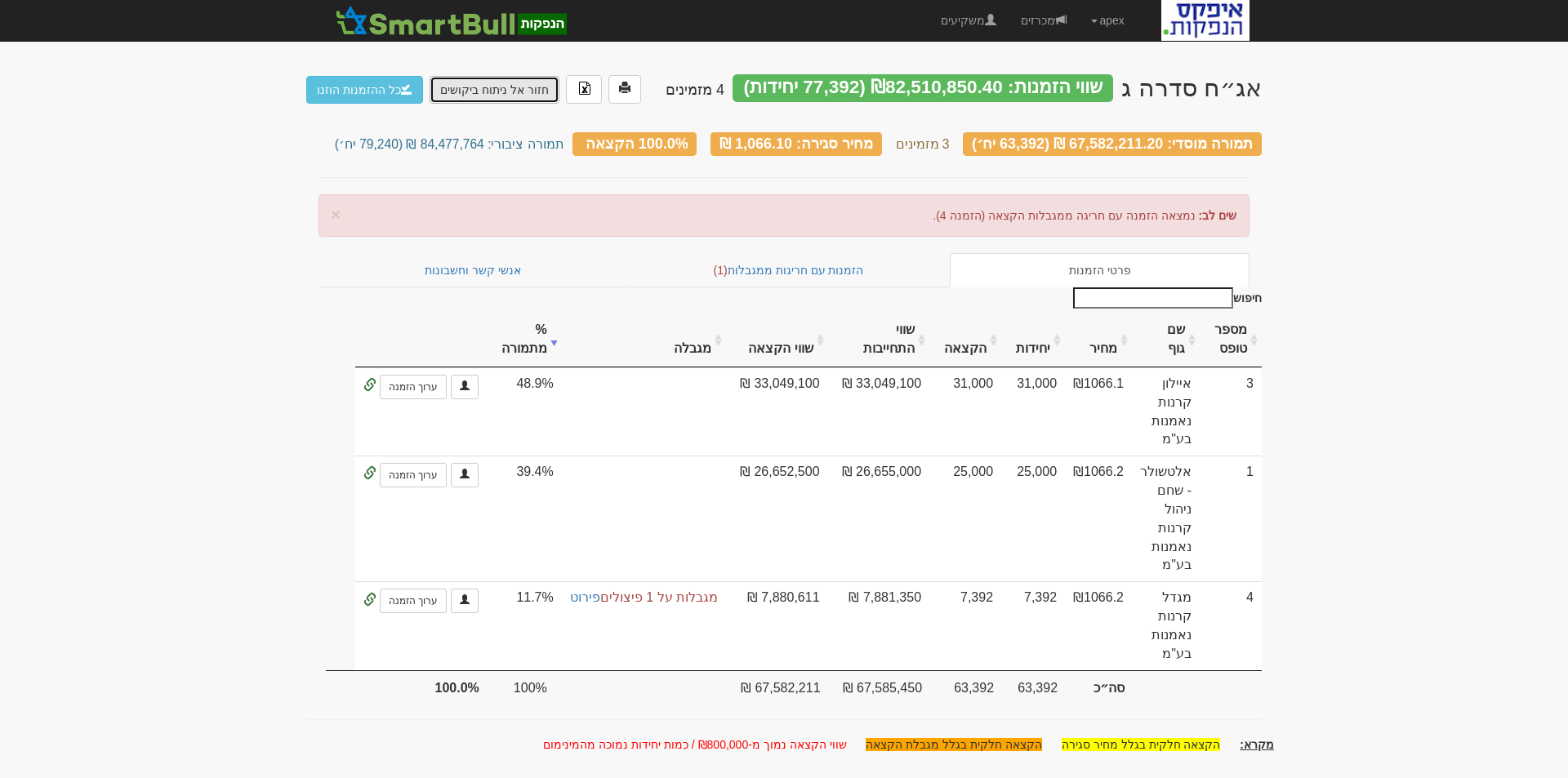
click at [475, 87] on link "חזור אל ניתוח ביקושים" at bounding box center [494, 89] width 130 height 28
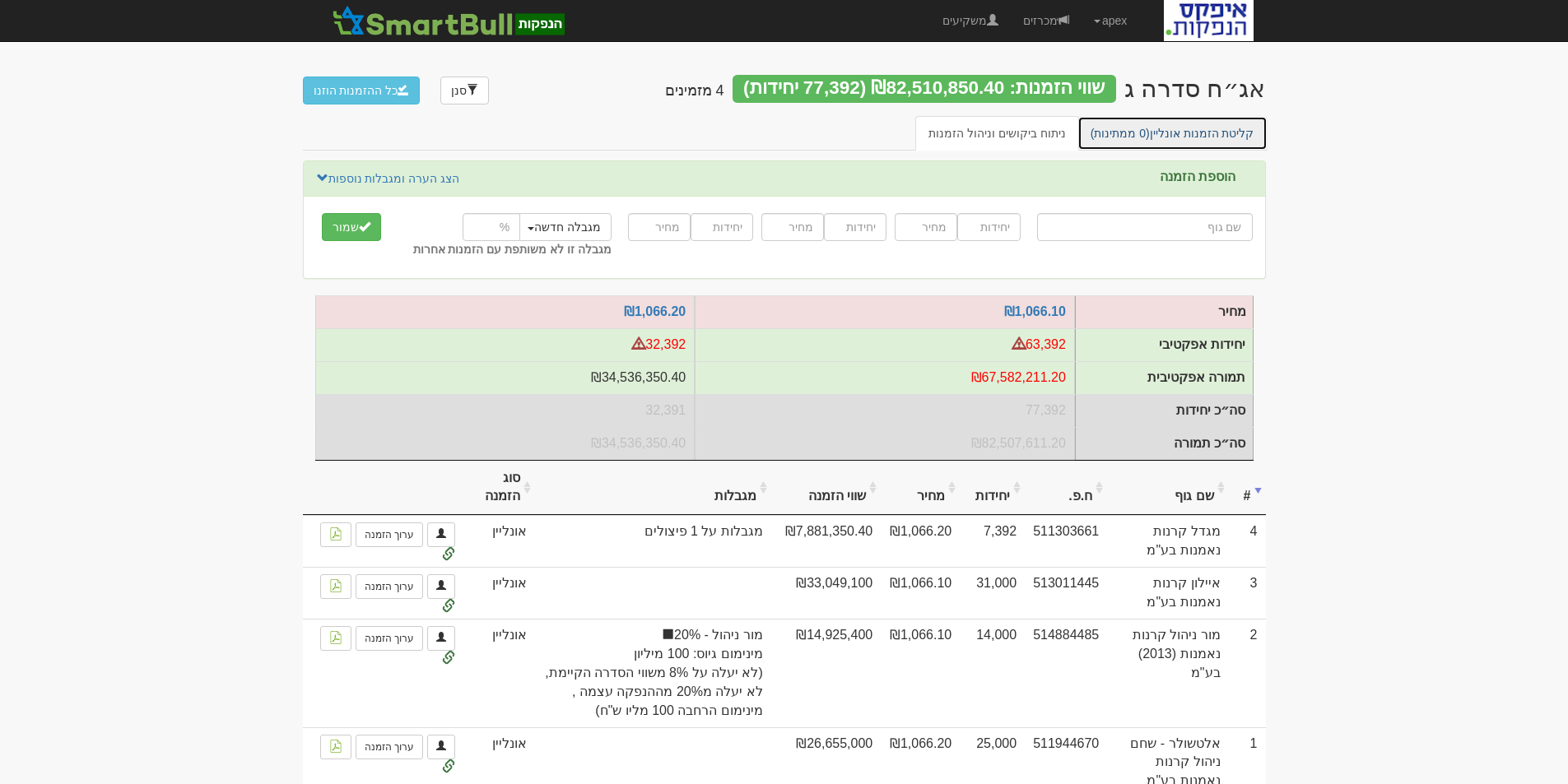
click at [1166, 142] on link "קליטת הזמנות אונליין (0 ממתינות)" at bounding box center [1172, 133] width 191 height 34
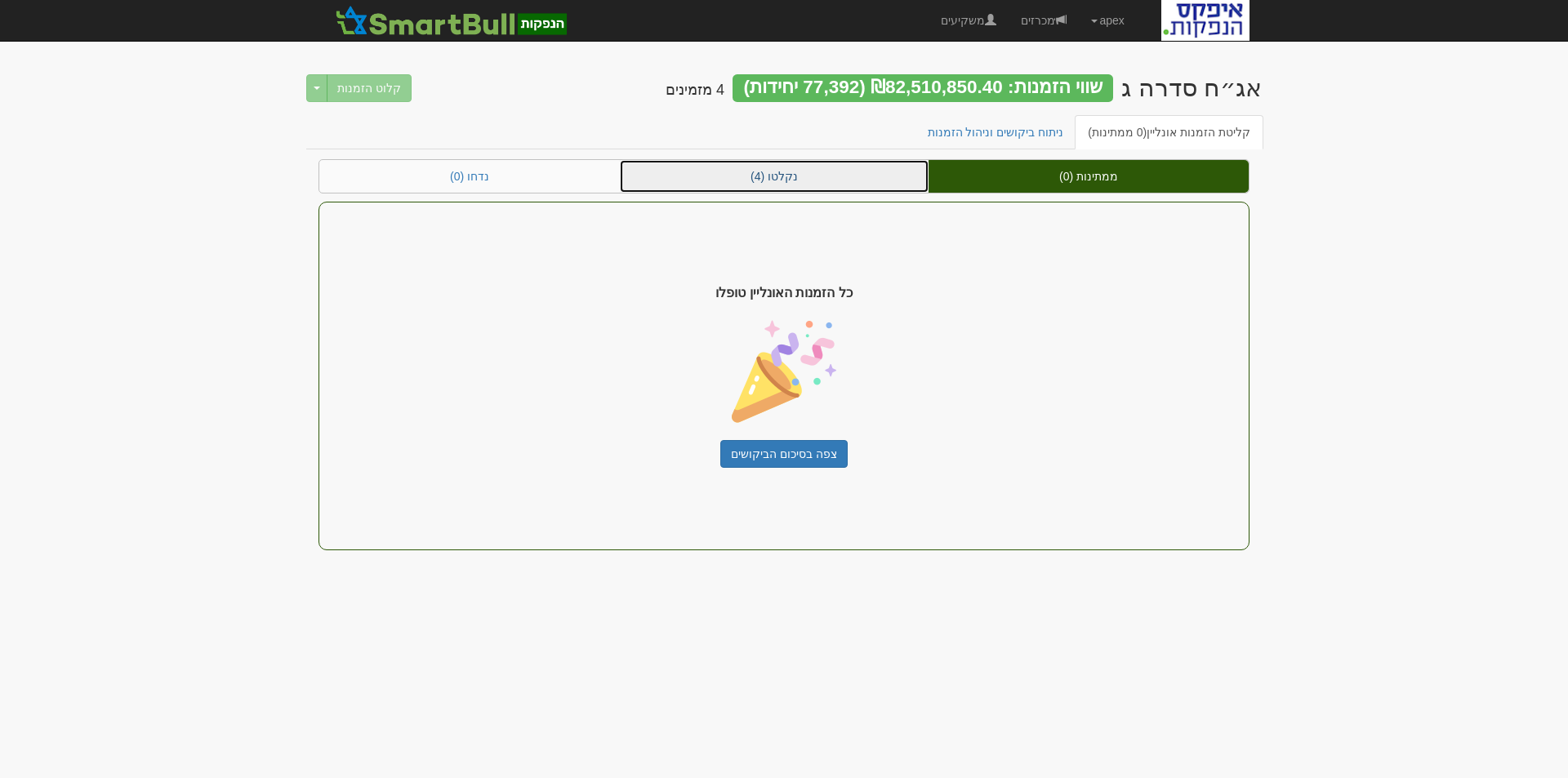
click at [776, 169] on link "נקלטו (4)" at bounding box center [774, 176] width 309 height 33
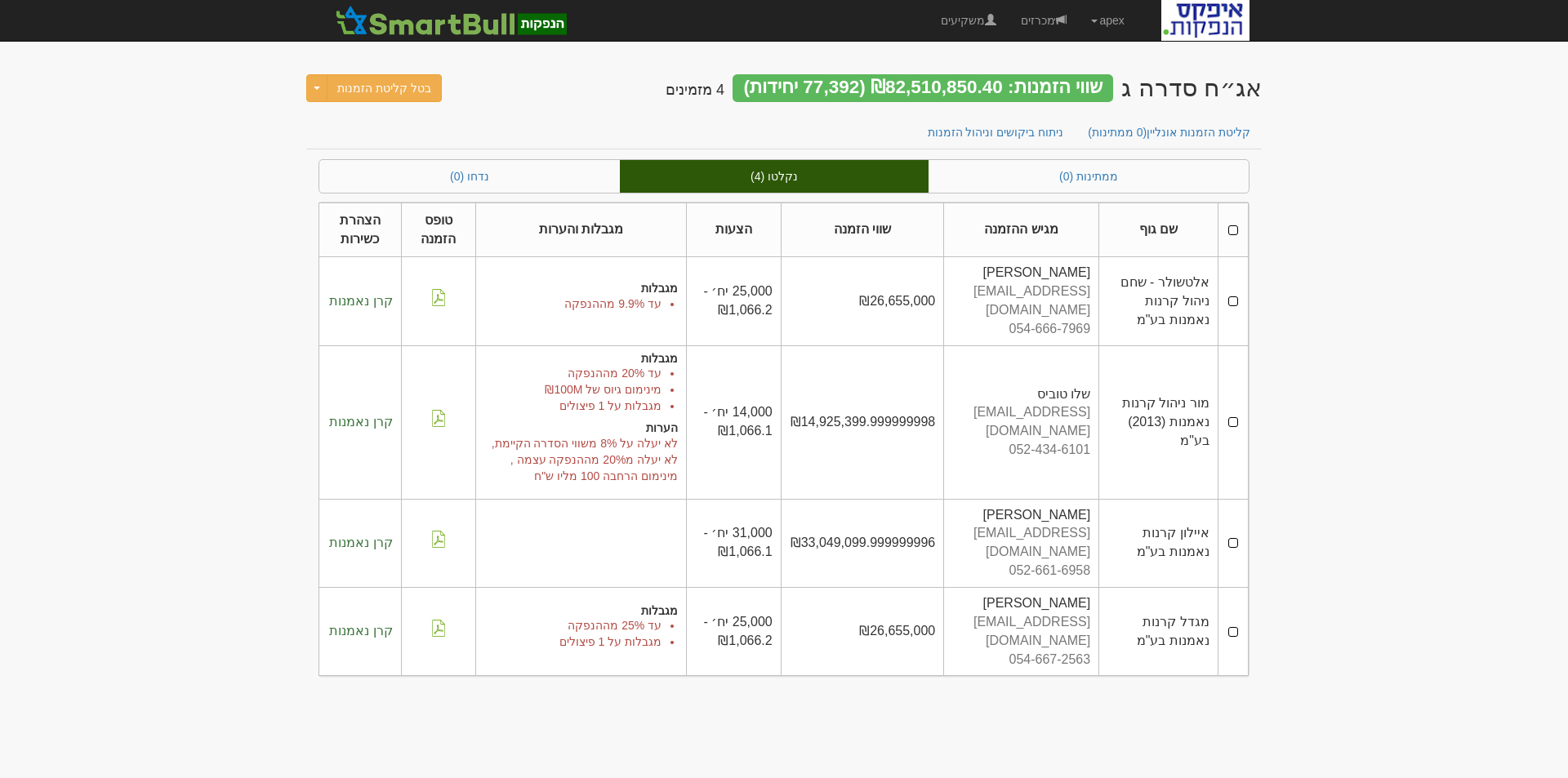
click at [1233, 588] on td at bounding box center [1232, 632] width 30 height 88
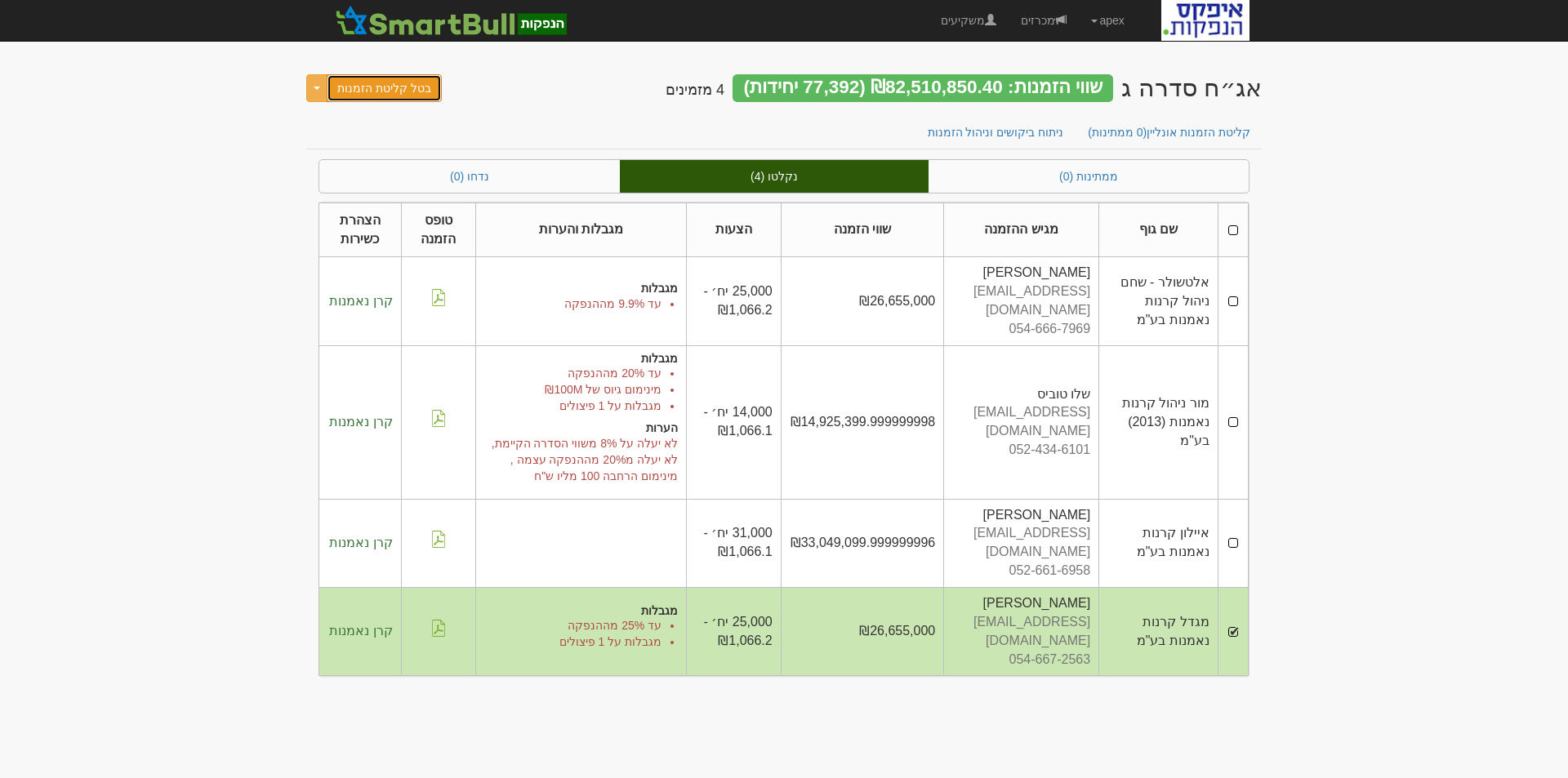
click at [412, 86] on button "בטל קליטת הזמנות" at bounding box center [384, 88] width 115 height 28
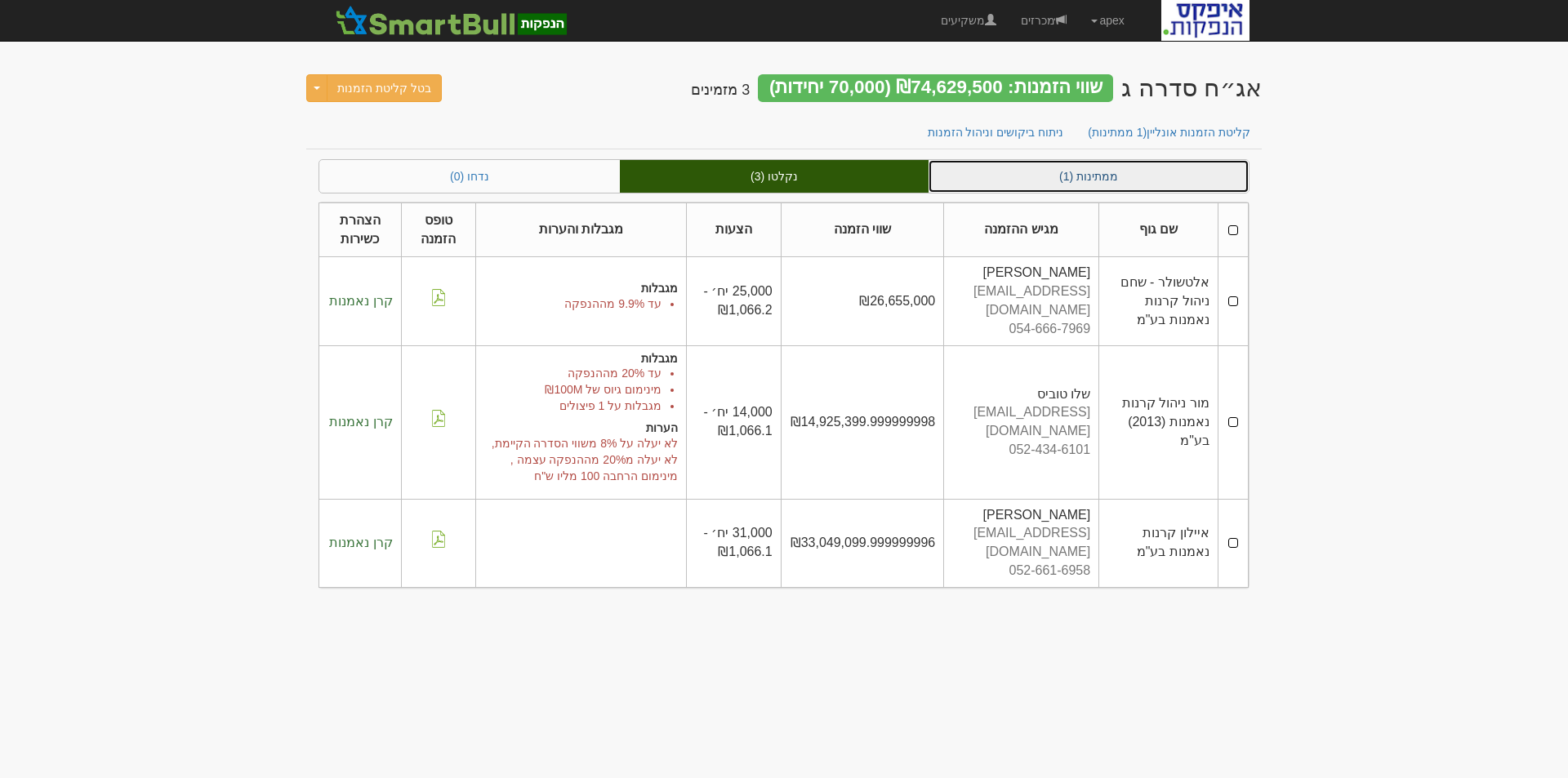
click at [1092, 176] on link "ממתינות (1)" at bounding box center [1088, 176] width 320 height 33
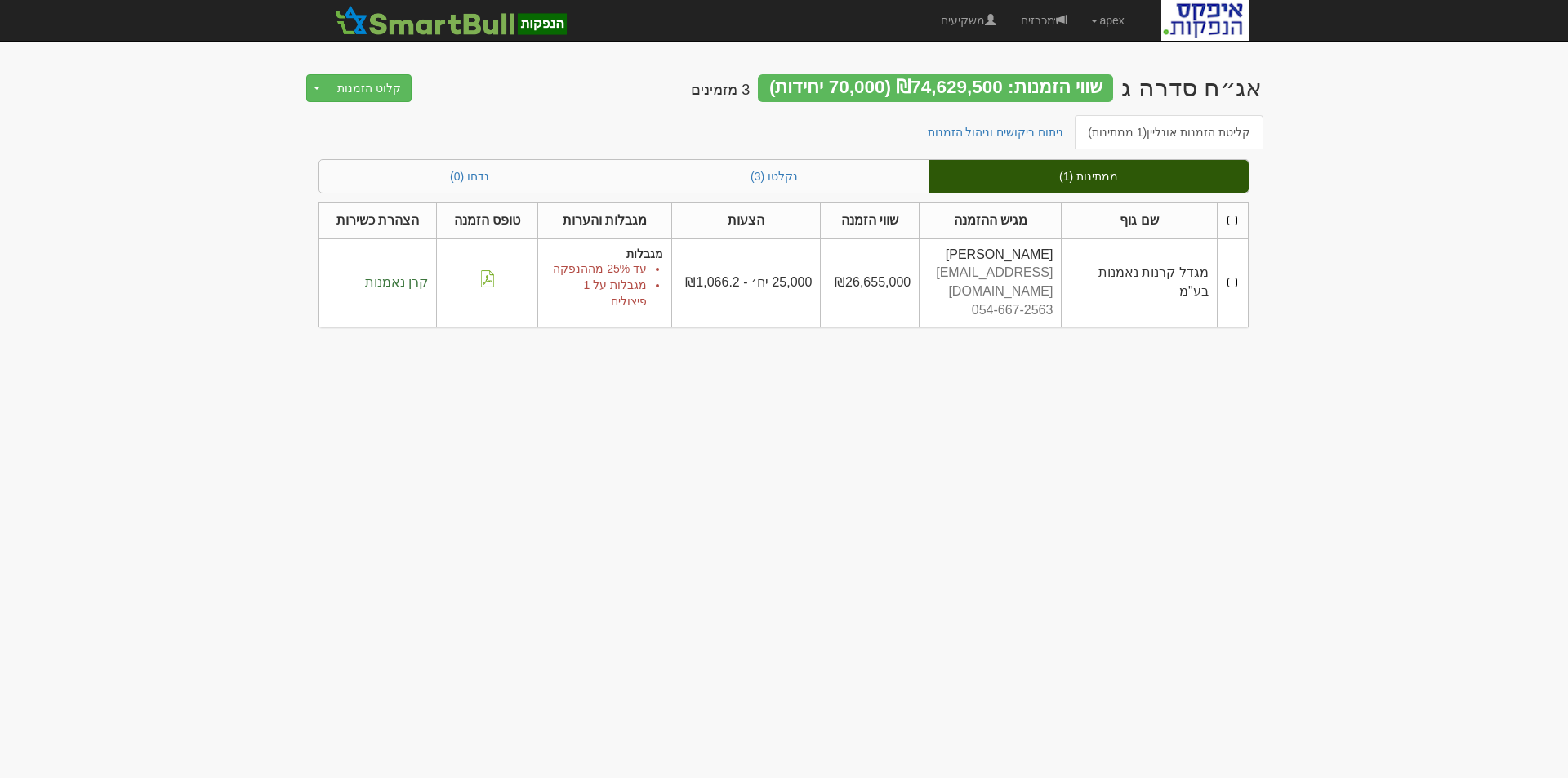
click at [1232, 278] on td at bounding box center [1233, 282] width 31 height 88
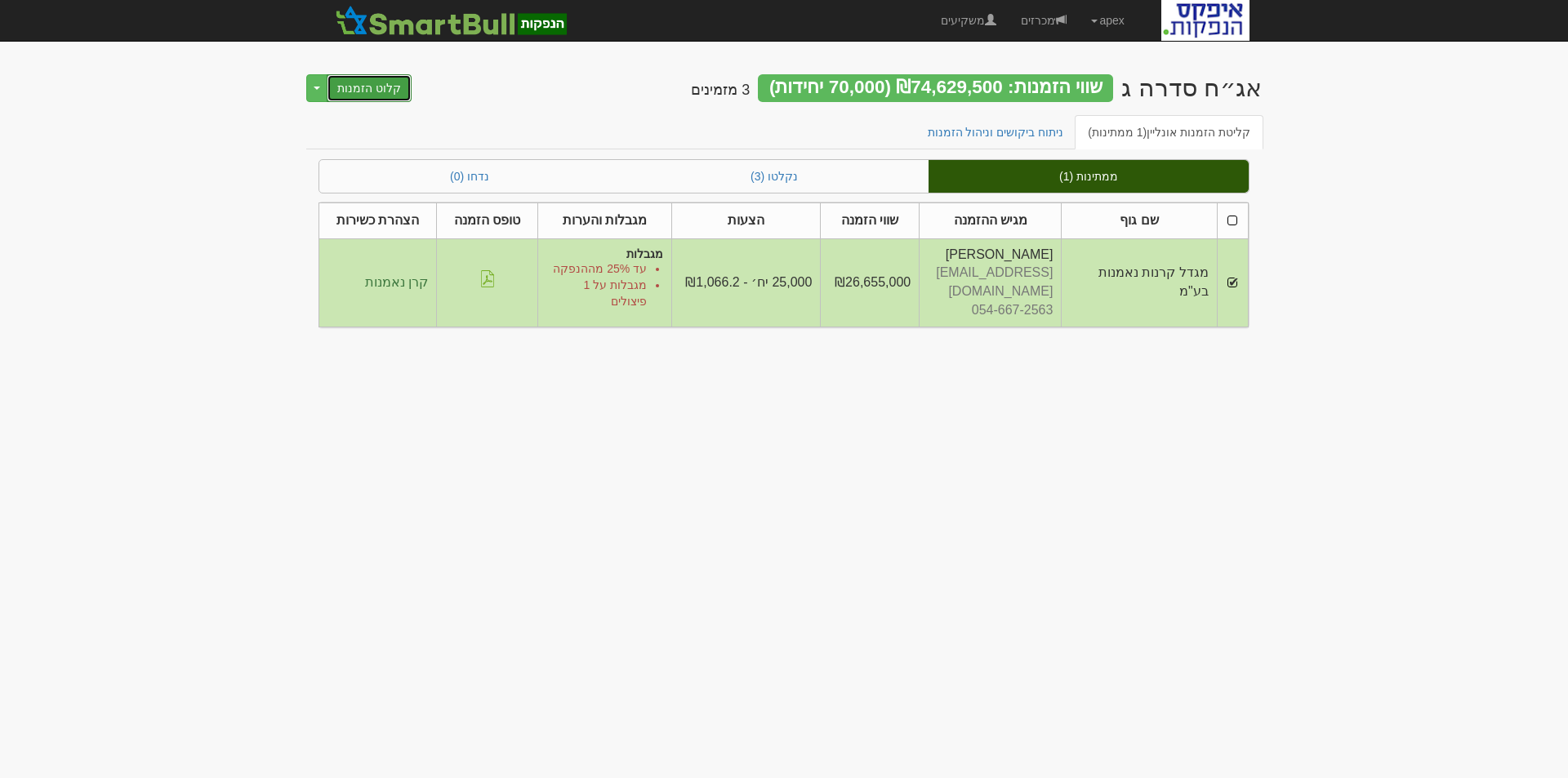
click at [376, 91] on button "קלוט הזמנות" at bounding box center [369, 88] width 85 height 28
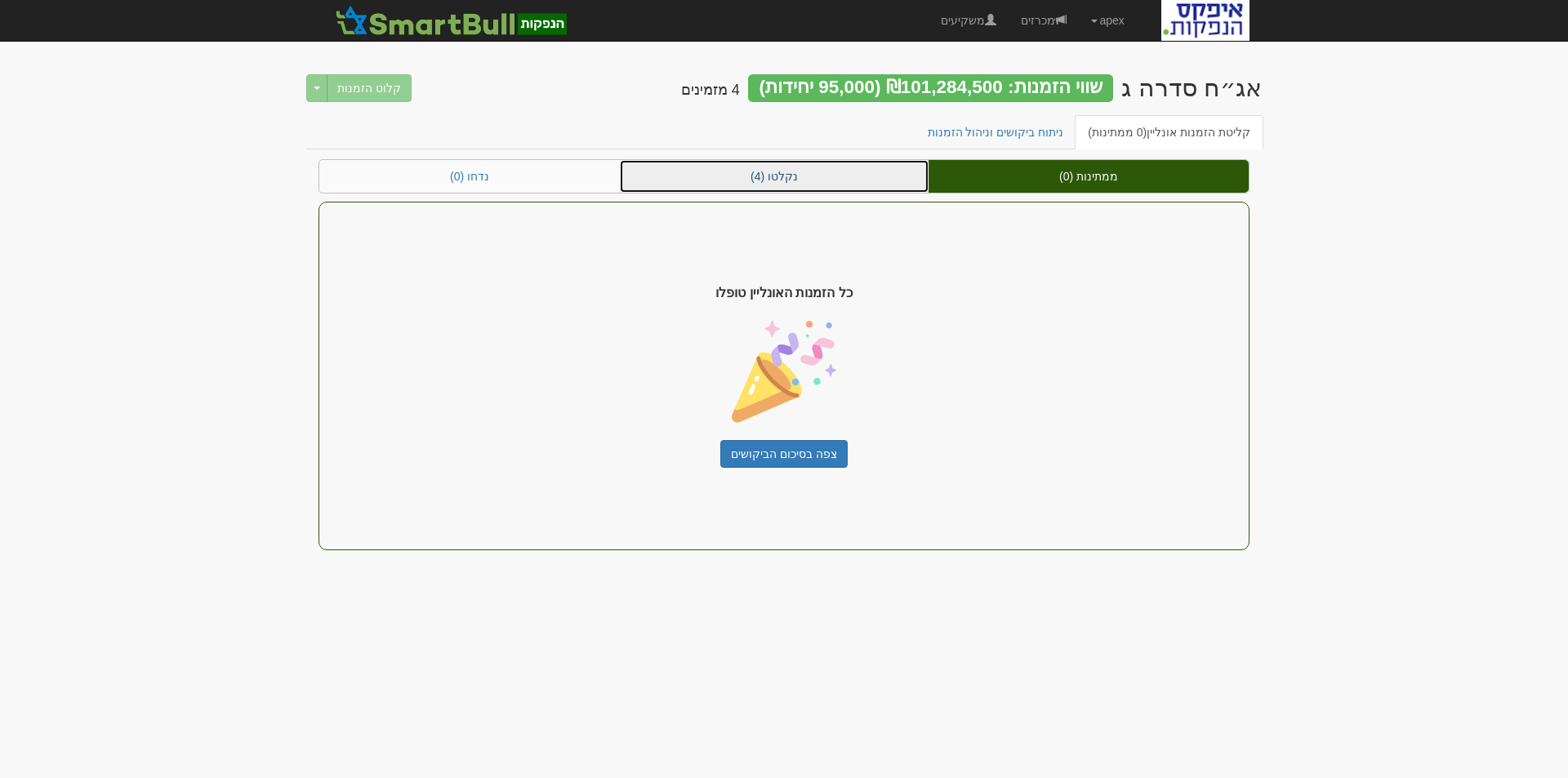
click at [784, 171] on link "נקלטו (4)" at bounding box center [774, 176] width 309 height 33
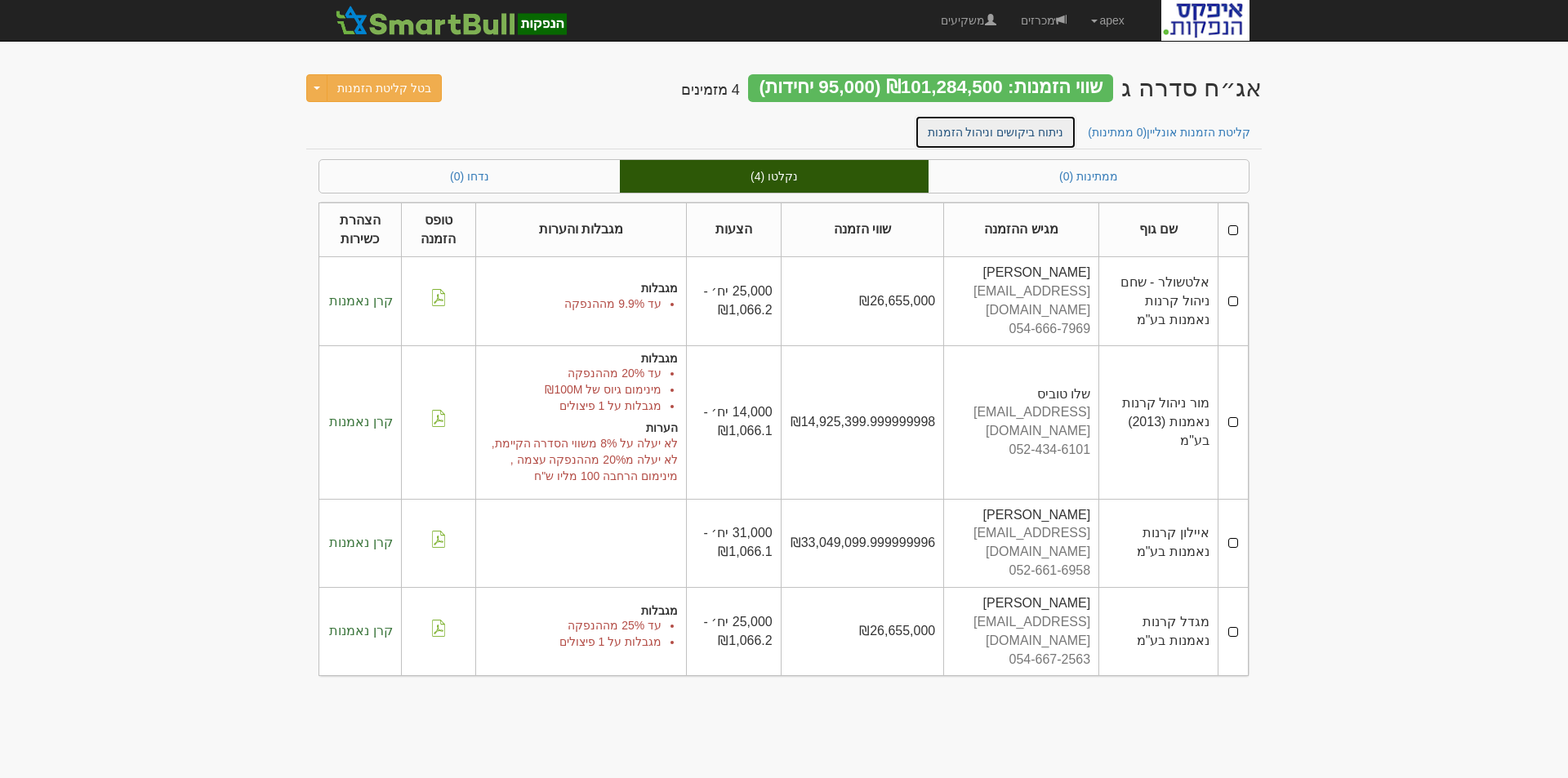
click at [989, 133] on link "ניתוח ביקושים וניהול הזמנות" at bounding box center [996, 132] width 163 height 34
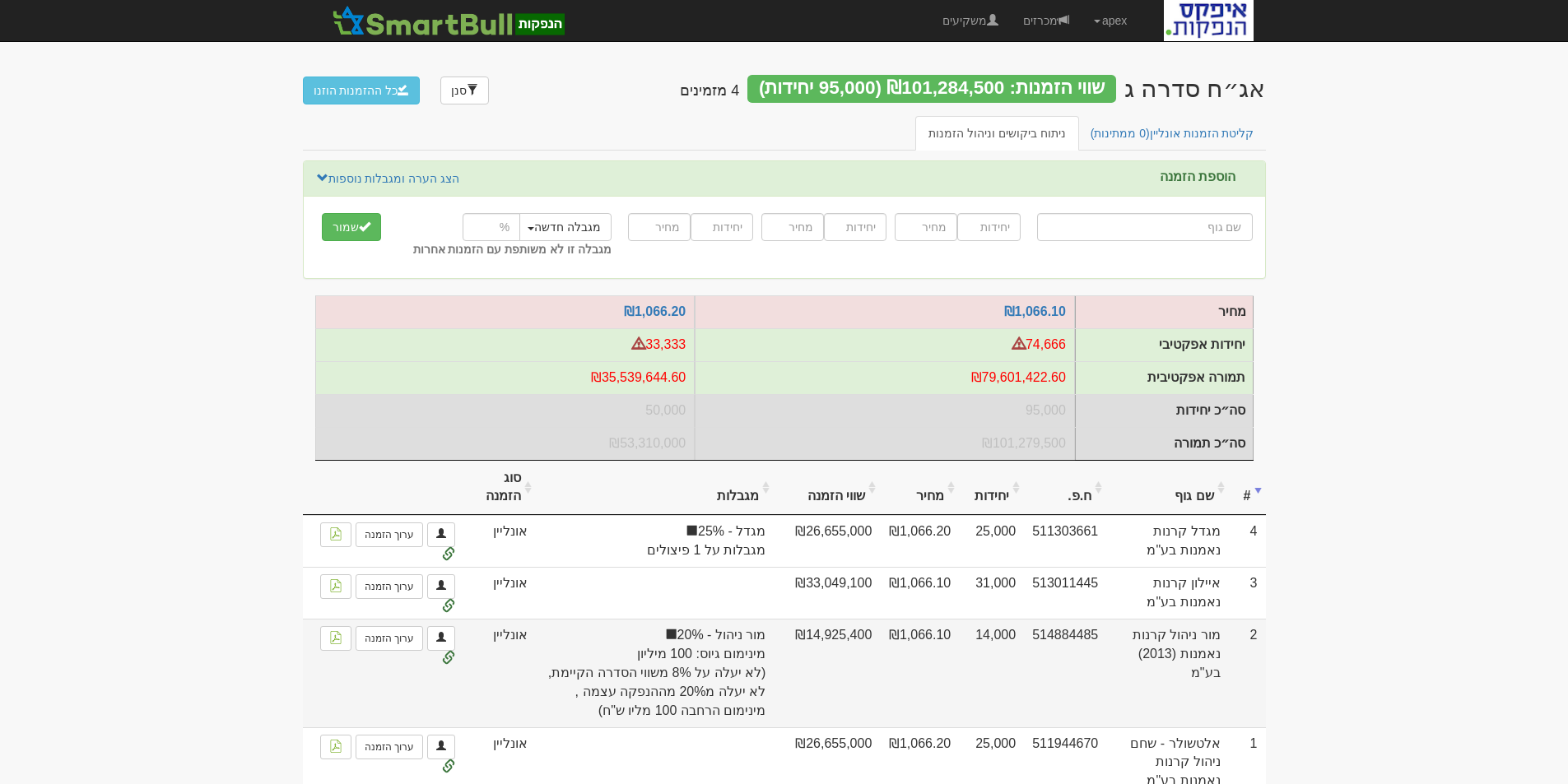
scroll to position [92, 0]
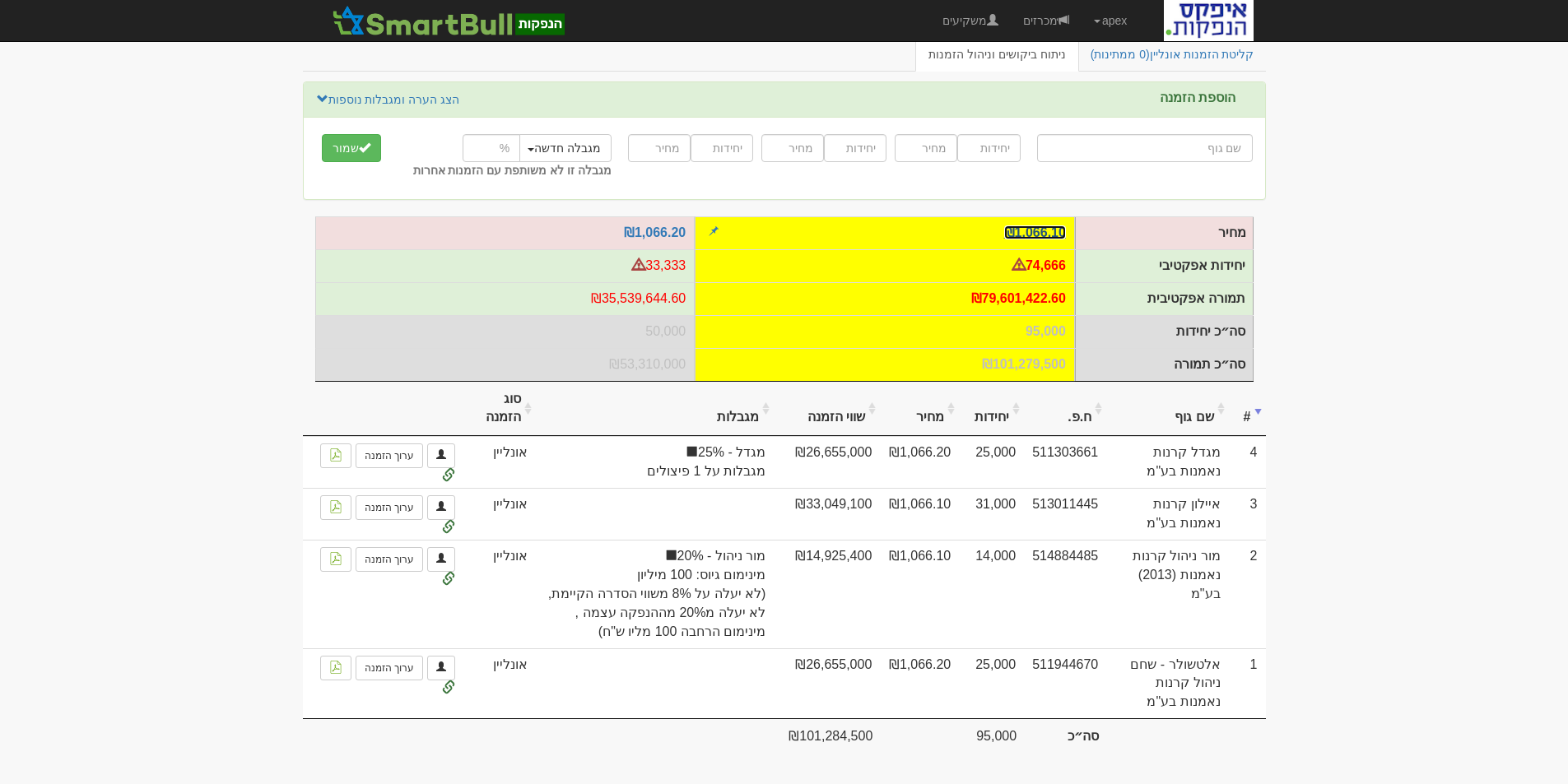
click at [1038, 226] on link "₪1,066.10" at bounding box center [1035, 232] width 62 height 14
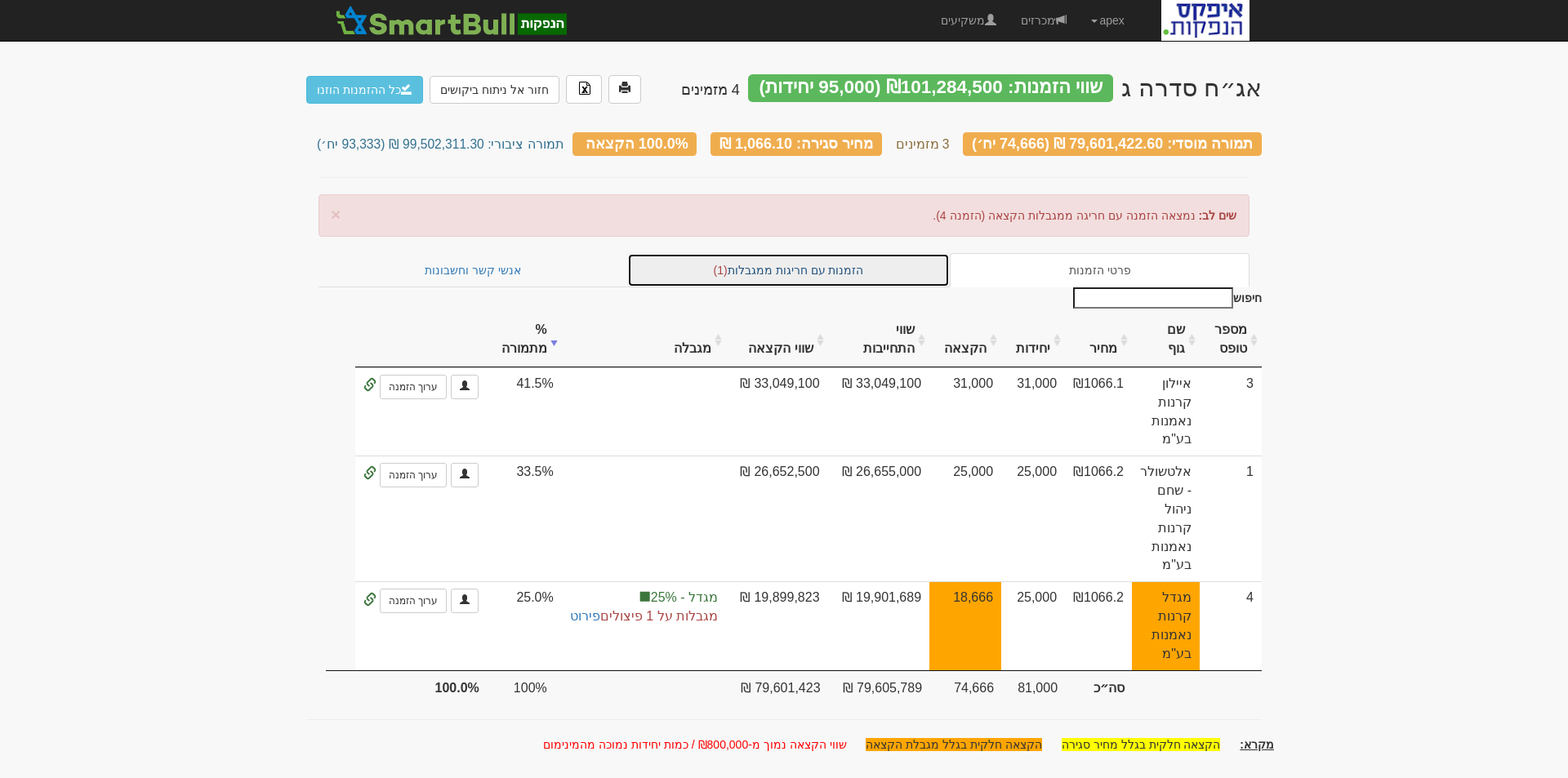
click at [800, 263] on link "הזמנות עם חריגות ממגבלות (1)" at bounding box center [789, 269] width 324 height 34
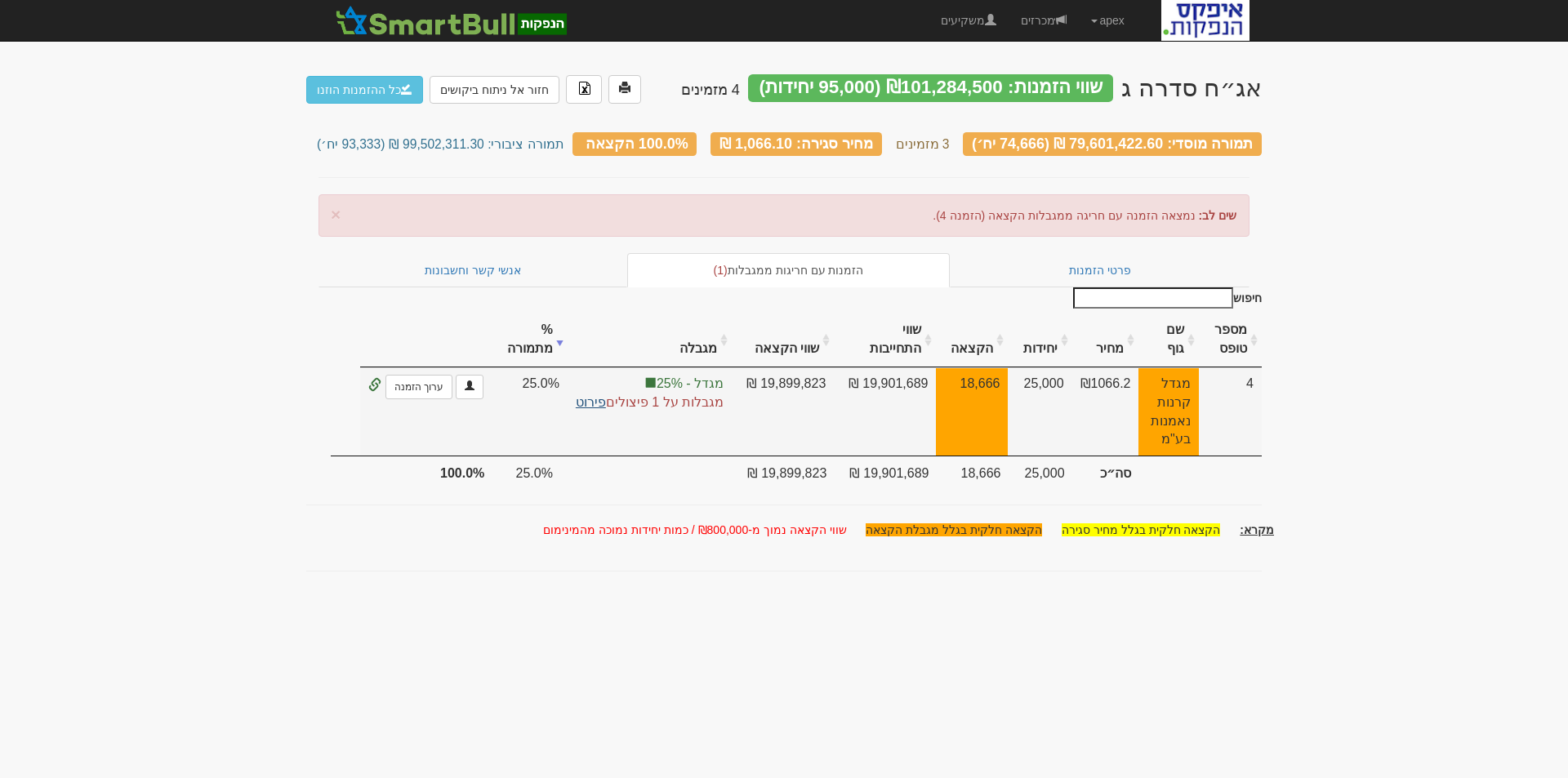
click at [584, 397] on link "פירוט" at bounding box center [590, 402] width 30 height 14
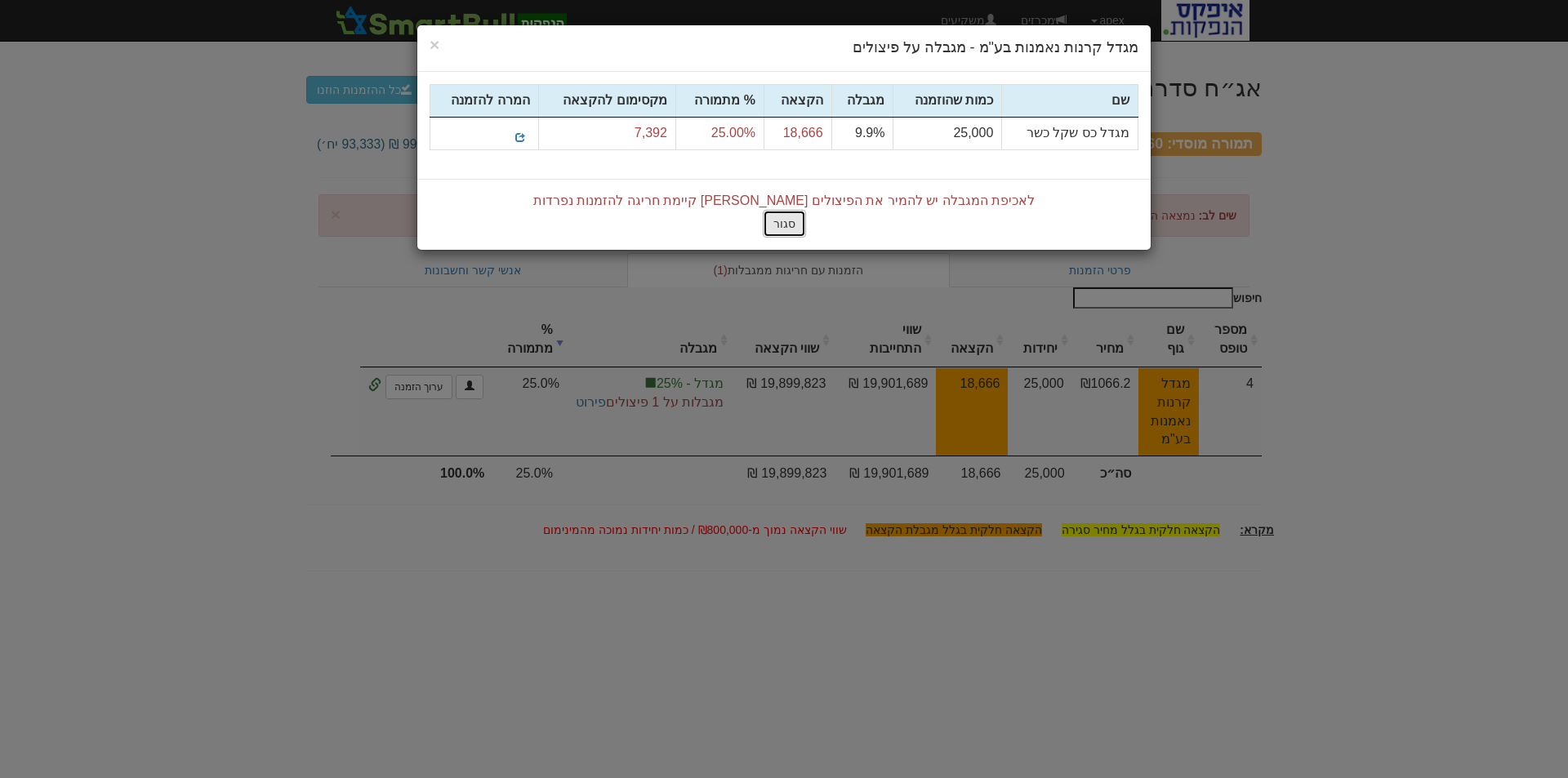
click at [779, 225] on button "סגור" at bounding box center [784, 224] width 44 height 28
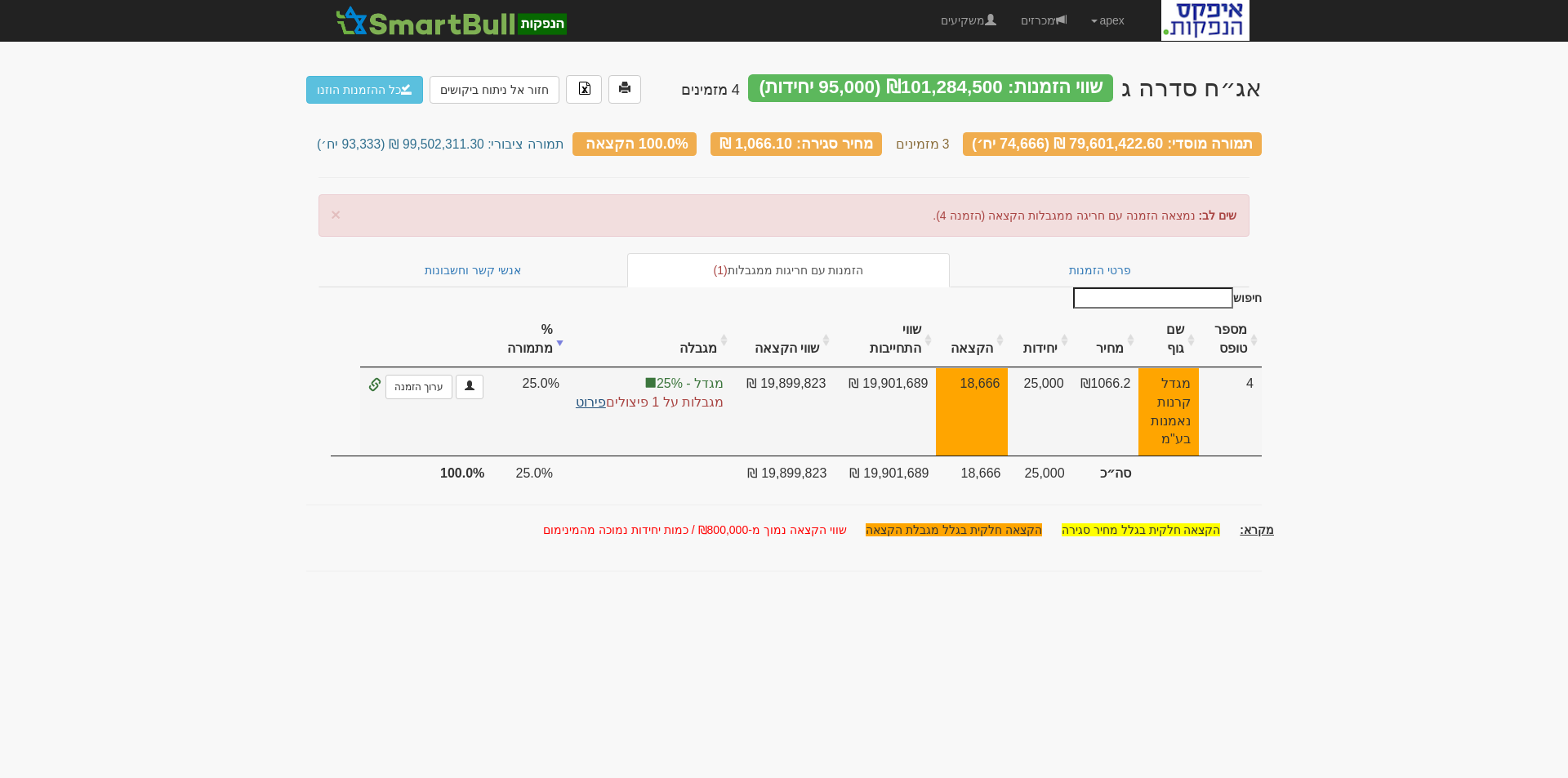
click at [586, 395] on link "פירוט" at bounding box center [590, 402] width 30 height 14
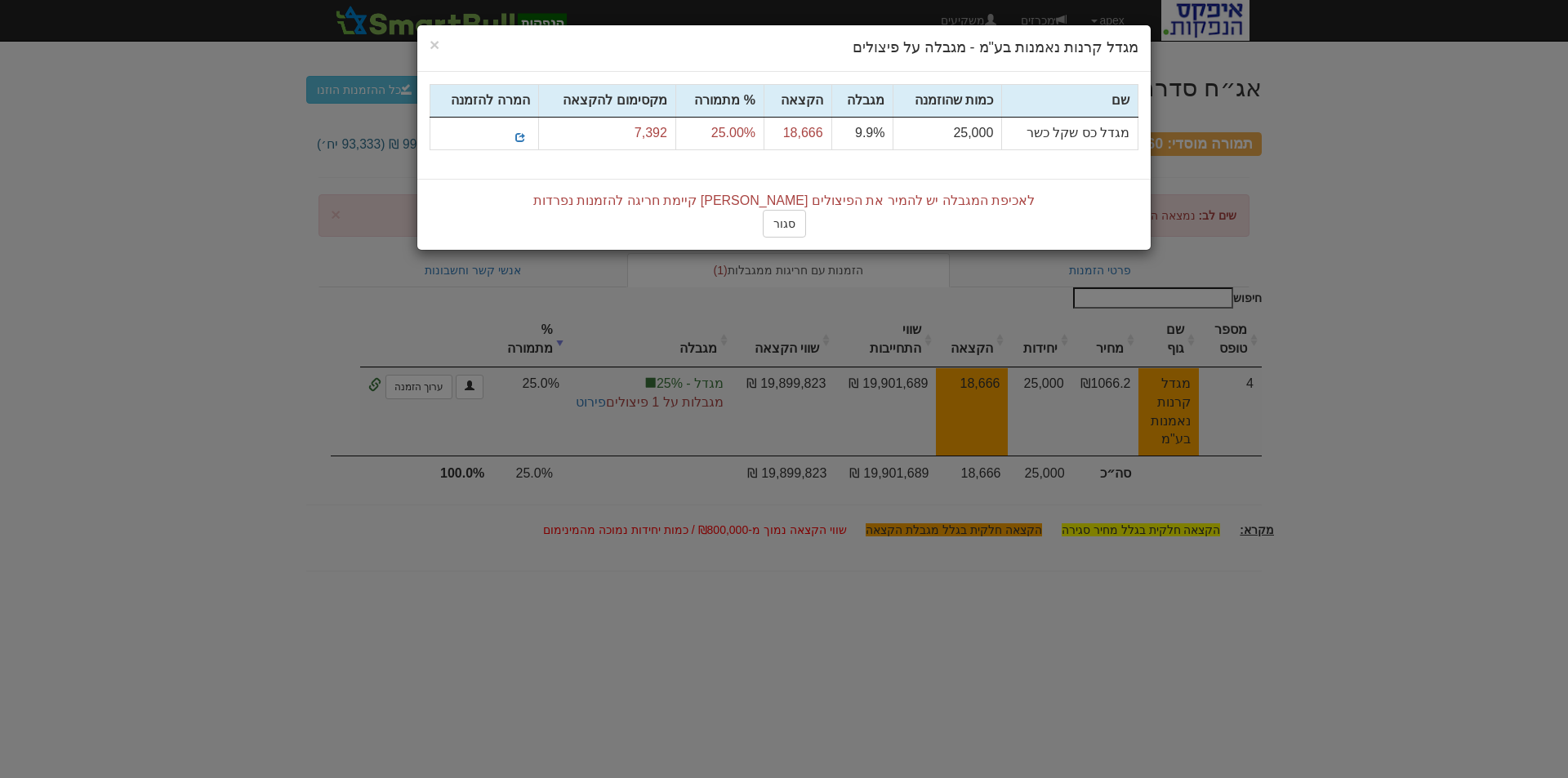
drag, startPoint x: 761, startPoint y: 41, endPoint x: 696, endPoint y: 150, distance: 126.9
click at [648, 107] on div "× Close מגדל קרנות נאמנות בע"מ - מגבלה על פיצולים שם" at bounding box center [784, 137] width 735 height 226
click at [778, 226] on button "סגור" at bounding box center [784, 224] width 44 height 28
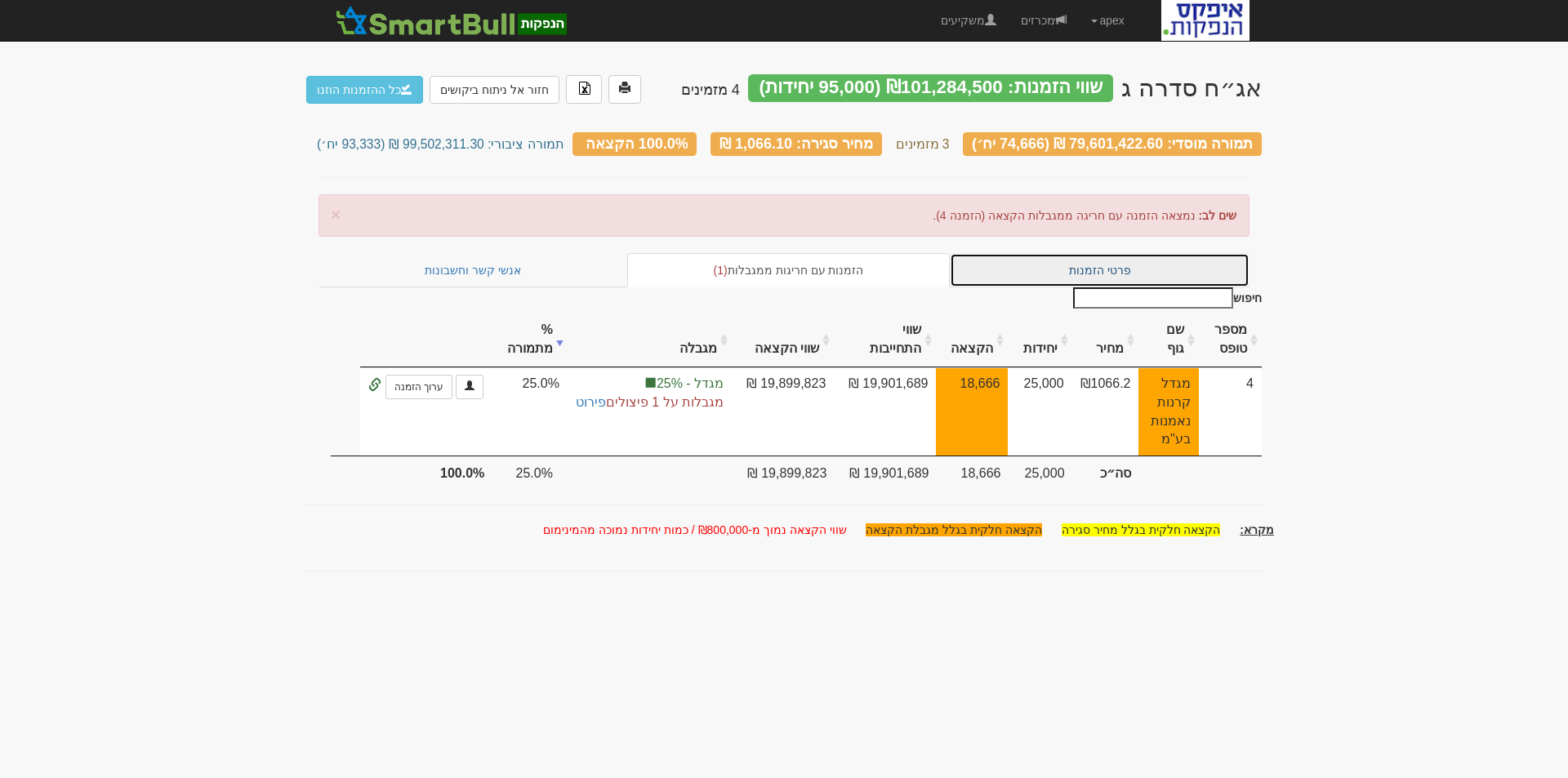
click at [1056, 260] on link "פרטי הזמנות" at bounding box center [1099, 269] width 299 height 34
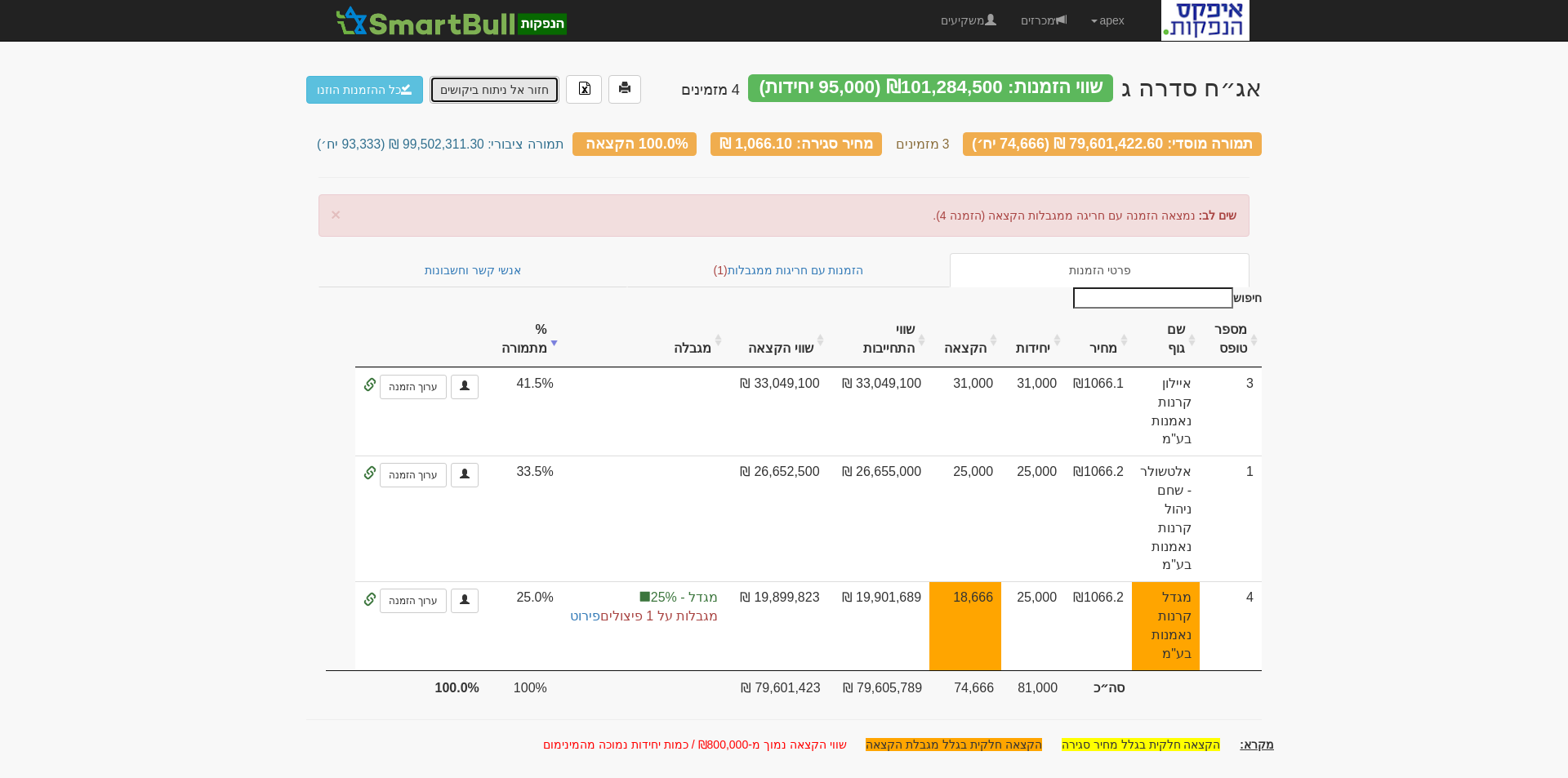
click at [513, 87] on link "חזור אל ניתוח ביקושים" at bounding box center [494, 89] width 130 height 28
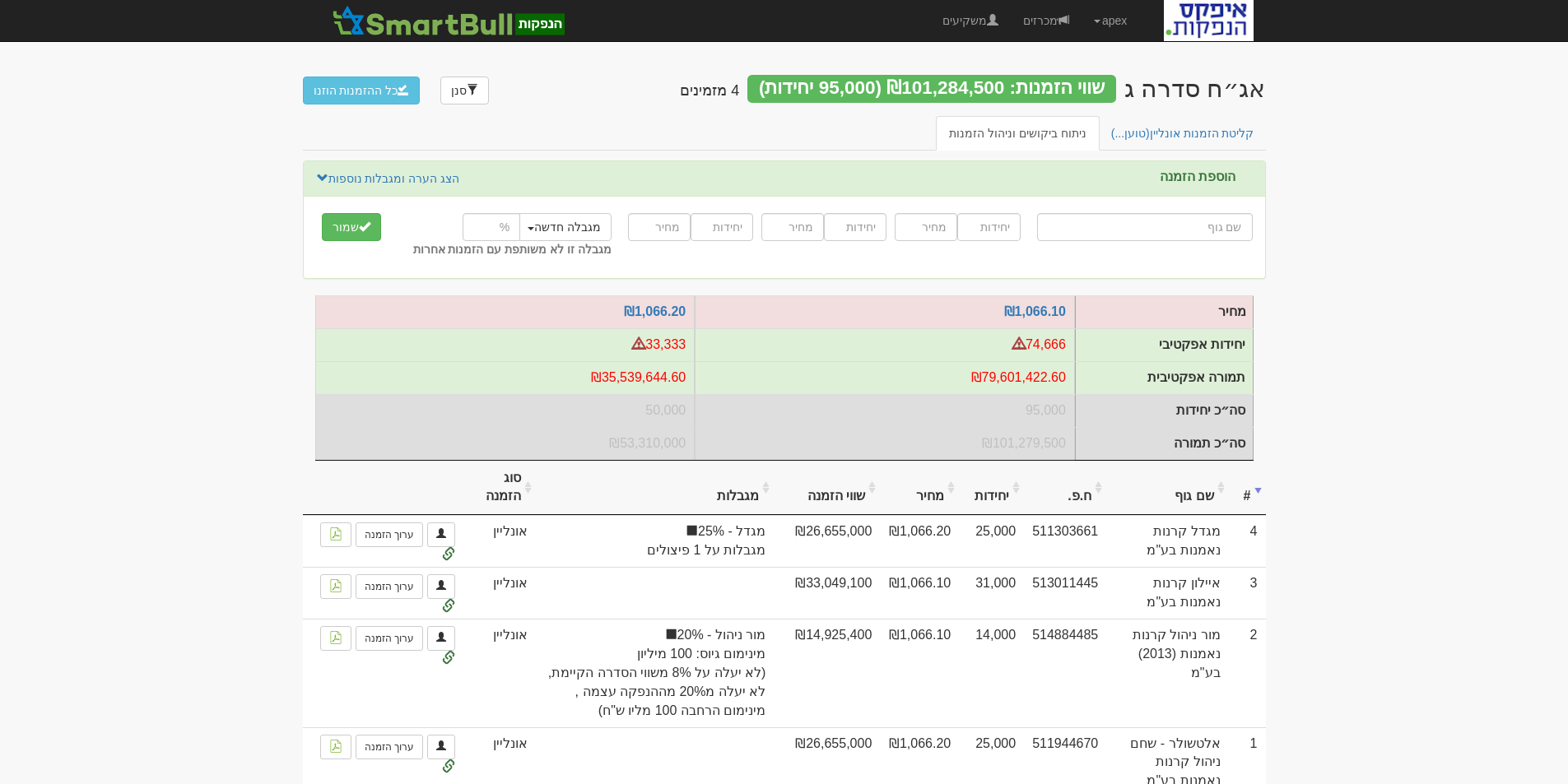
scroll to position [92, 0]
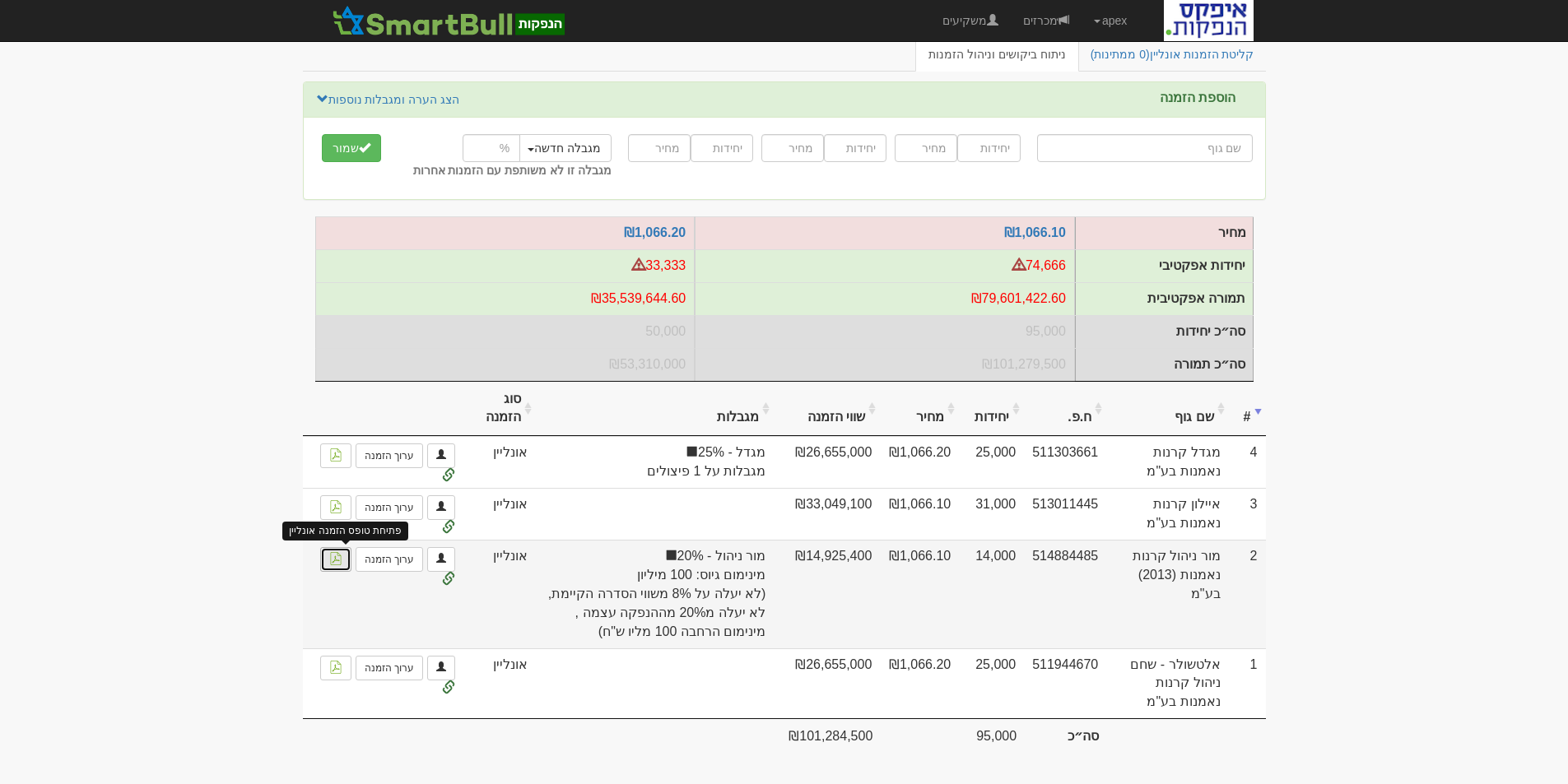
click at [336, 555] on img at bounding box center [335, 557] width 13 height 13
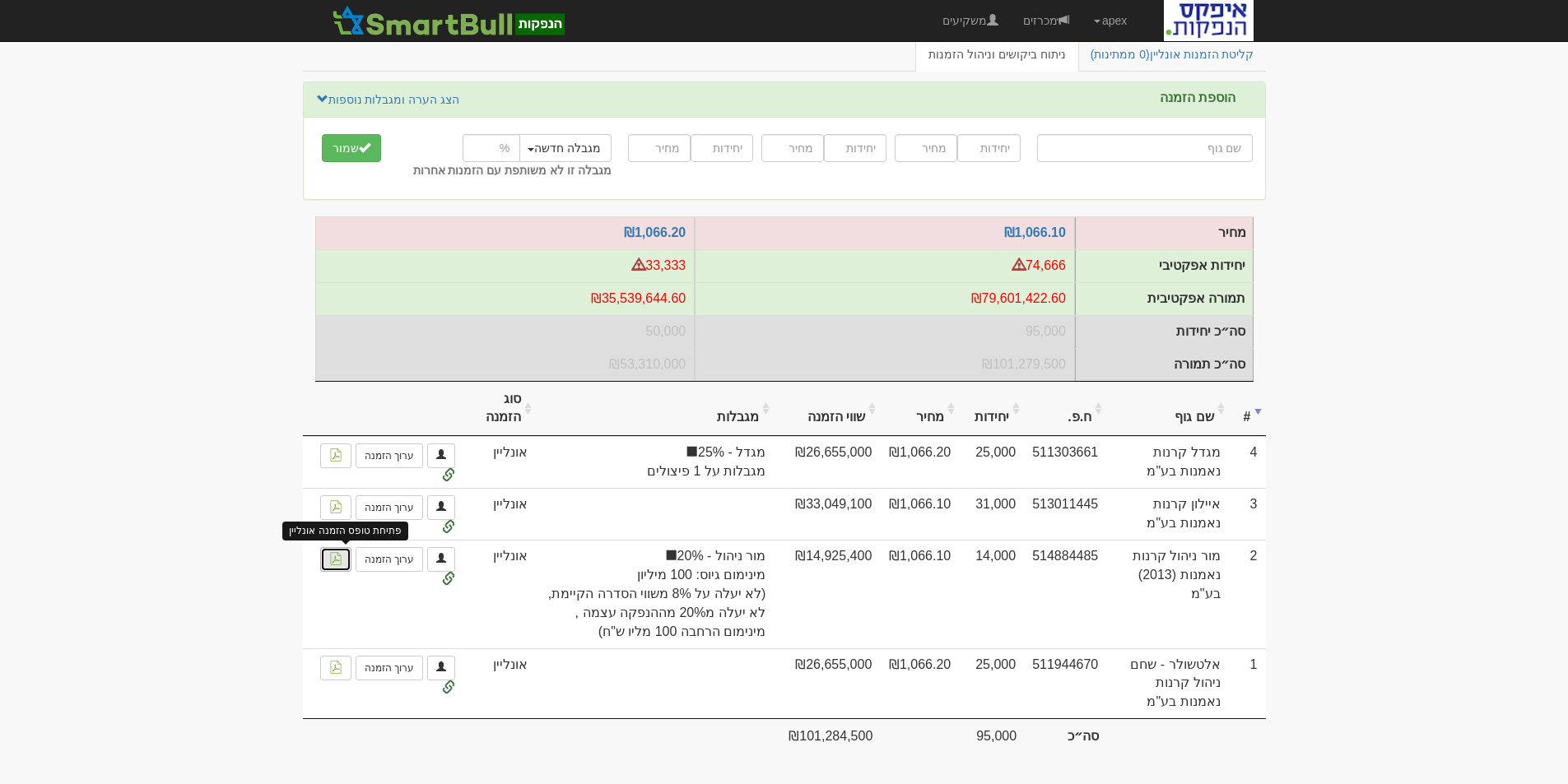
scroll to position [0, 0]
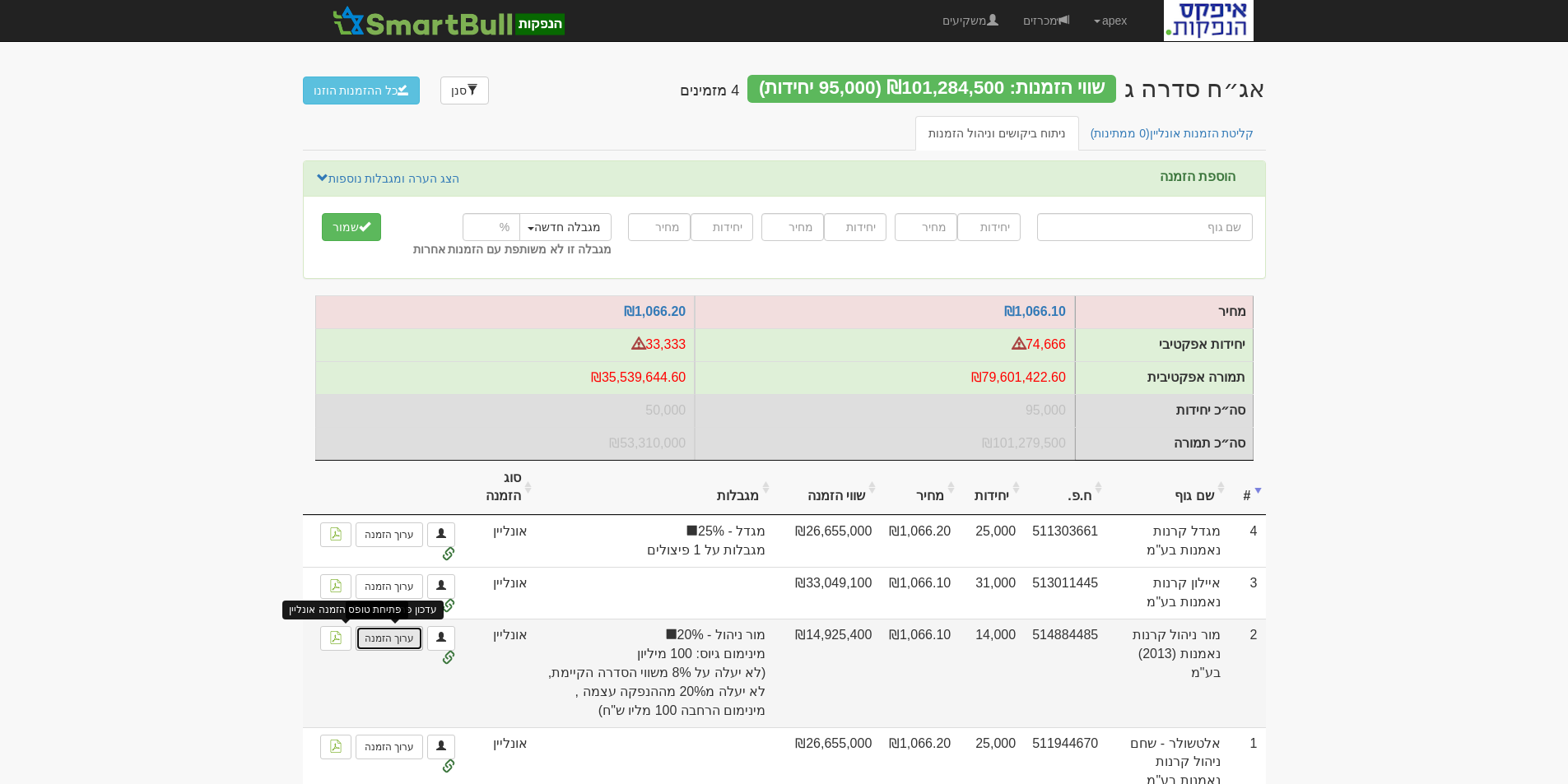
click at [395, 646] on link "ערוך הזמנה" at bounding box center [389, 638] width 67 height 24
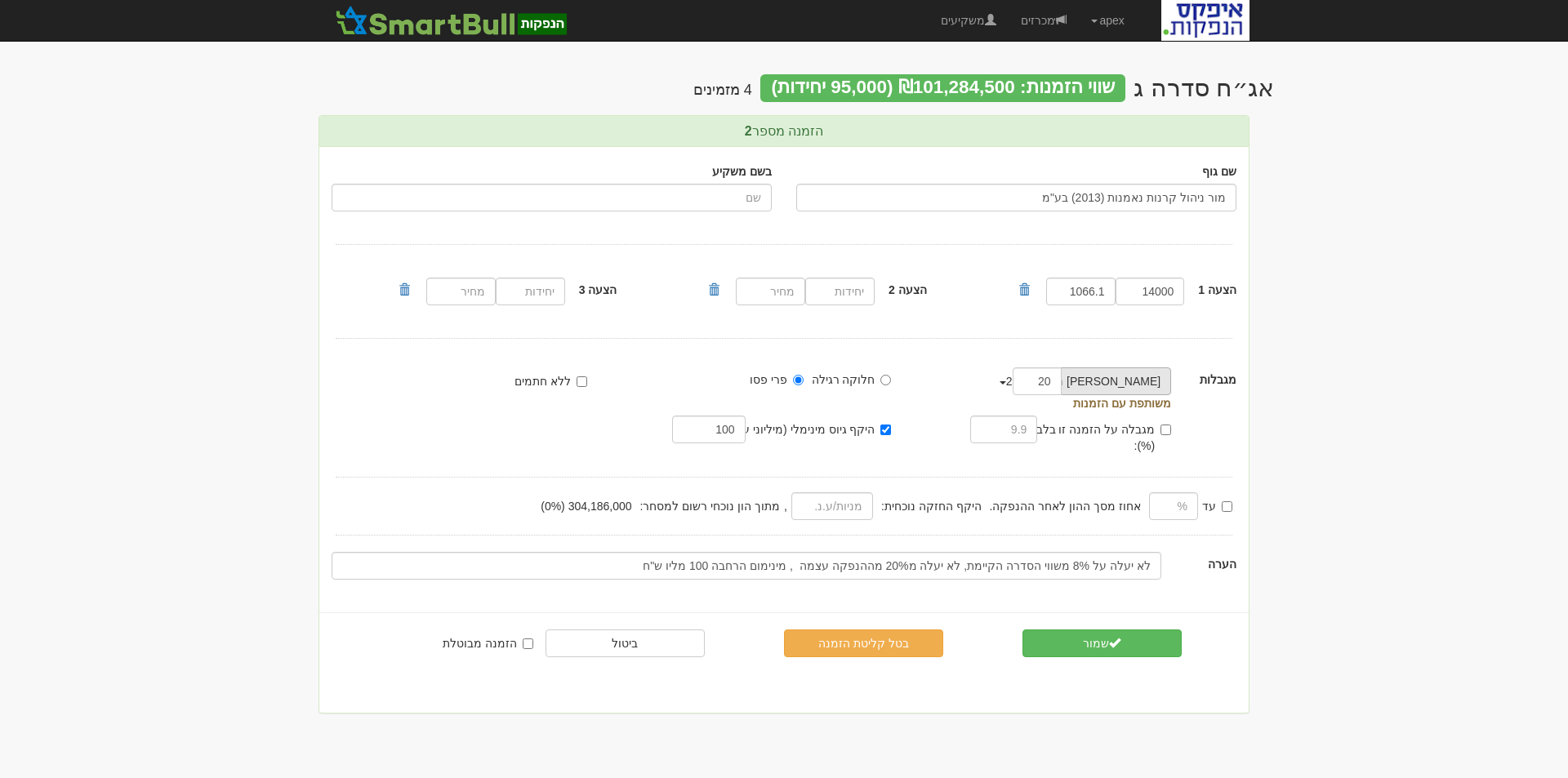
click at [1078, 376] on button "[PERSON_NAME] ניהול - 20%" at bounding box center [1116, 381] width 110 height 28
click at [1006, 382] on span "button" at bounding box center [1002, 383] width 7 height 3
click at [1198, 428] on div "מגבלות מור ניהול - 20% מגבלה חדשה הסר מגבלה מגדל - 25% מור ניהול - 20%" at bounding box center [783, 416] width 929 height 97
drag, startPoint x: 706, startPoint y: 428, endPoint x: 747, endPoint y: 433, distance: 41.3
click at [747, 433] on div "היקף גיוס מינימלי (מיליוני ע.נ.): 100" at bounding box center [746, 432] width 293 height 33
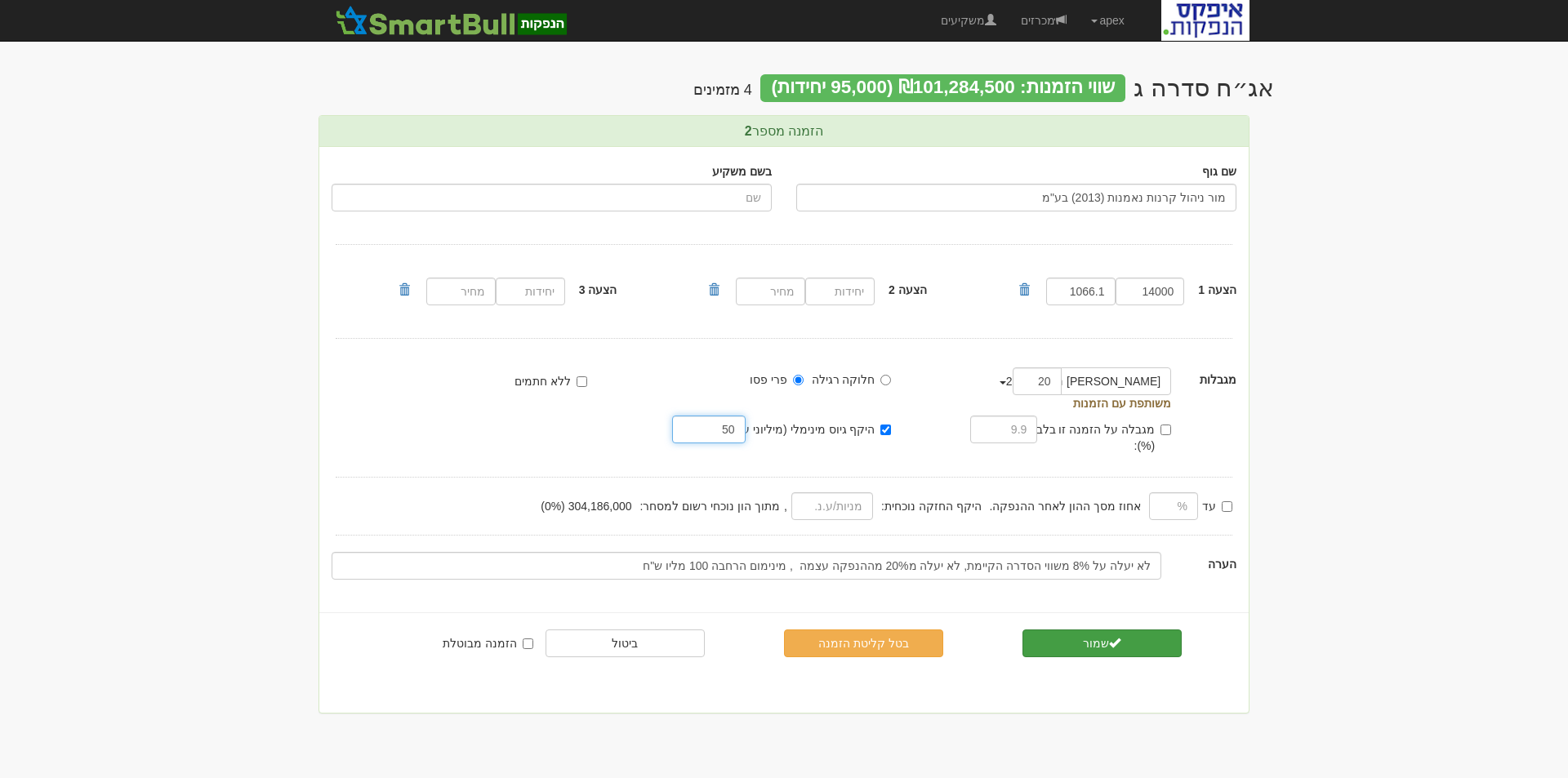
type input "50"
click at [1092, 630] on button "שמור" at bounding box center [1102, 643] width 159 height 28
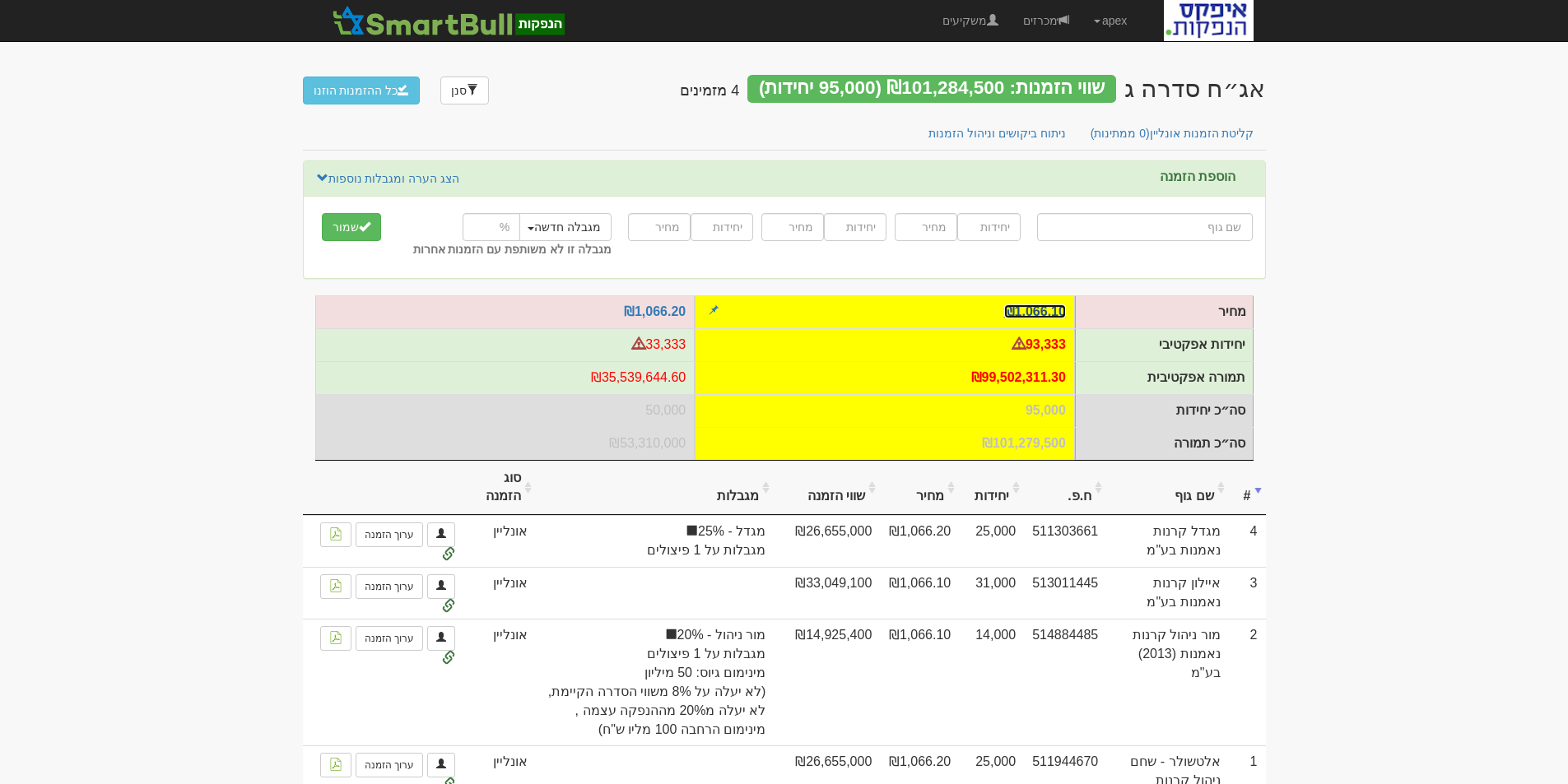
click at [1031, 309] on link "₪1,066.10" at bounding box center [1035, 311] width 62 height 14
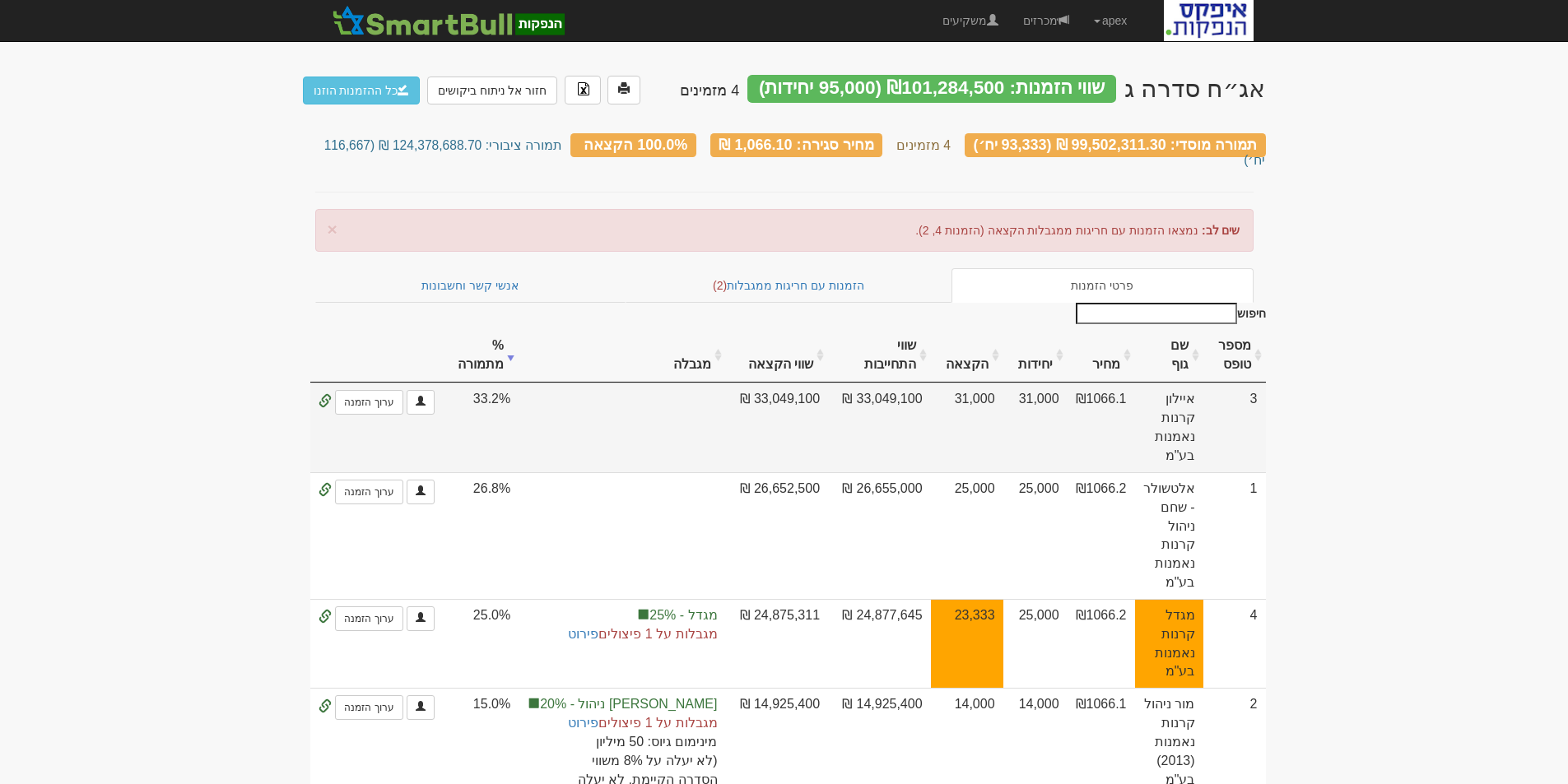
scroll to position [82, 0]
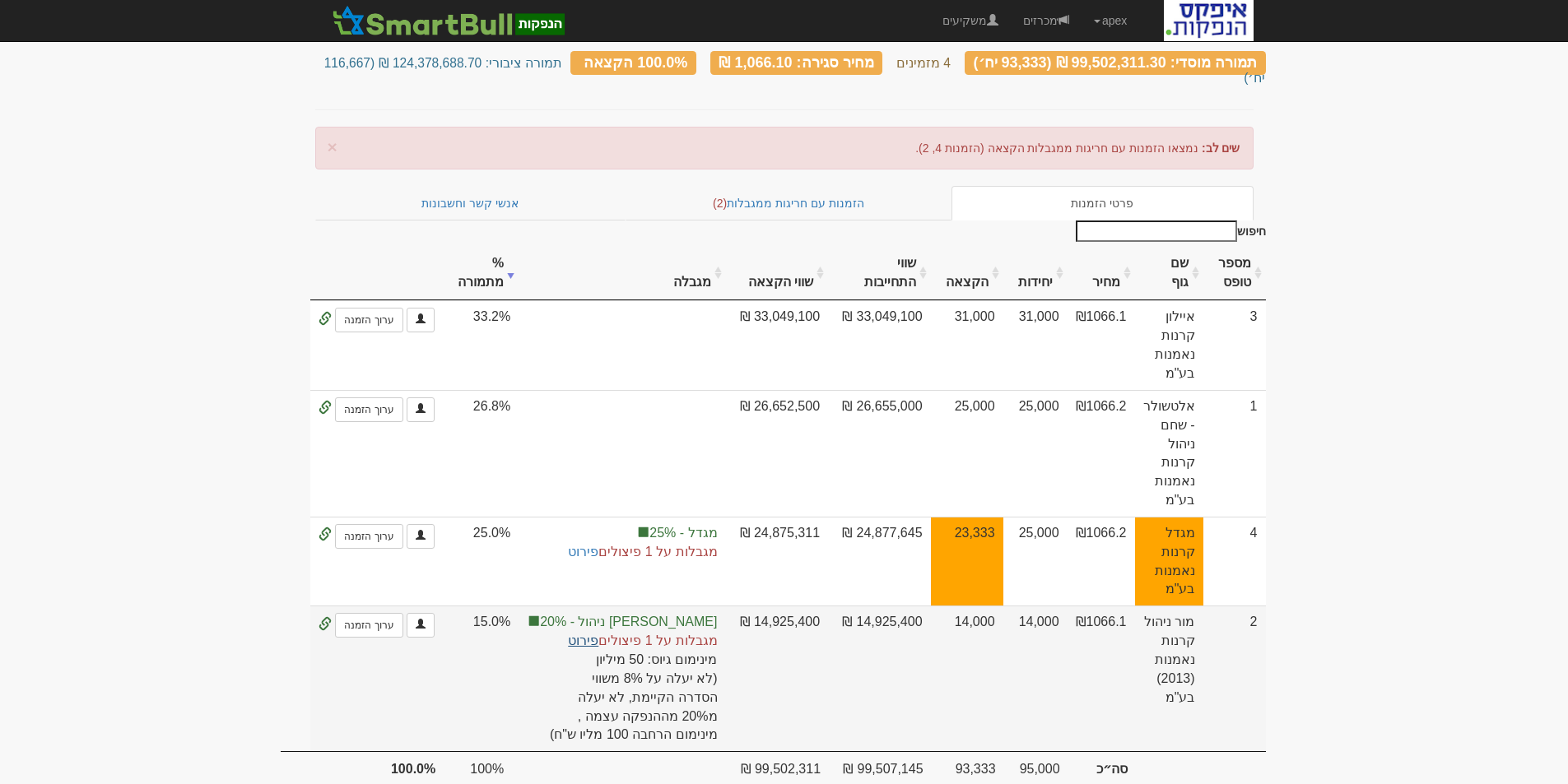
click at [589, 634] on link "פירוט" at bounding box center [582, 640] width 30 height 14
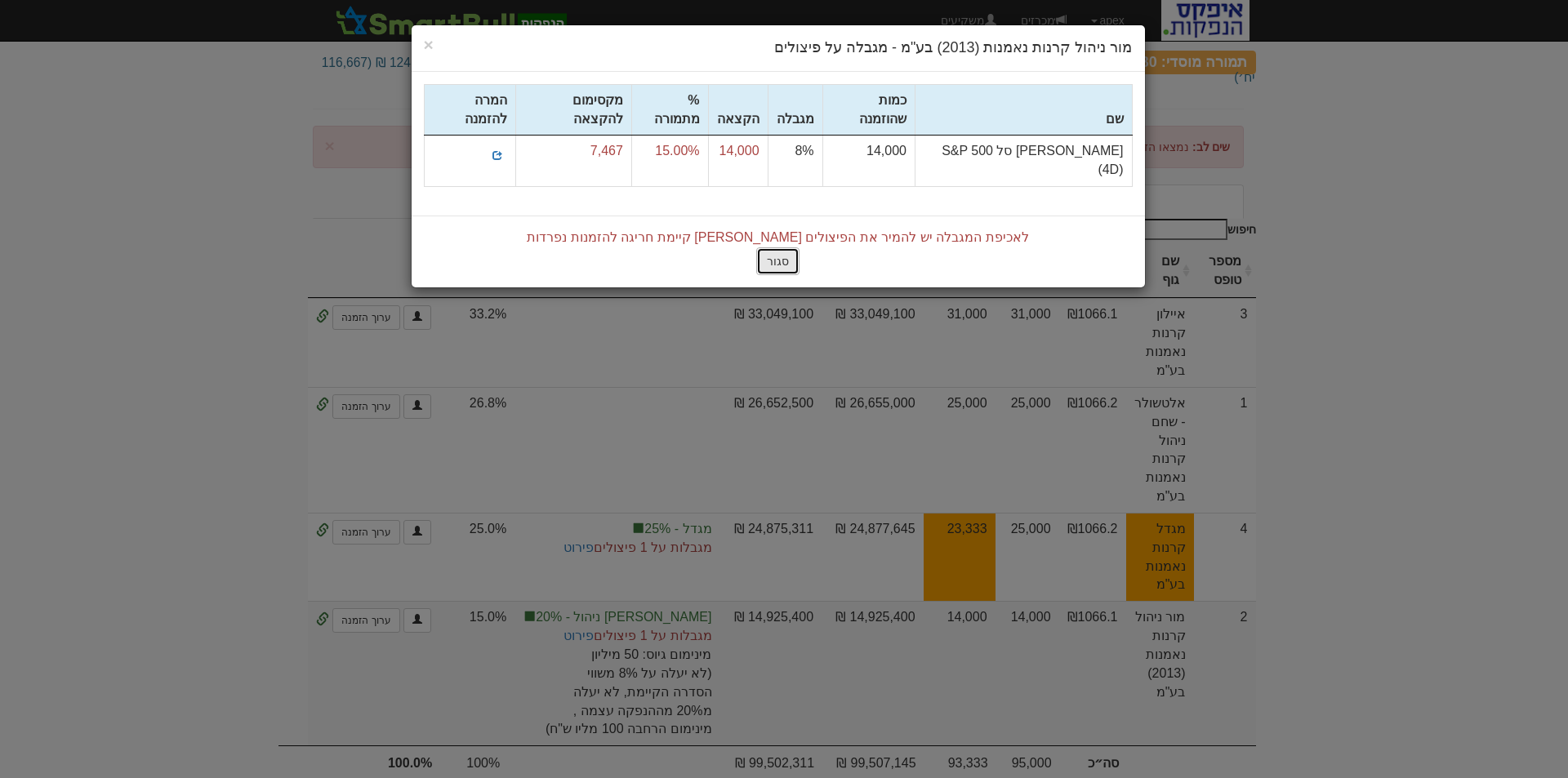
click at [785, 247] on button "סגור" at bounding box center [777, 261] width 44 height 28
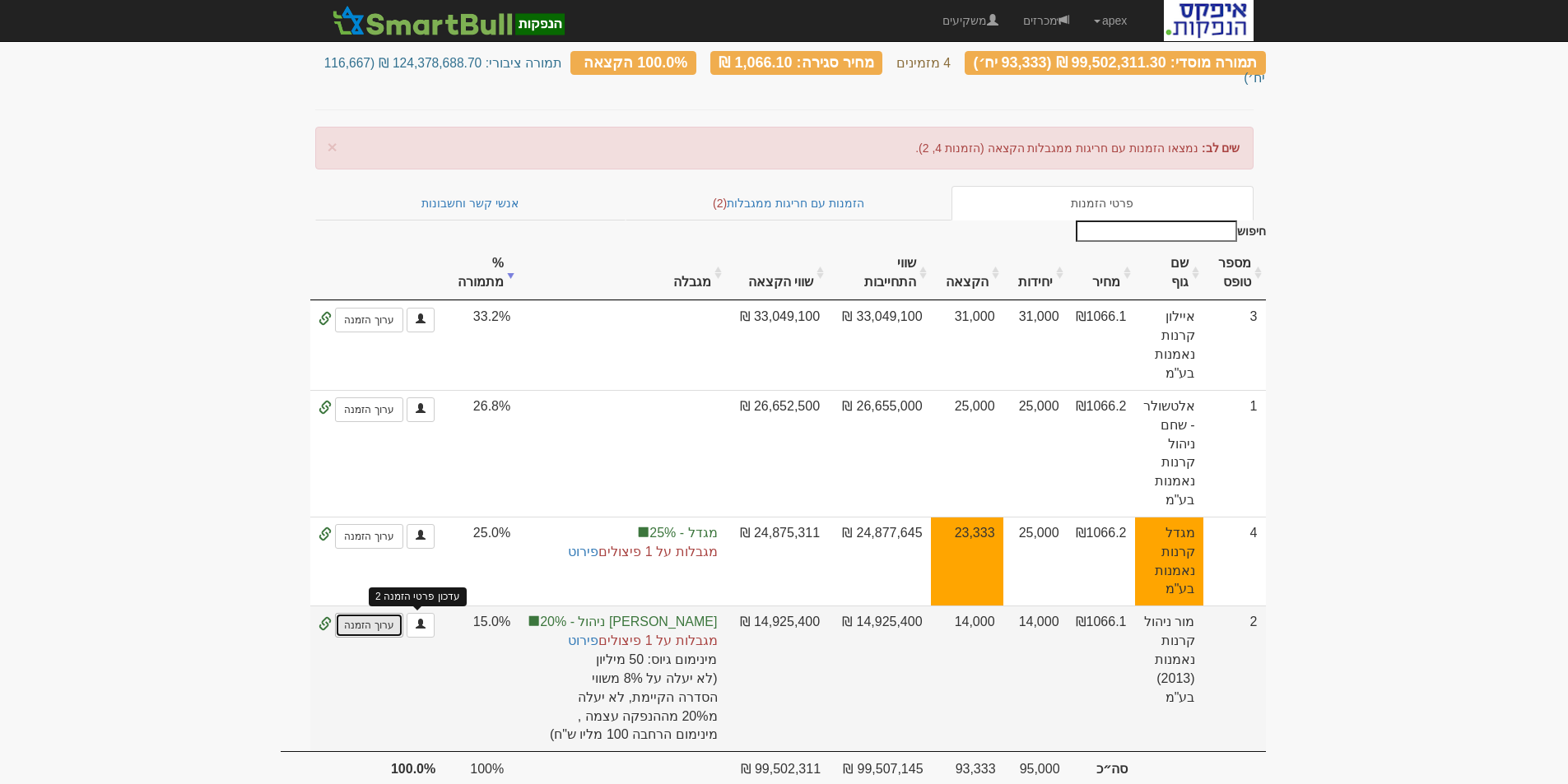
click at [403, 613] on link "ערוך הזמנה" at bounding box center [368, 625] width 67 height 24
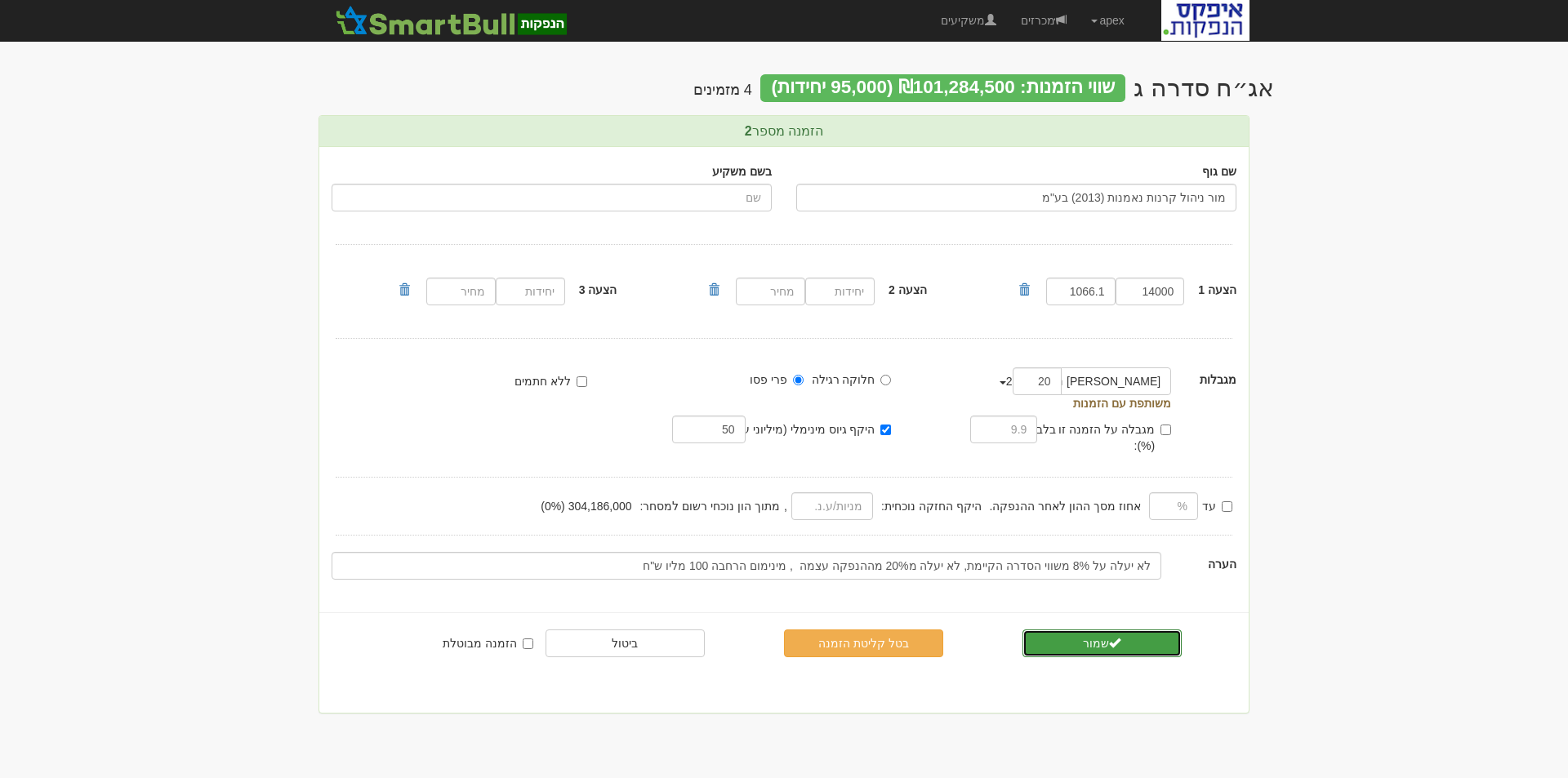
click at [1060, 631] on button "שמור" at bounding box center [1102, 643] width 159 height 28
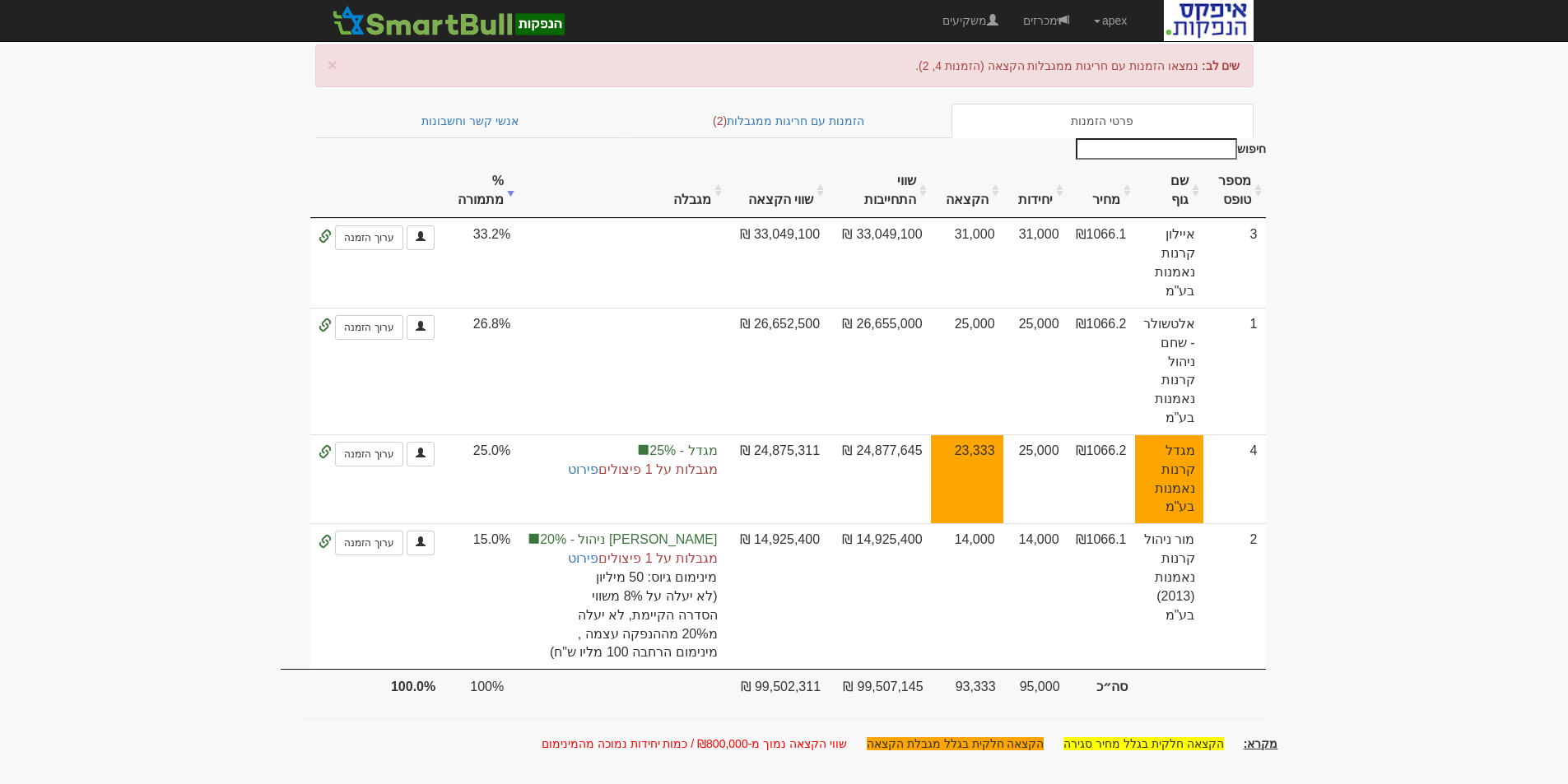
scroll to position [182, 0]
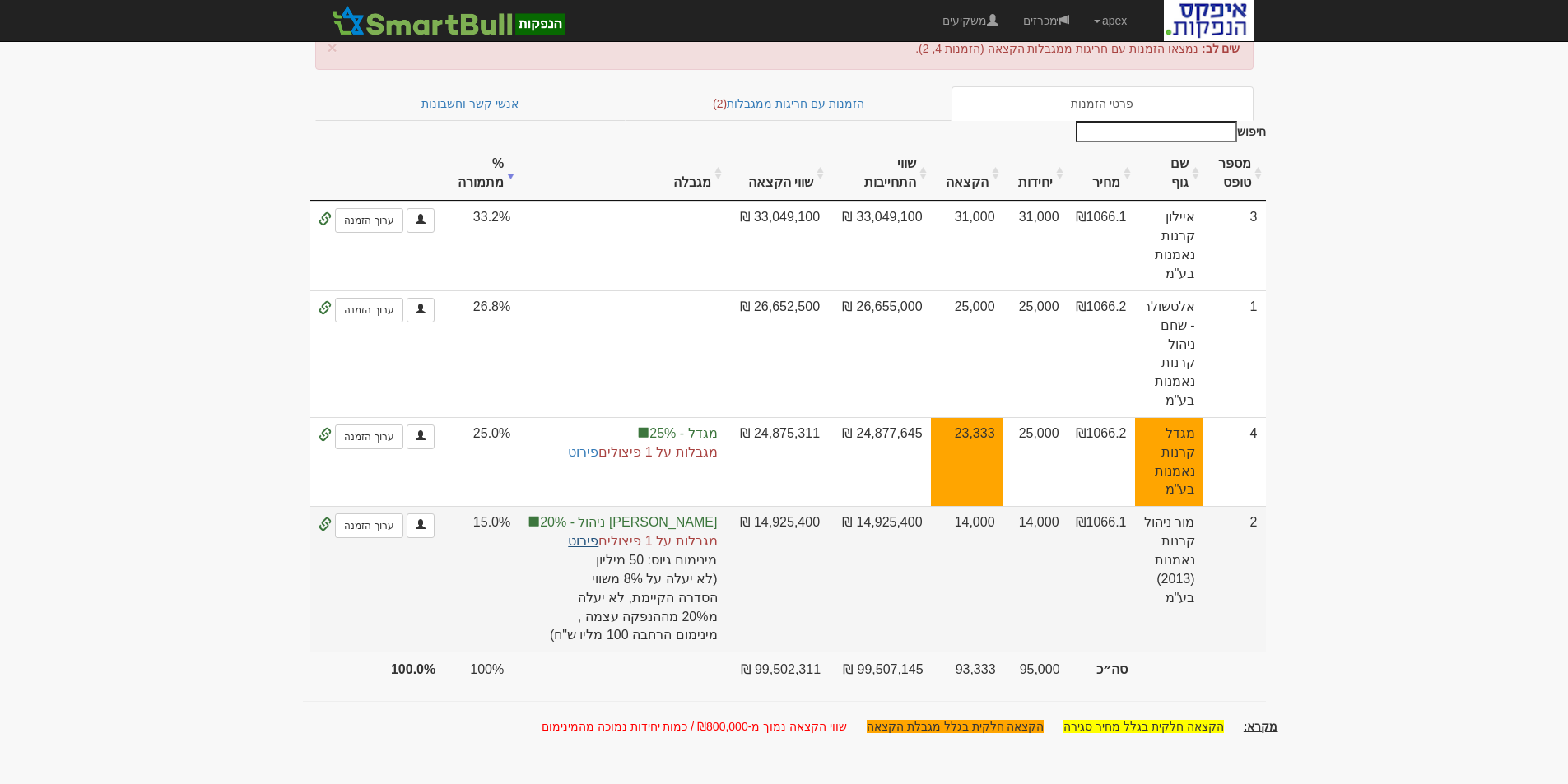
click at [589, 534] on link "פירוט" at bounding box center [582, 541] width 30 height 14
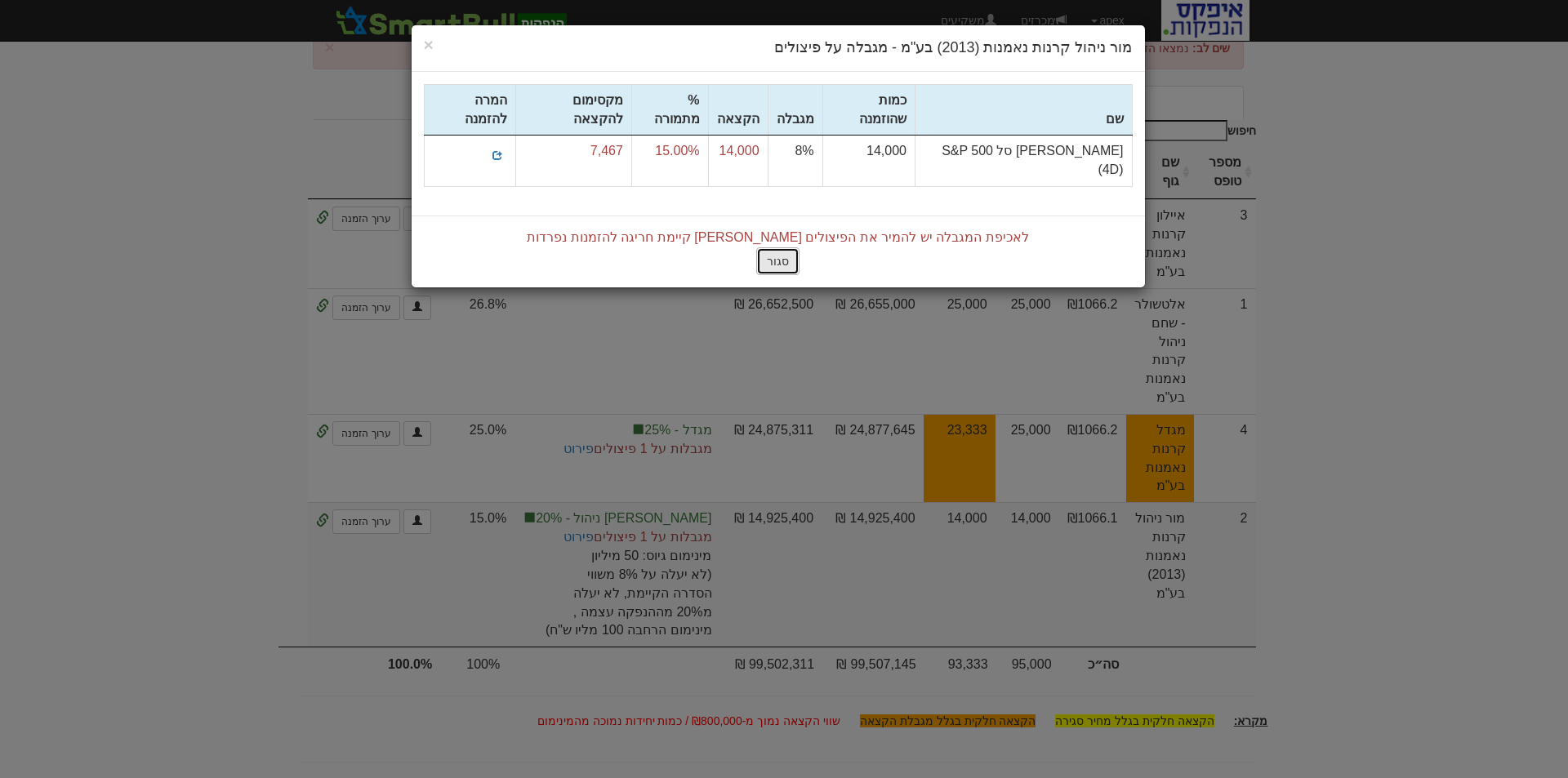
click at [768, 247] on button "סגור" at bounding box center [777, 261] width 44 height 28
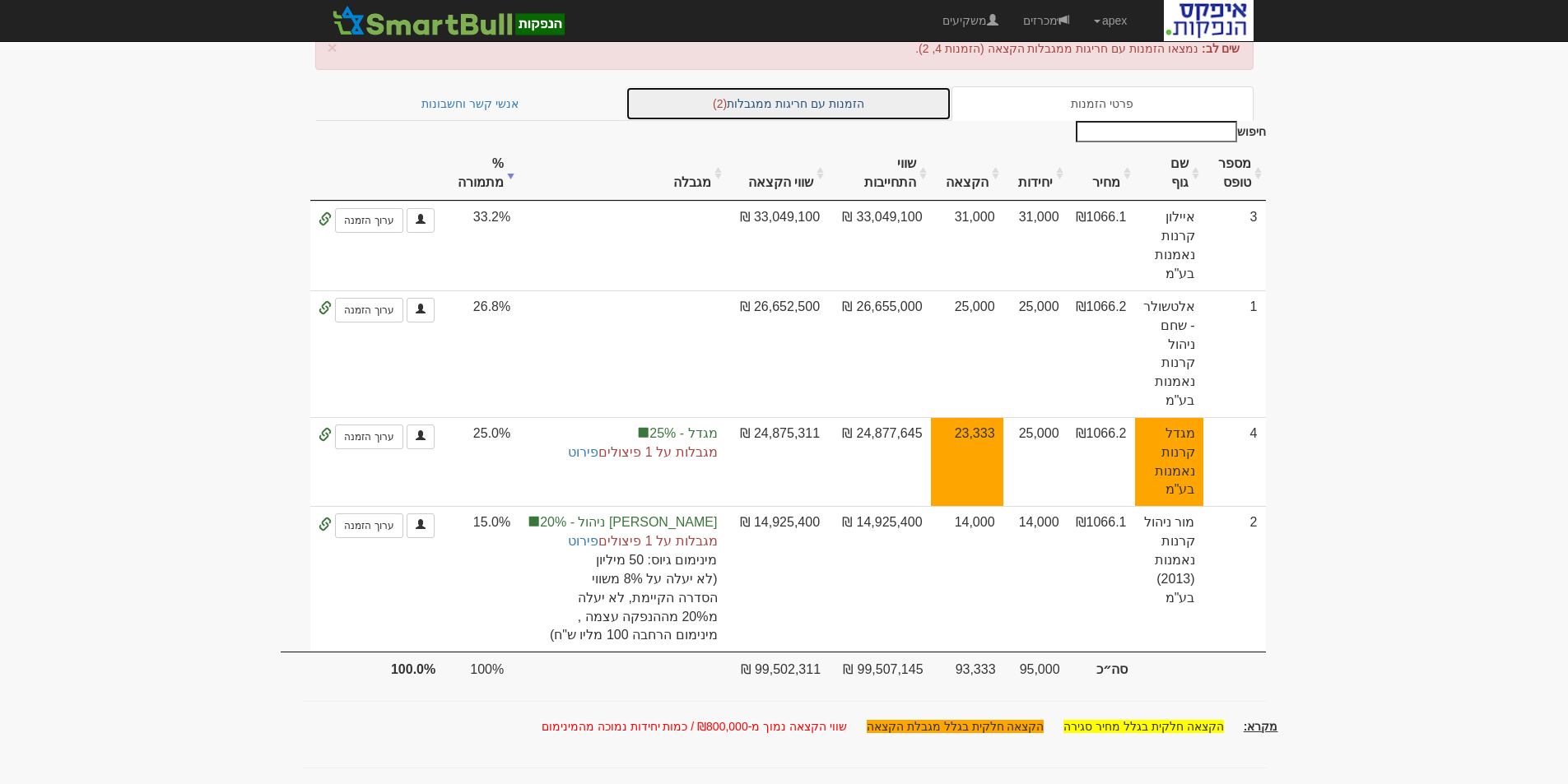
click at [809, 91] on link "הזמנות עם חריגות ממגבלות (2)" at bounding box center [788, 103] width 326 height 34
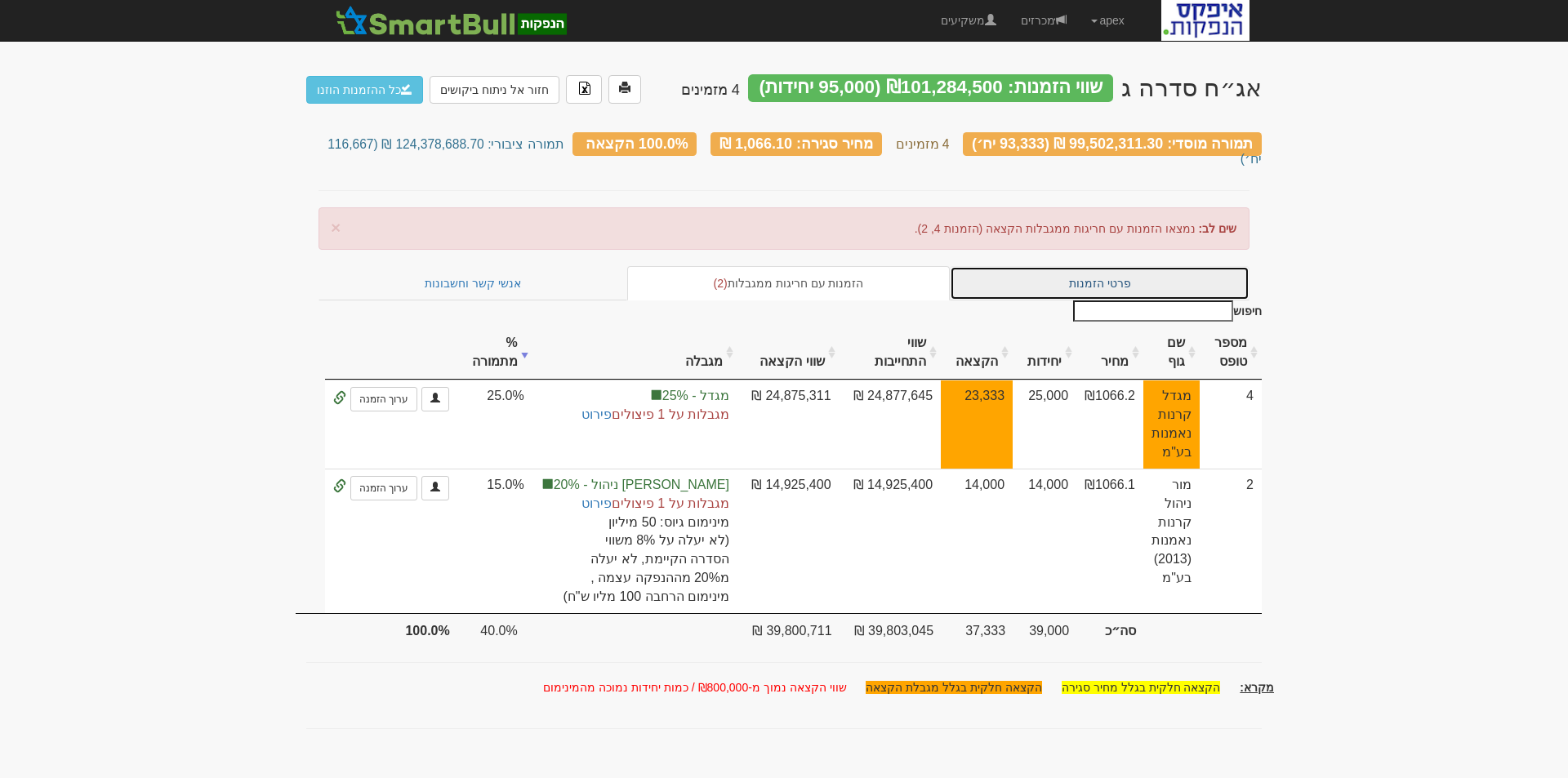
click at [1099, 266] on link "פרטי הזמנות" at bounding box center [1099, 283] width 299 height 34
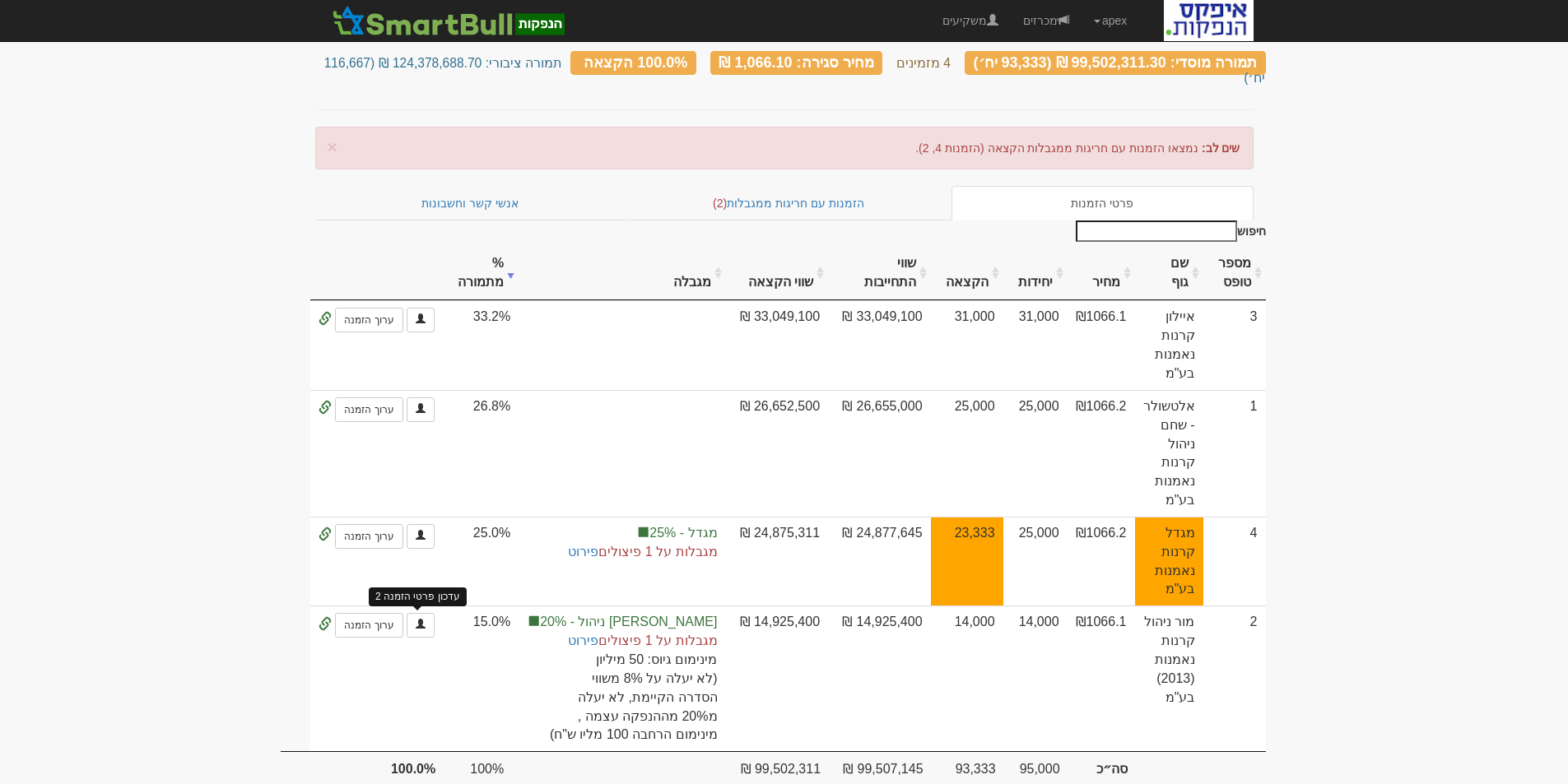
scroll to position [165, 0]
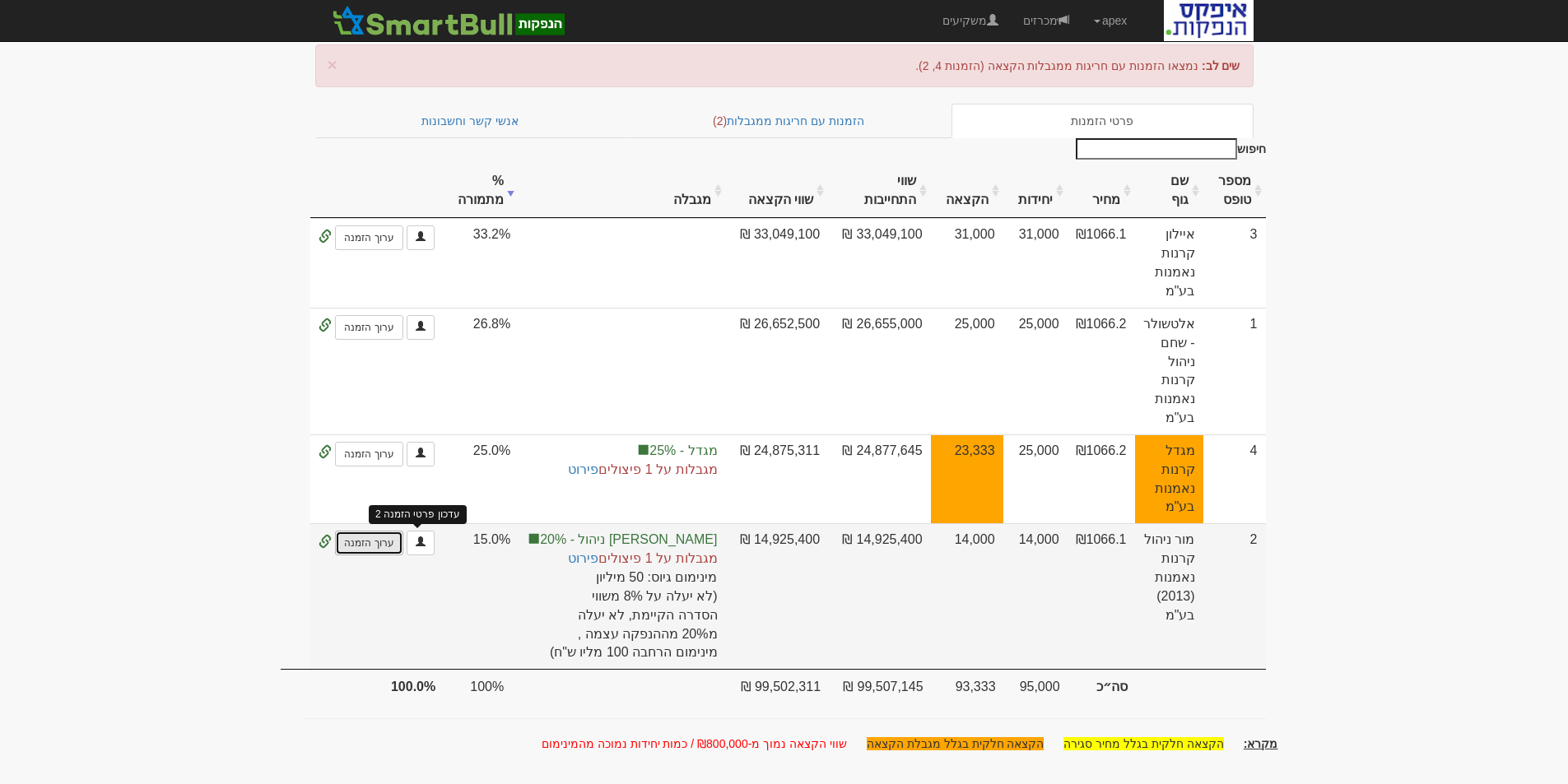
click at [403, 531] on link "ערוך הזמנה" at bounding box center [368, 543] width 67 height 24
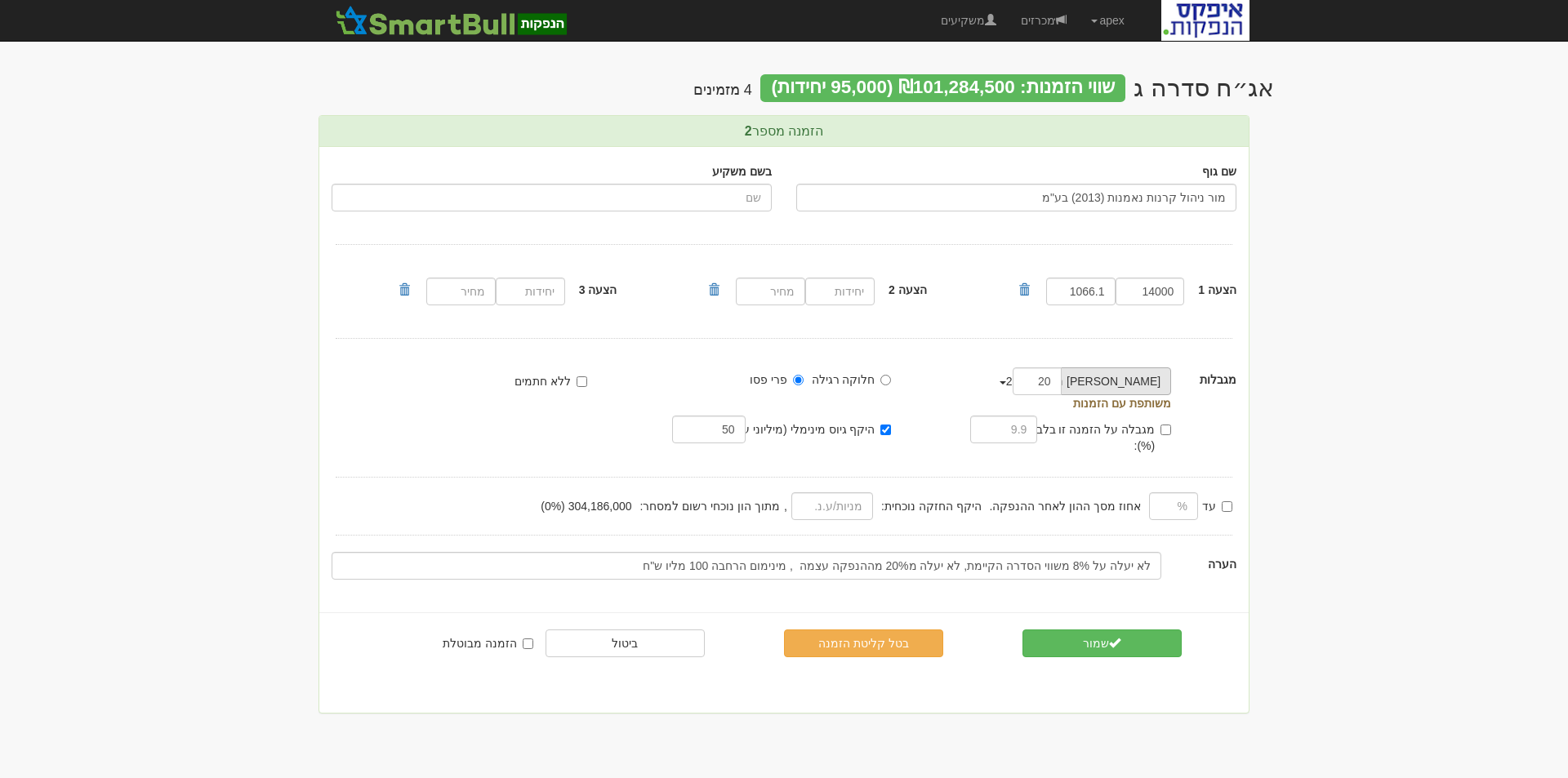
click at [1082, 385] on button "מור ניהול - 20%" at bounding box center [1116, 381] width 110 height 28
click at [1122, 434] on link "הסר מגבלה" at bounding box center [1089, 434] width 188 height 21
click at [1089, 630] on button "שמור" at bounding box center [1102, 643] width 159 height 28
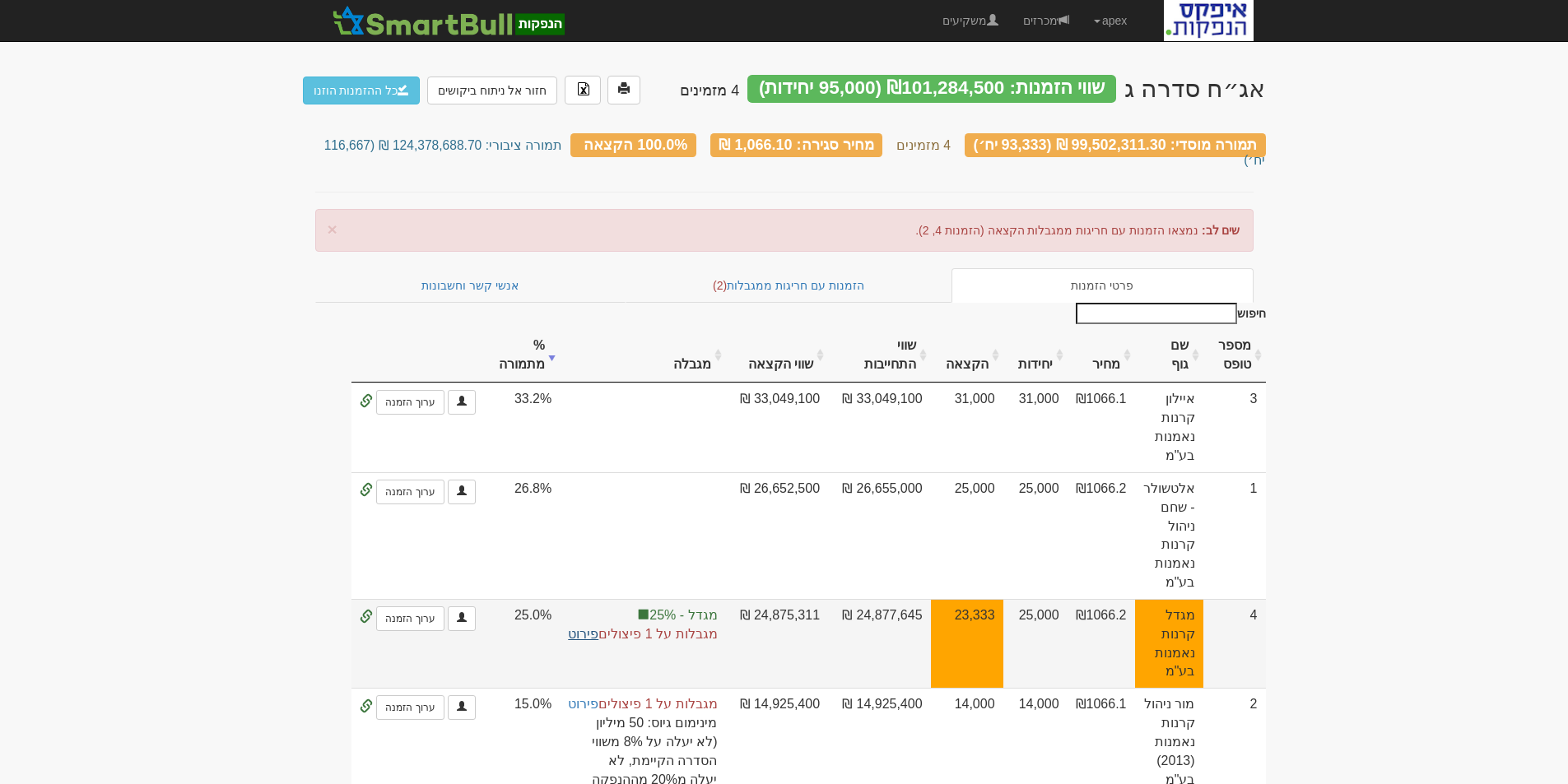
scroll to position [163, 0]
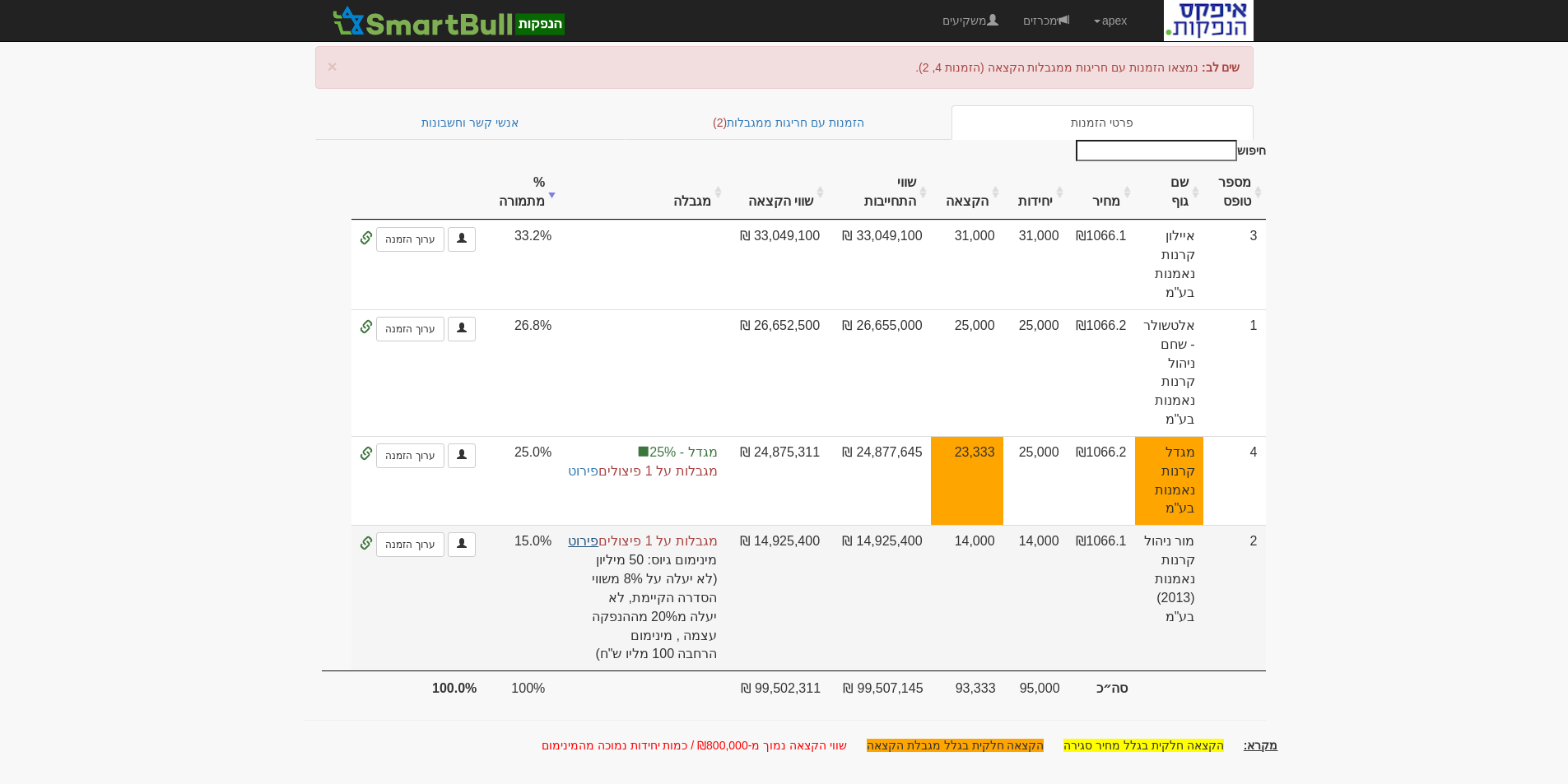
click at [590, 534] on link "פירוט" at bounding box center [582, 541] width 30 height 14
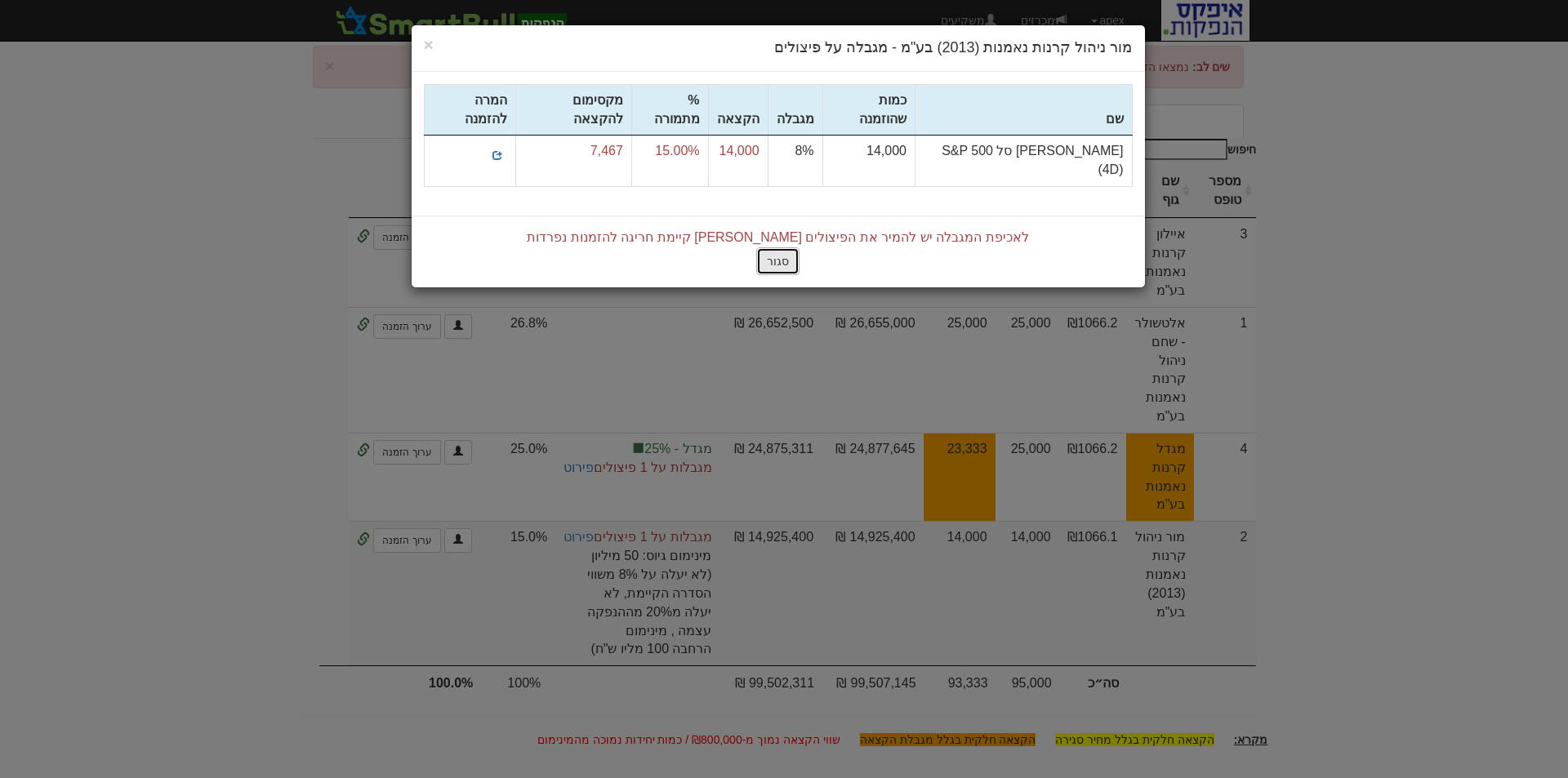
click at [770, 247] on button "סגור" at bounding box center [777, 261] width 44 height 28
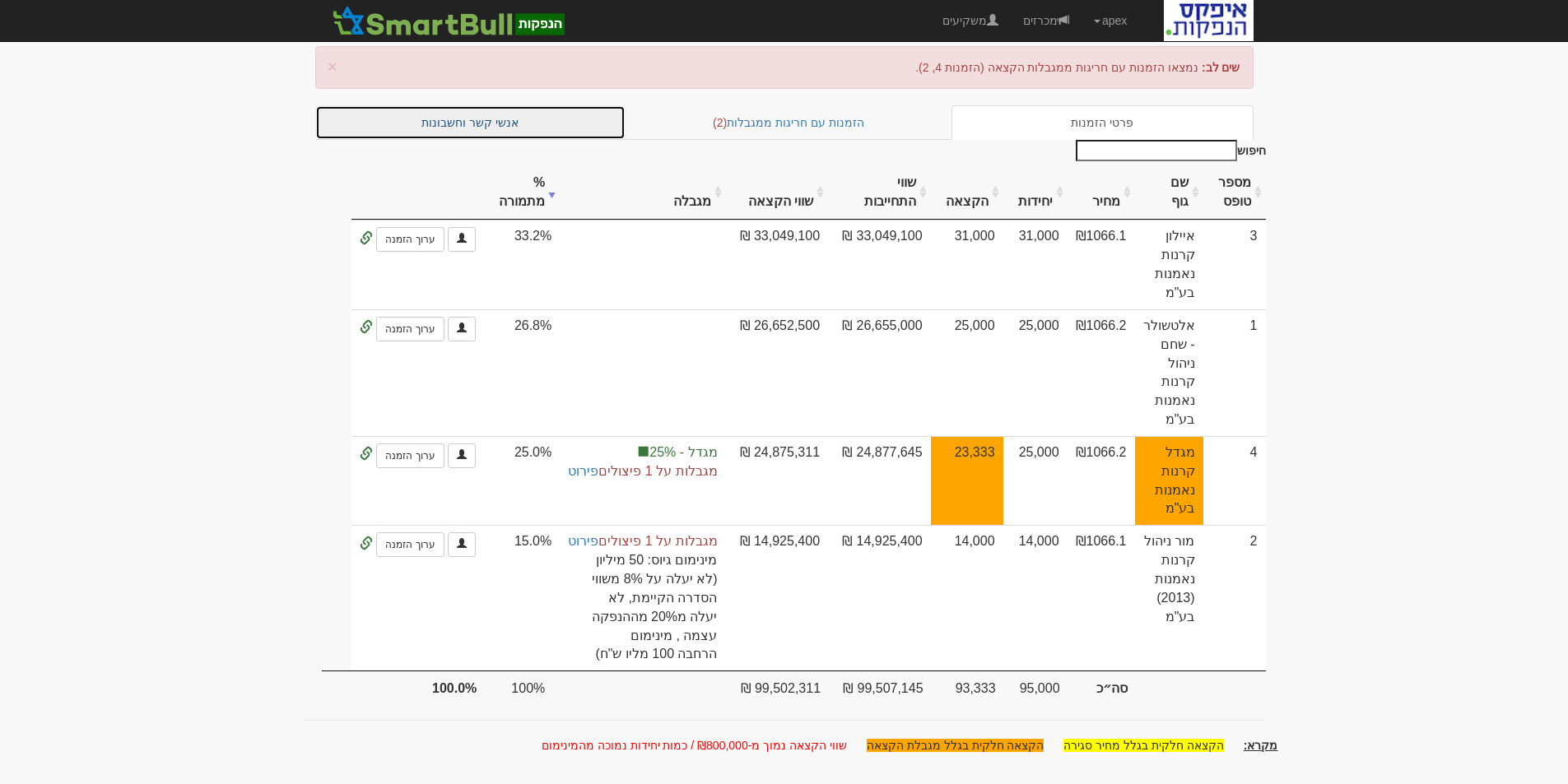
click at [484, 105] on link "אנשי קשר וחשבונות" at bounding box center [471, 122] width 312 height 34
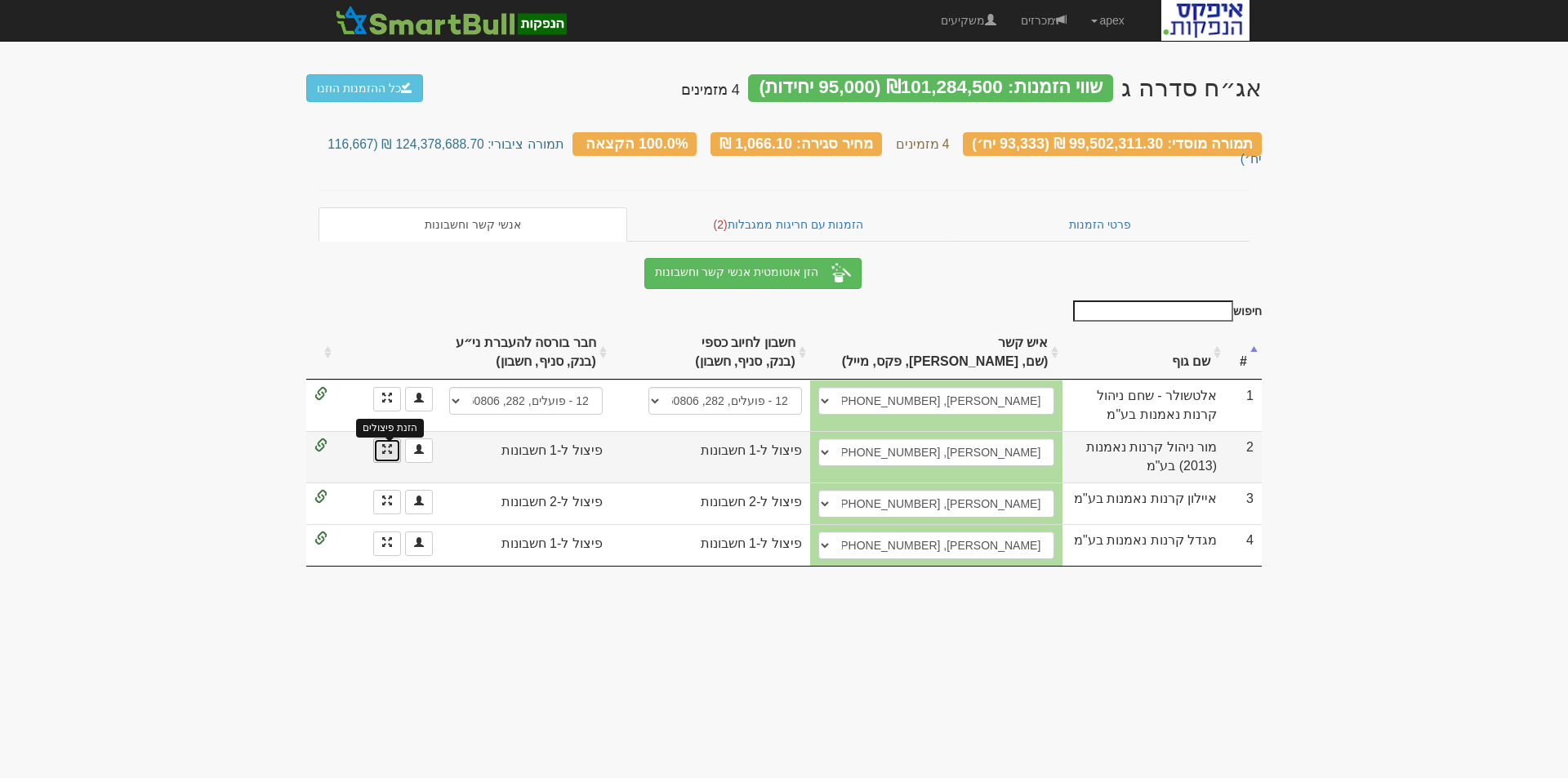
click at [391, 444] on span at bounding box center [387, 449] width 10 height 10
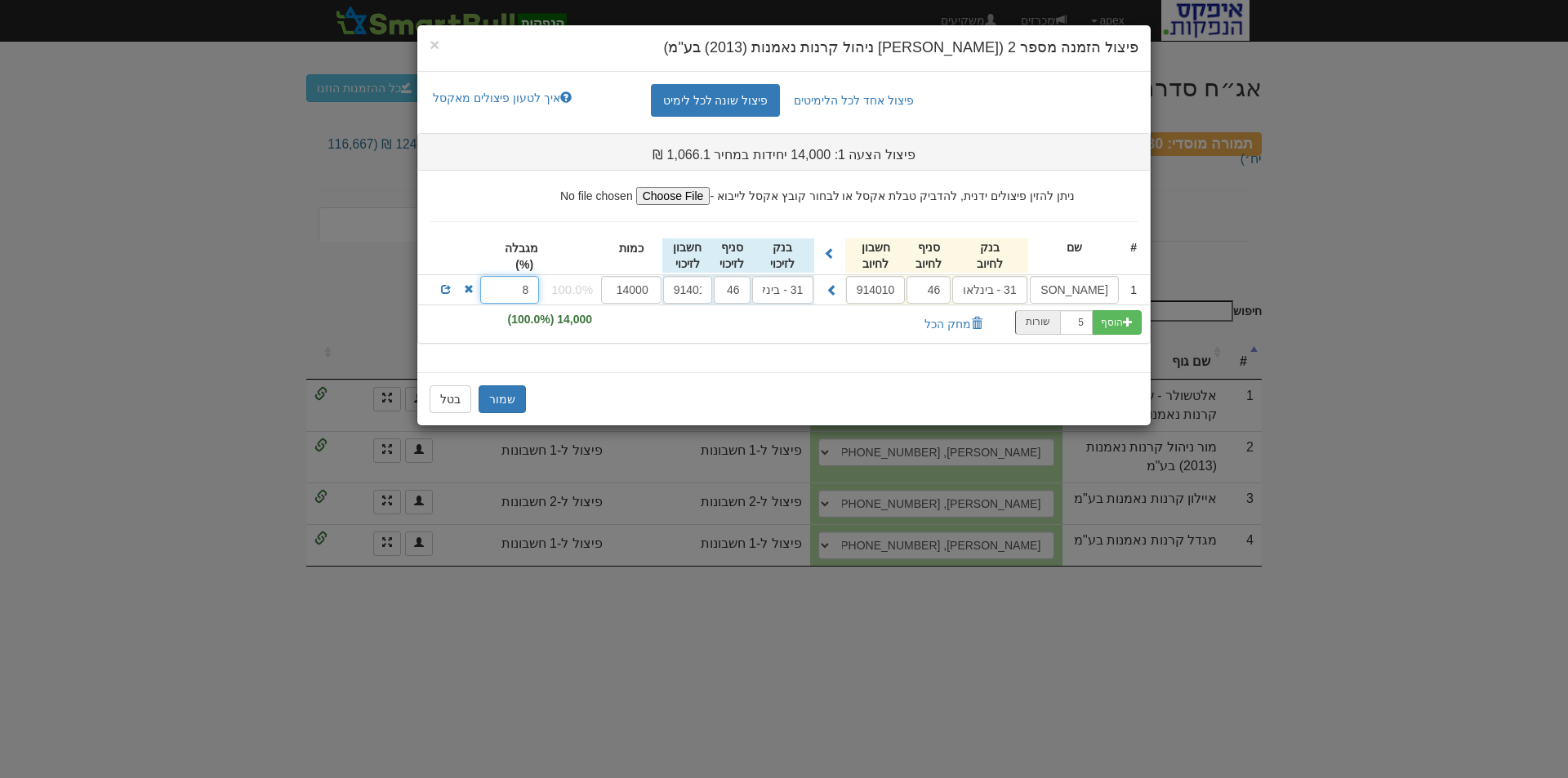
drag, startPoint x: 517, startPoint y: 288, endPoint x: 545, endPoint y: 288, distance: 28.0
click at [545, 288] on div "1 מור סל S&P 500 (4D) 31 - בינלאומי 46 914010 31 - בינלאומי 46 914010 14000 100…" at bounding box center [783, 290] width 732 height 29
click at [496, 396] on button "שמור" at bounding box center [502, 399] width 47 height 28
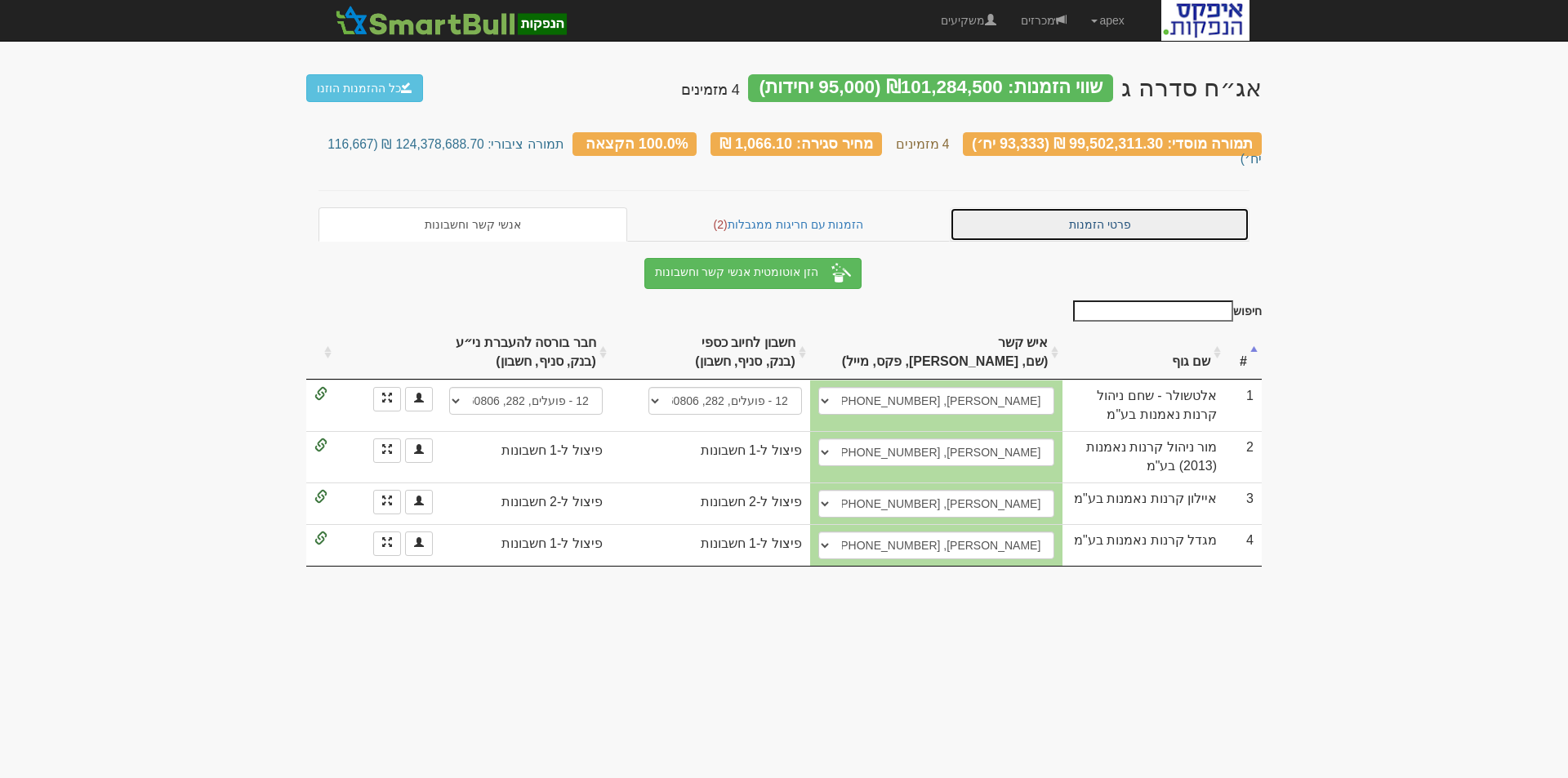
click at [1101, 207] on link "פרטי הזמנות" at bounding box center [1099, 224] width 299 height 34
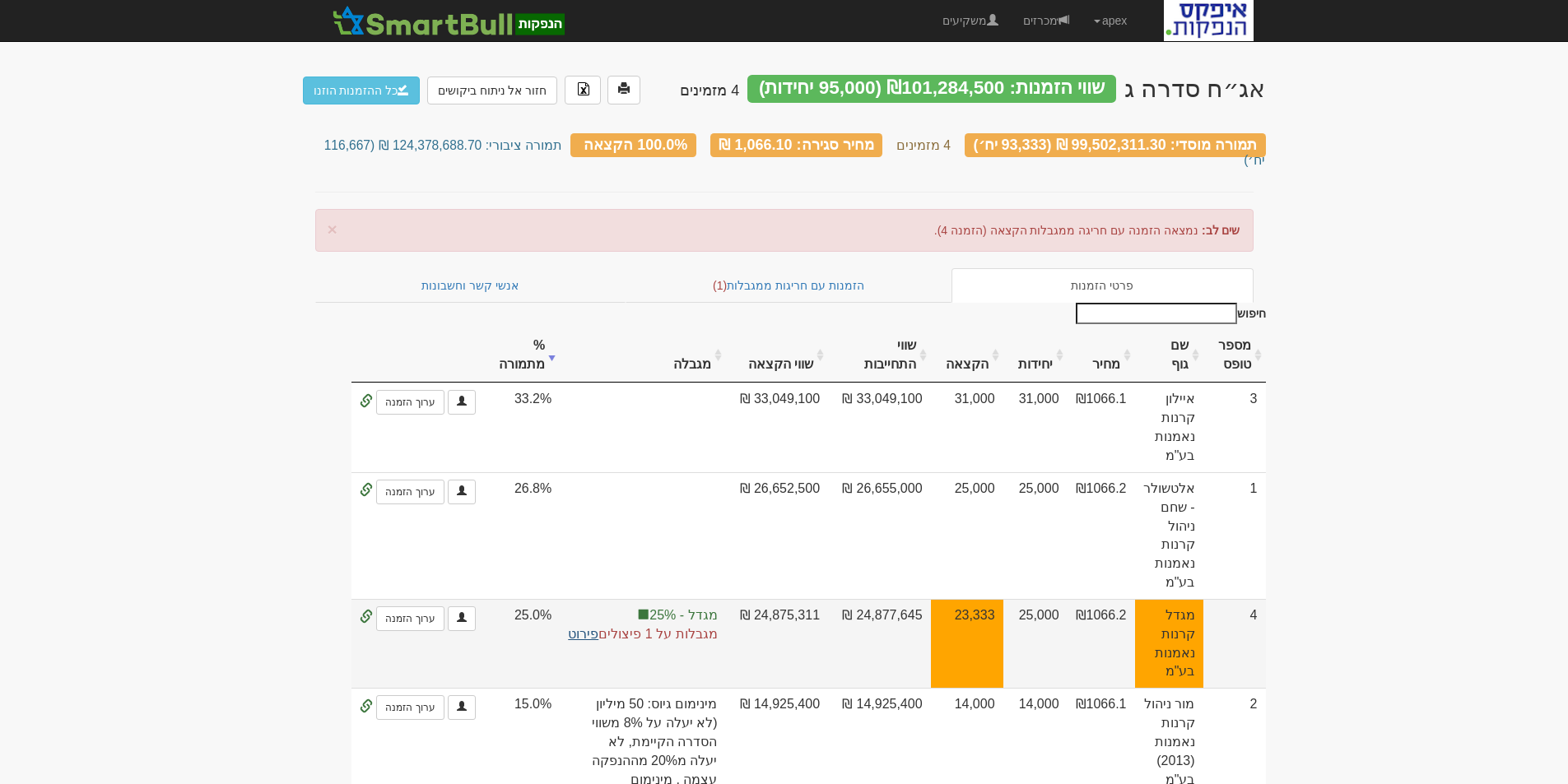
click at [578, 627] on link "פירוט" at bounding box center [582, 634] width 30 height 14
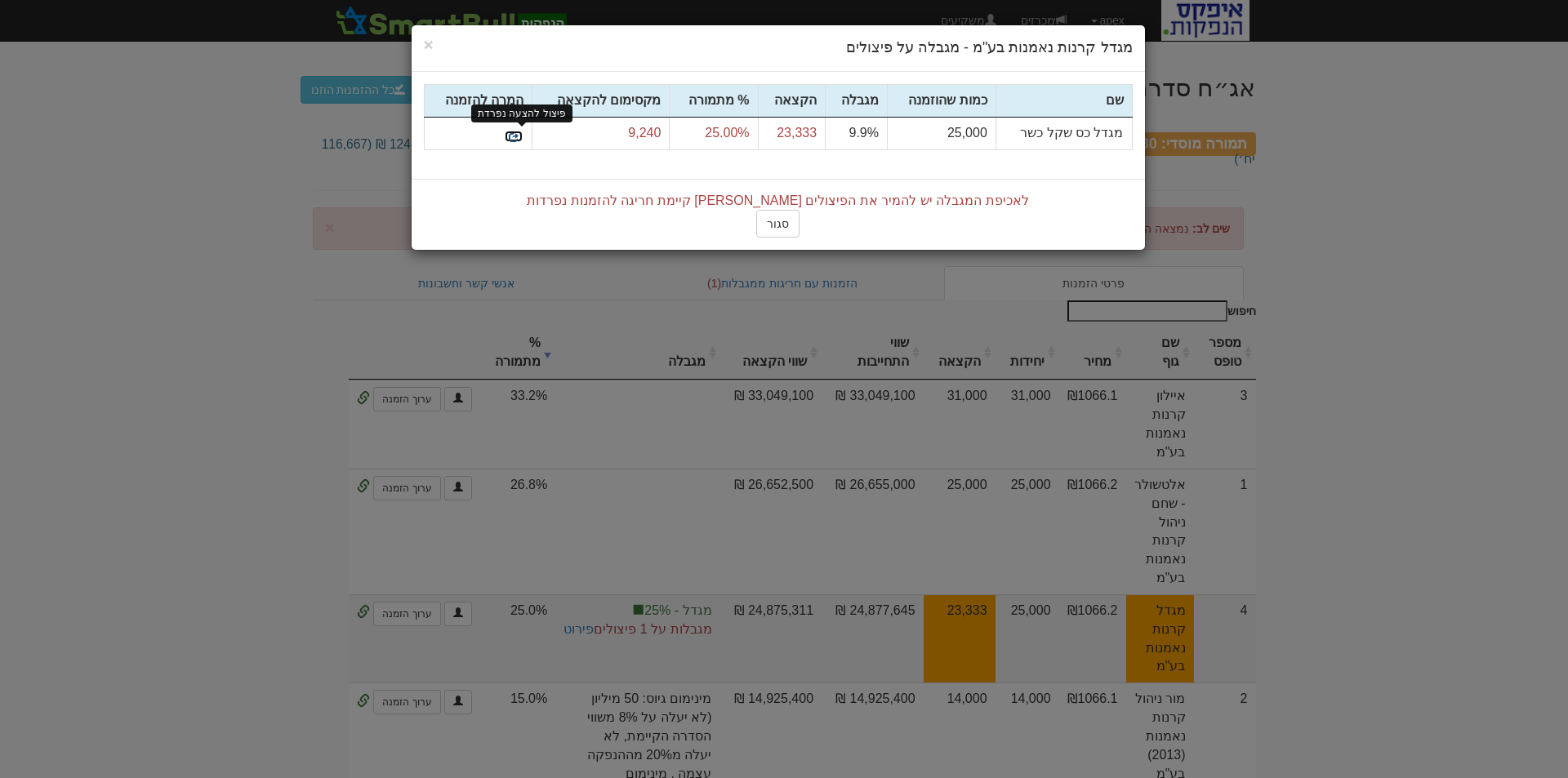
click at [513, 131] on link at bounding box center [514, 136] width 19 height 13
click at [774, 219] on button "סגור" at bounding box center [777, 224] width 44 height 28
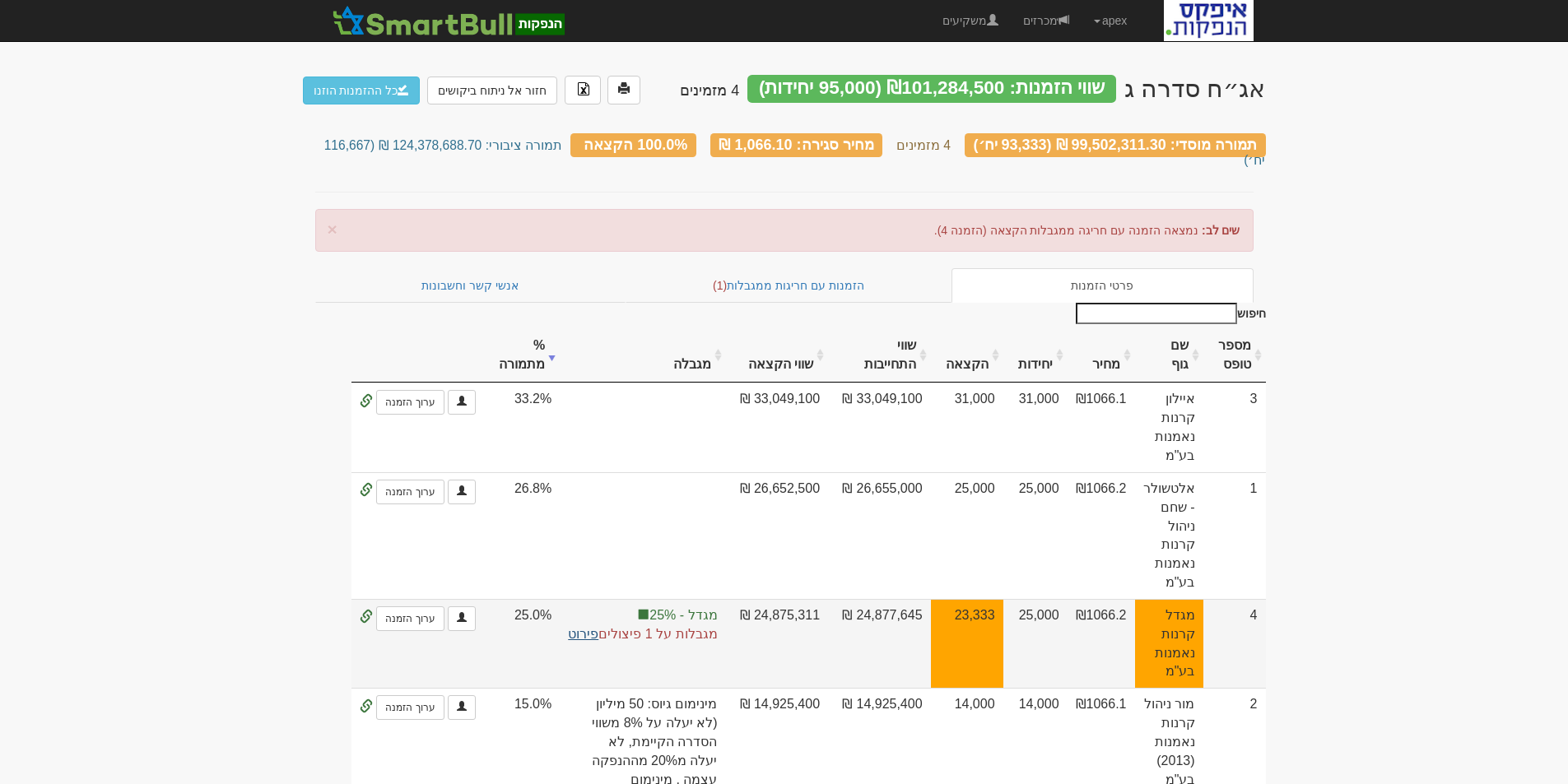
click at [581, 627] on link "פירוט" at bounding box center [582, 634] width 30 height 14
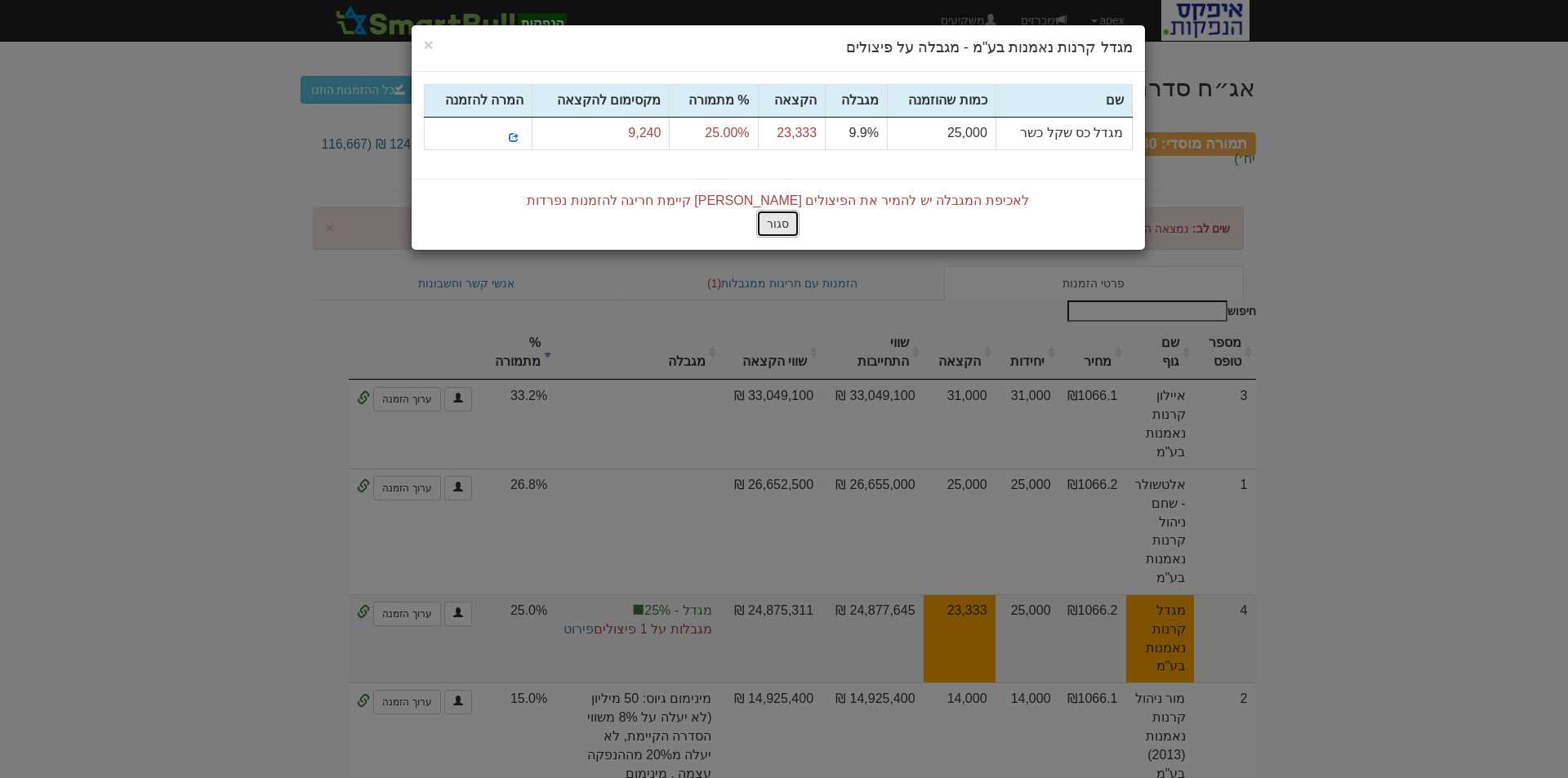
click at [776, 226] on button "סגור" at bounding box center [777, 224] width 44 height 28
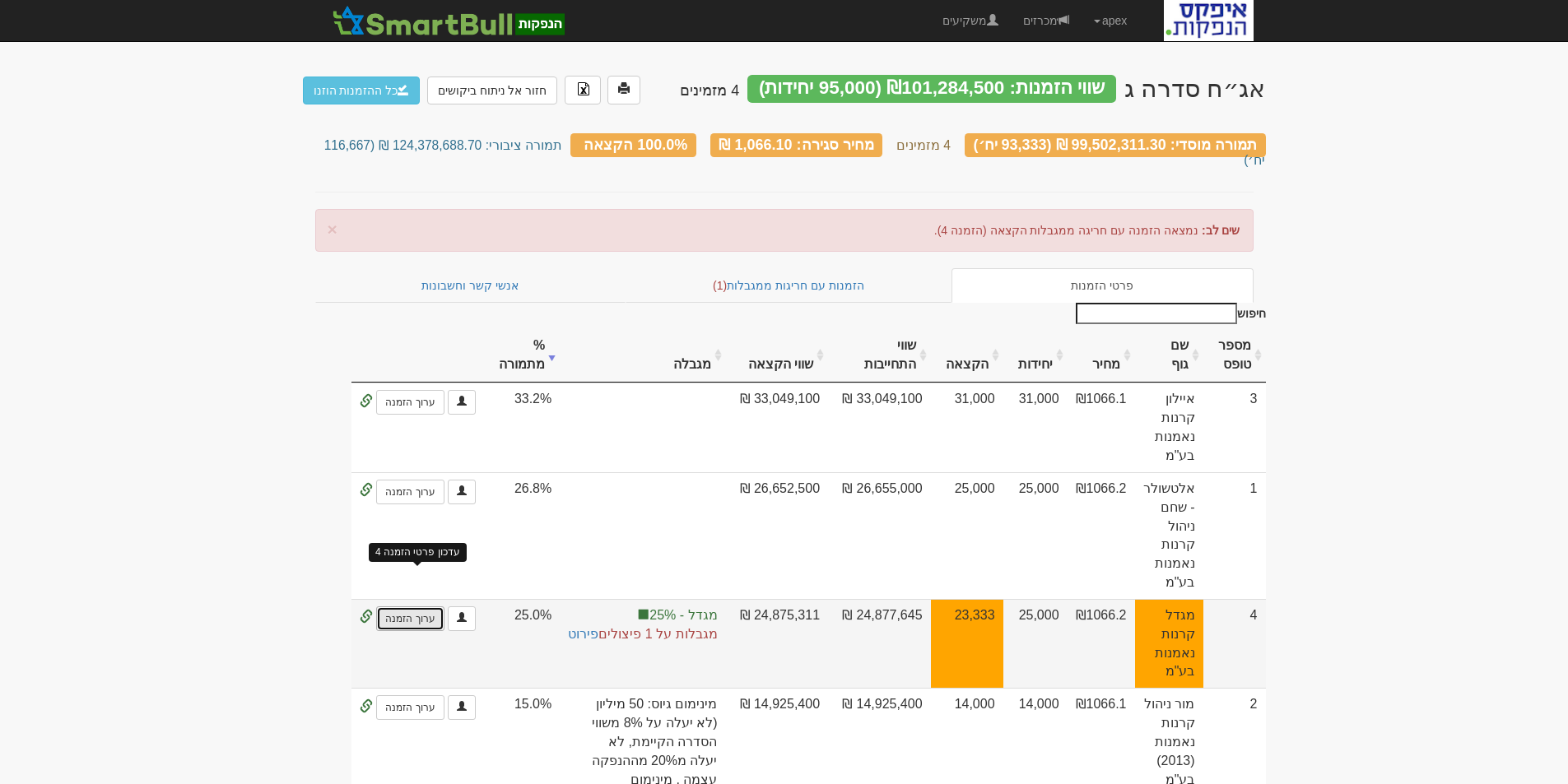
click at [399, 606] on link "ערוך הזמנה" at bounding box center [409, 618] width 67 height 24
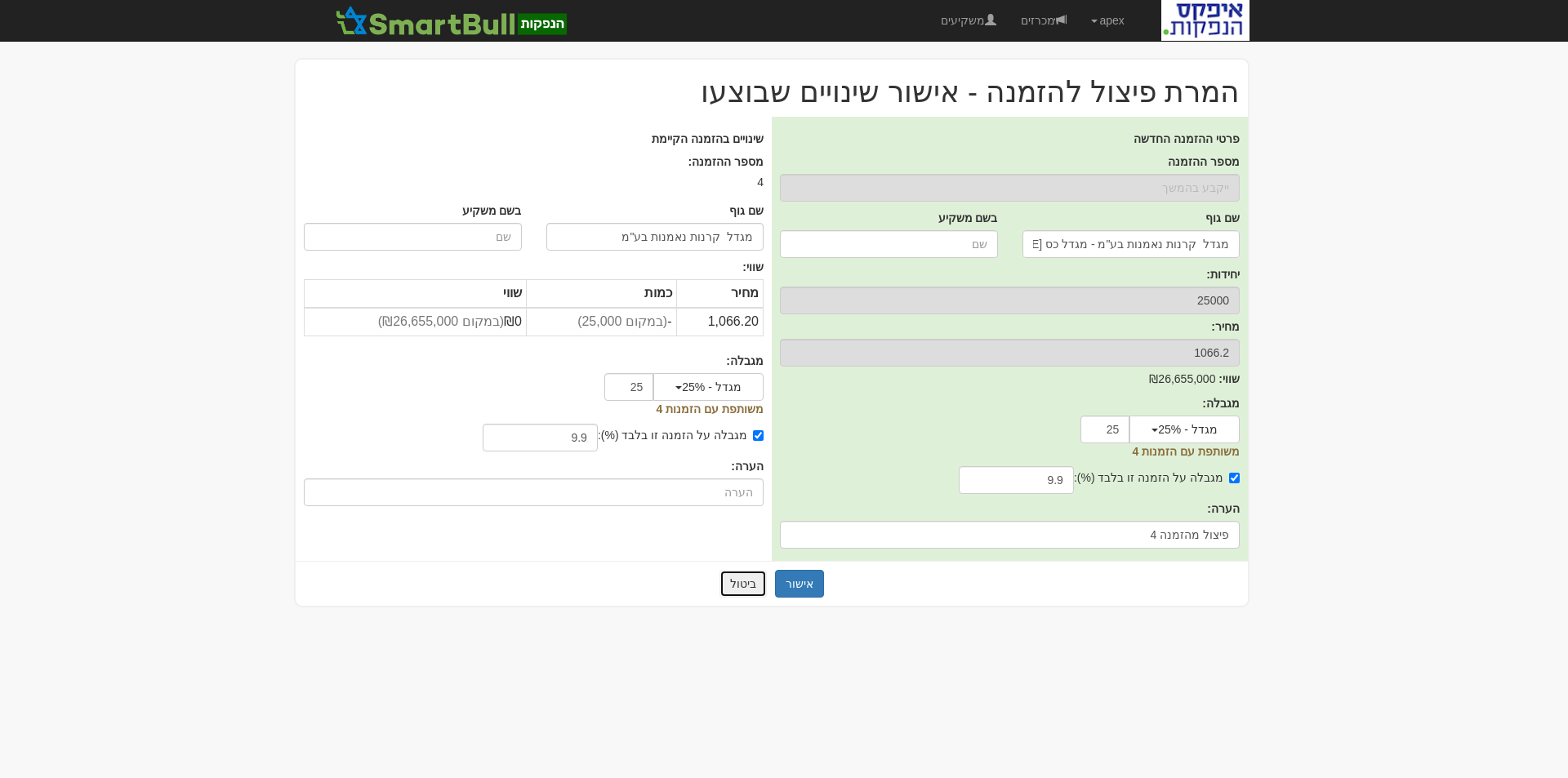
click at [748, 584] on button "ביטול" at bounding box center [742, 583] width 47 height 28
click at [737, 582] on button "ביטול" at bounding box center [742, 583] width 47 height 28
click at [739, 587] on button "ביטול" at bounding box center [742, 583] width 47 height 28
click at [743, 574] on button "ביטול" at bounding box center [742, 583] width 47 height 28
click at [1025, 16] on link "מכרזים" at bounding box center [1044, 20] width 70 height 41
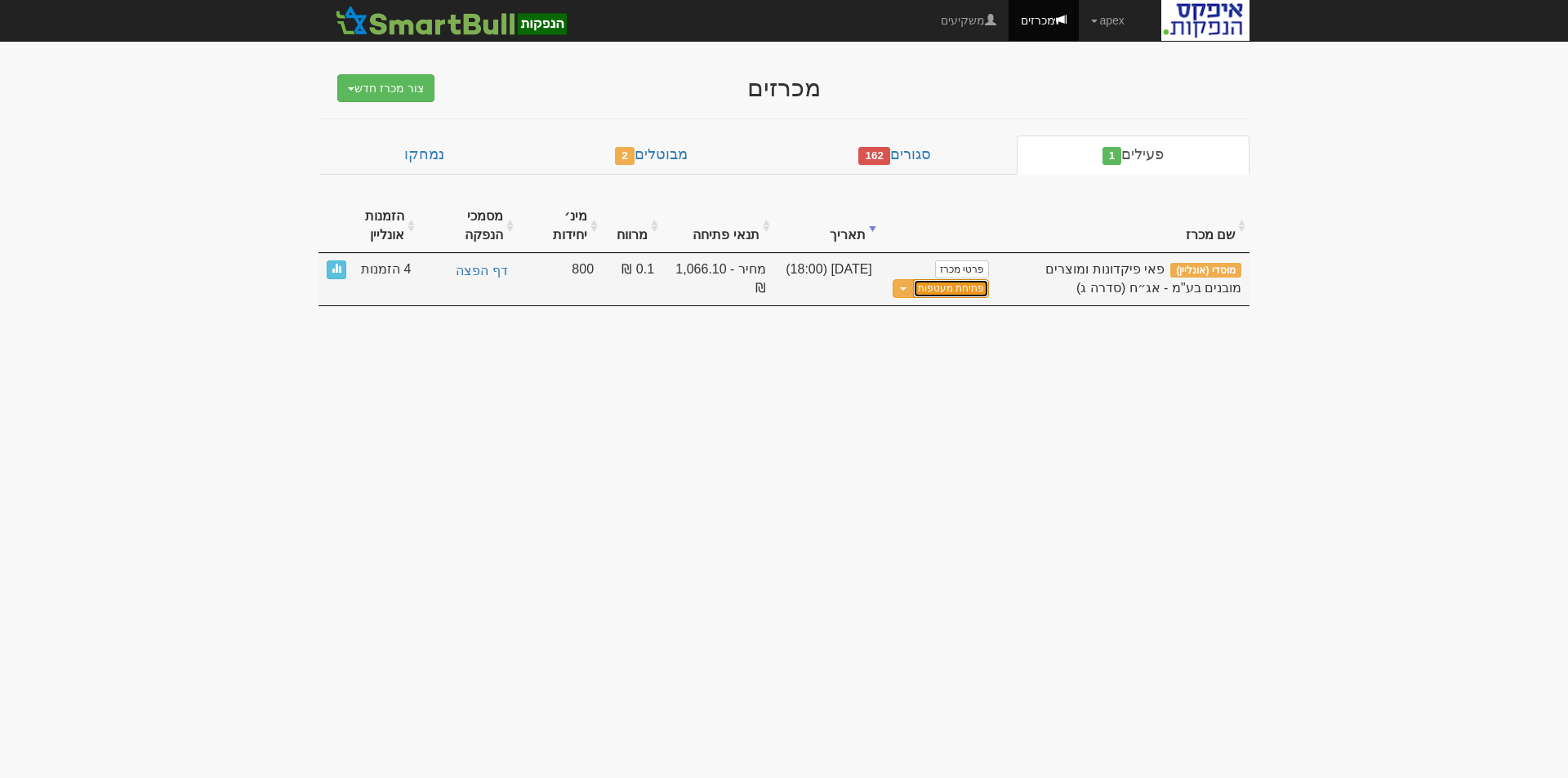
click at [953, 290] on link "פתיחת מעטפות" at bounding box center [951, 288] width 76 height 18
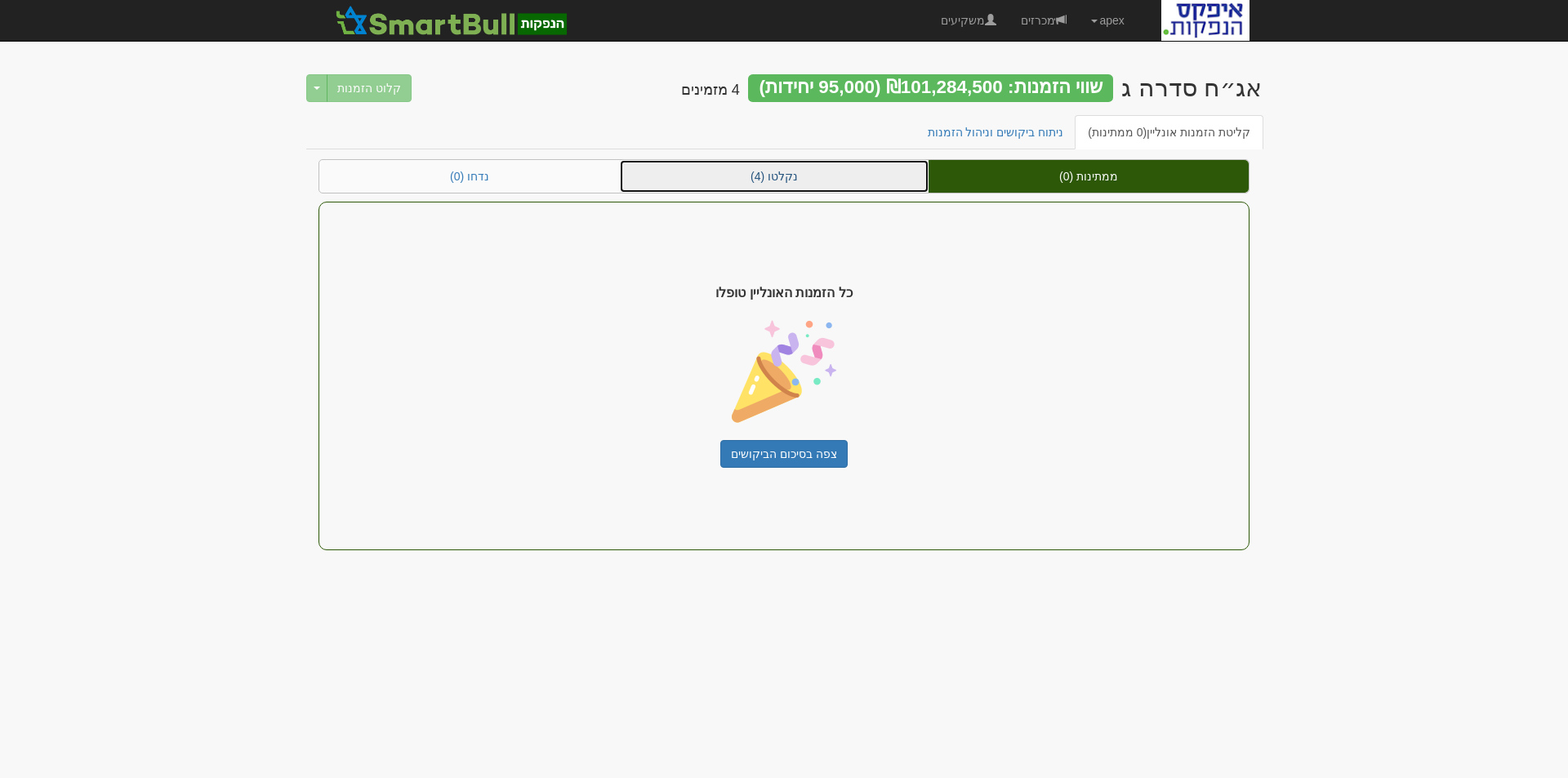
click at [795, 178] on link "נקלטו (4)" at bounding box center [774, 176] width 309 height 33
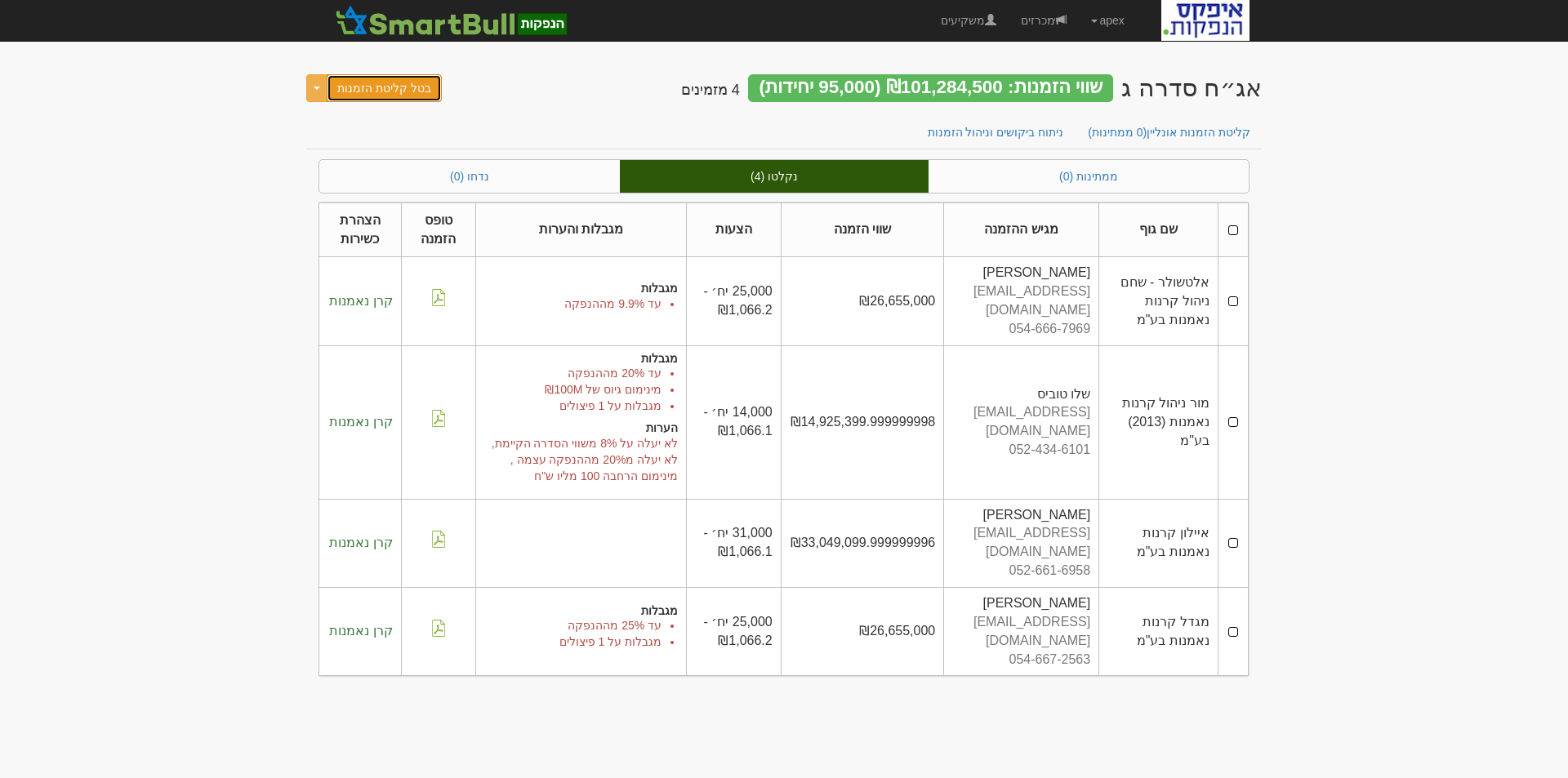
click at [389, 91] on button "בטל קליטת הזמנות" at bounding box center [384, 88] width 115 height 28
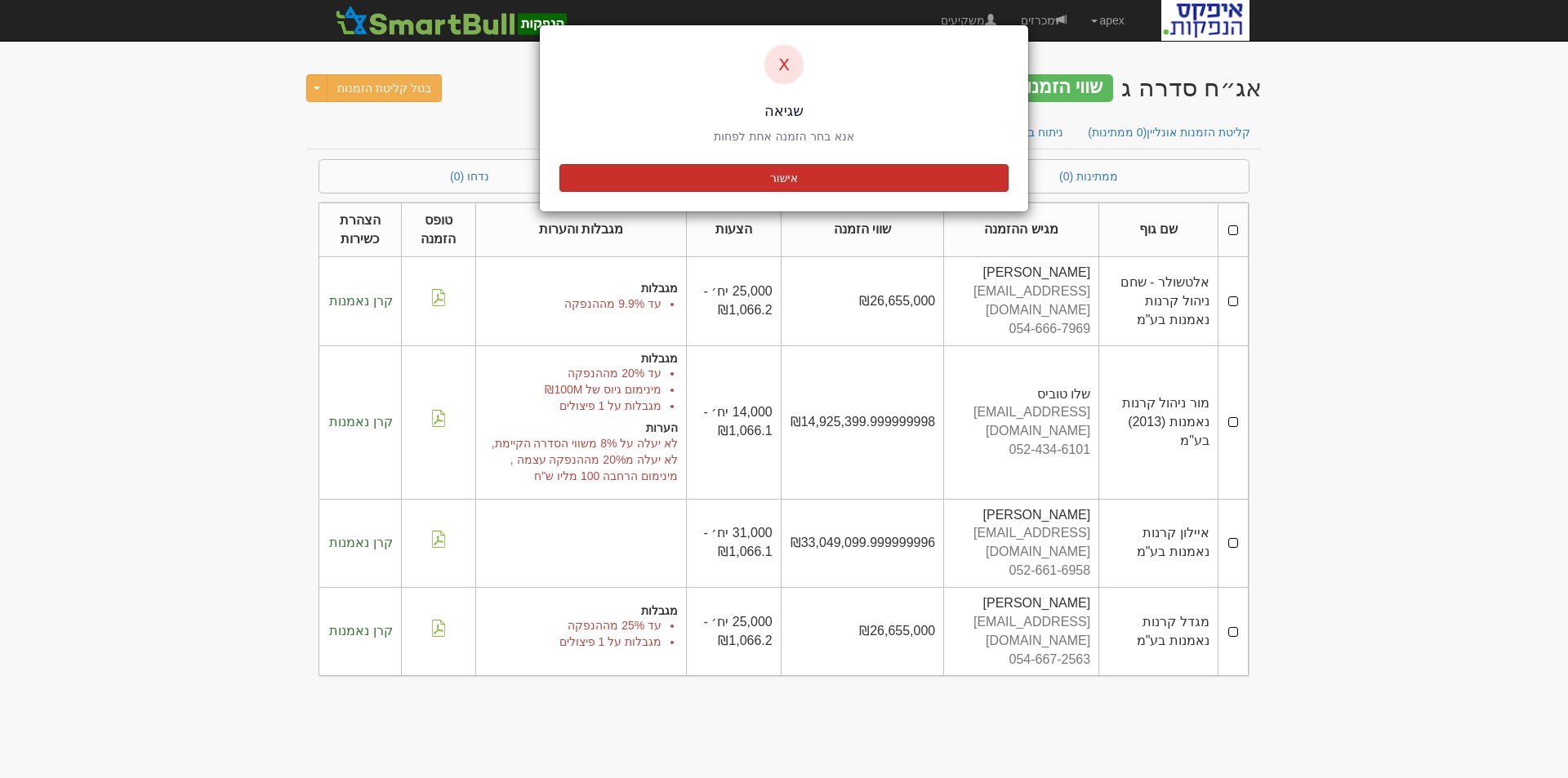
click at [780, 171] on button "אישור" at bounding box center [783, 177] width 449 height 28
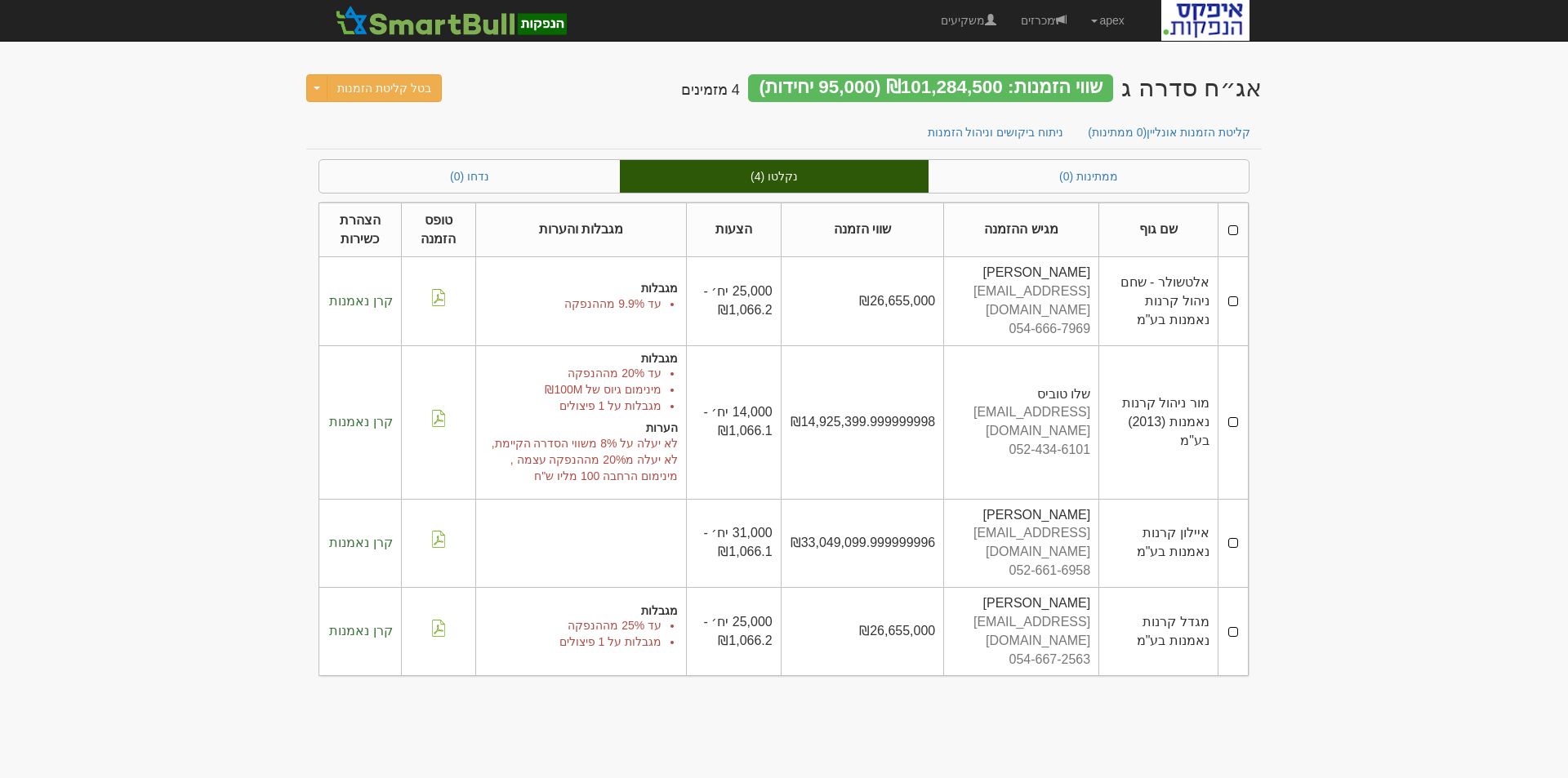
click at [1235, 231] on th at bounding box center [1232, 230] width 30 height 54
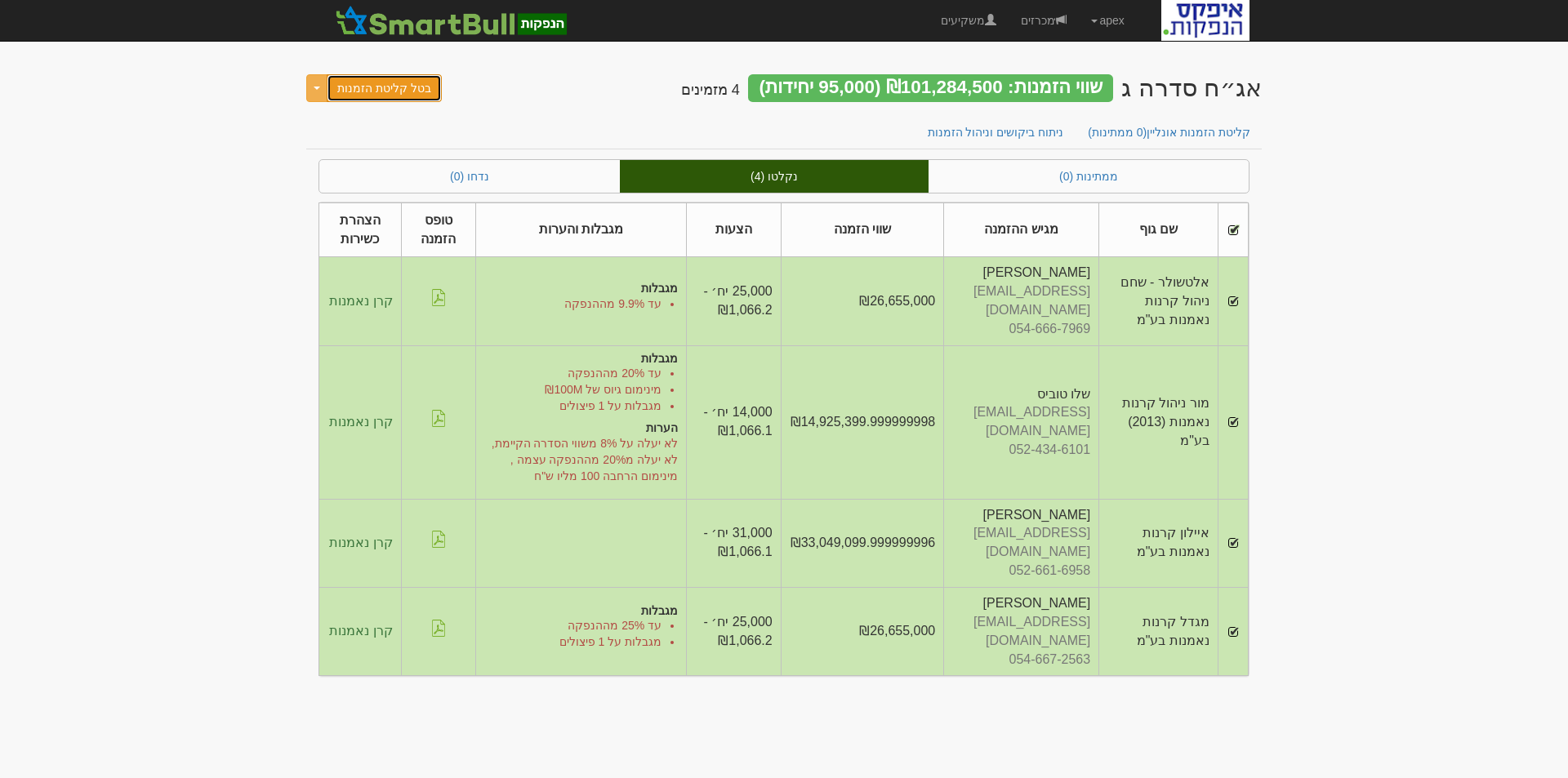
click at [366, 92] on button "בטל קליטת הזמנות" at bounding box center [384, 88] width 115 height 28
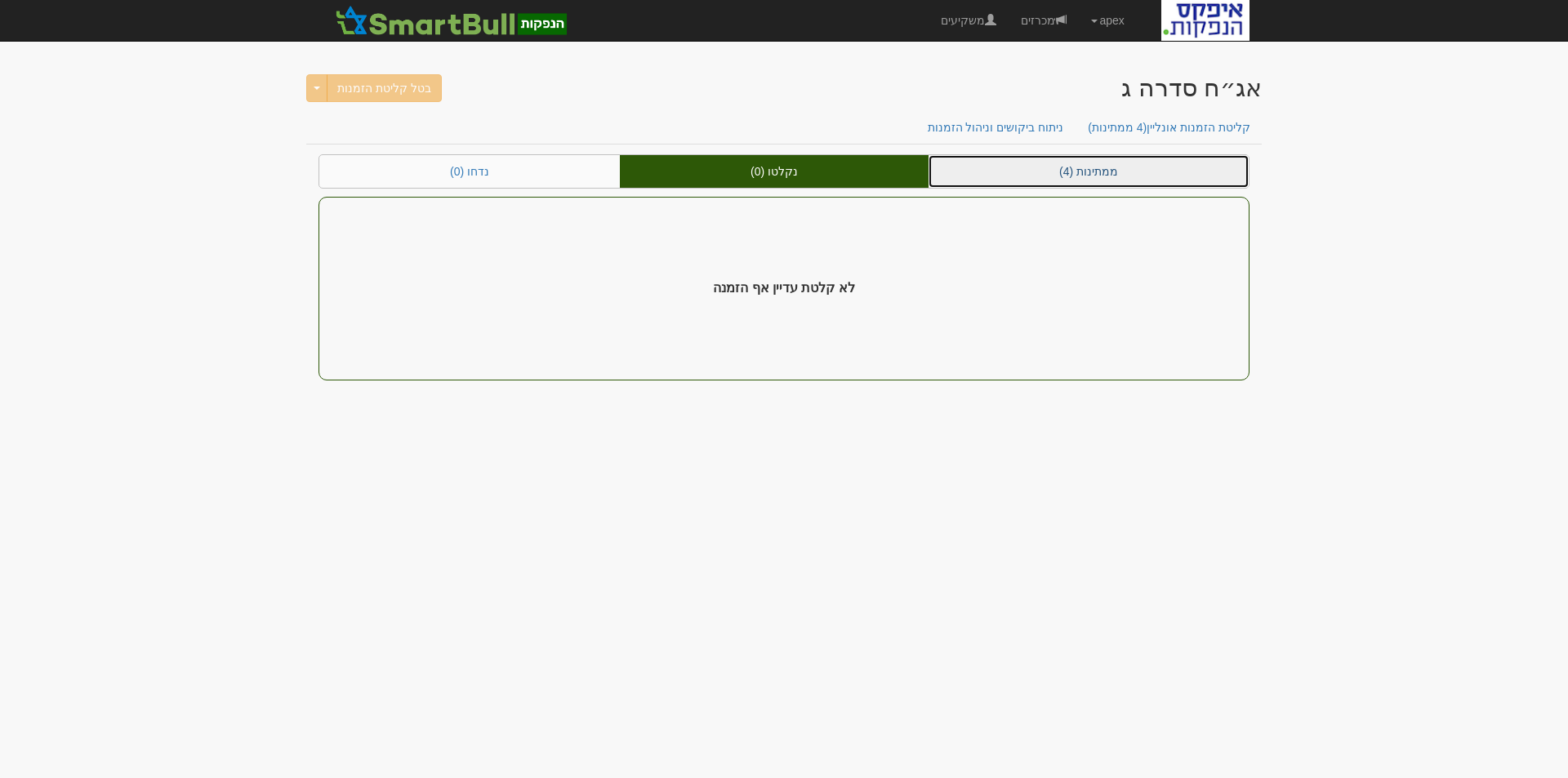
click at [1082, 174] on link "ממתינות (4)" at bounding box center [1088, 171] width 320 height 33
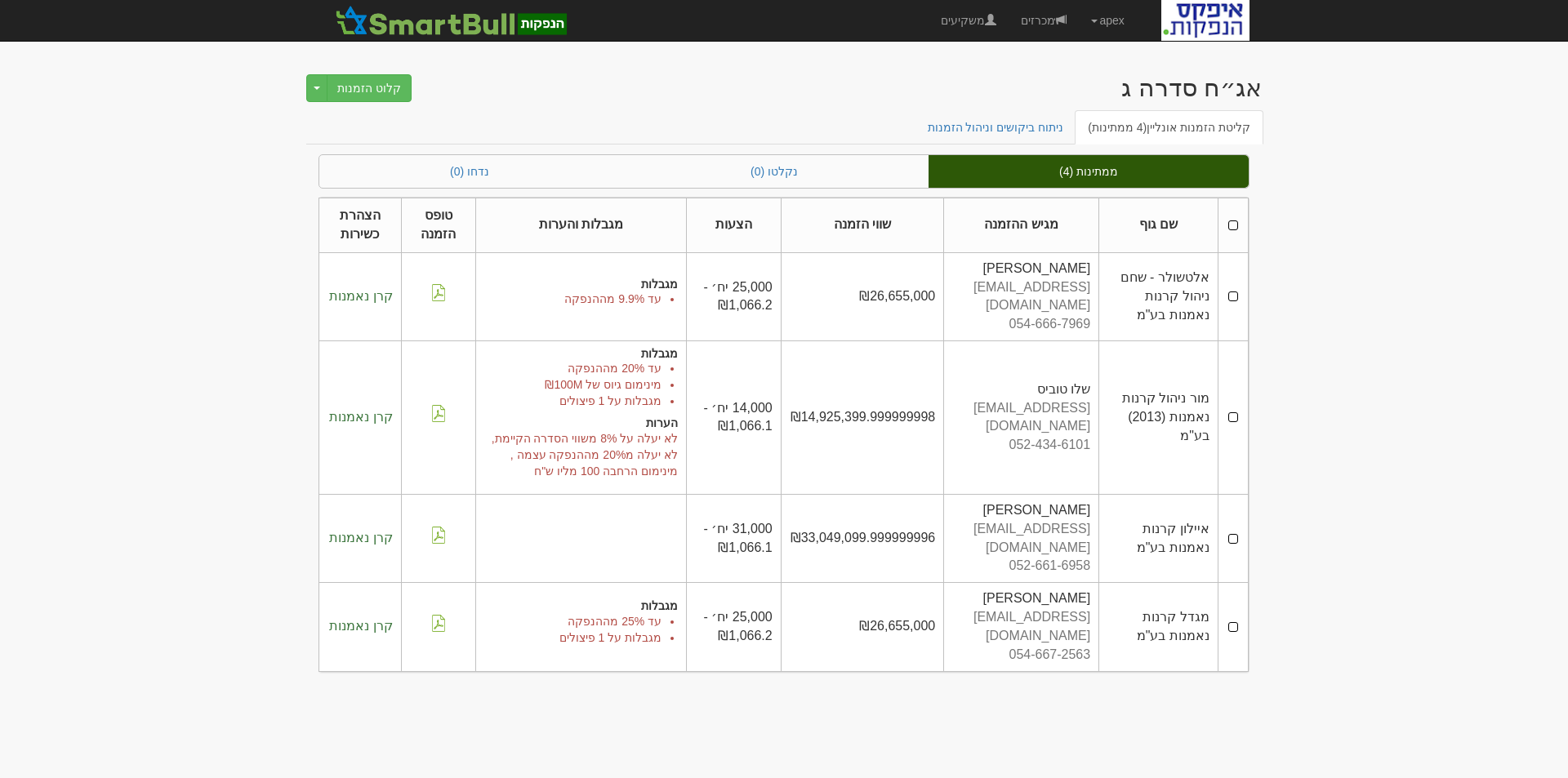
click at [1235, 225] on th at bounding box center [1232, 226] width 30 height 54
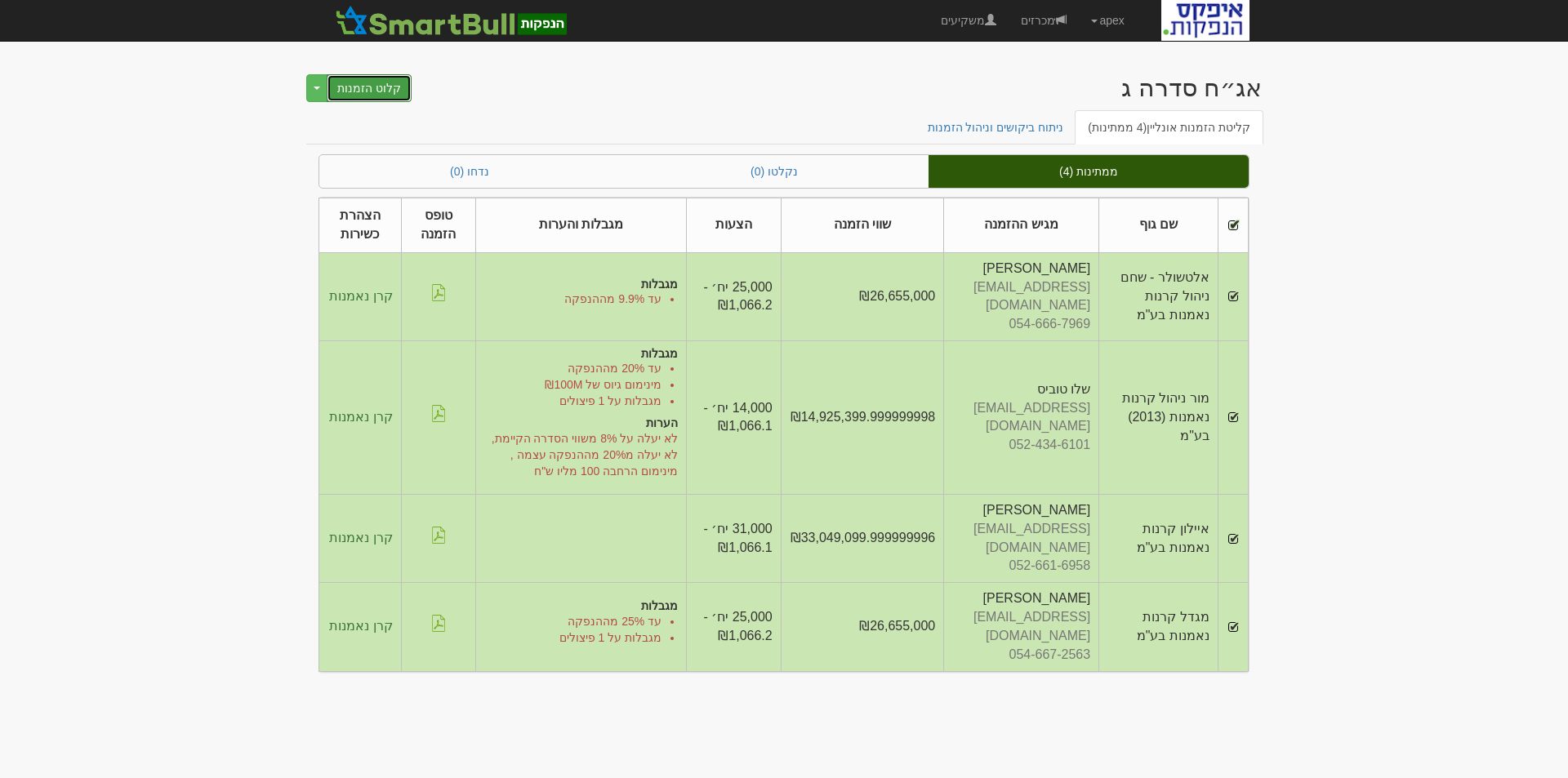
click at [361, 85] on button "קלוט הזמנות" at bounding box center [369, 88] width 85 height 28
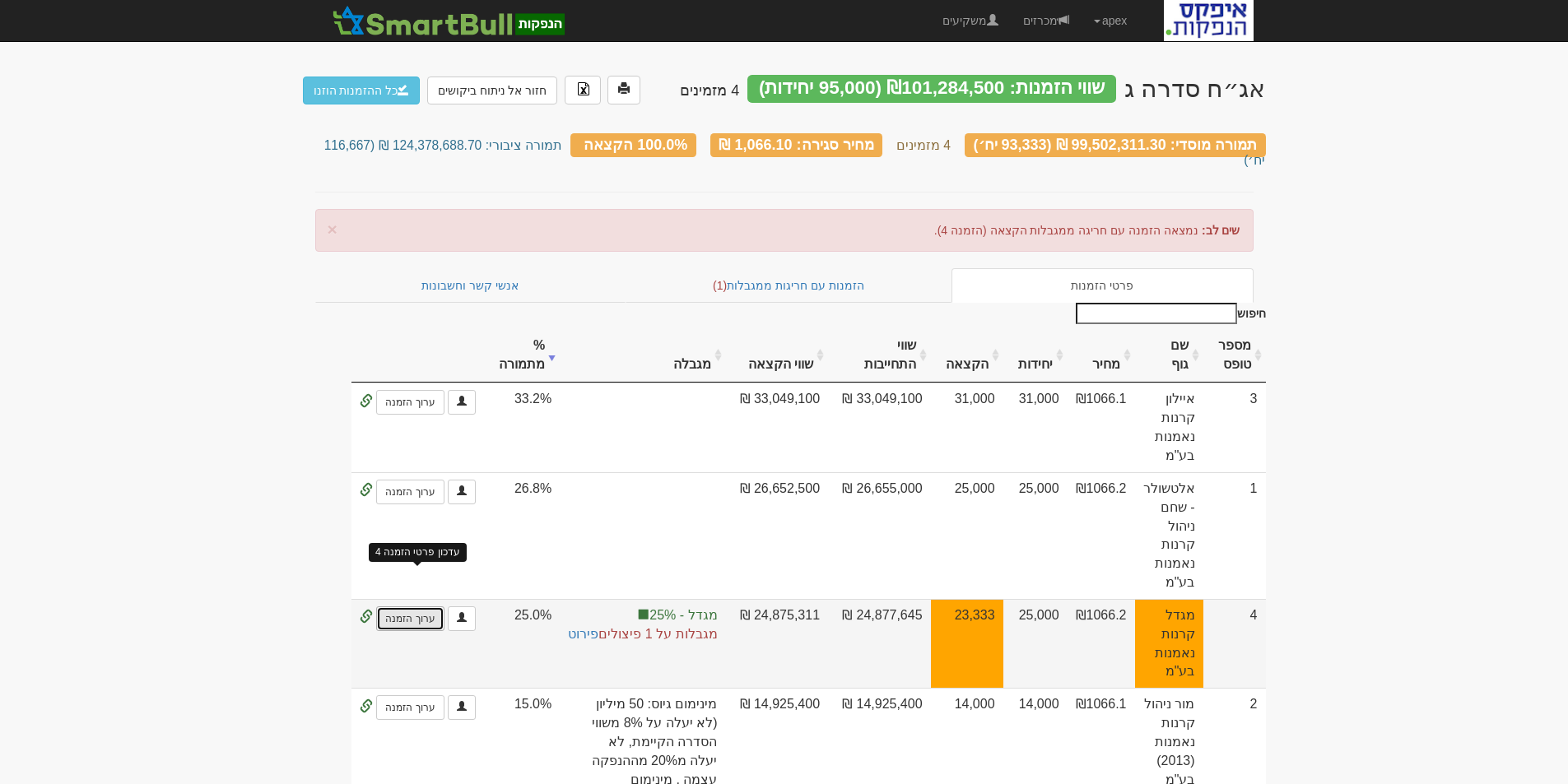
click at [395, 606] on link "ערוך הזמנה" at bounding box center [409, 618] width 67 height 24
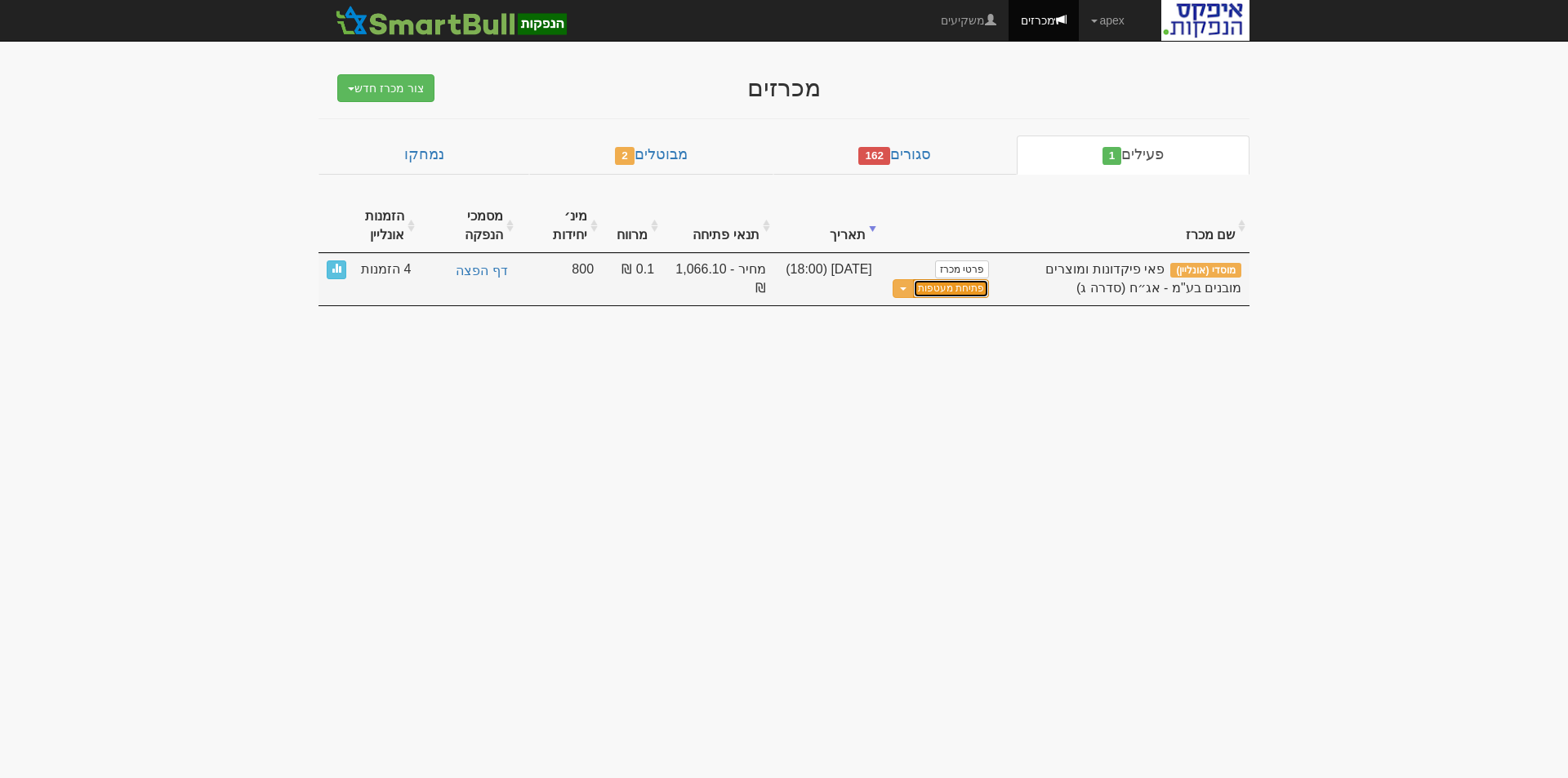
click at [948, 284] on link "פתיחת מעטפות" at bounding box center [951, 288] width 76 height 18
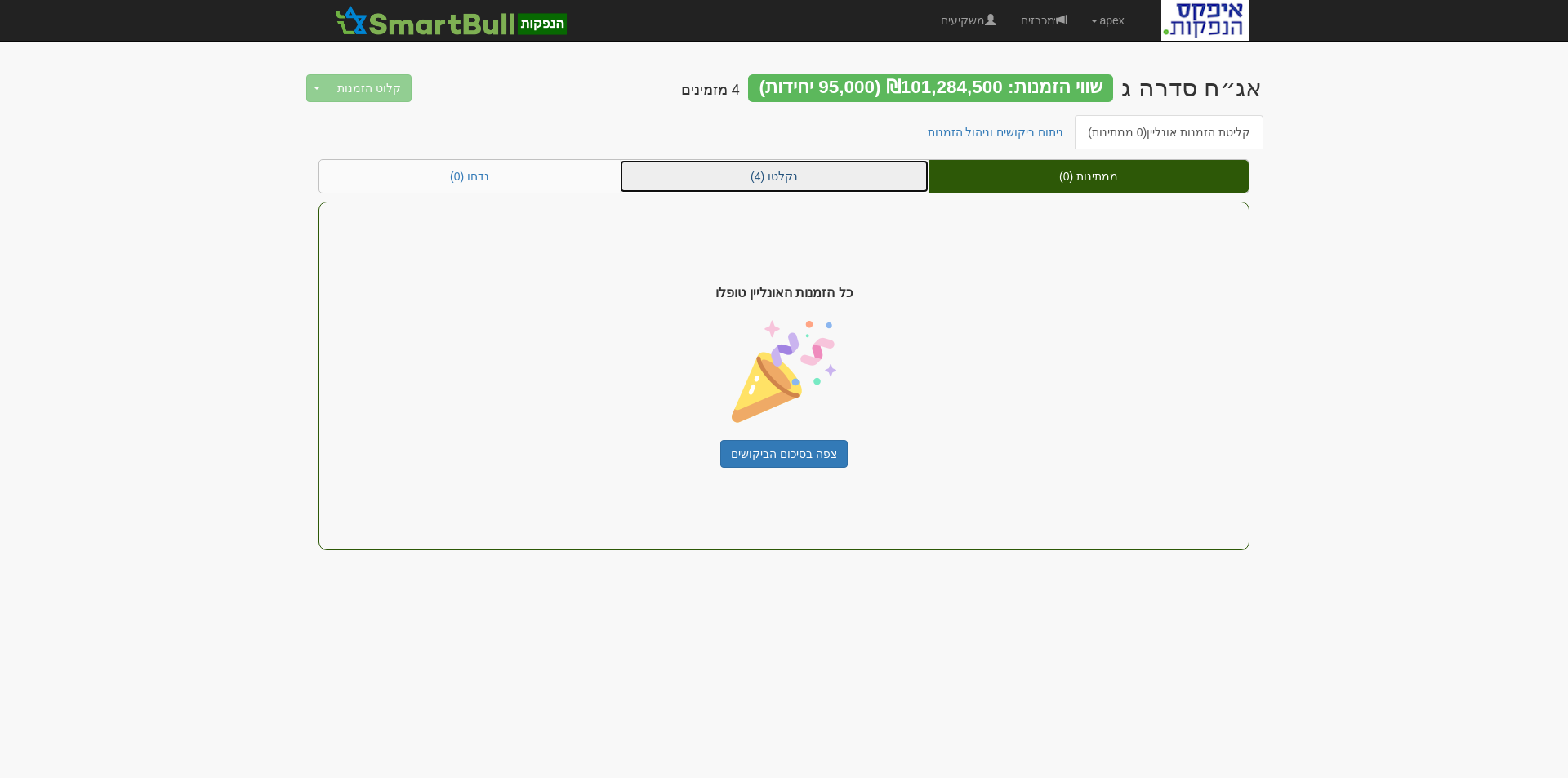
click at [780, 171] on link "נקלטו (4)" at bounding box center [774, 176] width 309 height 33
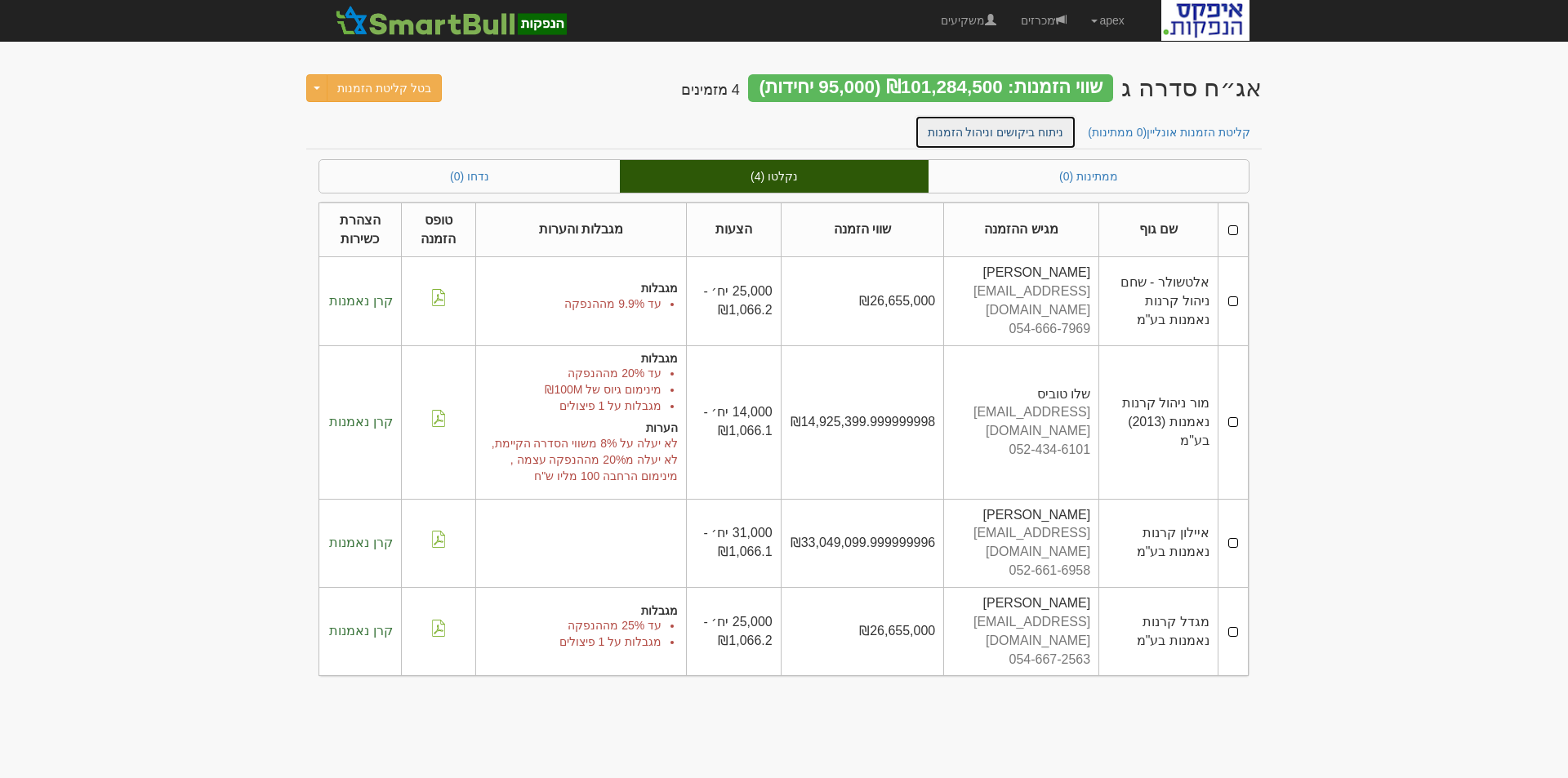
click at [987, 135] on link "ניתוח ביקושים וניהול הזמנות" at bounding box center [996, 132] width 163 height 34
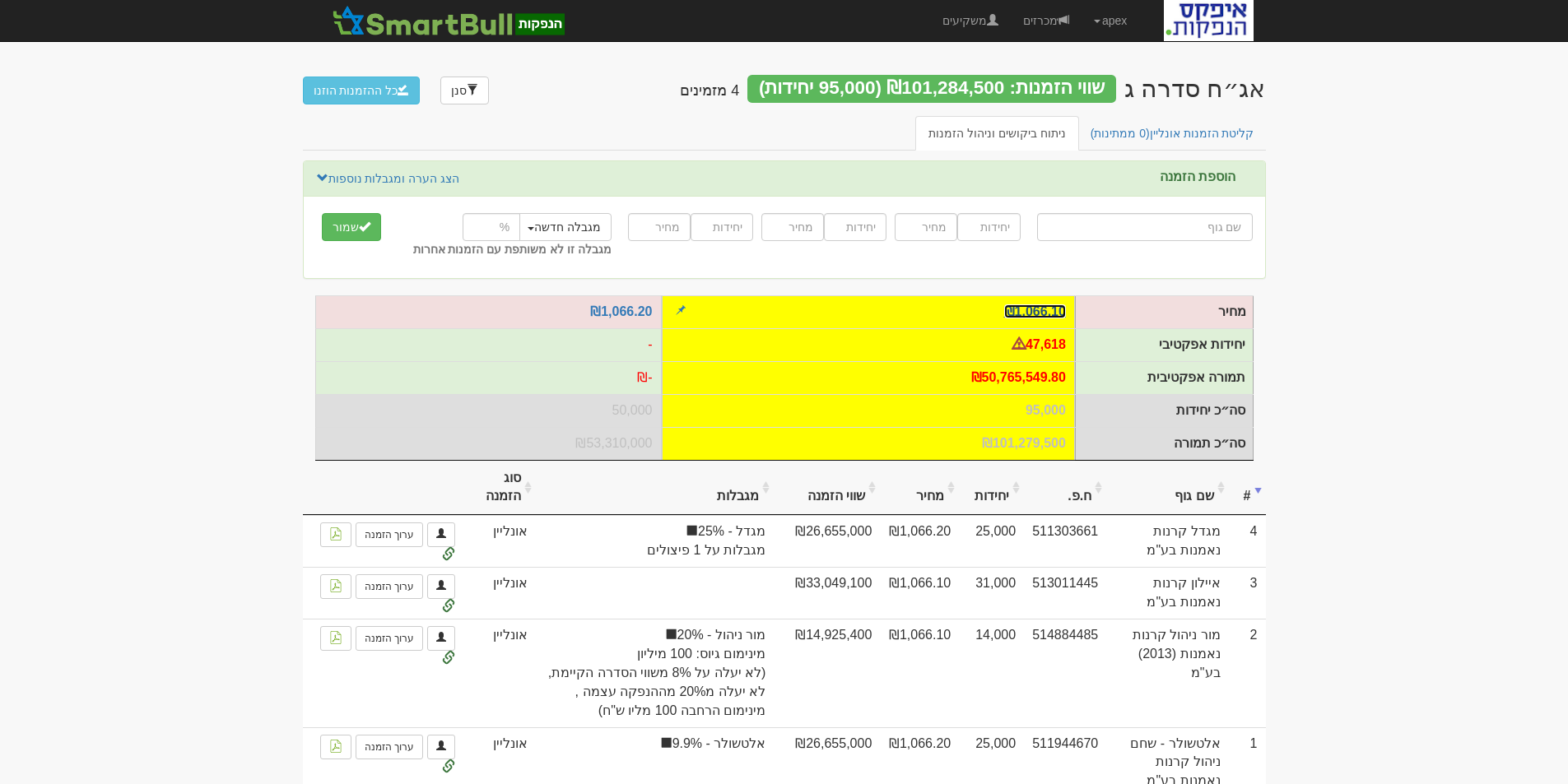
click at [1038, 309] on link "₪1,066.10" at bounding box center [1035, 311] width 62 height 14
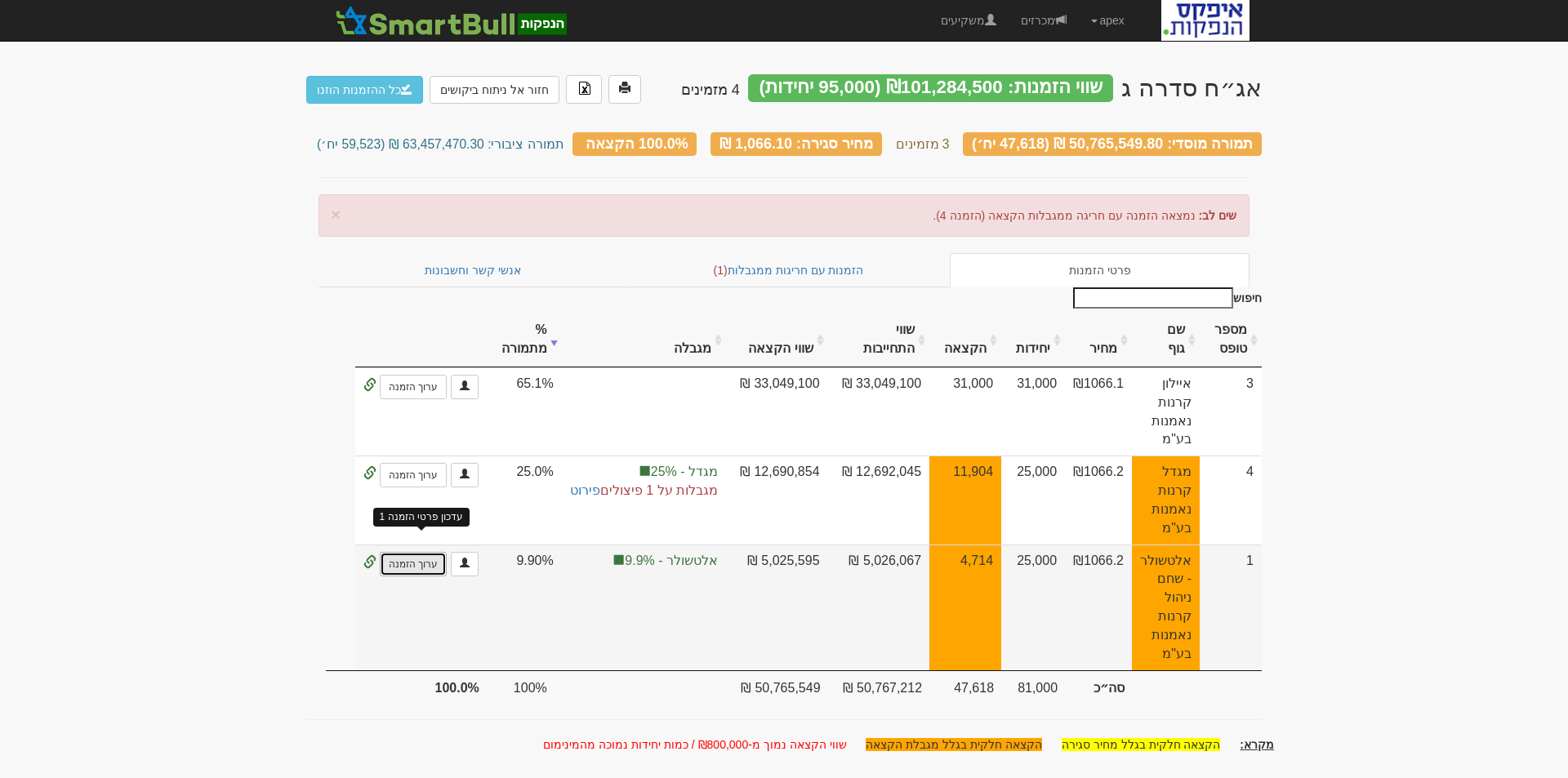
click at [415, 552] on link "ערוך הזמנה" at bounding box center [413, 564] width 67 height 24
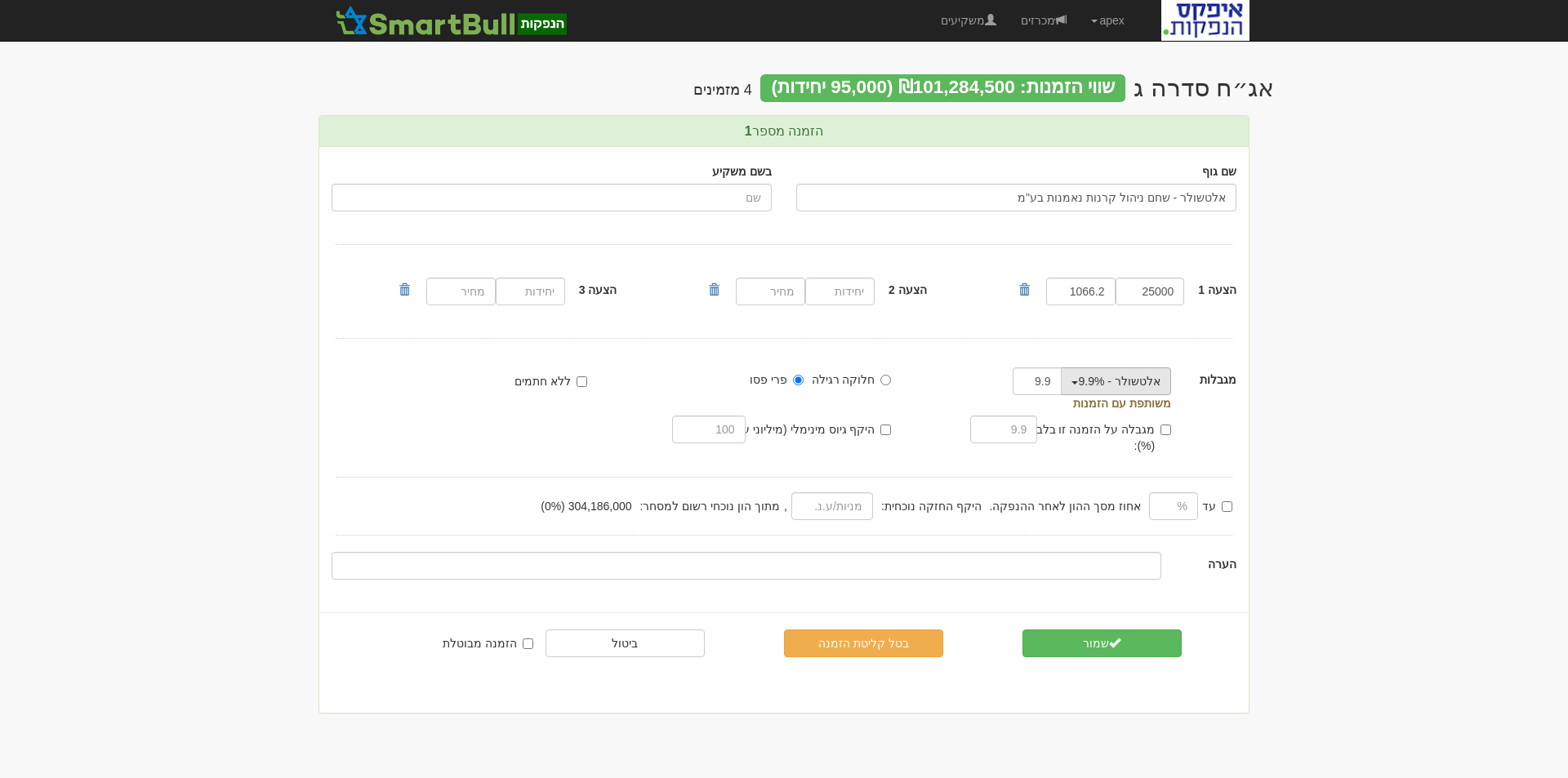
click at [1072, 382] on button "אלטשולר - 9.9%" at bounding box center [1116, 381] width 110 height 28
click at [1125, 431] on link "הסר מגבלה" at bounding box center [1089, 434] width 188 height 21
click at [1106, 630] on button "שמור" at bounding box center [1102, 643] width 159 height 28
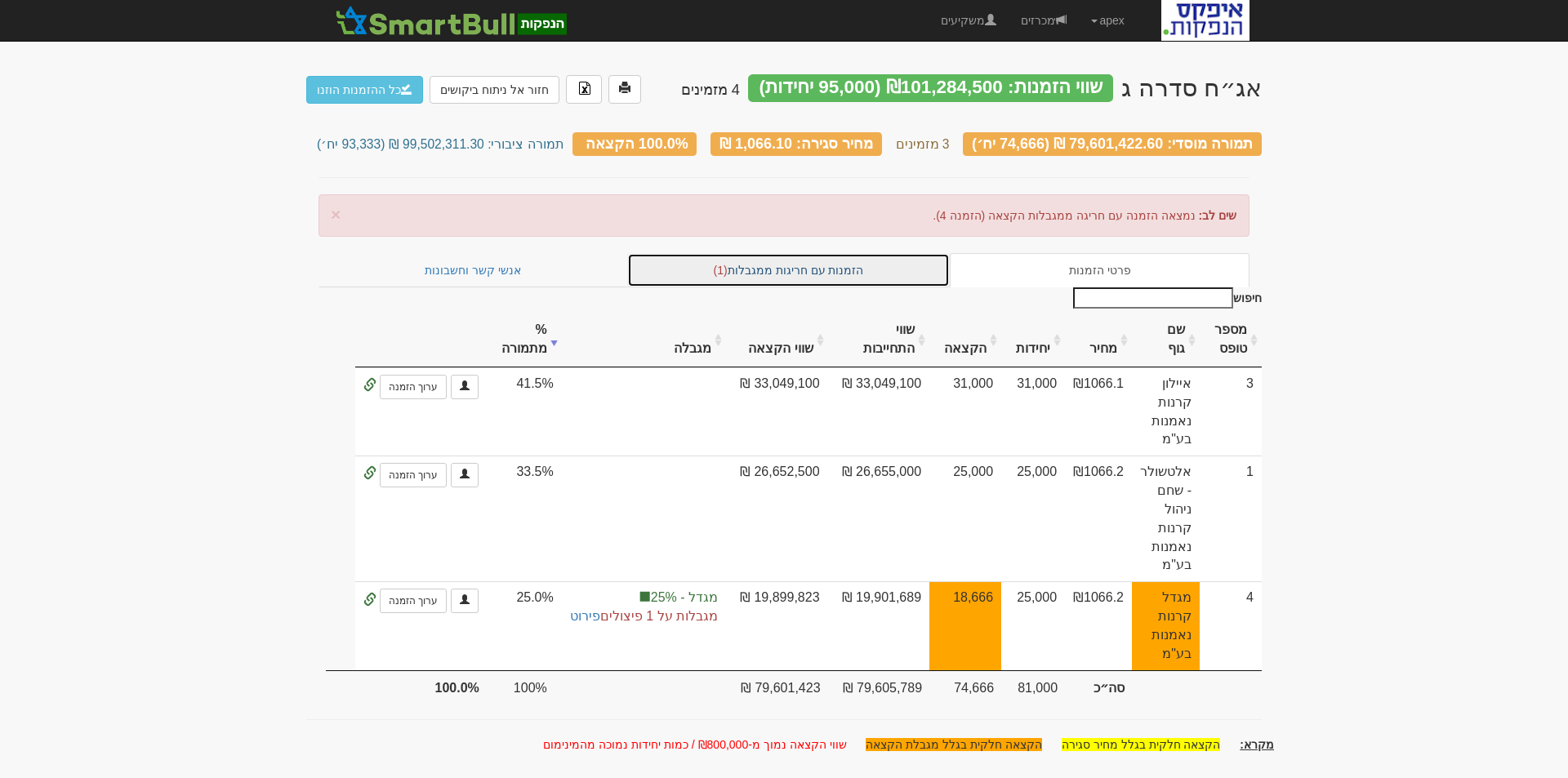
click at [790, 260] on link "הזמנות עם חריגות ממגבלות (1)" at bounding box center [789, 269] width 324 height 34
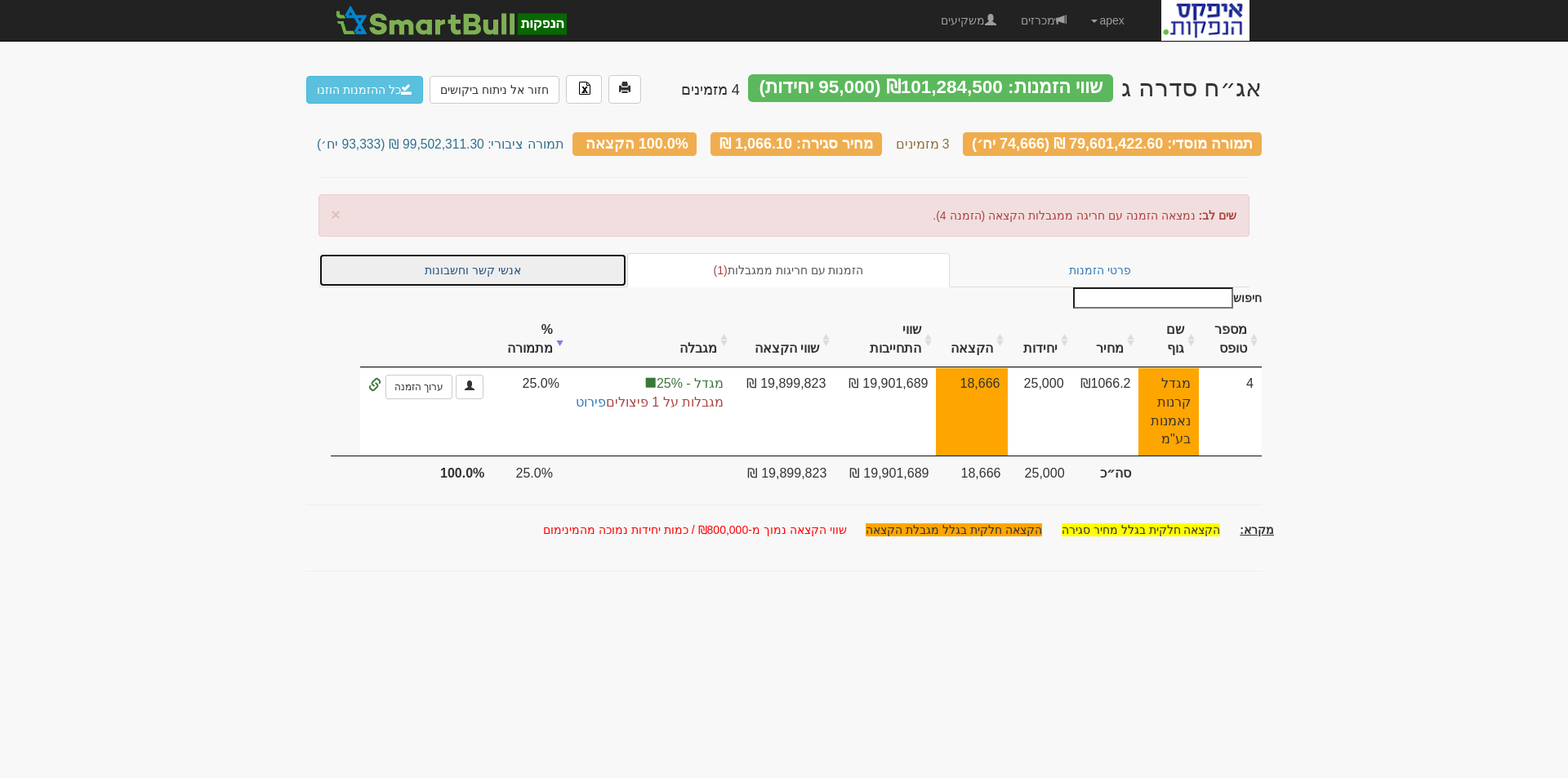
click at [491, 265] on link "אנשי קשר וחשבונות" at bounding box center [473, 269] width 309 height 34
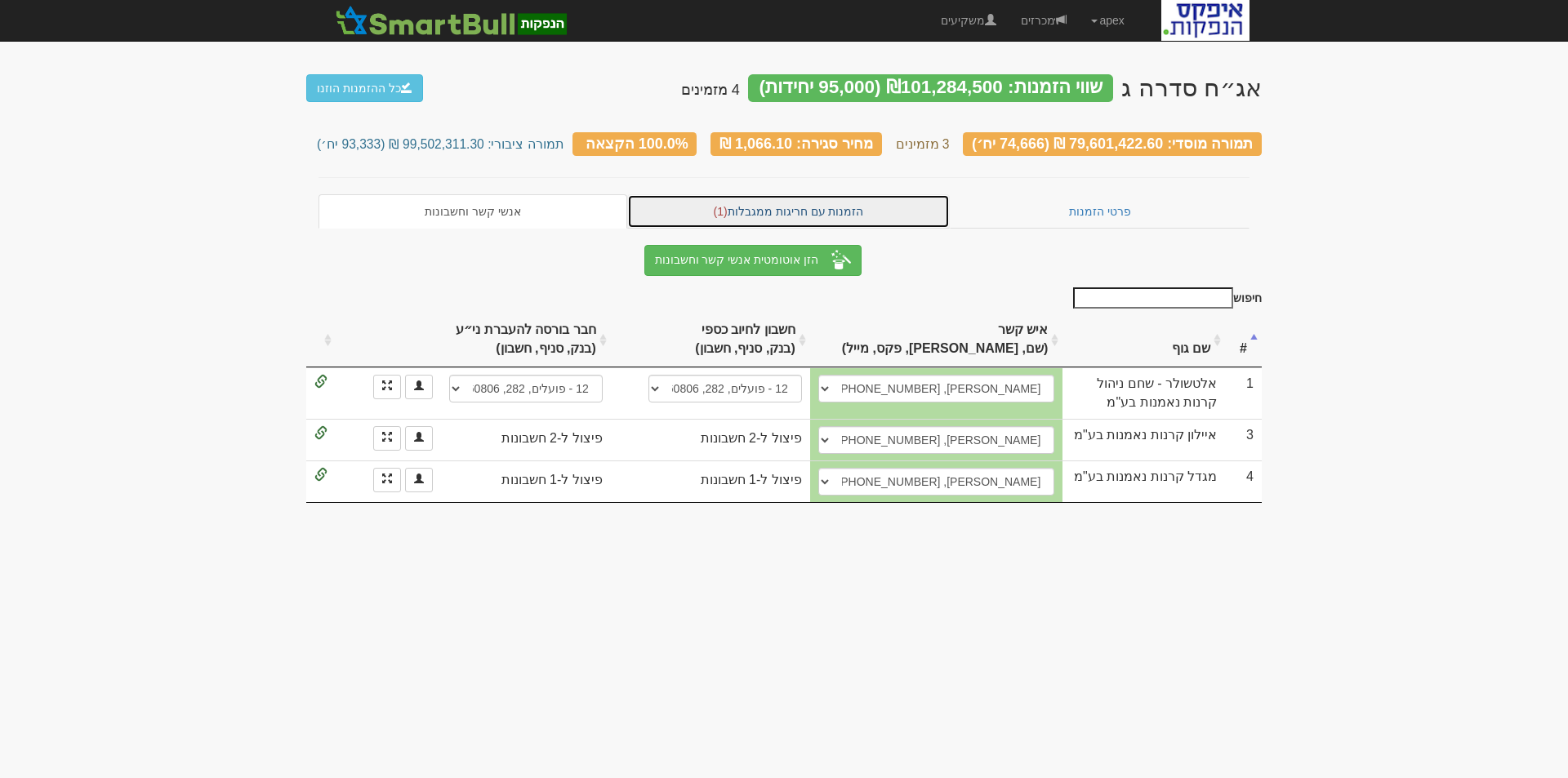
click at [838, 200] on link "הזמנות עם חריגות ממגבלות (1)" at bounding box center [789, 211] width 324 height 34
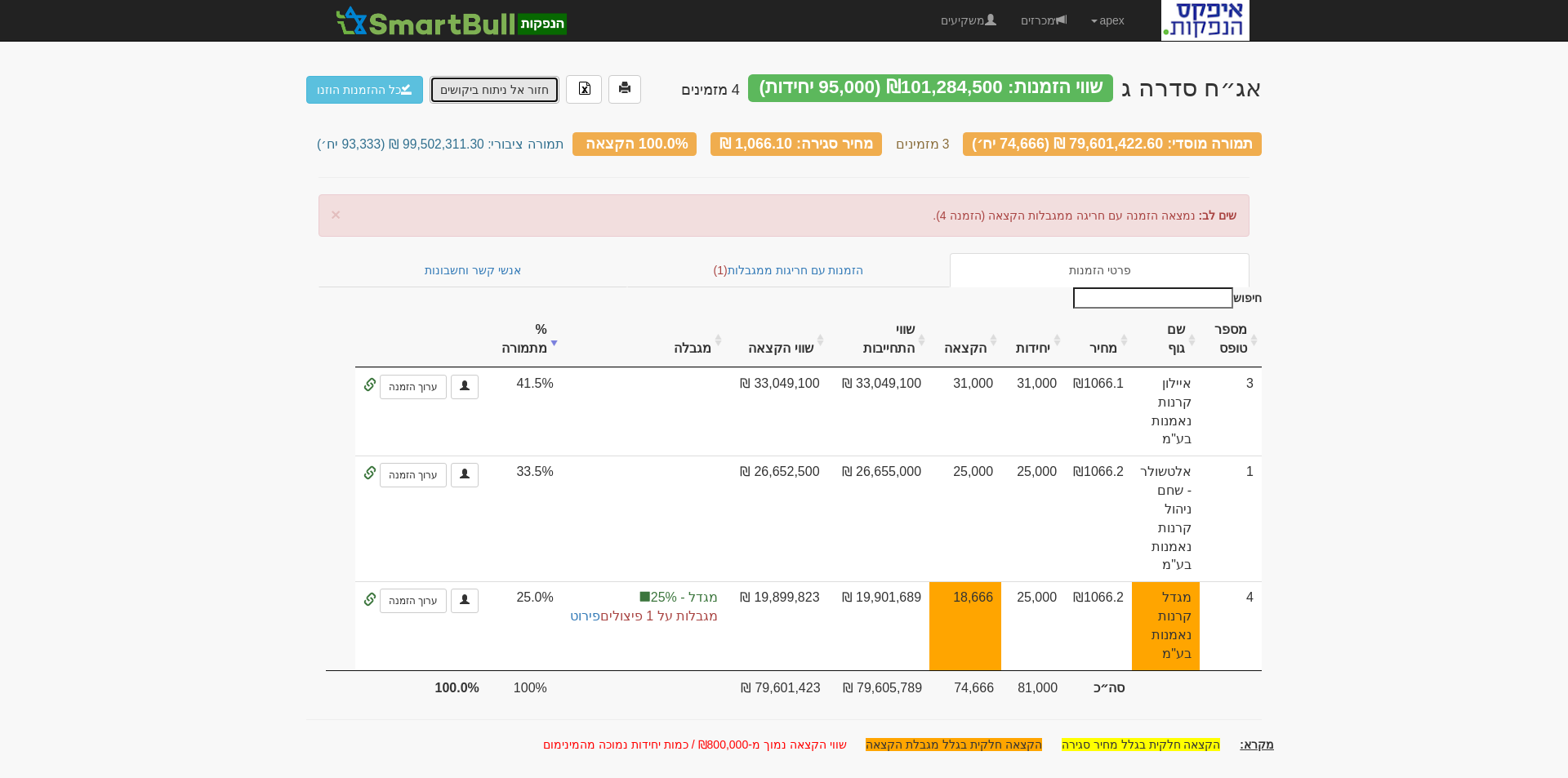
click at [501, 92] on link "חזור אל ניתוח ביקושים" at bounding box center [494, 89] width 130 height 28
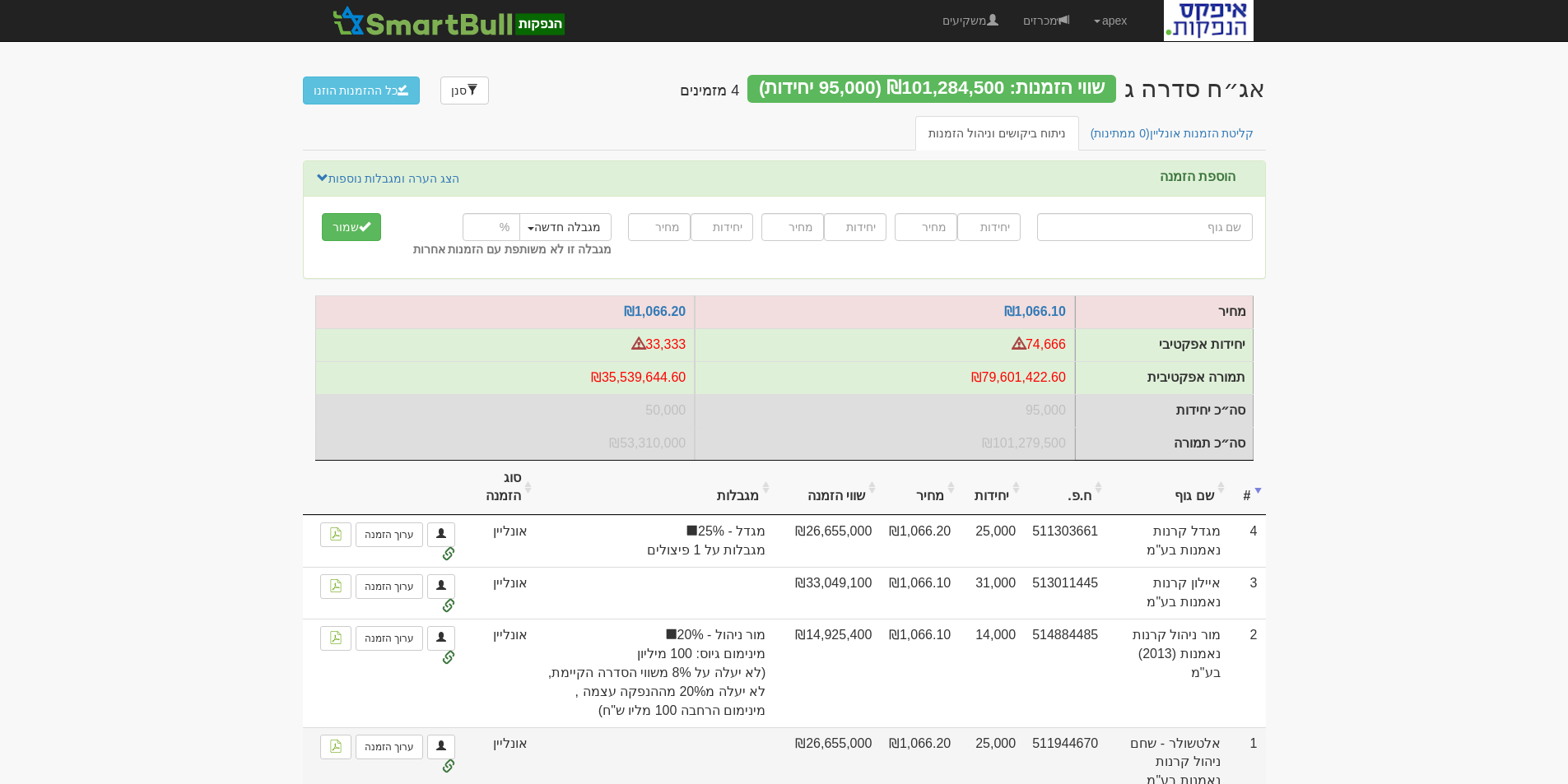
scroll to position [92, 0]
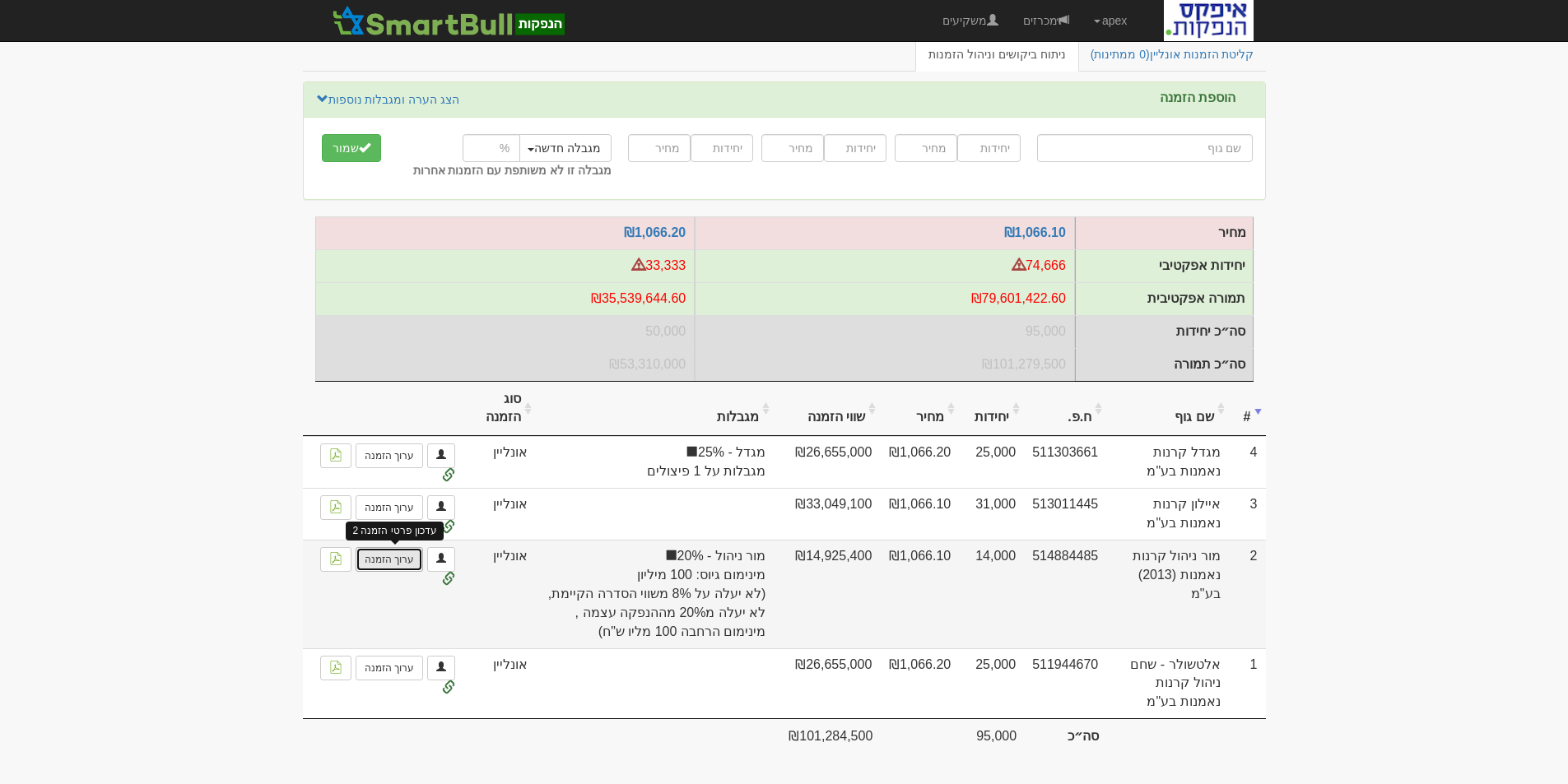
click at [393, 560] on link "ערוך הזמנה" at bounding box center [389, 558] width 67 height 24
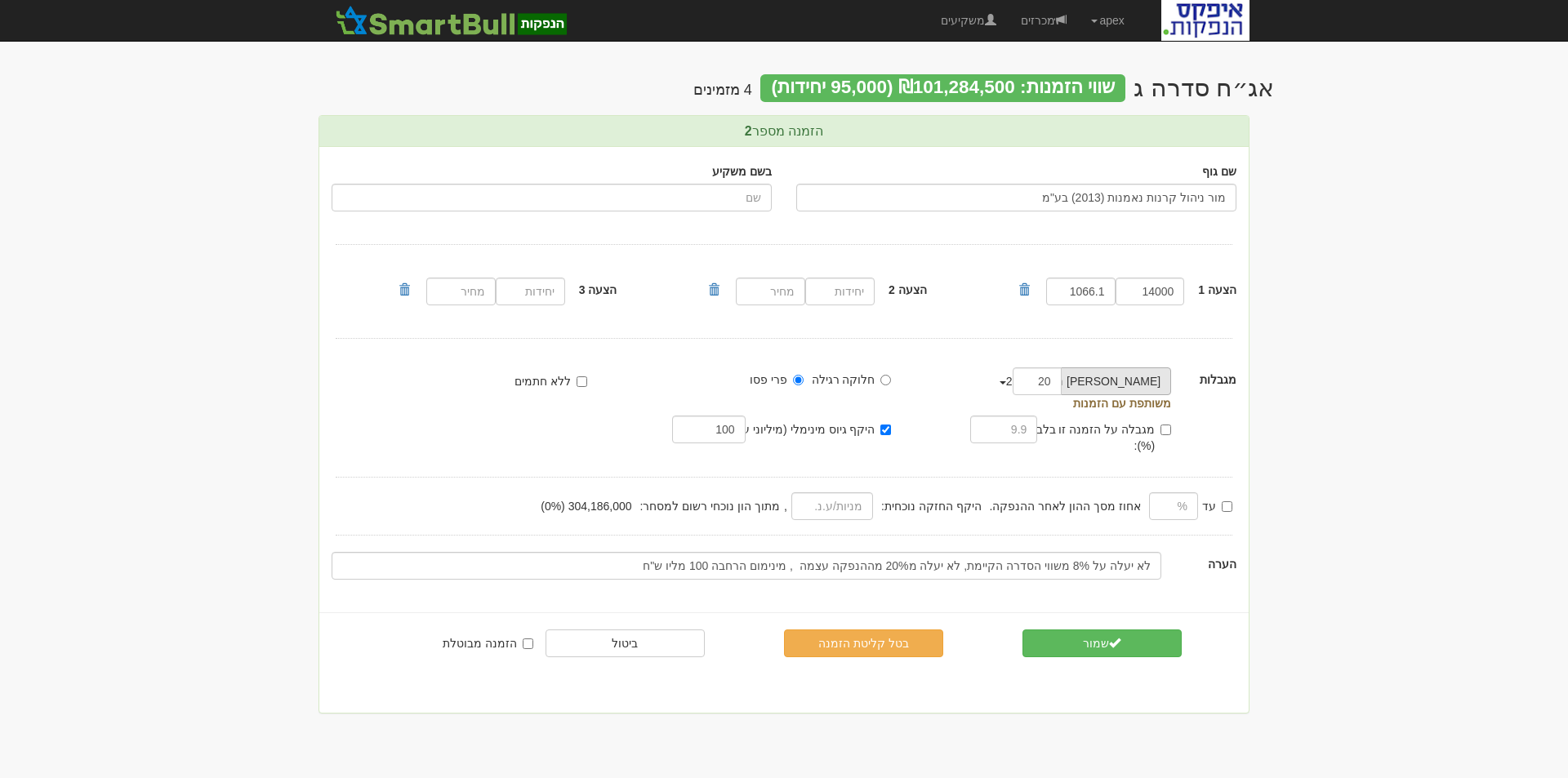
click at [1006, 382] on span "button" at bounding box center [1002, 383] width 7 height 3
click at [1132, 430] on link "הסר מגבלה" at bounding box center [1089, 434] width 188 height 21
drag, startPoint x: 706, startPoint y: 429, endPoint x: 755, endPoint y: 428, distance: 49.0
click at [755, 428] on div "היקף גיוס מינימלי (מיליוני ע.נ.): 100" at bounding box center [746, 432] width 293 height 33
type input "50"
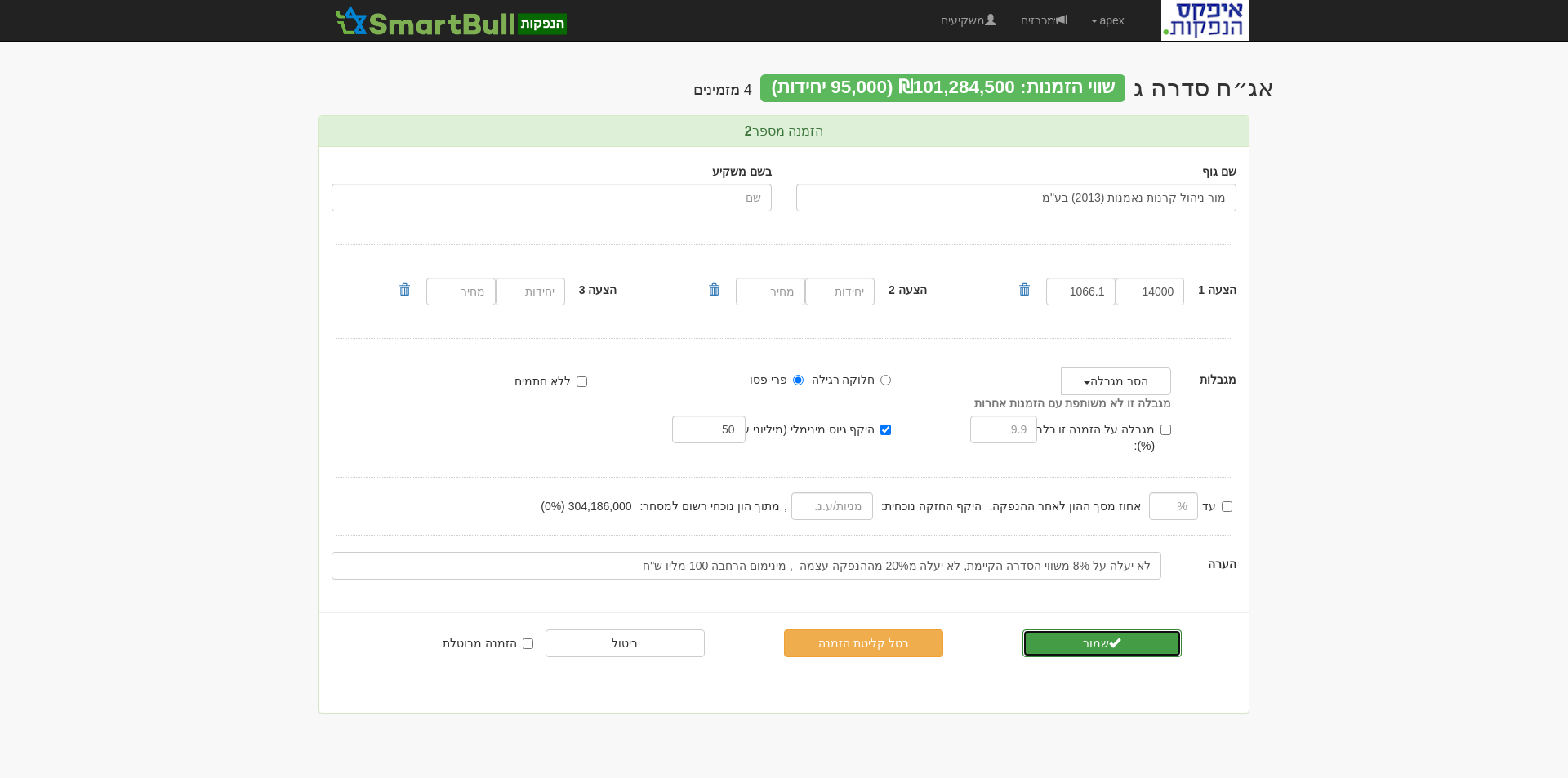
click at [1101, 630] on button "שמור" at bounding box center [1102, 643] width 159 height 28
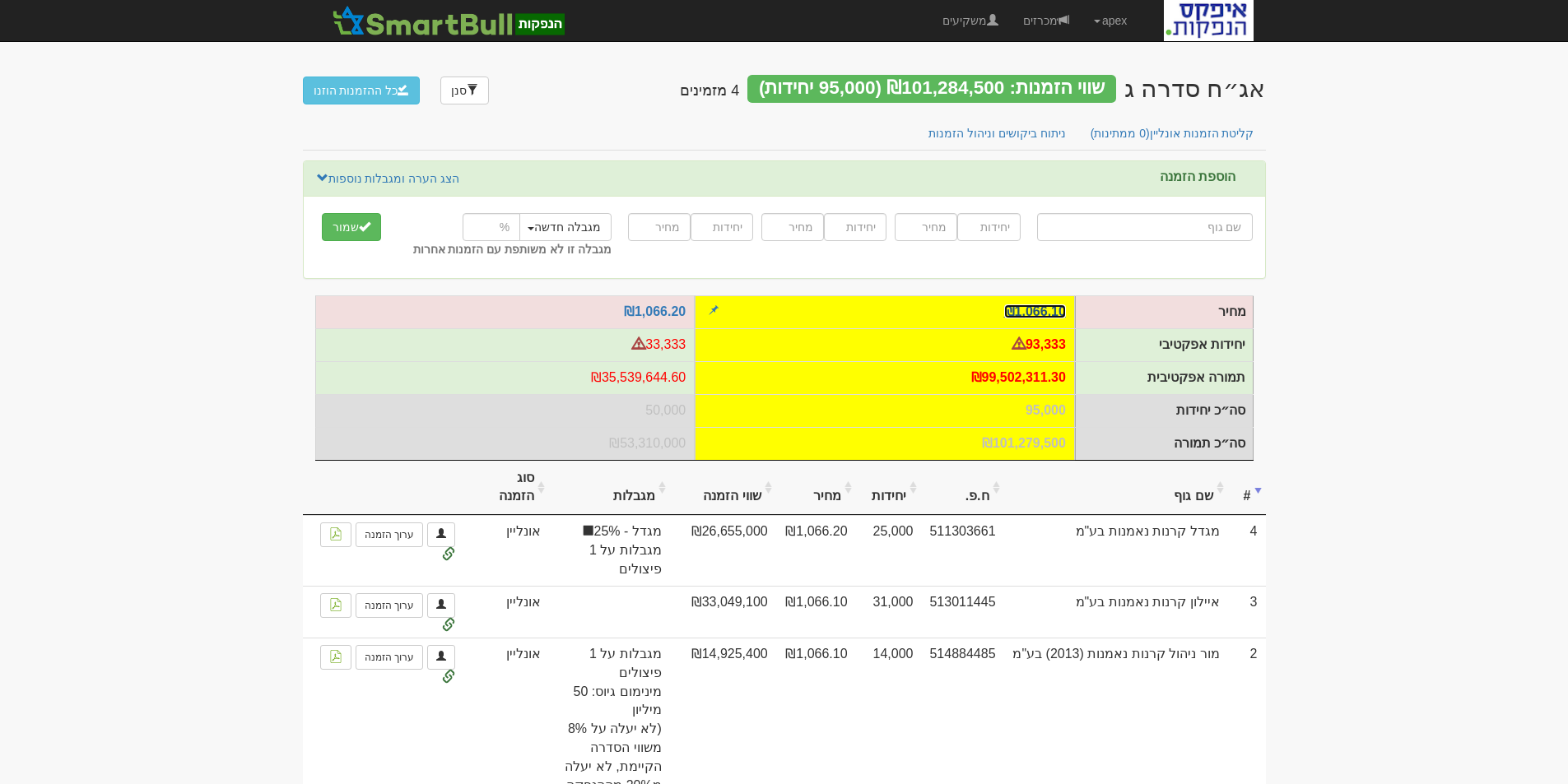
click at [1047, 311] on link "₪1,066.10" at bounding box center [1035, 311] width 62 height 14
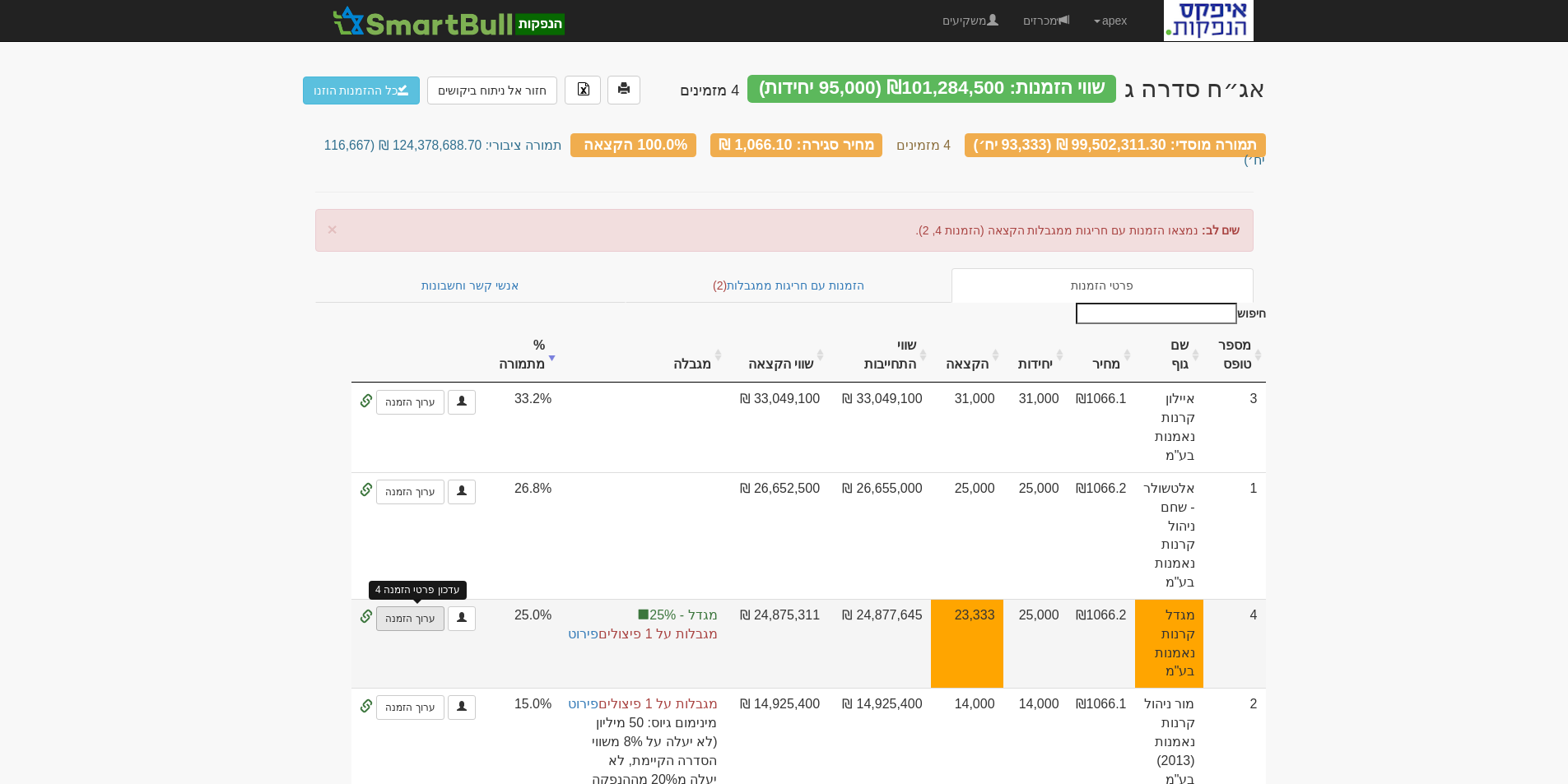
scroll to position [82, 0]
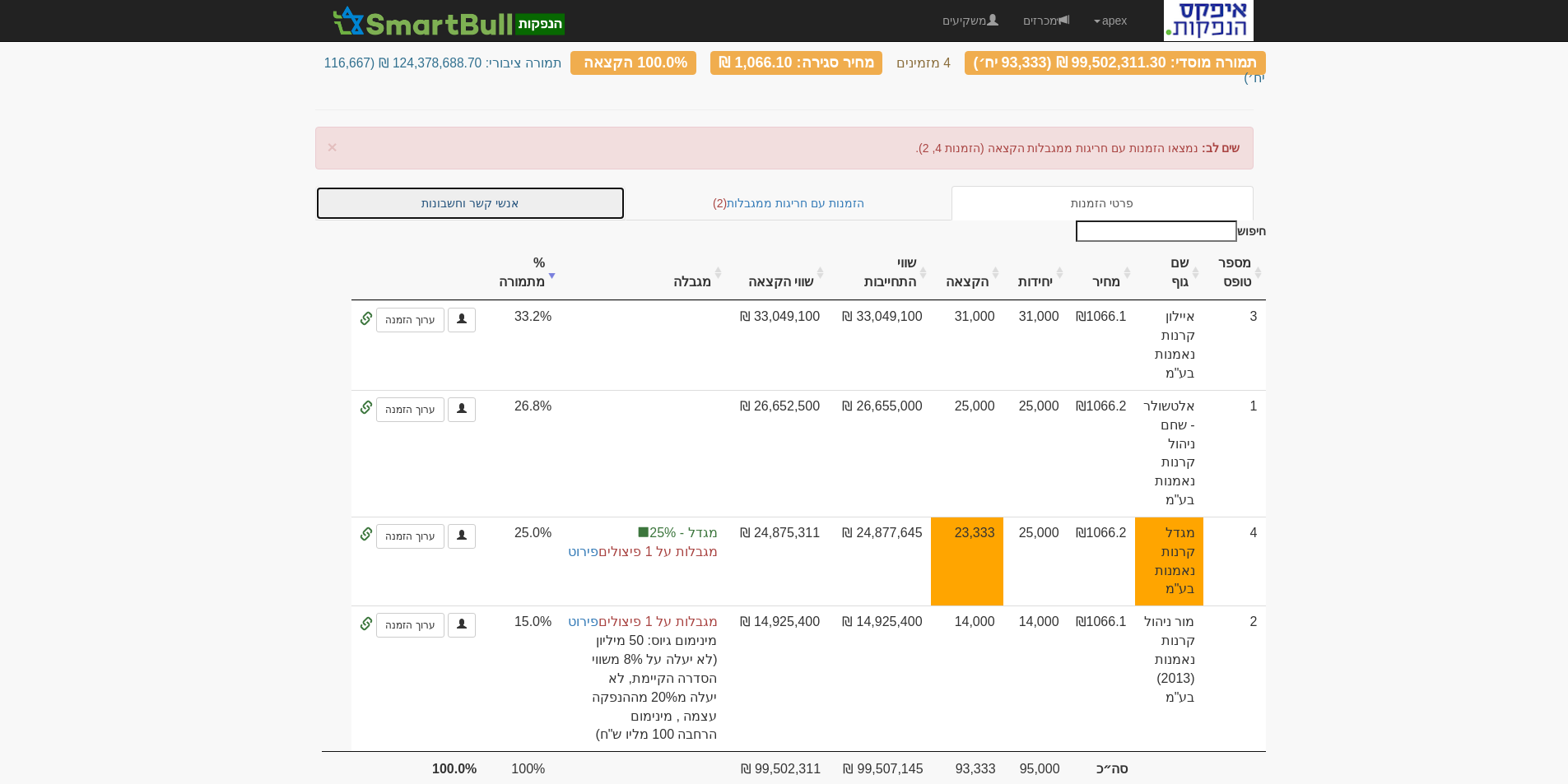
click at [477, 186] on link "אנשי קשר וחשבונות" at bounding box center [471, 202] width 312 height 34
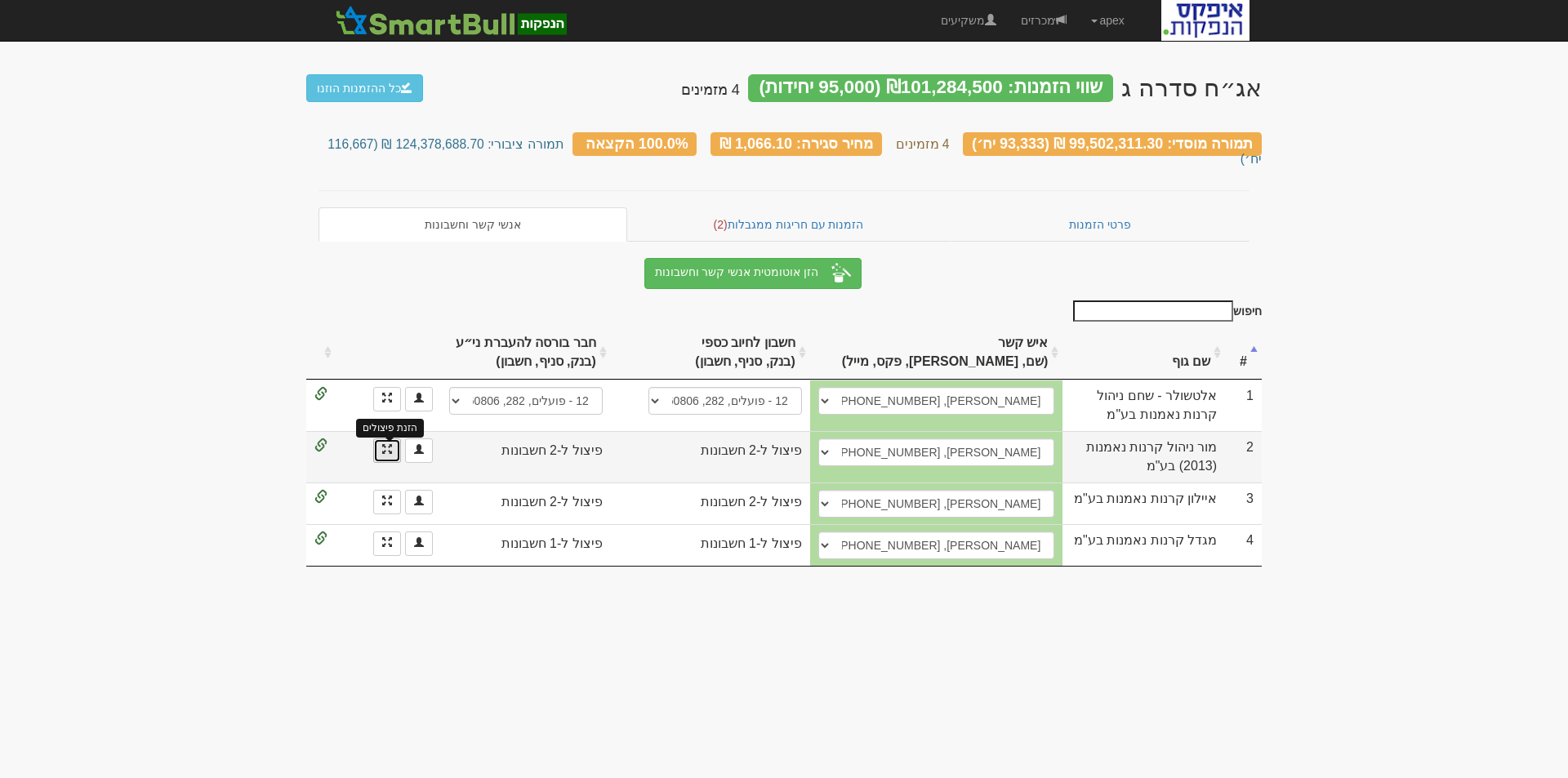
click at [383, 444] on span at bounding box center [387, 449] width 10 height 10
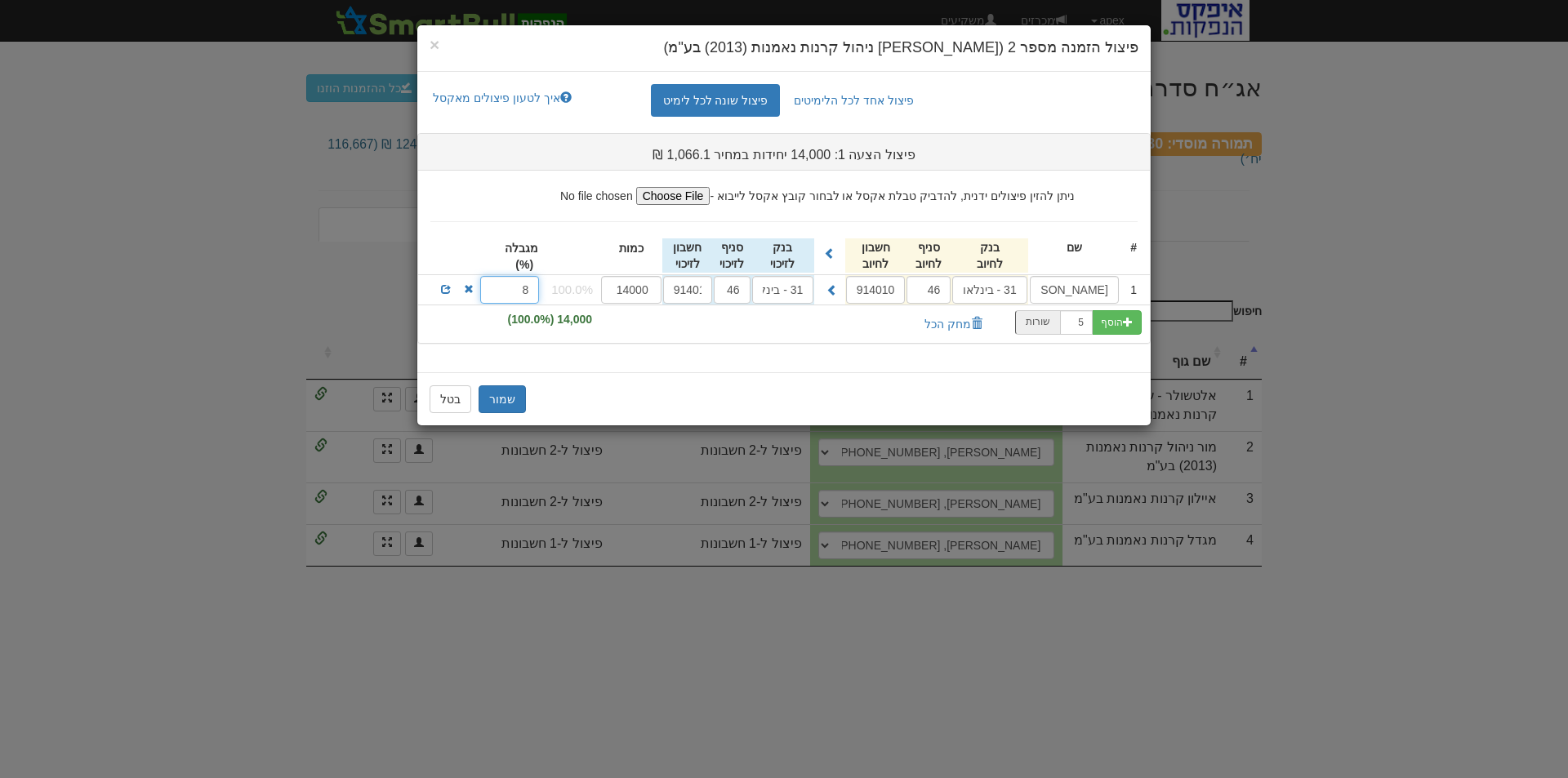
drag, startPoint x: 508, startPoint y: 290, endPoint x: 567, endPoint y: 286, distance: 59.1
click at [567, 286] on div "1 מור סל S&P 500 (4D) 31 - בינלאומי 46 914010 31 - בינלאומי 46 914010 14000 100…" at bounding box center [783, 290] width 732 height 29
click at [497, 397] on button "שמור" at bounding box center [502, 399] width 47 height 28
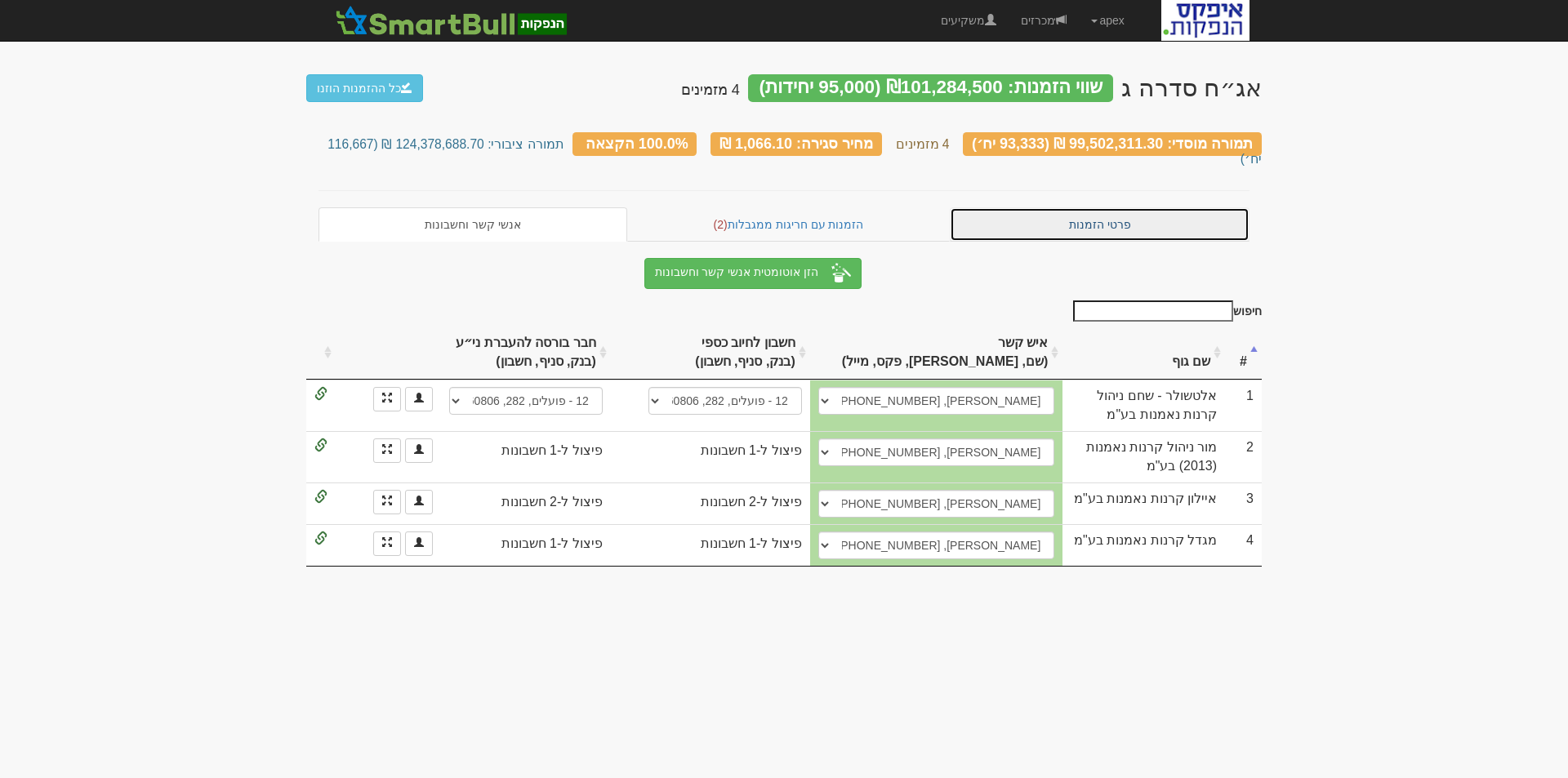
click at [1092, 207] on link "פרטי הזמנות" at bounding box center [1099, 224] width 299 height 34
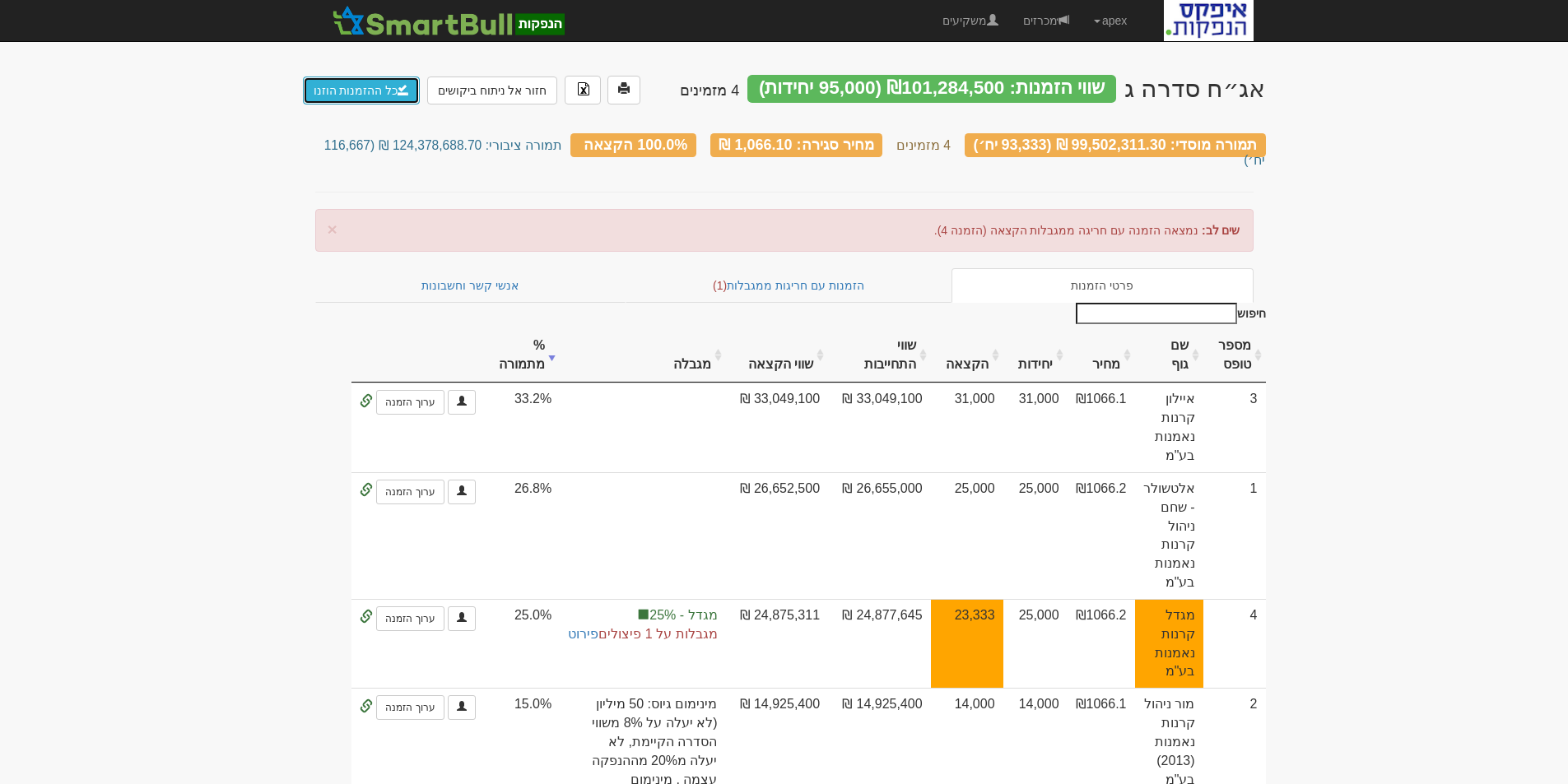
click at [361, 90] on link "כל ההזמנות הוזנו" at bounding box center [361, 90] width 118 height 28
click at [494, 86] on link "חזור אל ניתוח ביקושים" at bounding box center [524, 90] width 131 height 28
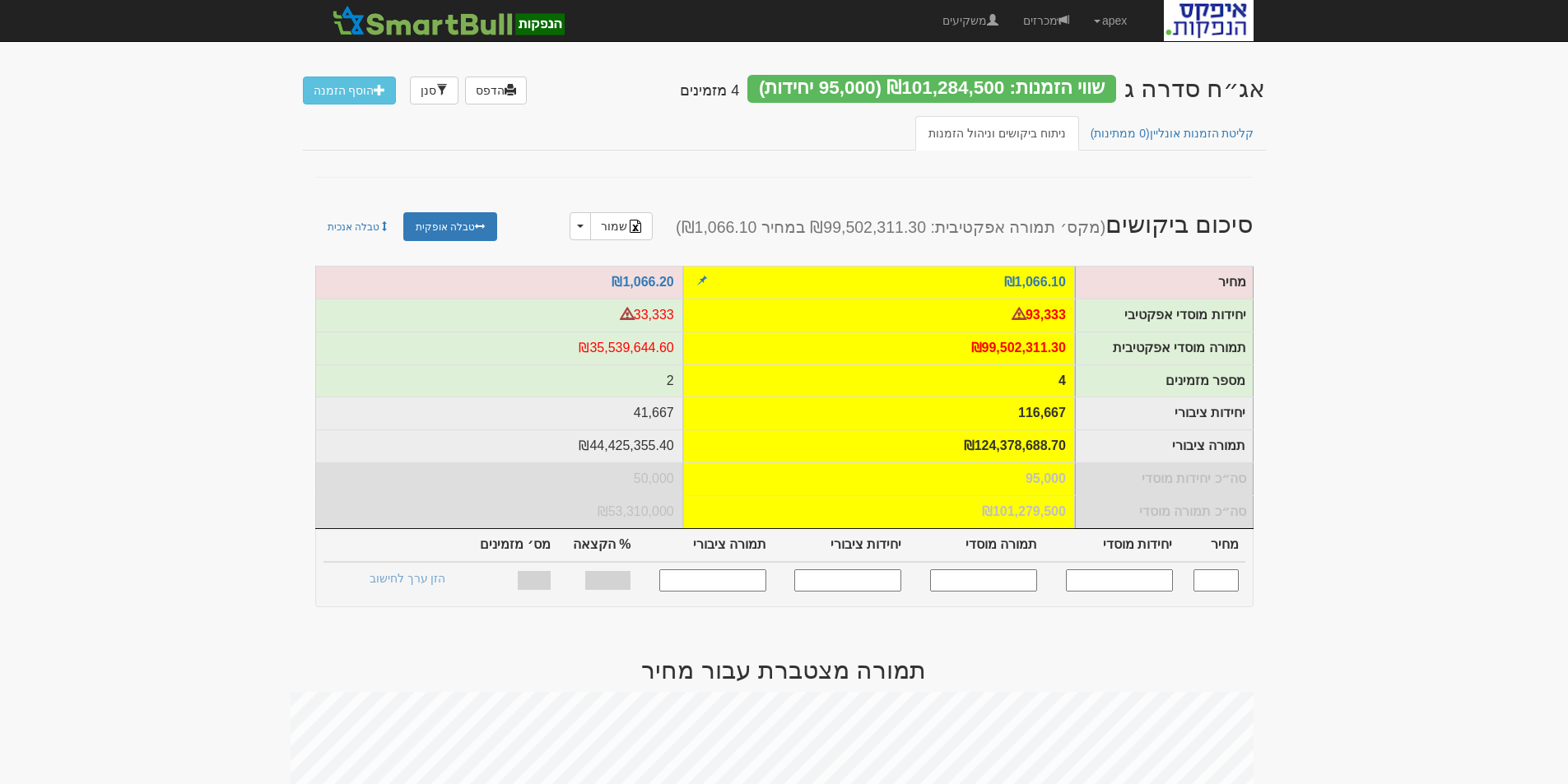
click at [1054, 271] on td "₪1,066.10" at bounding box center [878, 282] width 392 height 33
click at [1050, 280] on link "₪1,066.10" at bounding box center [1035, 281] width 62 height 14
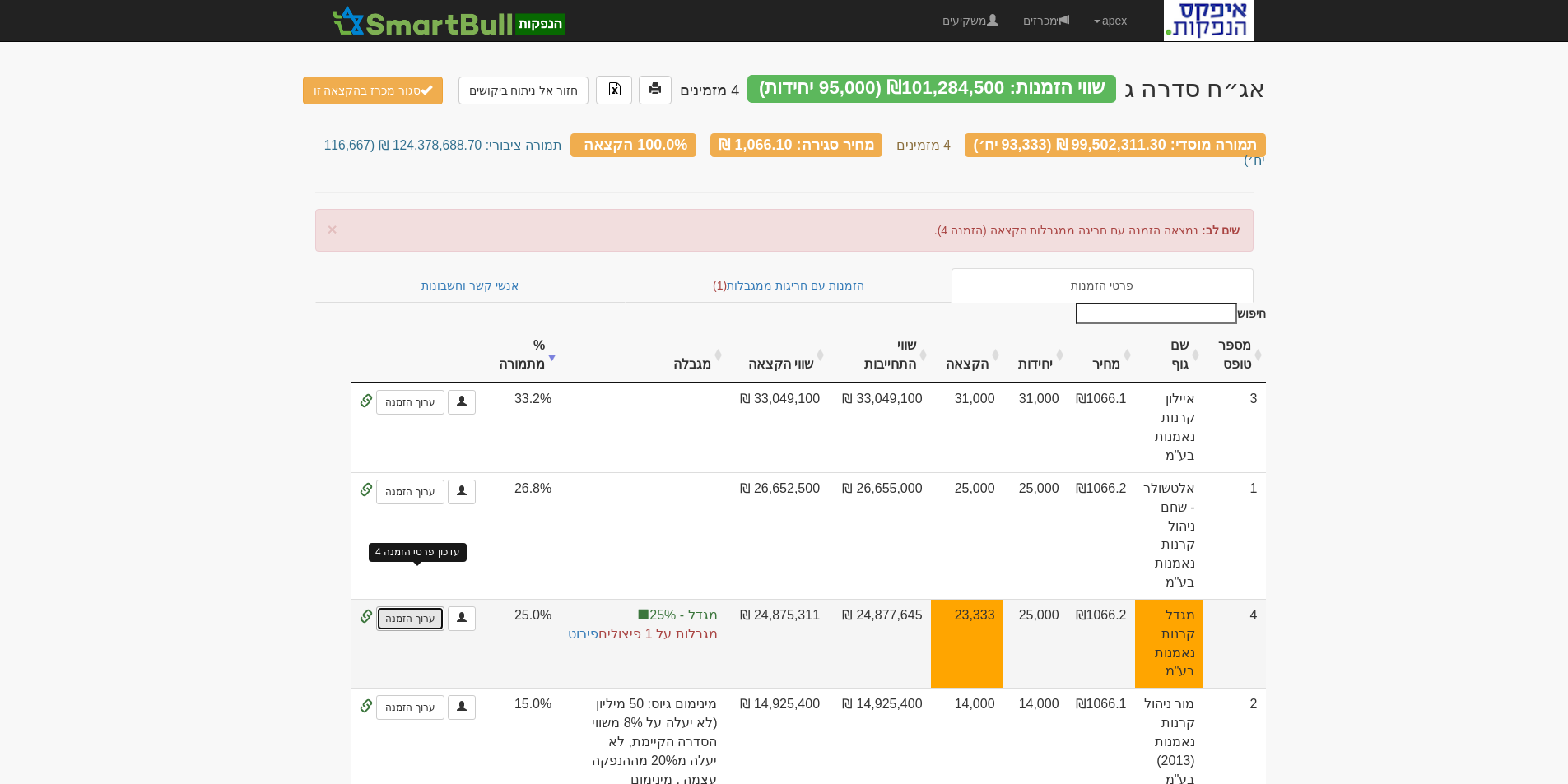
click at [405, 606] on link "ערוך הזמנה" at bounding box center [409, 618] width 67 height 24
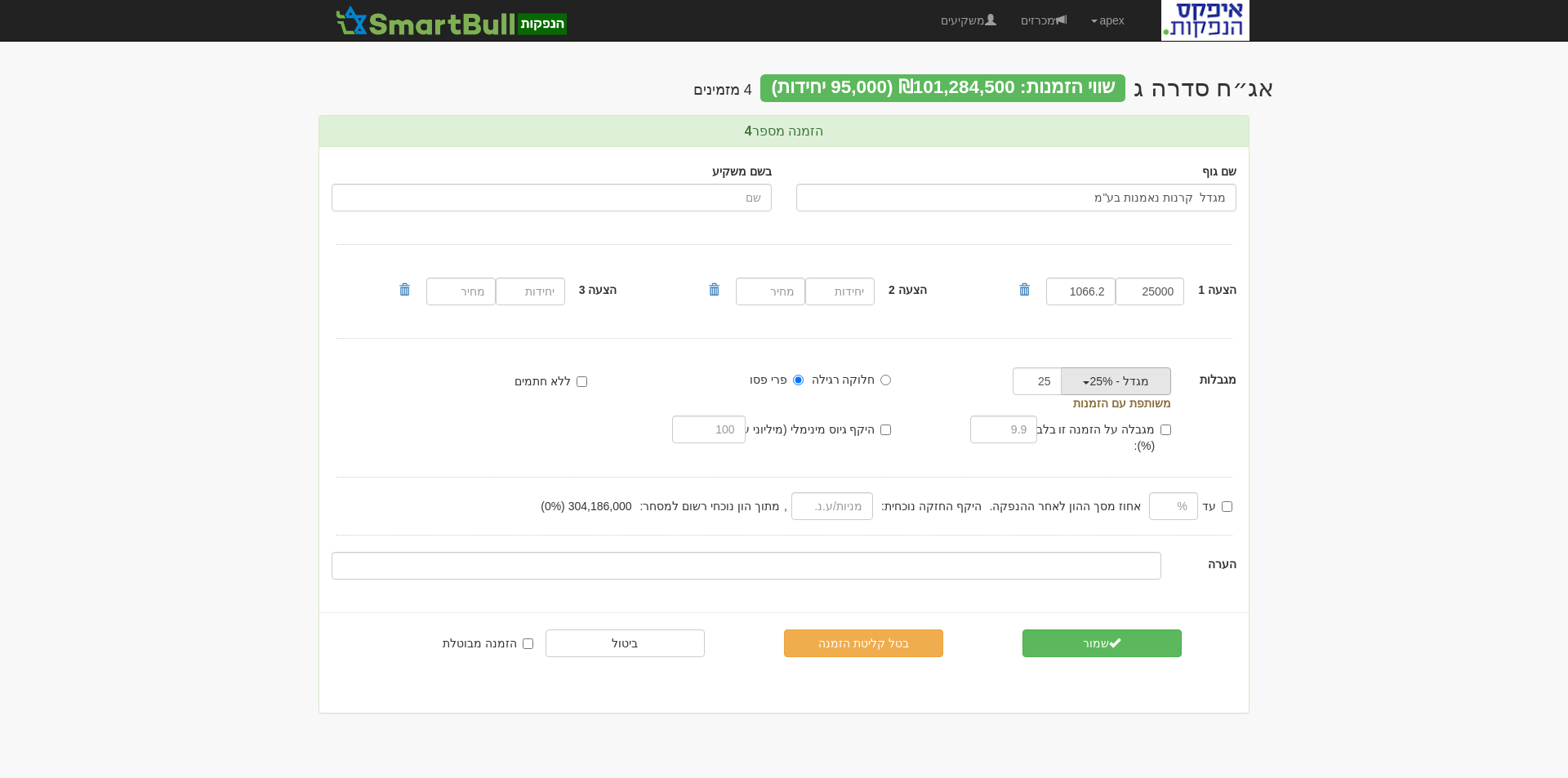
click at [1082, 382] on button "מגדל - 25%" at bounding box center [1116, 381] width 110 height 28
click at [1134, 433] on link "הסר מגבלה" at bounding box center [1117, 434] width 129 height 21
click at [1086, 386] on button "הסר מגבלה" at bounding box center [1116, 381] width 110 height 28
click at [1123, 413] on link "מגבלה חדשה" at bounding box center [1117, 413] width 129 height 21
click at [1028, 387] on input "number" at bounding box center [1037, 381] width 49 height 28
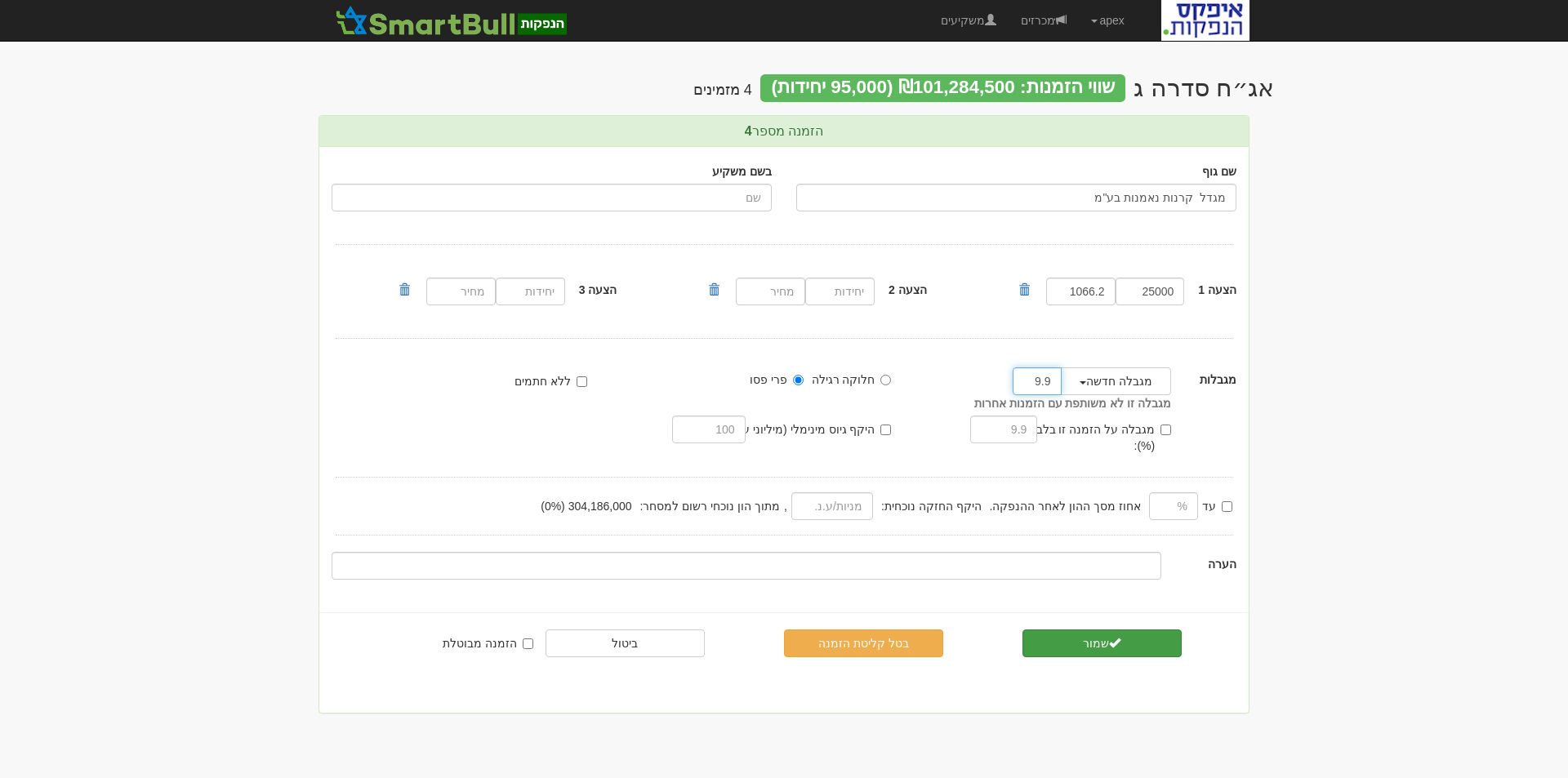
type input "9.9"
click at [1098, 630] on button "שמור" at bounding box center [1102, 643] width 159 height 28
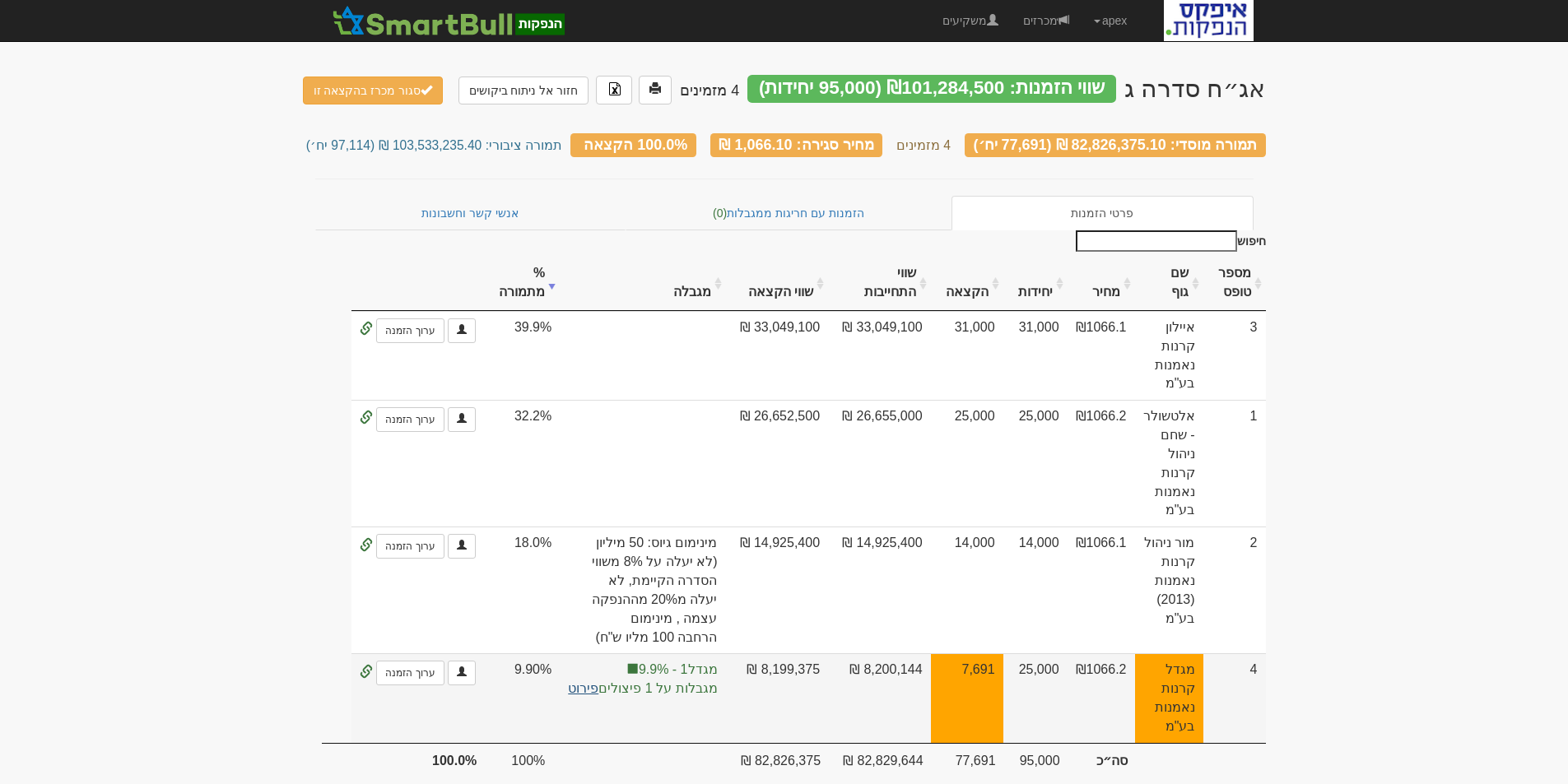
click at [586, 681] on link "פירוט" at bounding box center [582, 688] width 30 height 14
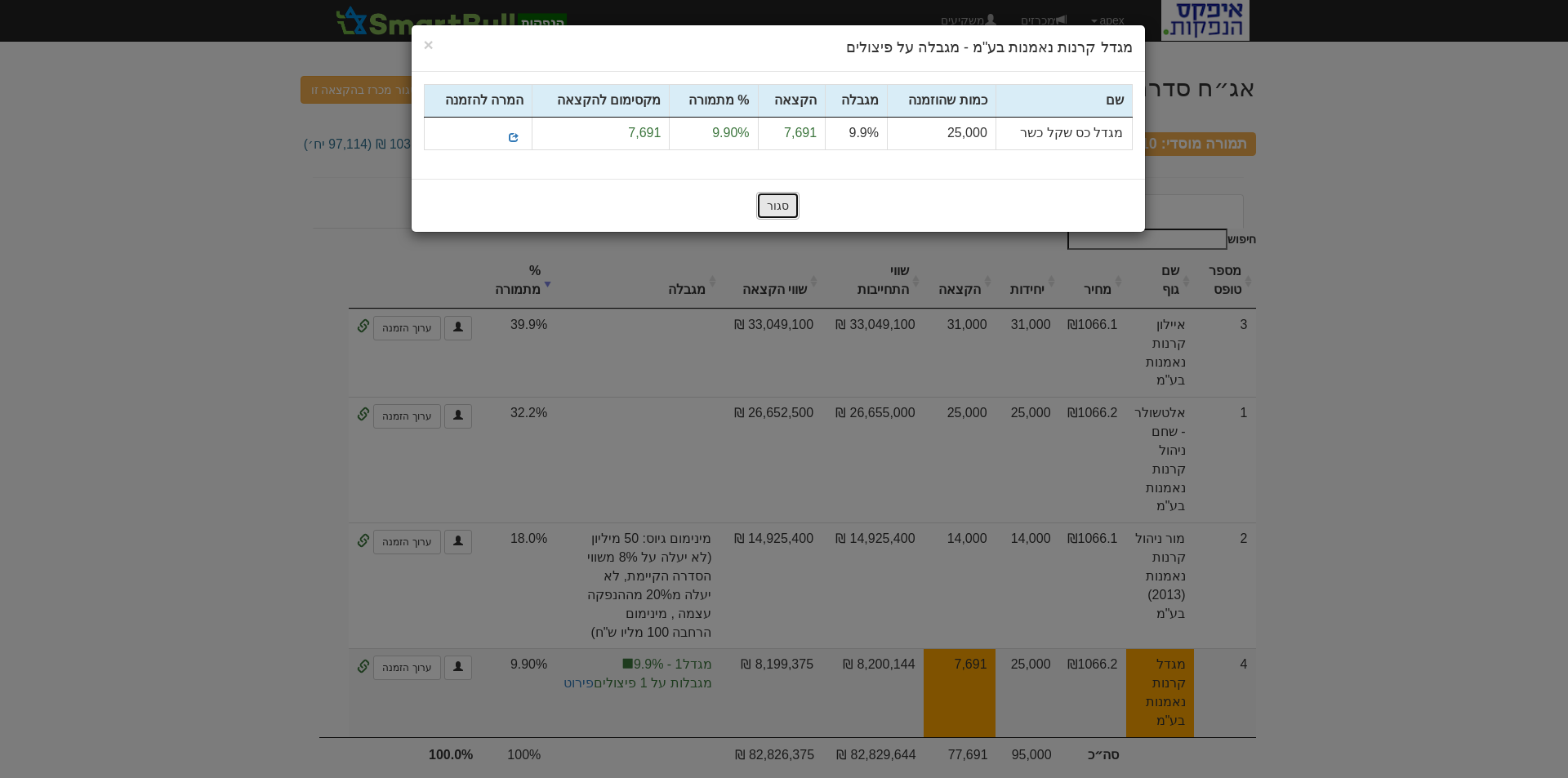
click at [788, 204] on button "סגור" at bounding box center [777, 205] width 44 height 28
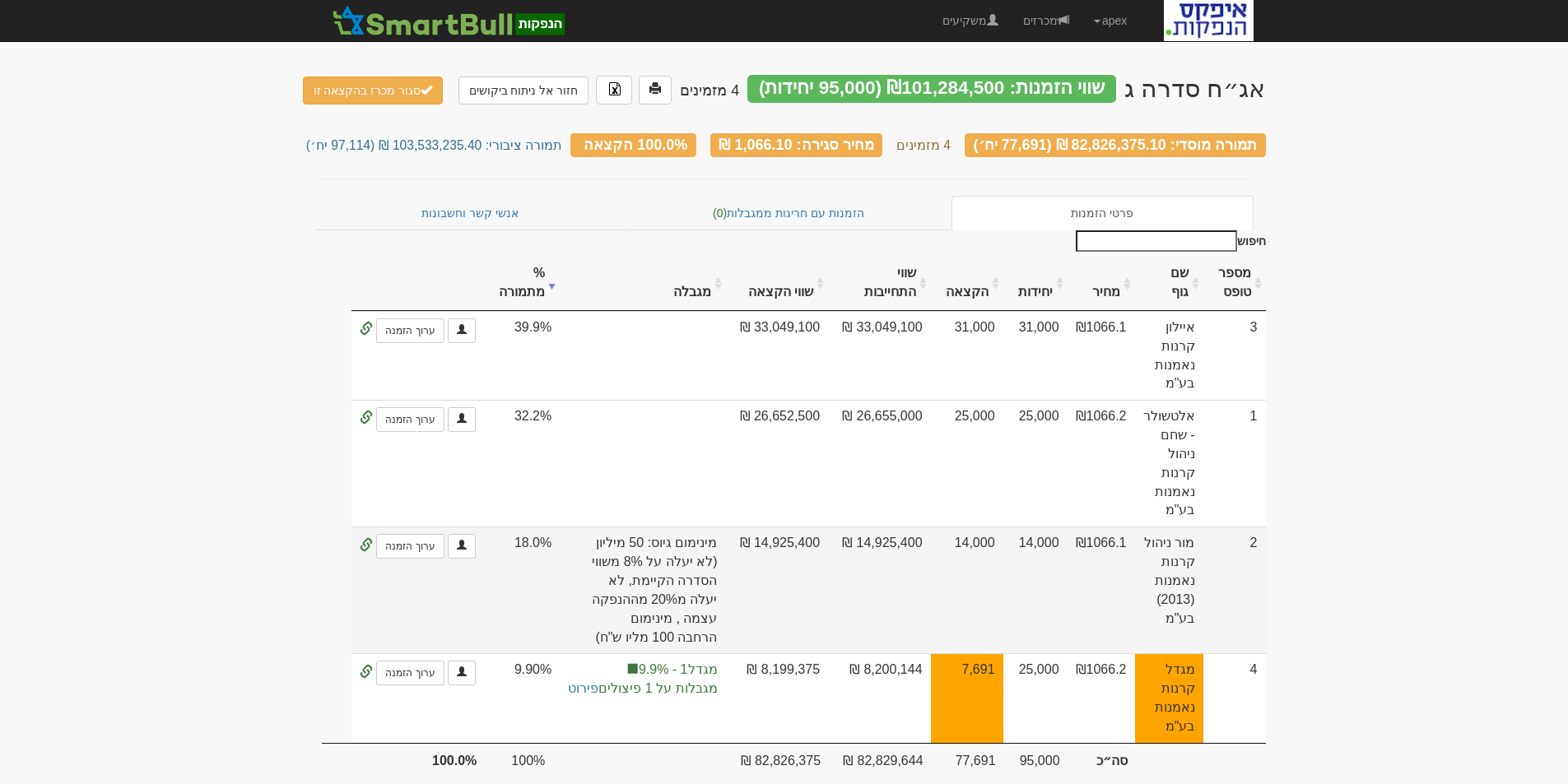
scroll to position [48, 0]
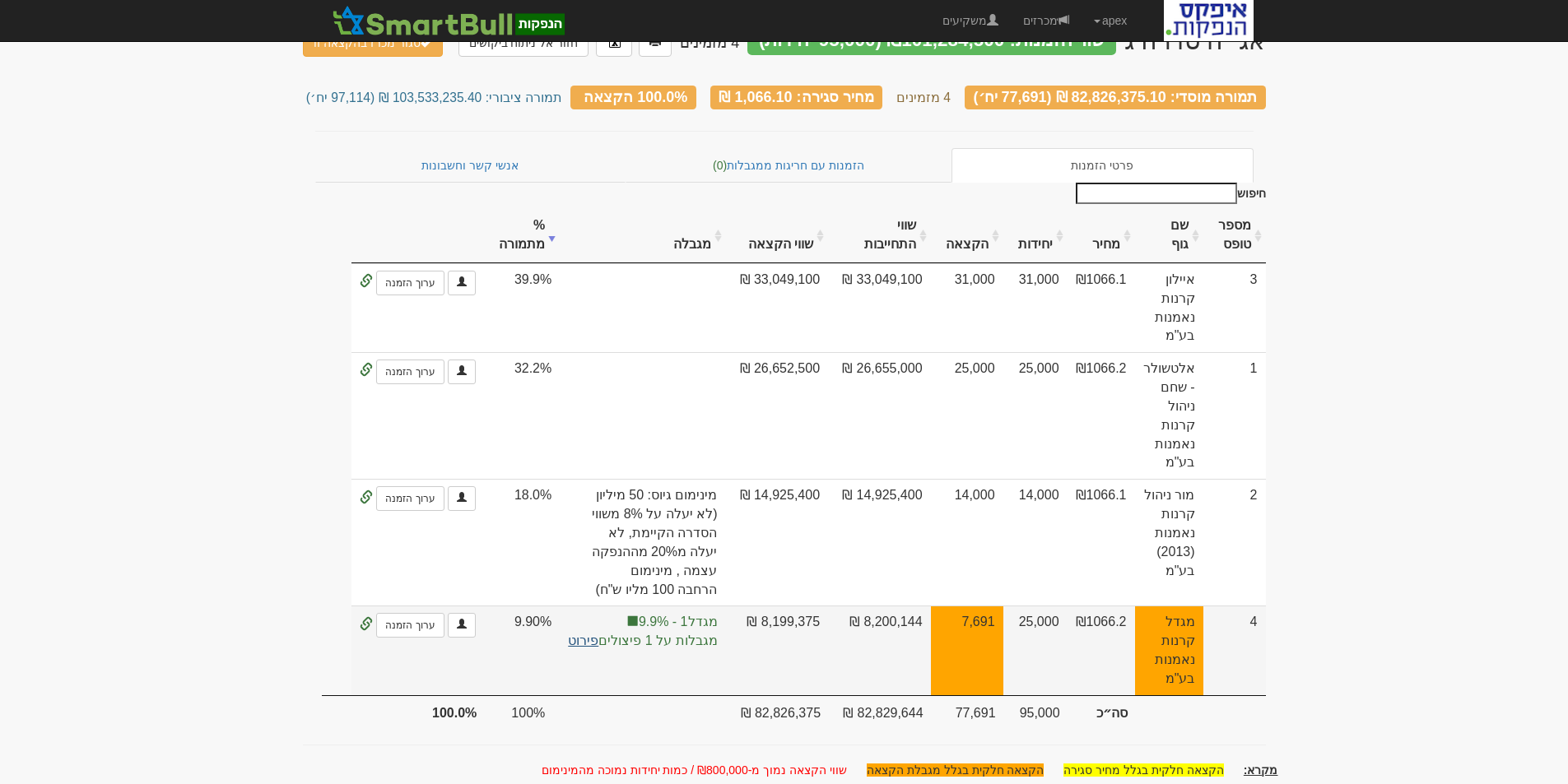
click at [579, 634] on link "פירוט" at bounding box center [582, 640] width 30 height 14
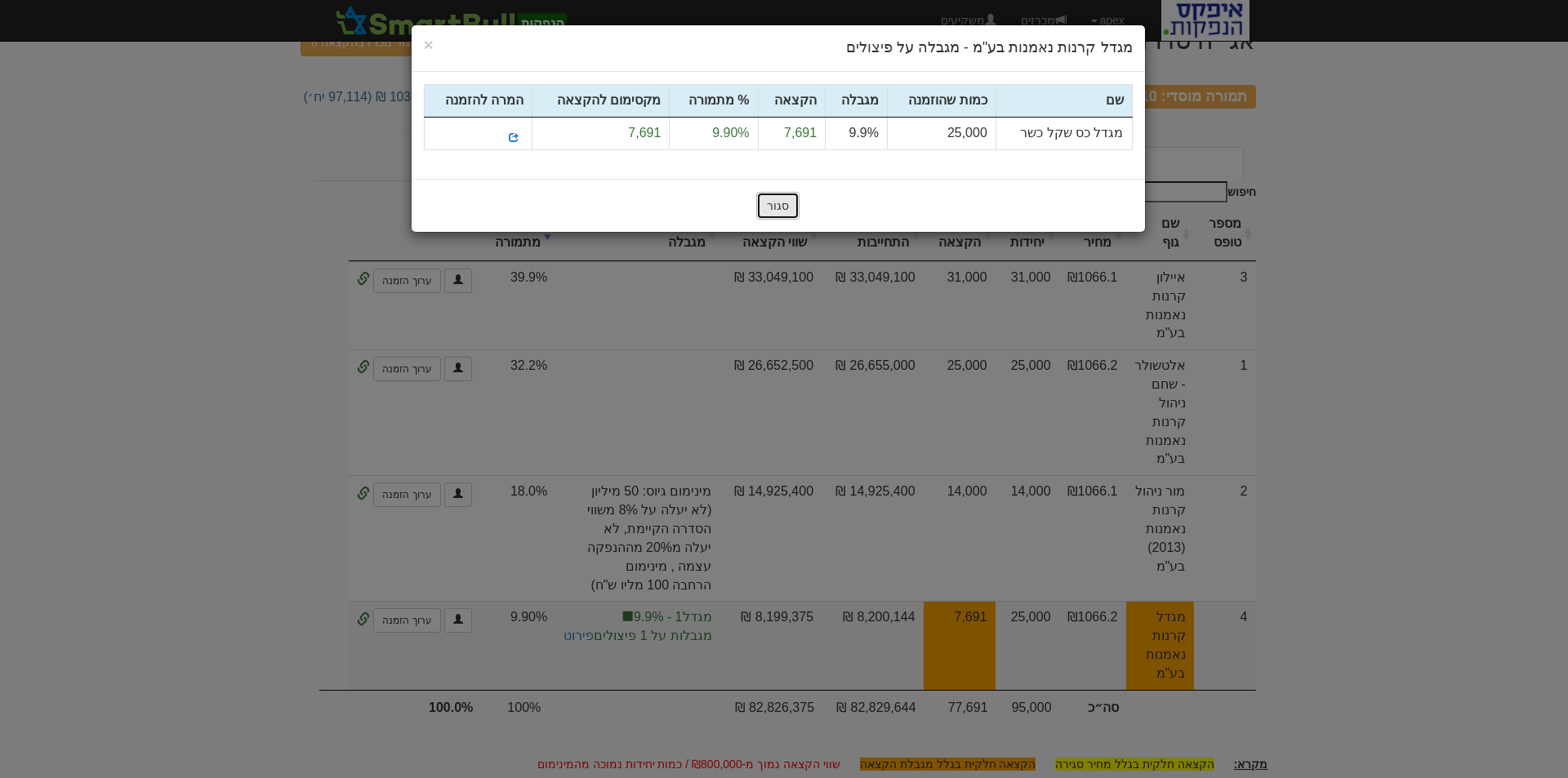
click at [779, 200] on button "סגור" at bounding box center [777, 205] width 44 height 28
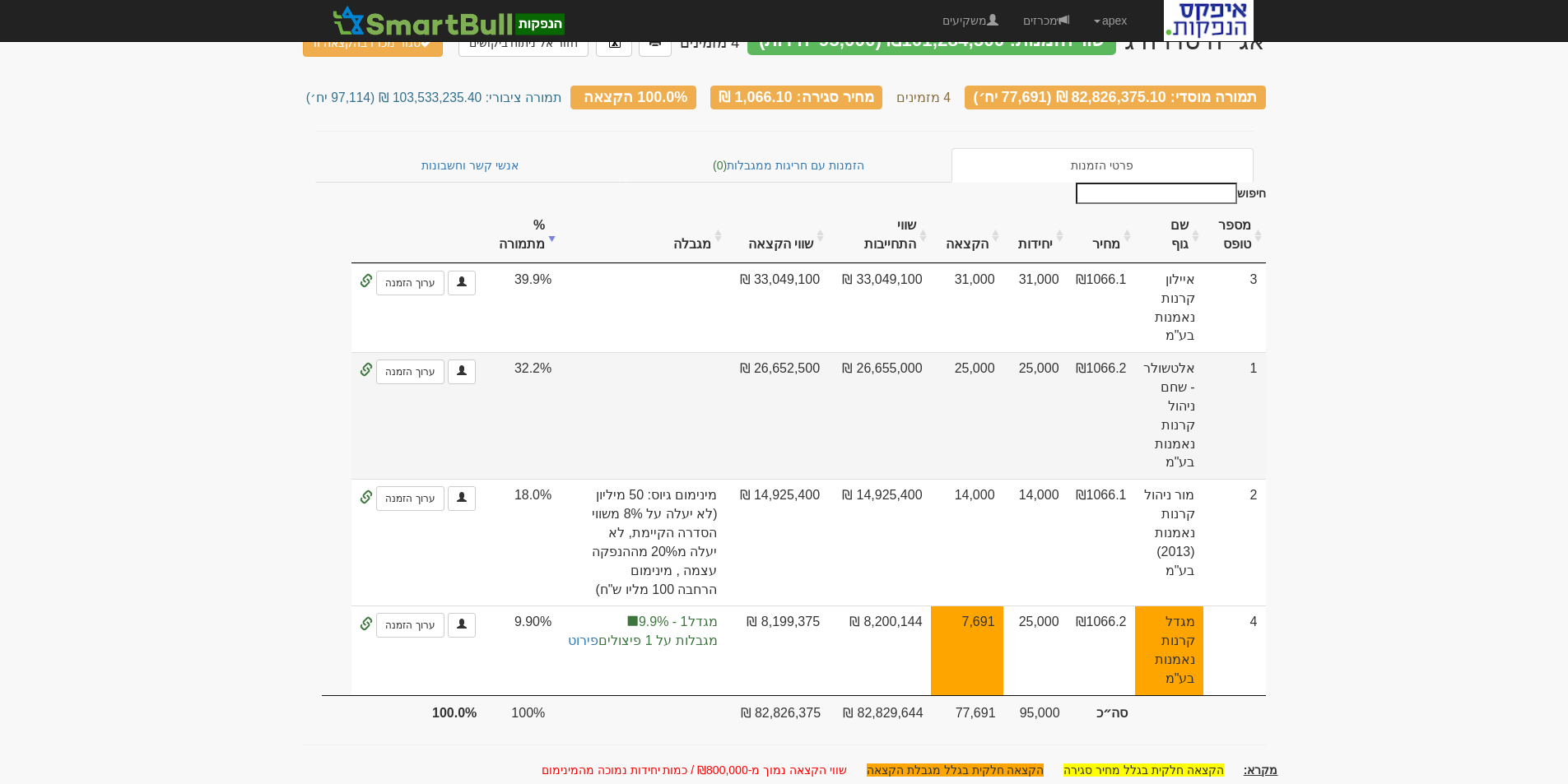
scroll to position [0, 0]
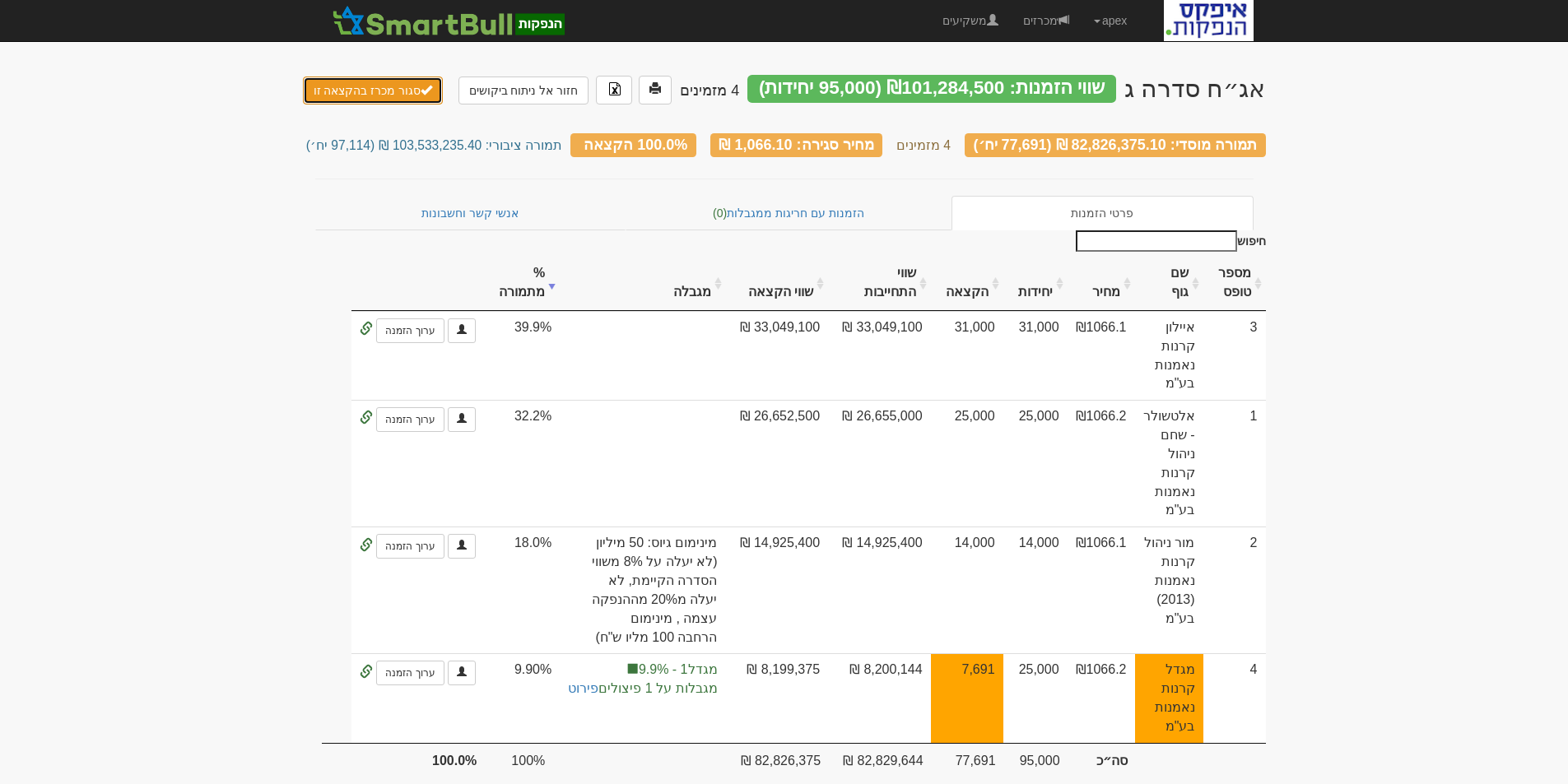
click at [358, 92] on button "סגור מכרז בהקצאה זו" at bounding box center [373, 90] width 141 height 28
